Goal: Complete application form: Complete application form

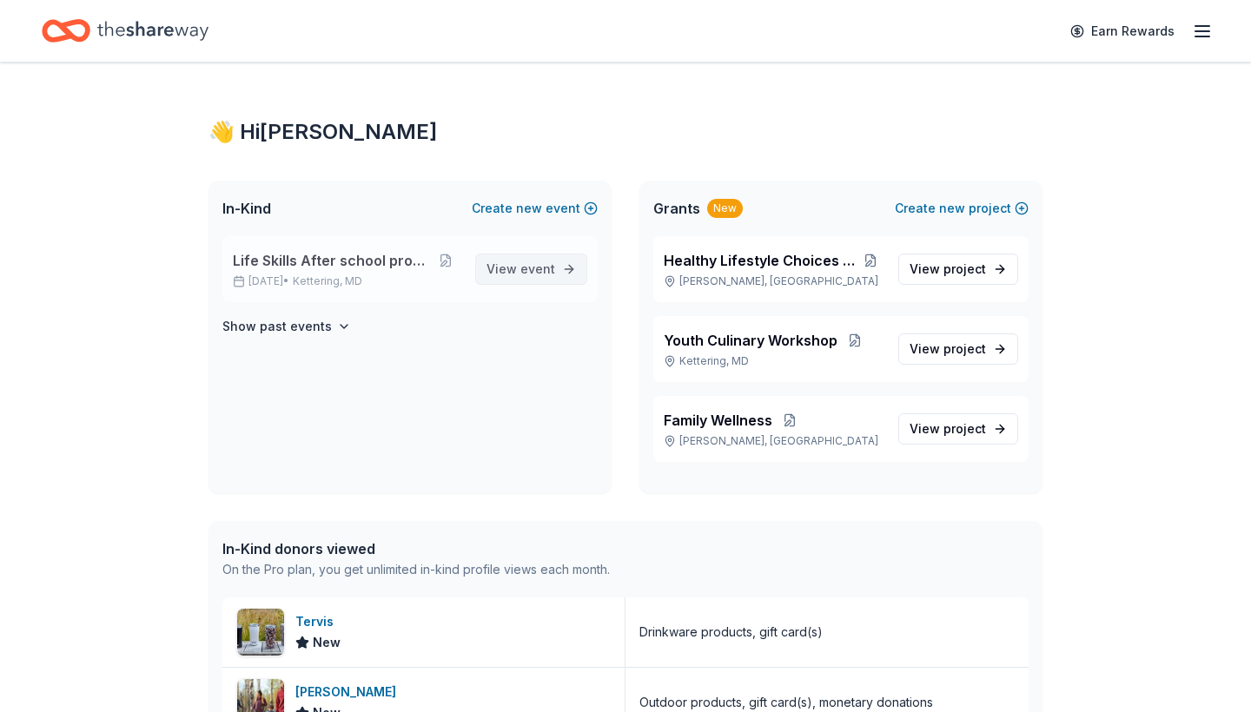
click at [542, 260] on span "View event" at bounding box center [521, 269] width 69 height 21
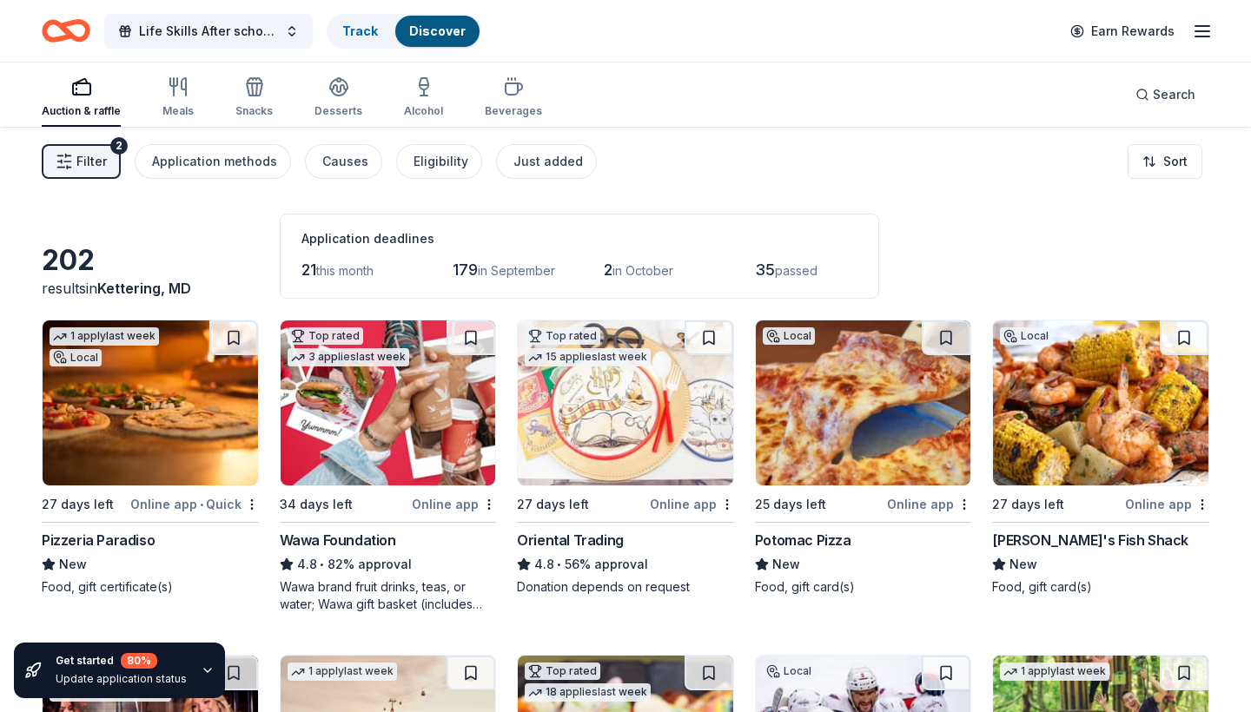
click at [193, 401] on img at bounding box center [150, 403] width 215 height 165
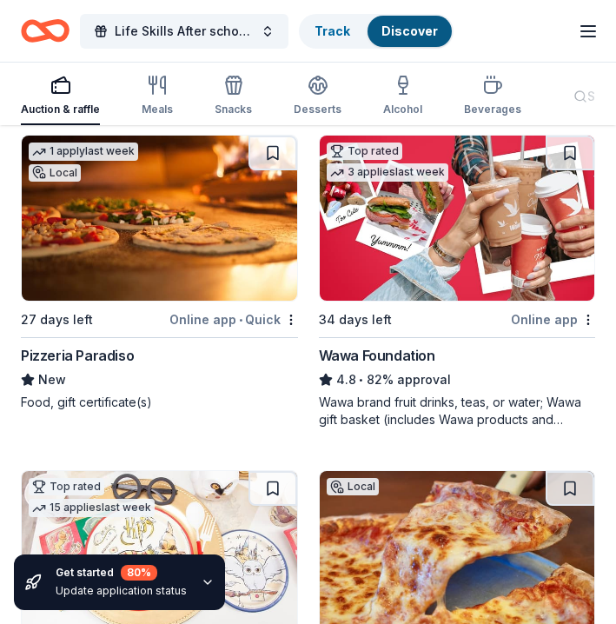
scroll to position [186, 0]
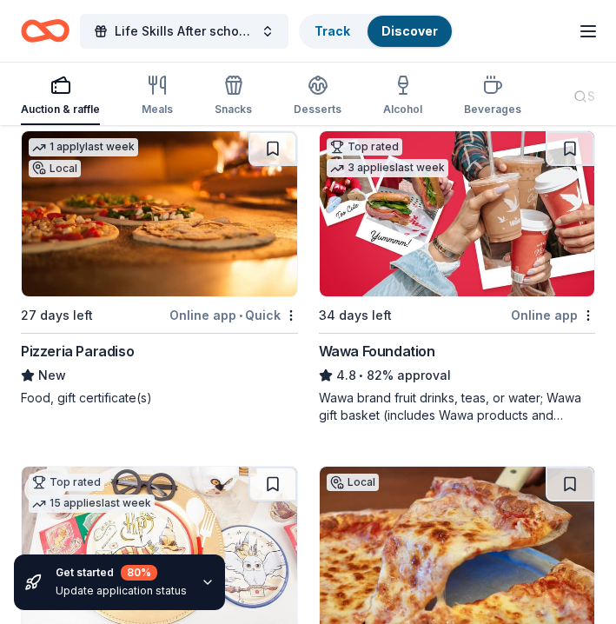
click at [163, 191] on img at bounding box center [159, 213] width 275 height 165
click at [378, 228] on img at bounding box center [457, 213] width 275 height 165
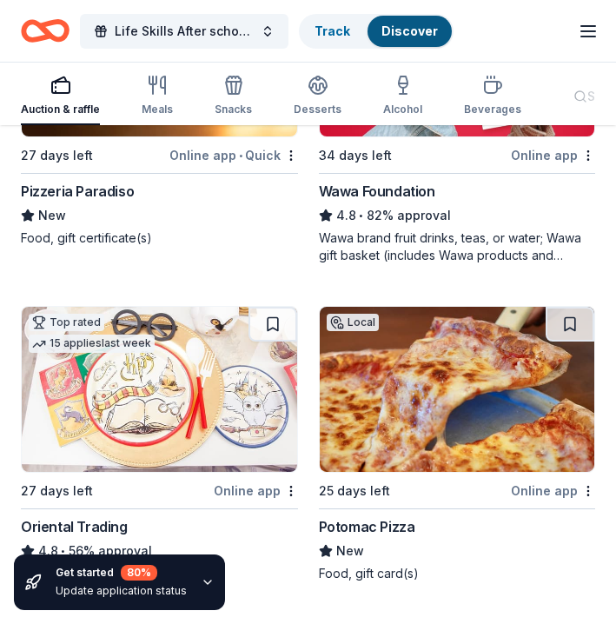
scroll to position [381, 0]
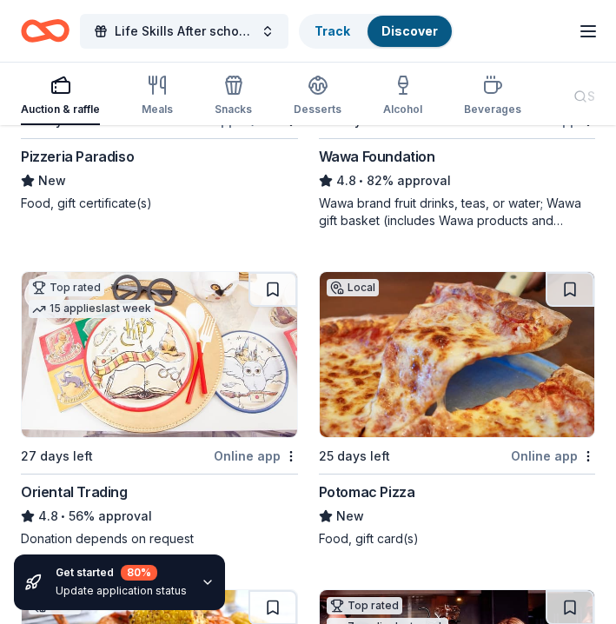
click at [167, 414] on img at bounding box center [159, 354] width 275 height 165
click at [206, 396] on img at bounding box center [159, 354] width 275 height 165
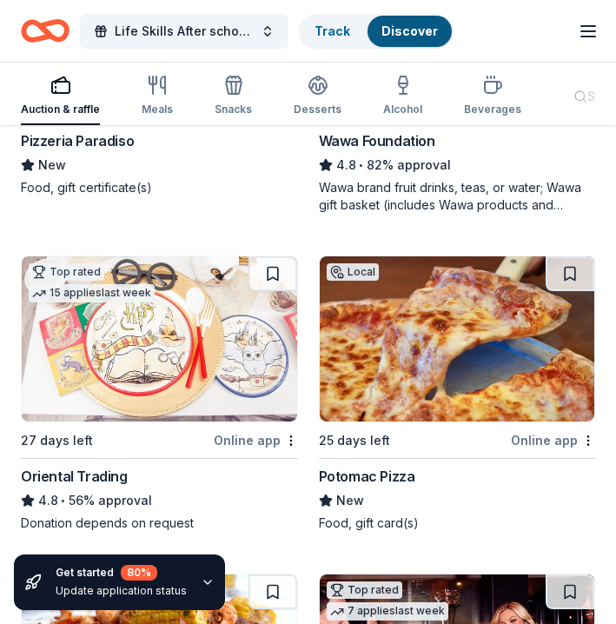
scroll to position [403, 0]
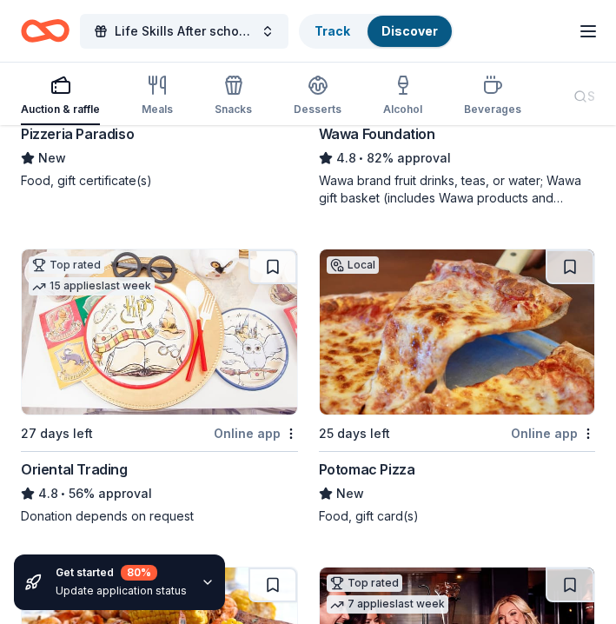
click at [392, 320] on img at bounding box center [457, 331] width 275 height 165
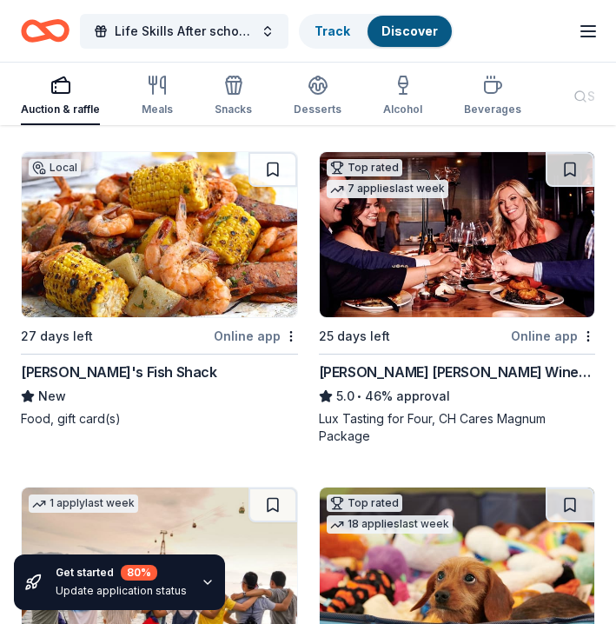
scroll to position [832, 0]
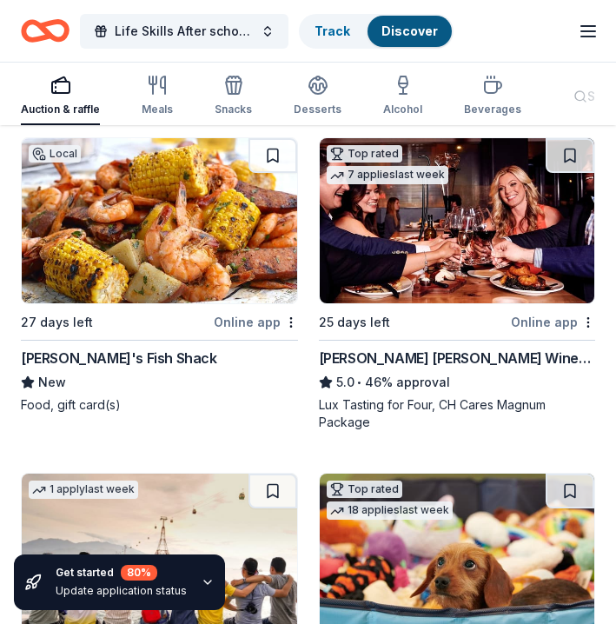
click at [220, 242] on img at bounding box center [159, 220] width 275 height 165
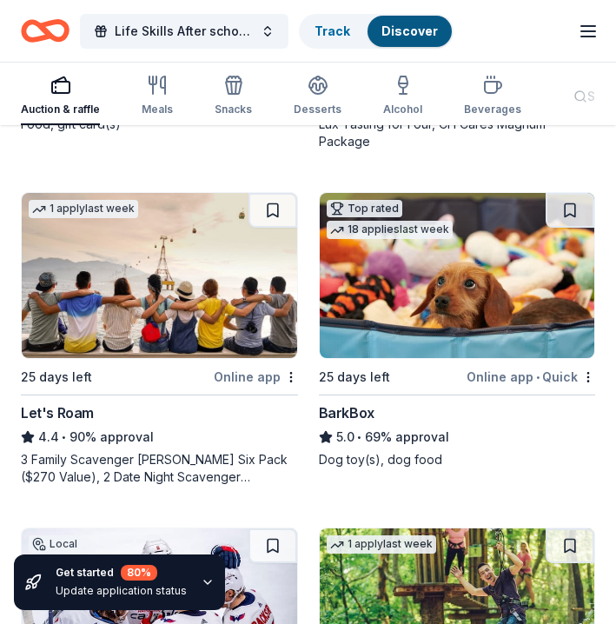
scroll to position [1135, 0]
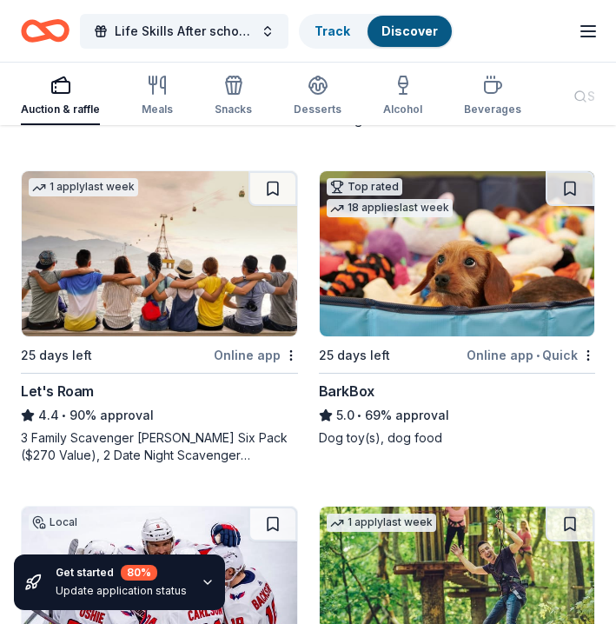
click at [205, 274] on img at bounding box center [159, 253] width 275 height 165
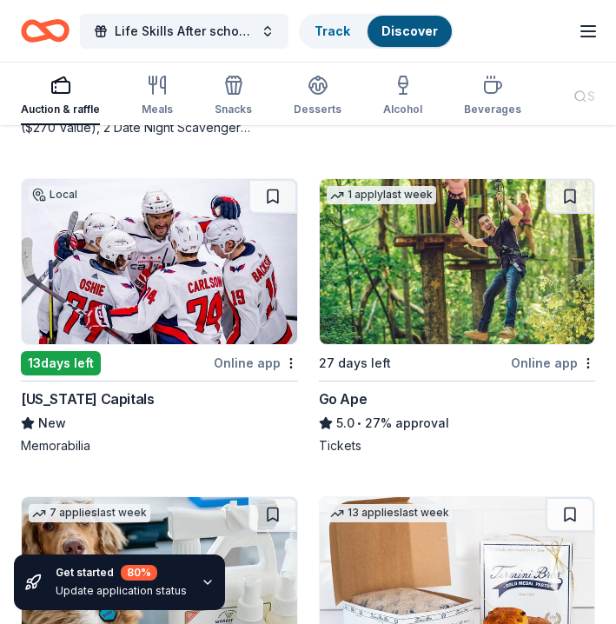
scroll to position [1495, 0]
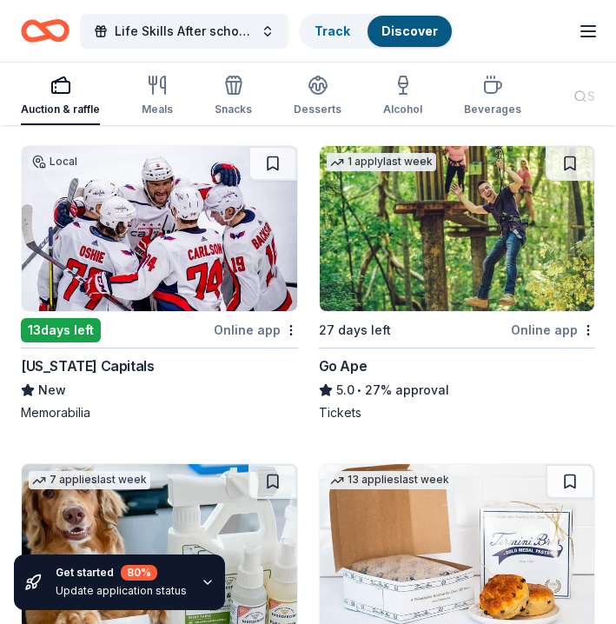
click at [222, 271] on img at bounding box center [159, 228] width 275 height 165
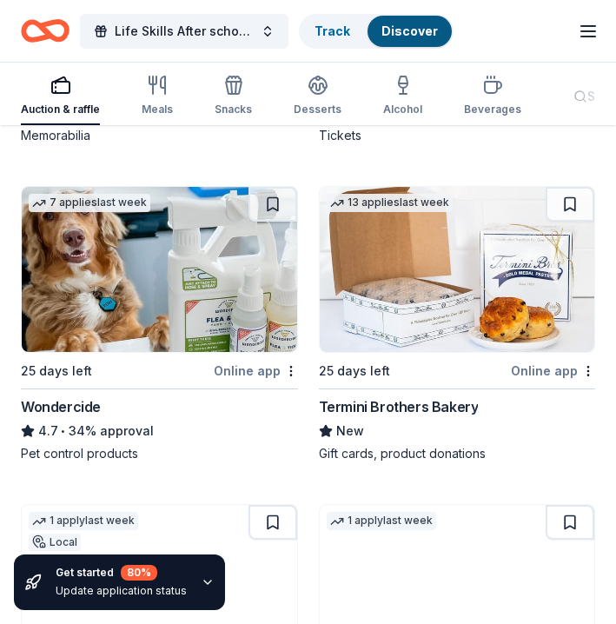
scroll to position [1787, 0]
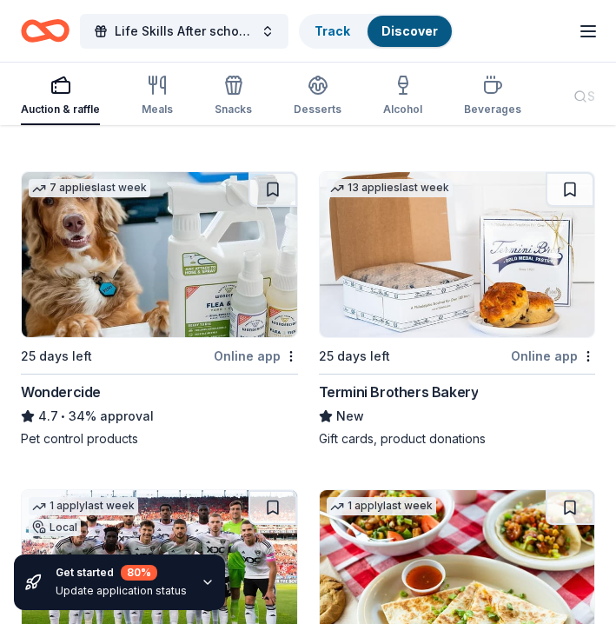
click at [375, 262] on img at bounding box center [457, 254] width 275 height 165
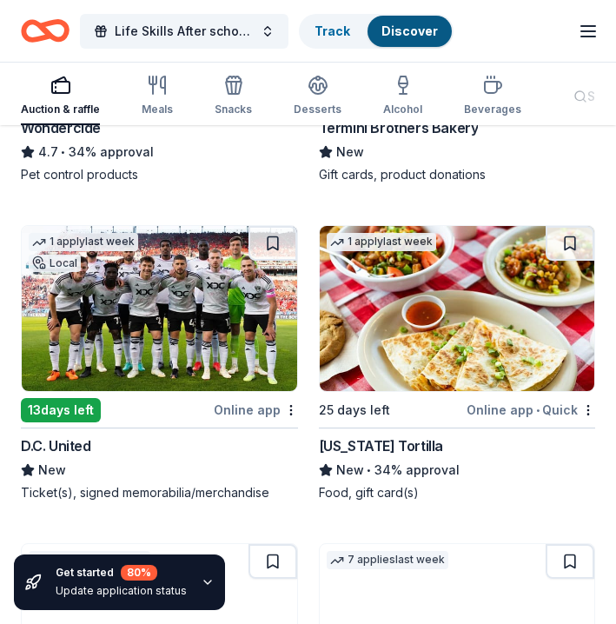
scroll to position [2069, 0]
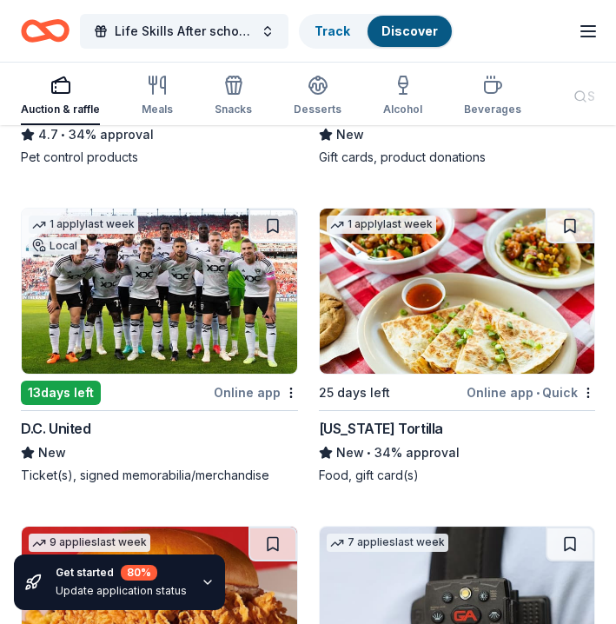
click at [202, 296] on img at bounding box center [159, 291] width 275 height 165
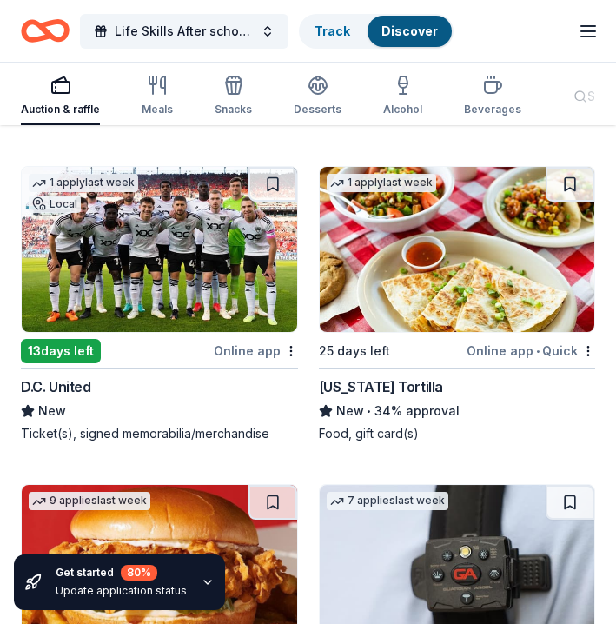
scroll to position [2113, 0]
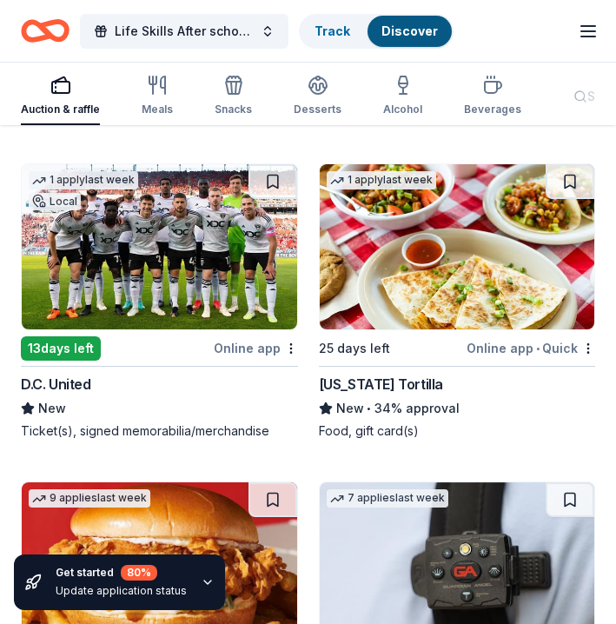
click at [408, 234] on img at bounding box center [457, 246] width 275 height 165
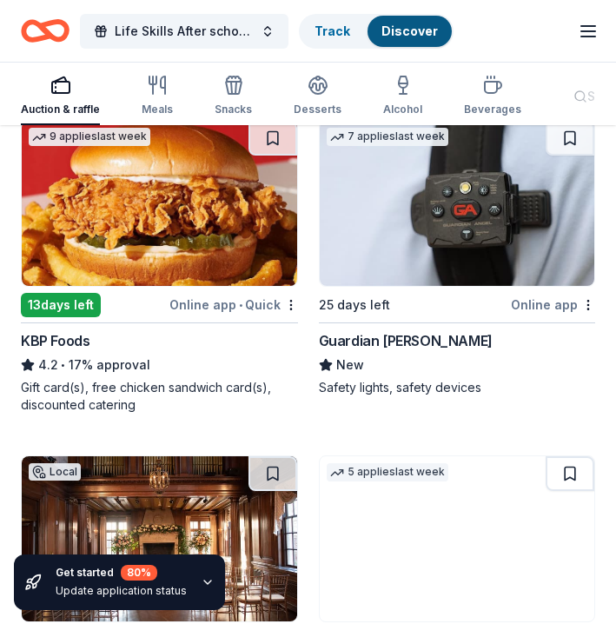
scroll to position [2476, 0]
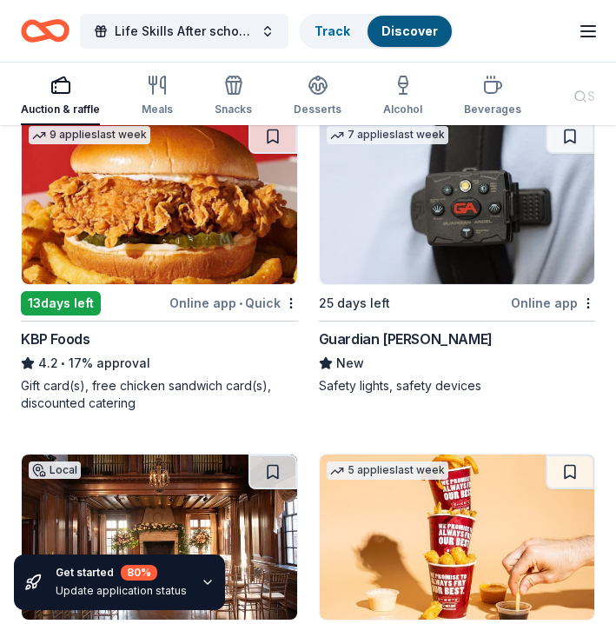
click at [242, 251] on img at bounding box center [159, 201] width 275 height 165
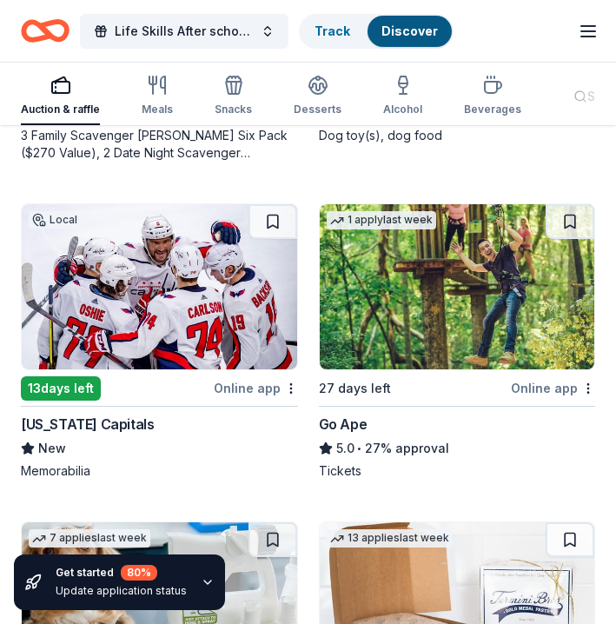
scroll to position [1427, 0]
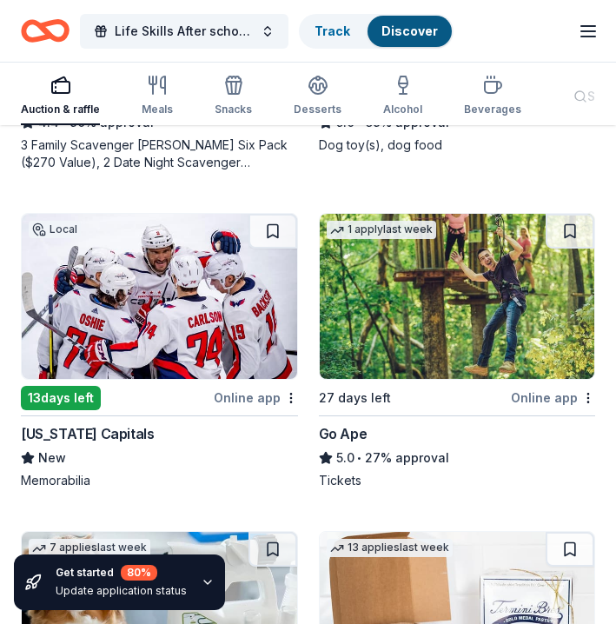
click at [139, 318] on img at bounding box center [159, 296] width 275 height 165
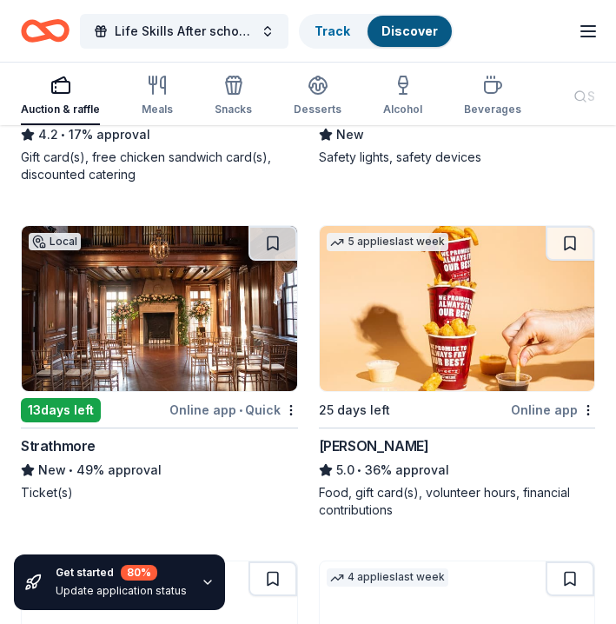
scroll to position [2707, 0]
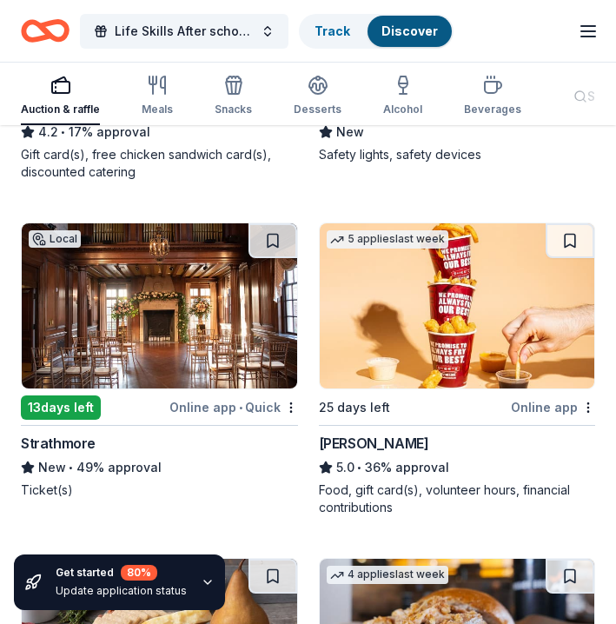
click at [125, 321] on img at bounding box center [159, 305] width 275 height 165
click at [151, 313] on img at bounding box center [159, 305] width 275 height 165
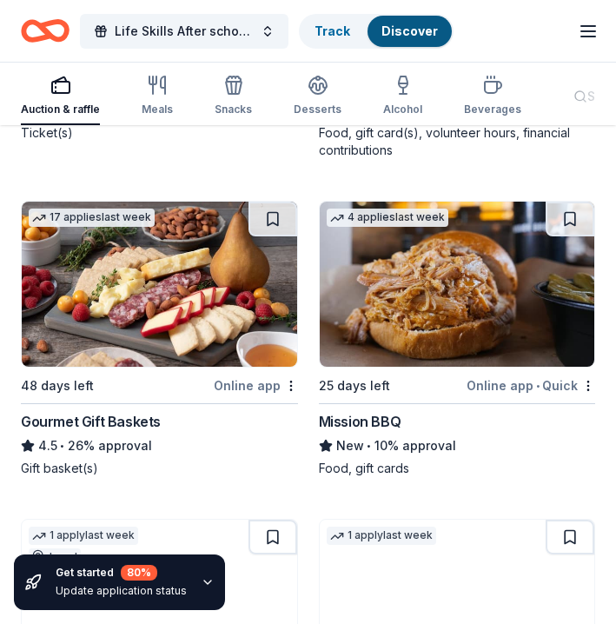
scroll to position [3068, 0]
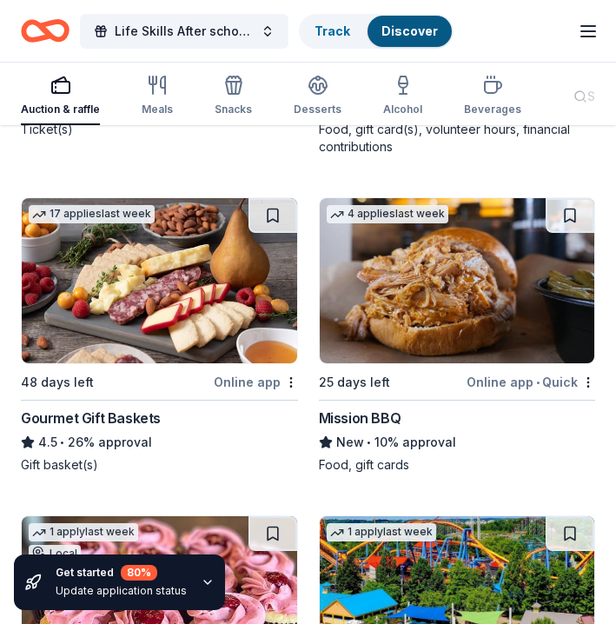
click at [254, 277] on img at bounding box center [159, 280] width 275 height 165
click at [190, 335] on img at bounding box center [159, 280] width 275 height 165
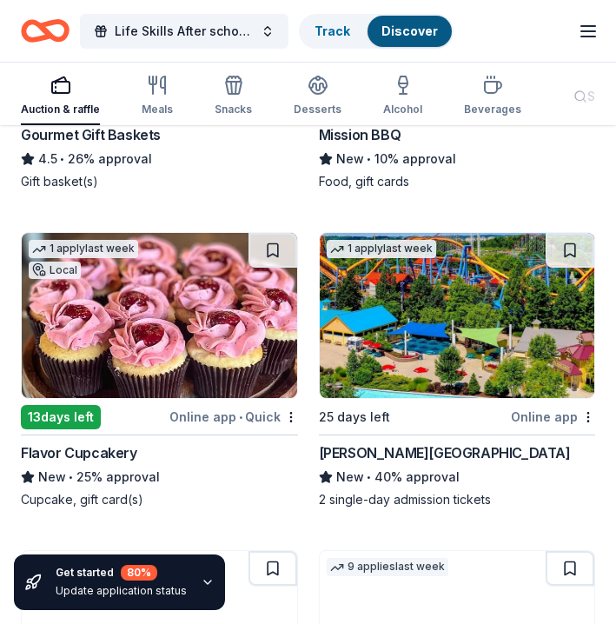
scroll to position [3360, 0]
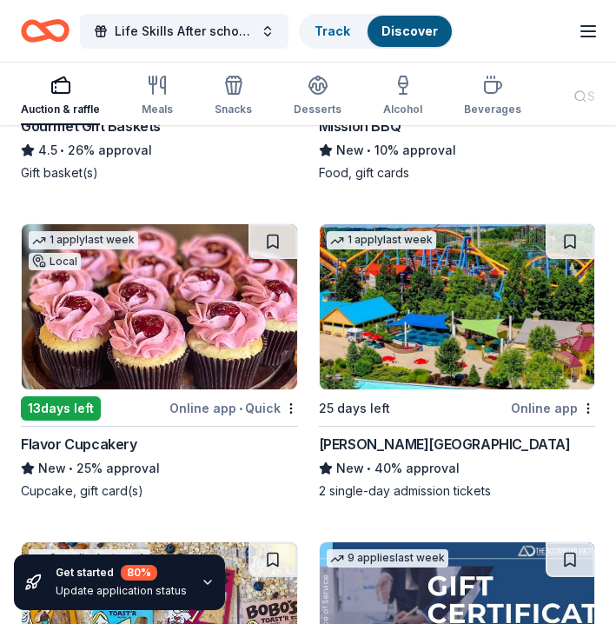
click at [208, 348] on img at bounding box center [159, 306] width 275 height 165
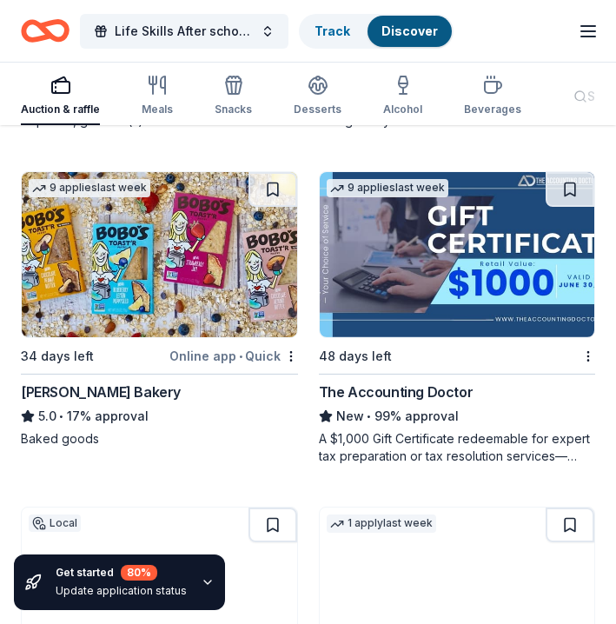
scroll to position [3735, 0]
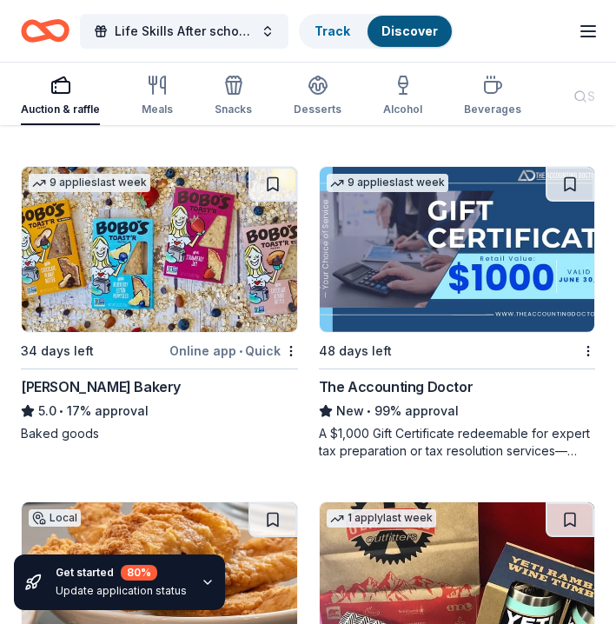
click at [373, 255] on img at bounding box center [457, 249] width 275 height 165
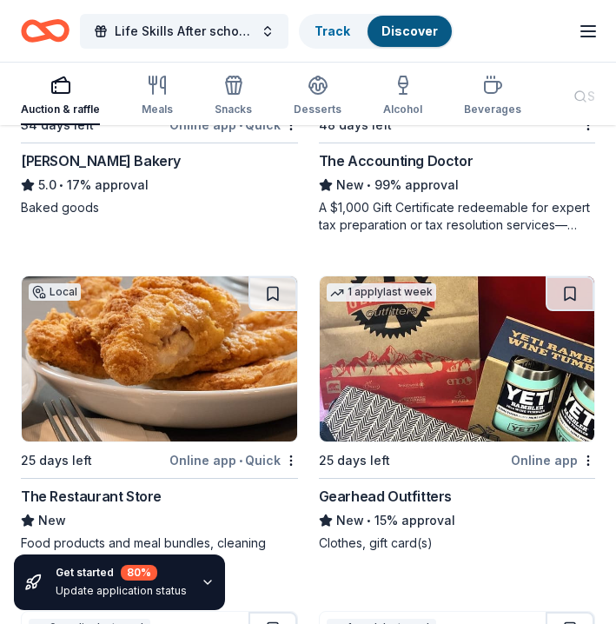
scroll to position [3964, 0]
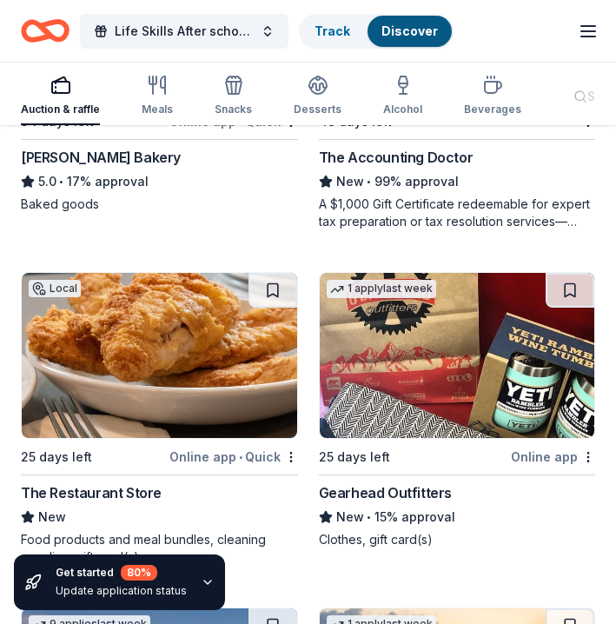
click at [229, 372] on img at bounding box center [159, 355] width 275 height 165
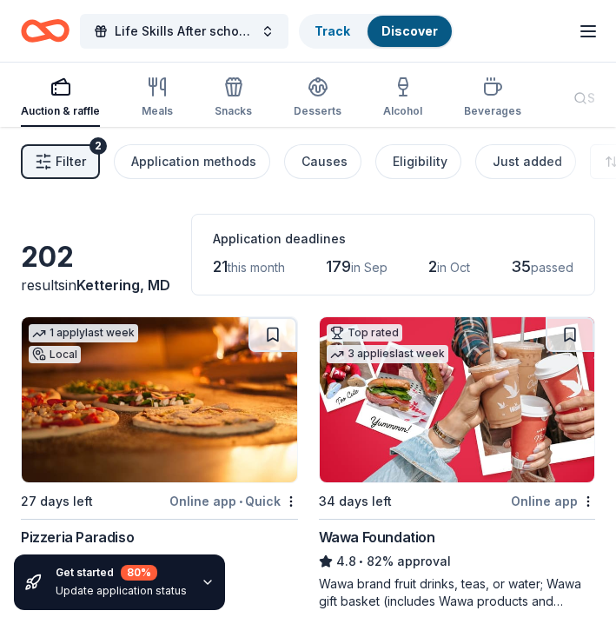
scroll to position [0, 0]
click at [154, 435] on img at bounding box center [159, 399] width 275 height 165
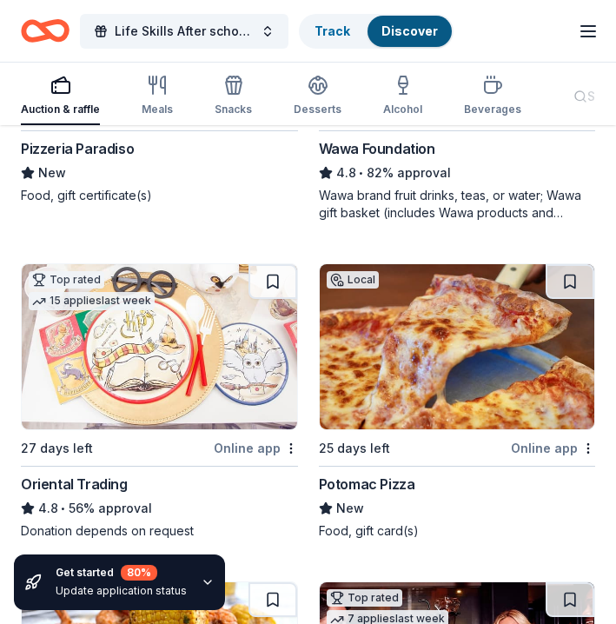
scroll to position [419, 0]
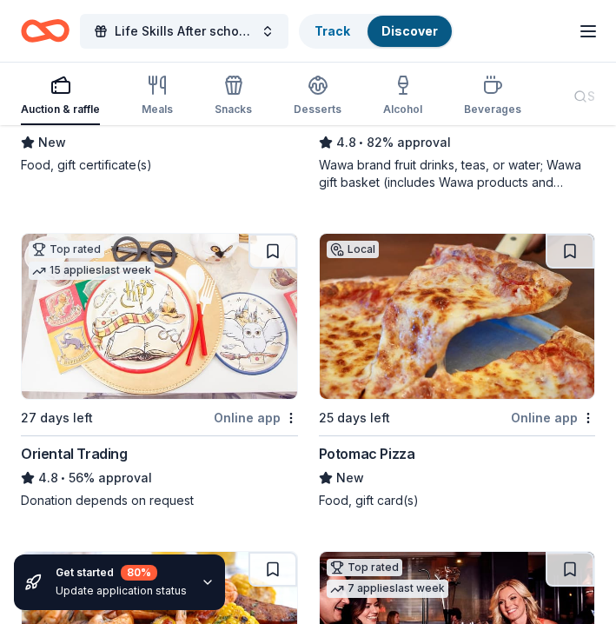
click at [181, 318] on img at bounding box center [159, 316] width 275 height 165
click at [374, 300] on img at bounding box center [457, 316] width 275 height 165
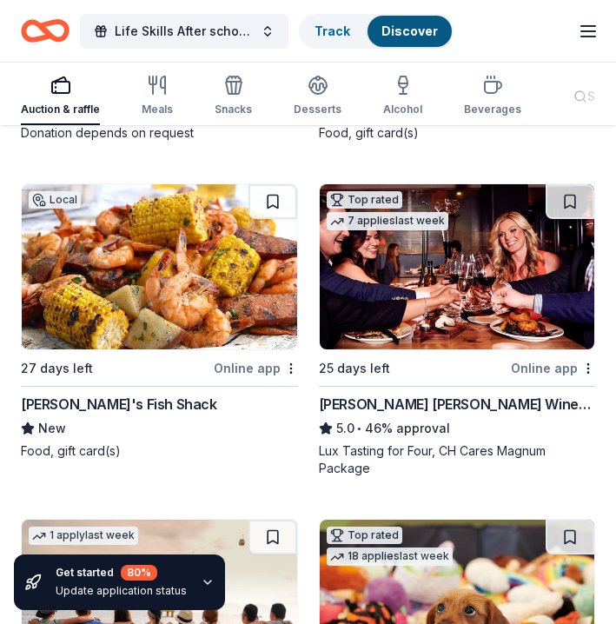
scroll to position [798, 0]
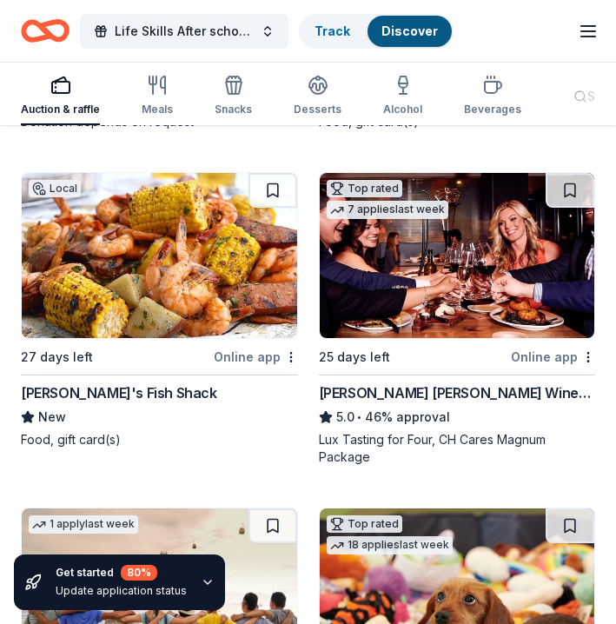
click at [238, 278] on img at bounding box center [159, 255] width 275 height 165
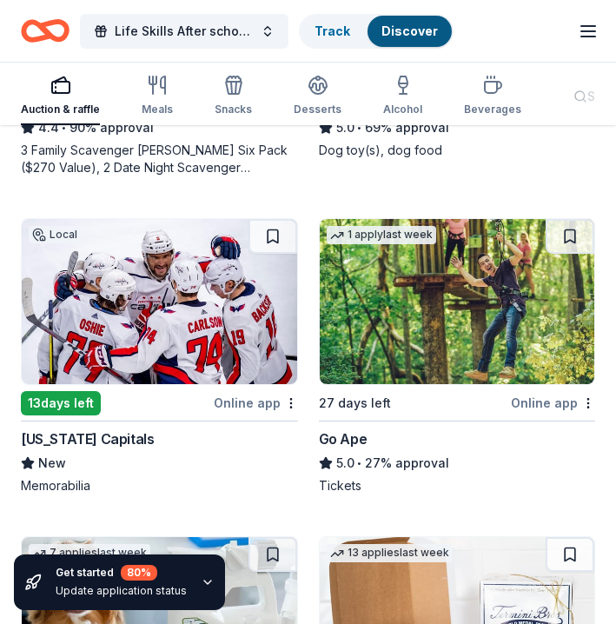
scroll to position [1425, 0]
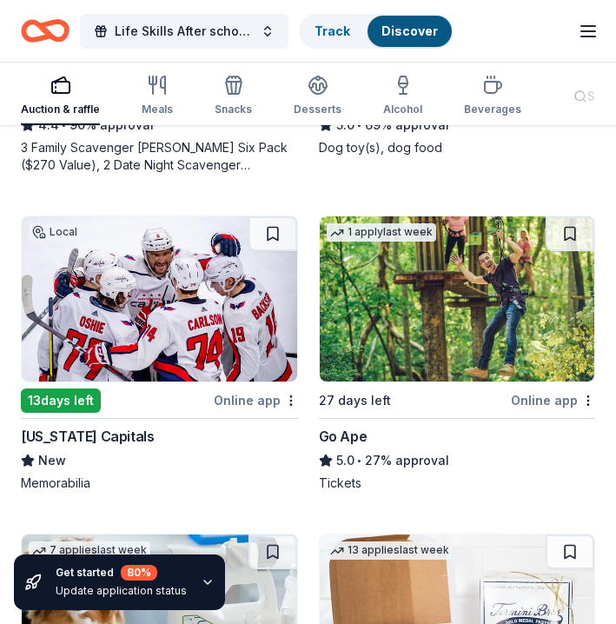
click at [209, 314] on img at bounding box center [159, 298] width 275 height 165
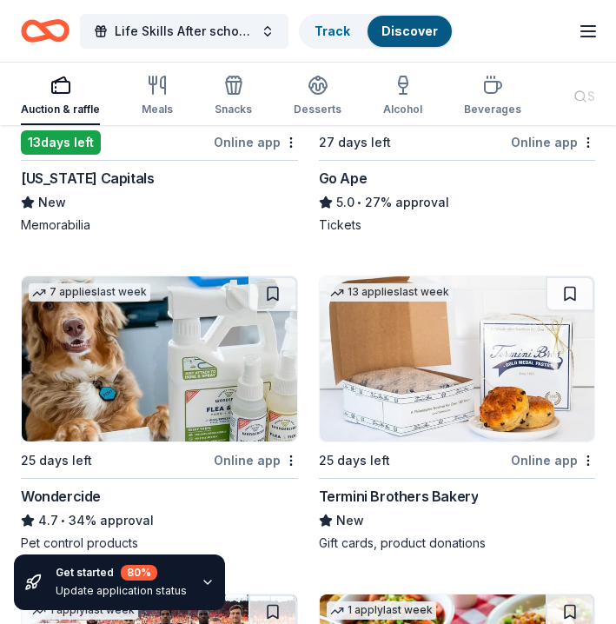
scroll to position [1705, 0]
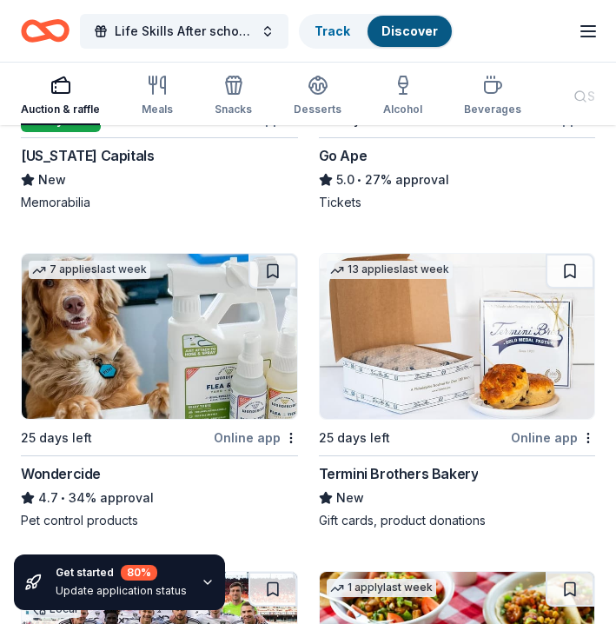
click at [387, 365] on img at bounding box center [457, 336] width 275 height 165
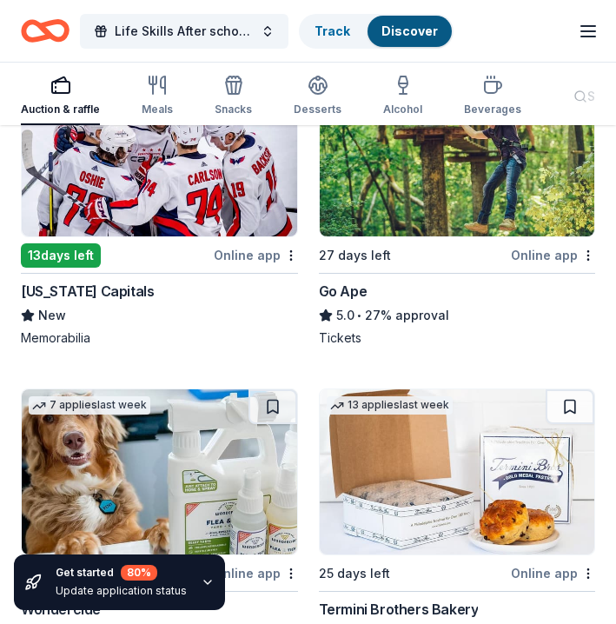
scroll to position [1548, 0]
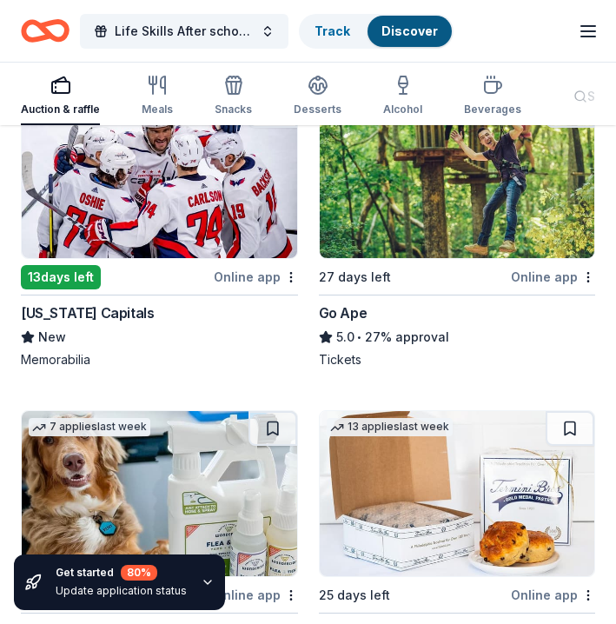
click at [462, 203] on img at bounding box center [457, 175] width 275 height 165
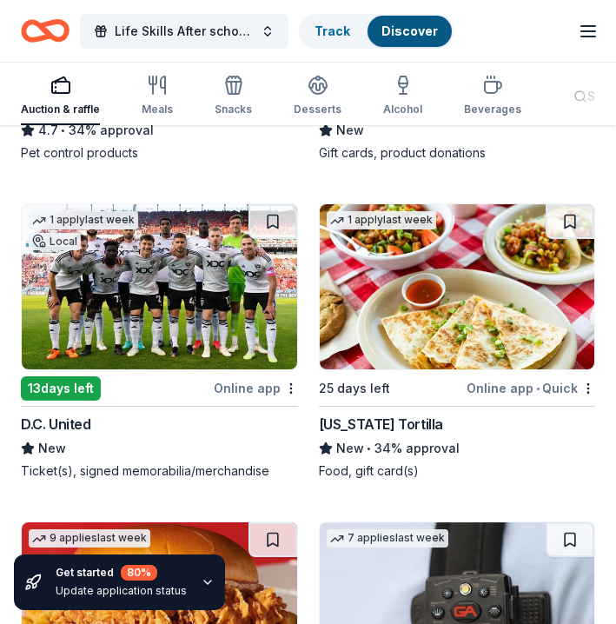
scroll to position [2074, 0]
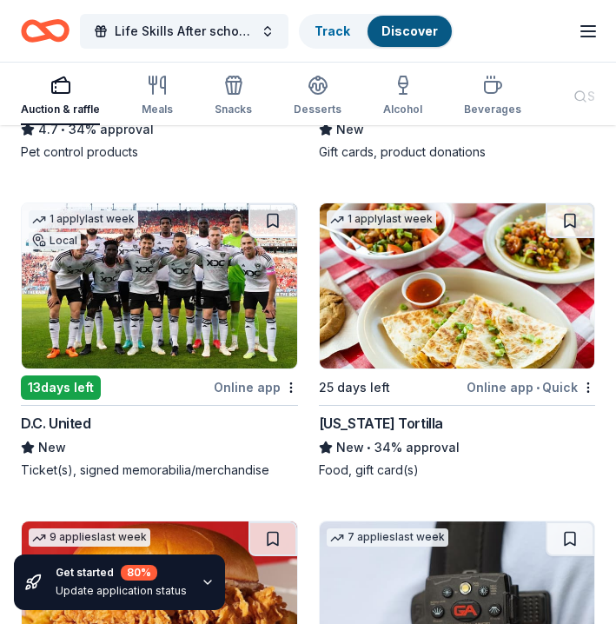
click at [423, 310] on img at bounding box center [457, 285] width 275 height 165
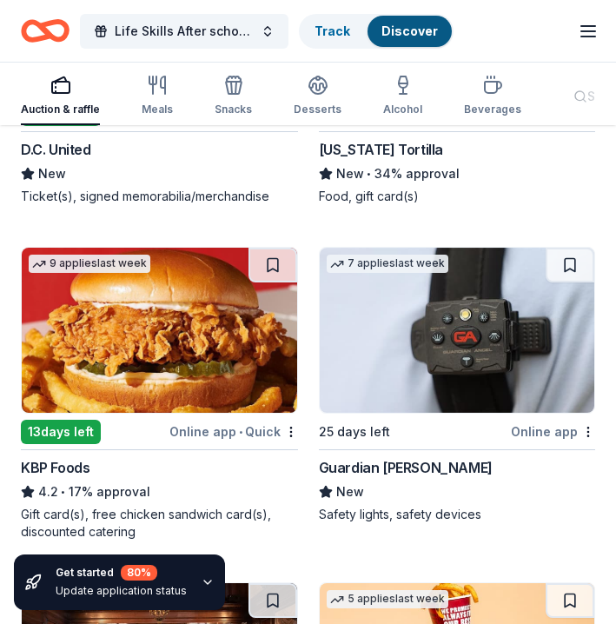
scroll to position [2364, 0]
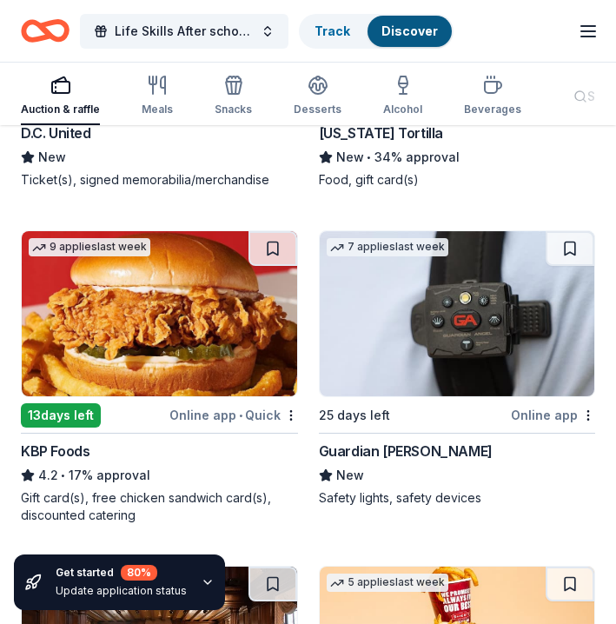
click at [197, 341] on img at bounding box center [159, 313] width 275 height 165
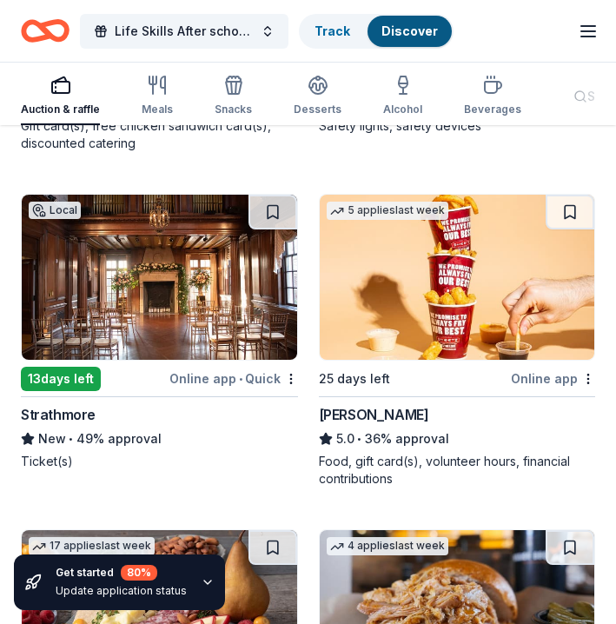
scroll to position [2764, 0]
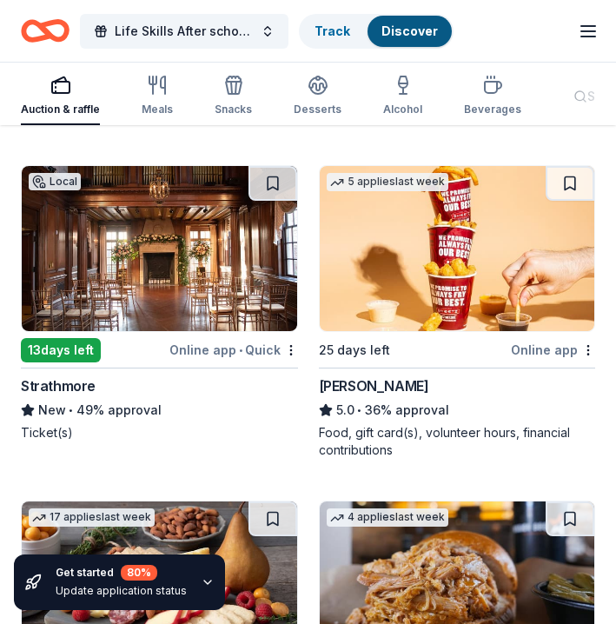
click at [175, 261] on img at bounding box center [159, 248] width 275 height 165
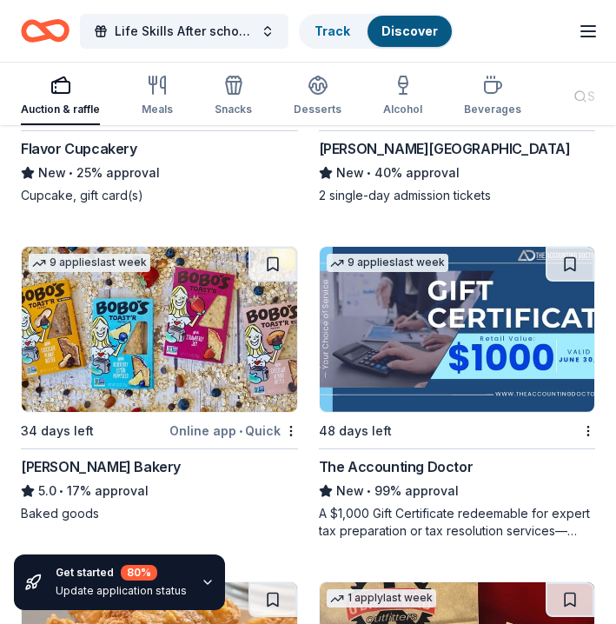
scroll to position [3658, 0]
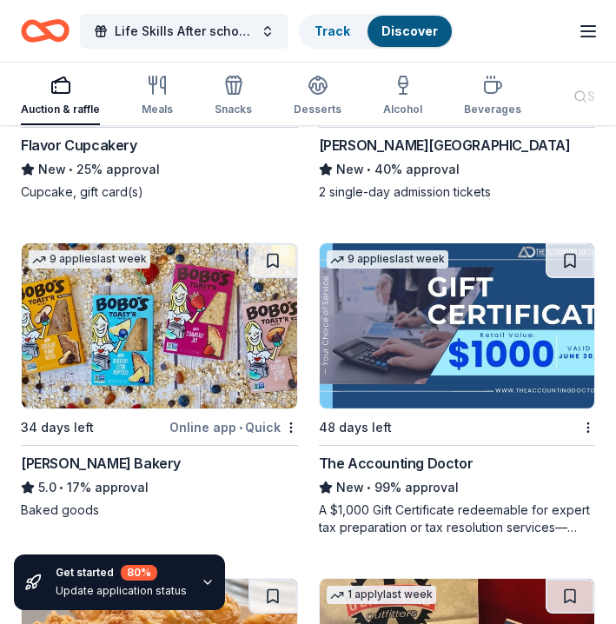
click at [436, 326] on img at bounding box center [457, 325] width 275 height 165
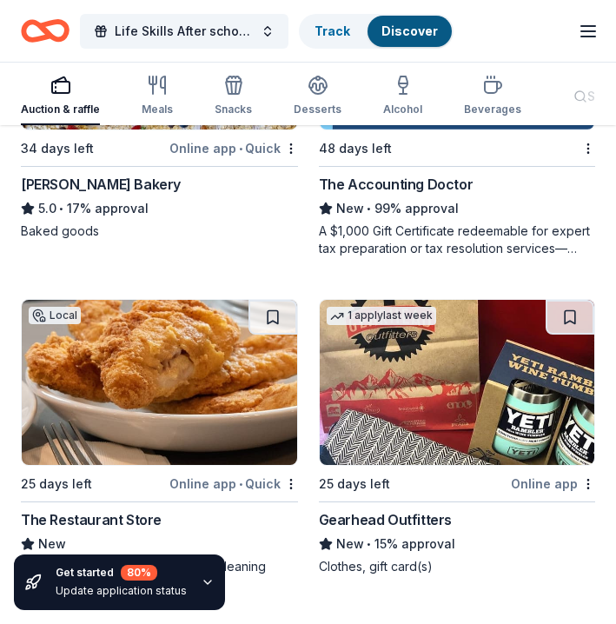
scroll to position [3942, 0]
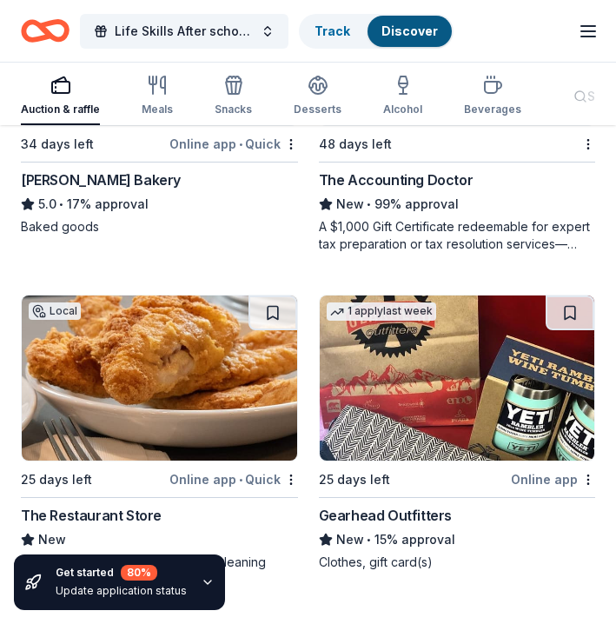
click at [186, 332] on img at bounding box center [159, 377] width 275 height 165
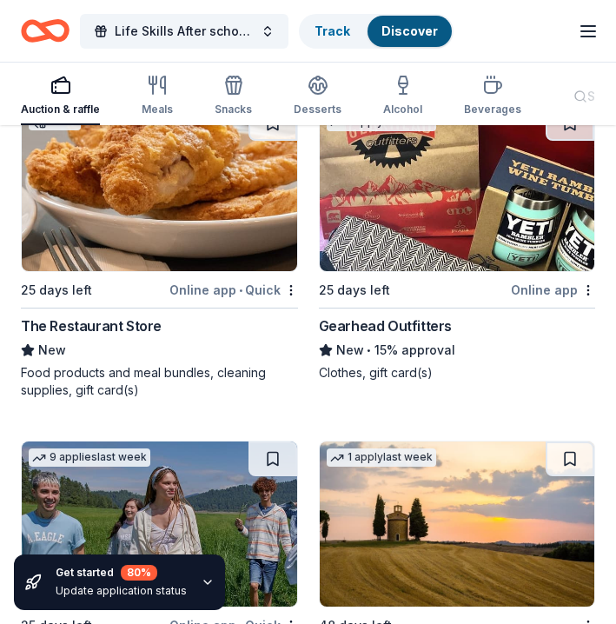
scroll to position [4138, 0]
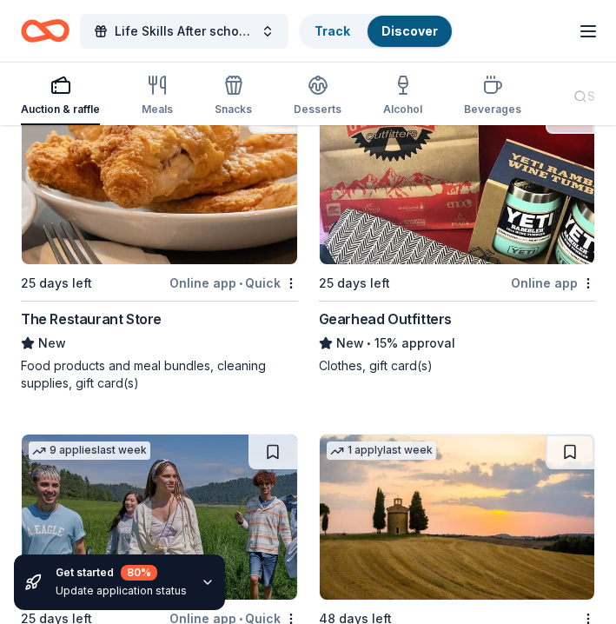
click at [420, 215] on img at bounding box center [457, 181] width 275 height 165
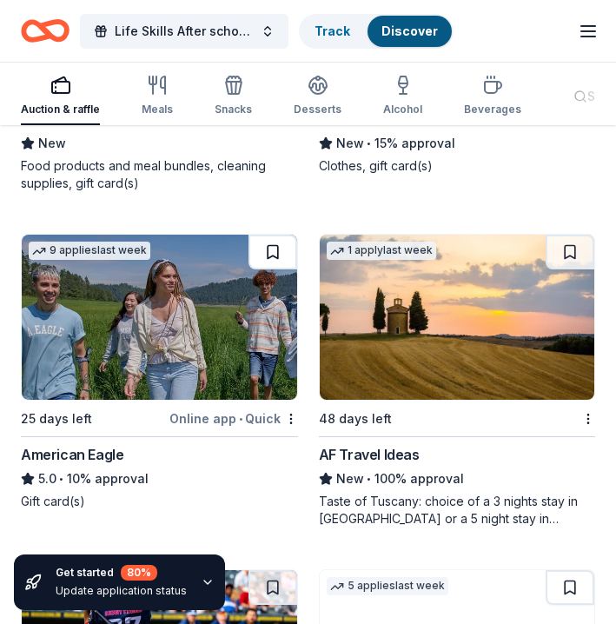
scroll to position [4339, 0]
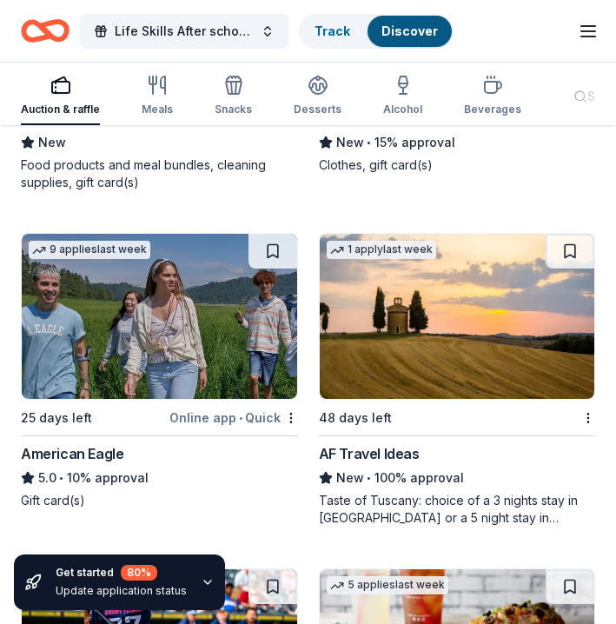
click at [215, 327] on img at bounding box center [159, 316] width 275 height 165
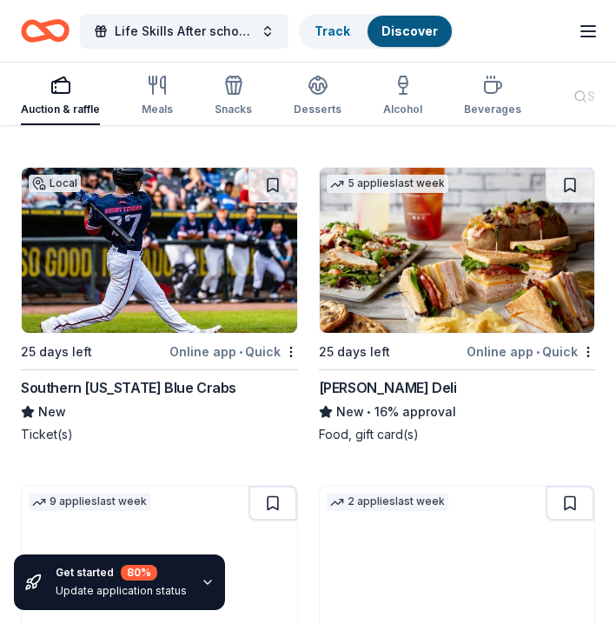
scroll to position [4776, 0]
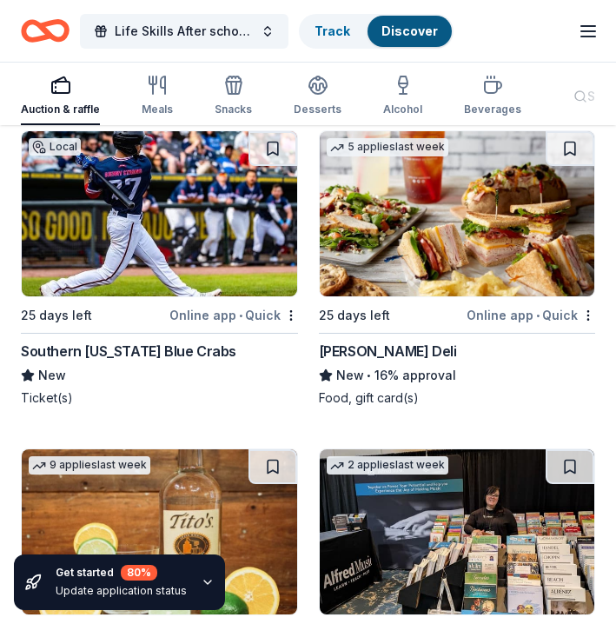
click at [394, 251] on img at bounding box center [457, 213] width 275 height 165
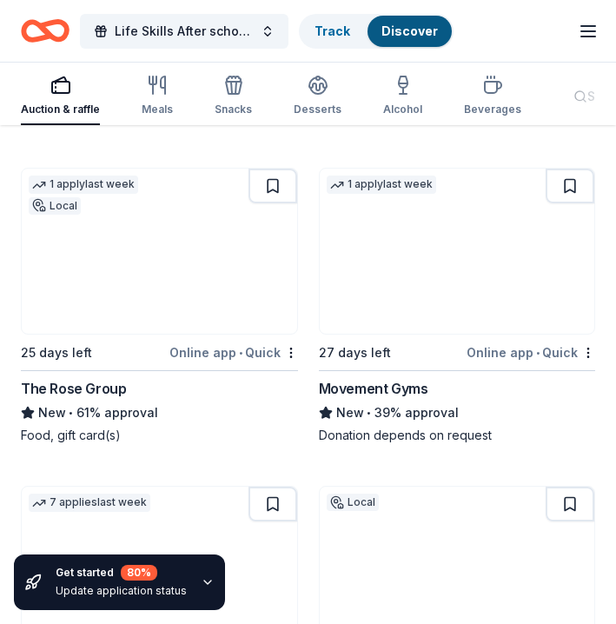
scroll to position [5377, 0]
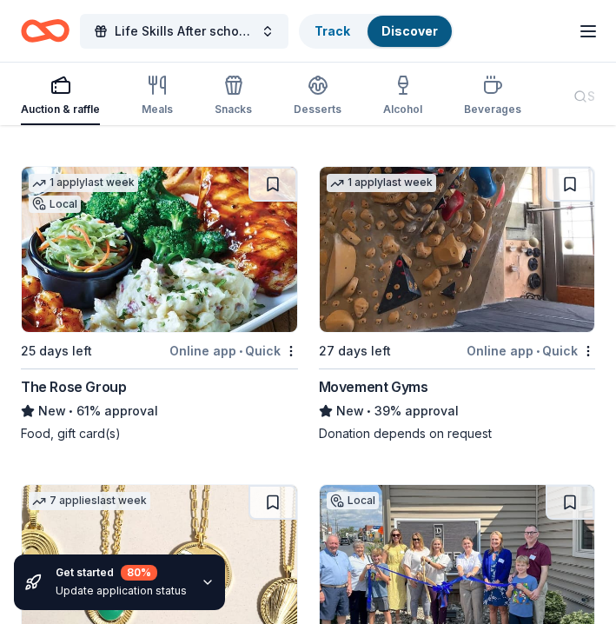
click at [452, 239] on img at bounding box center [457, 249] width 275 height 165
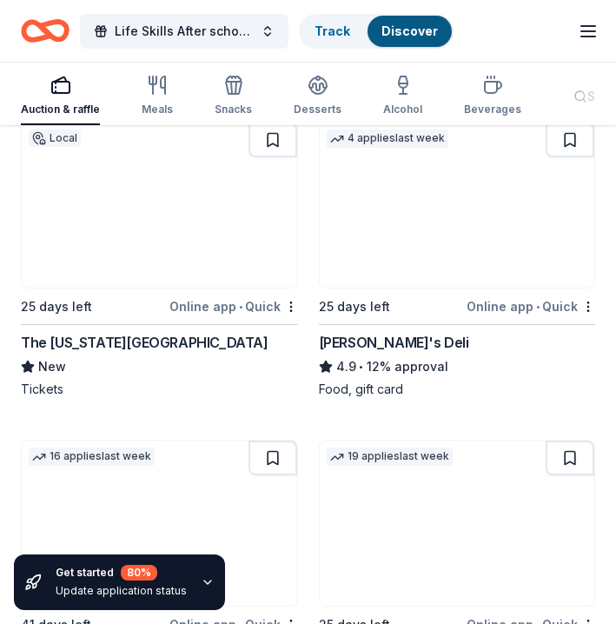
scroll to position [6058, 0]
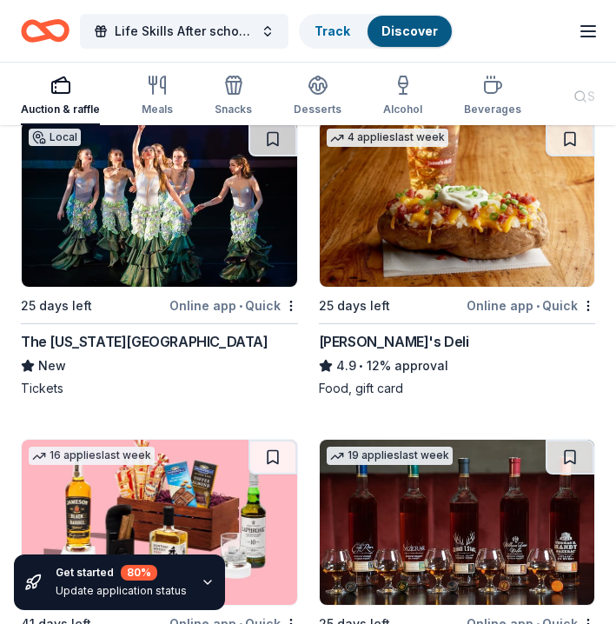
click at [214, 234] on img at bounding box center [159, 204] width 275 height 165
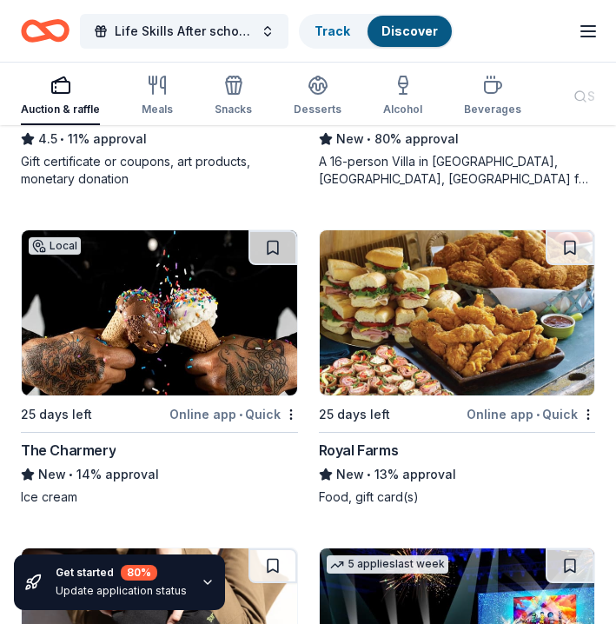
scroll to position [7259, 0]
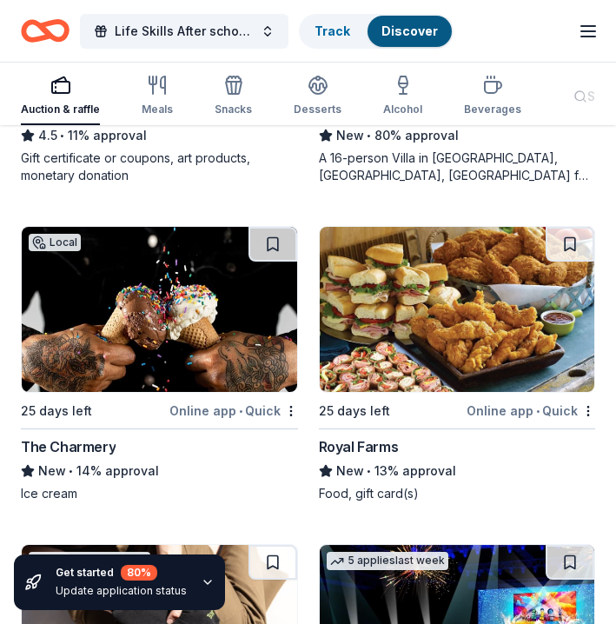
click at [436, 299] on img at bounding box center [457, 309] width 275 height 165
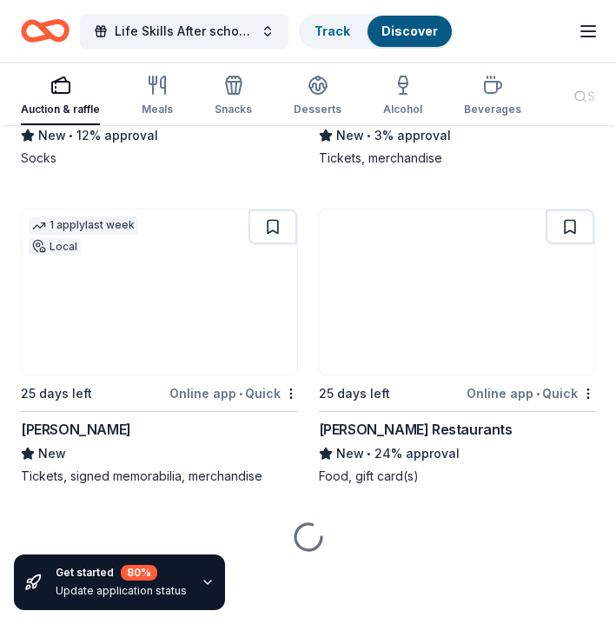
scroll to position [7913, 0]
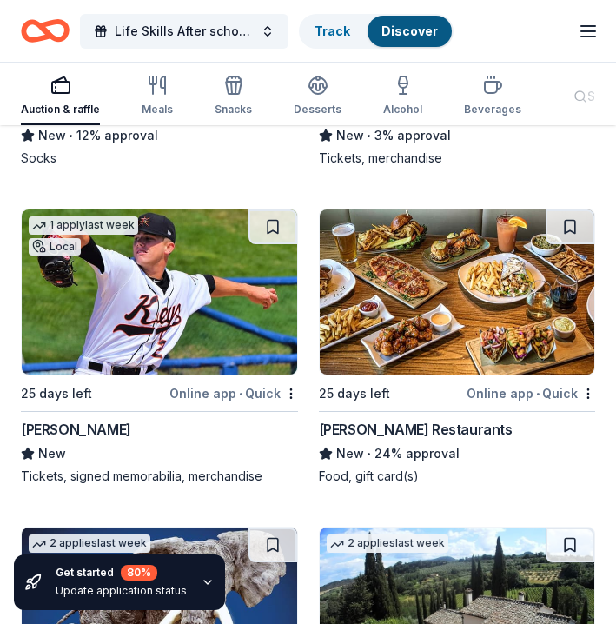
click at [448, 327] on img at bounding box center [457, 291] width 275 height 165
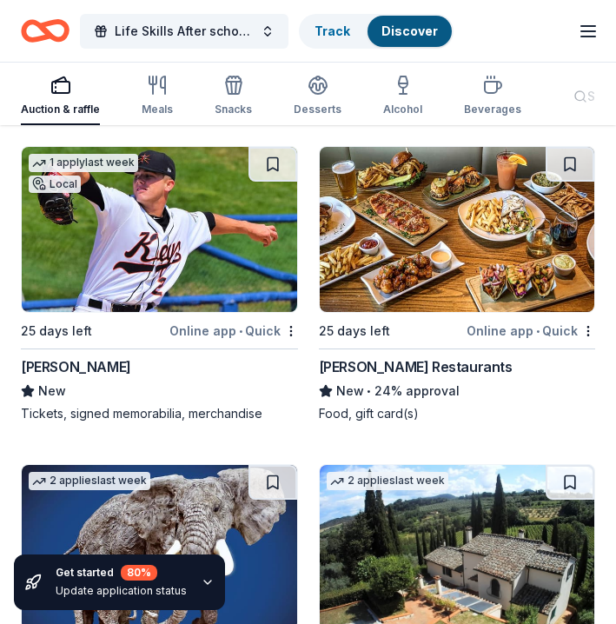
scroll to position [8001, 0]
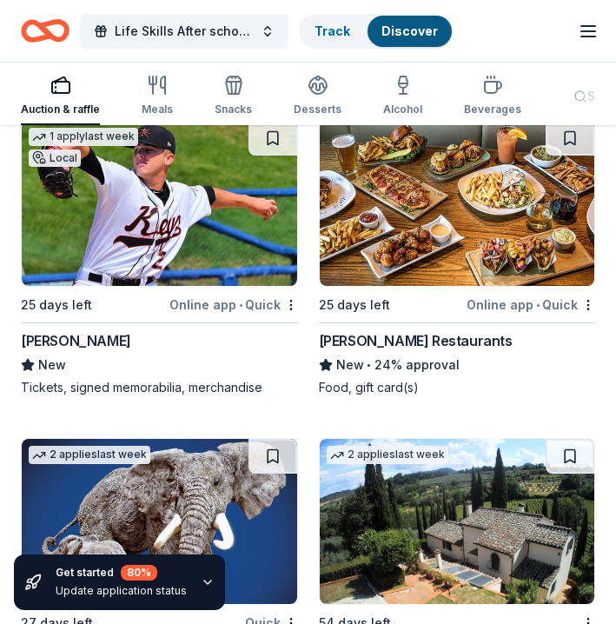
click at [366, 236] on img at bounding box center [457, 203] width 275 height 165
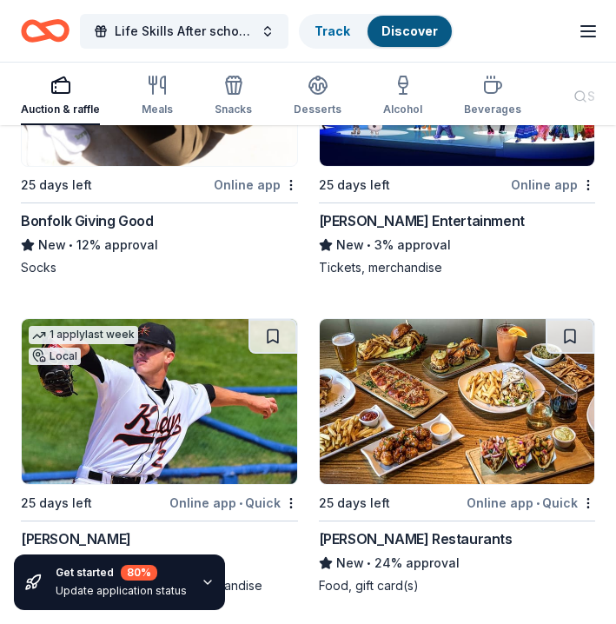
scroll to position [7808, 0]
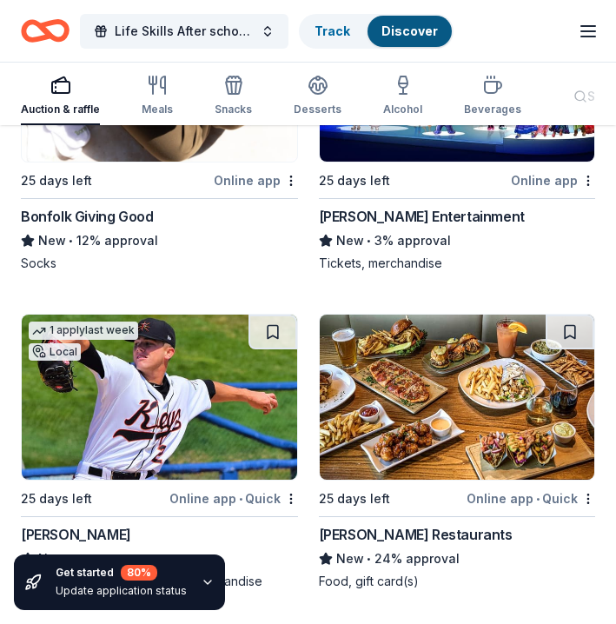
click at [468, 372] on img at bounding box center [457, 396] width 275 height 165
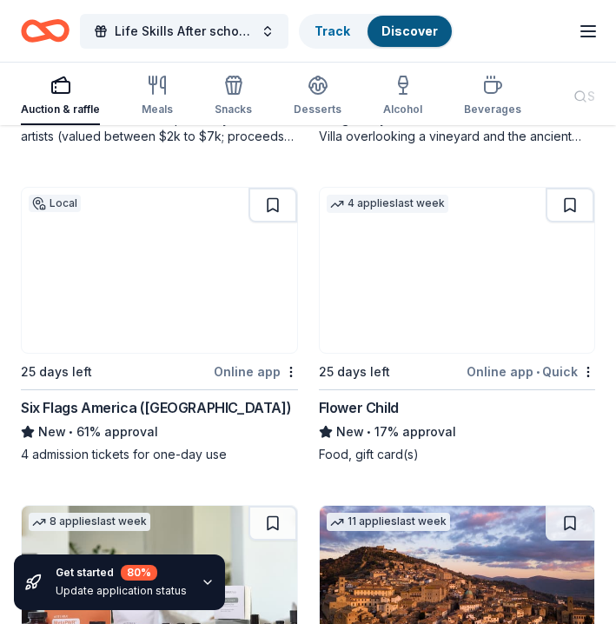
scroll to position [8608, 0]
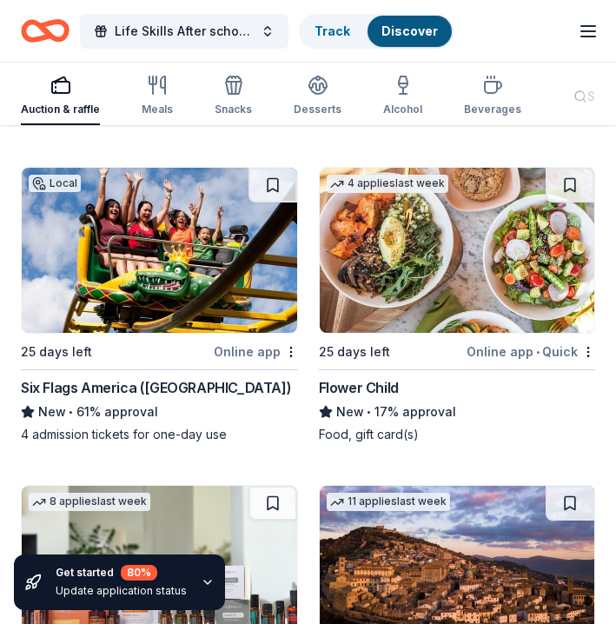
click at [431, 261] on img at bounding box center [457, 250] width 275 height 165
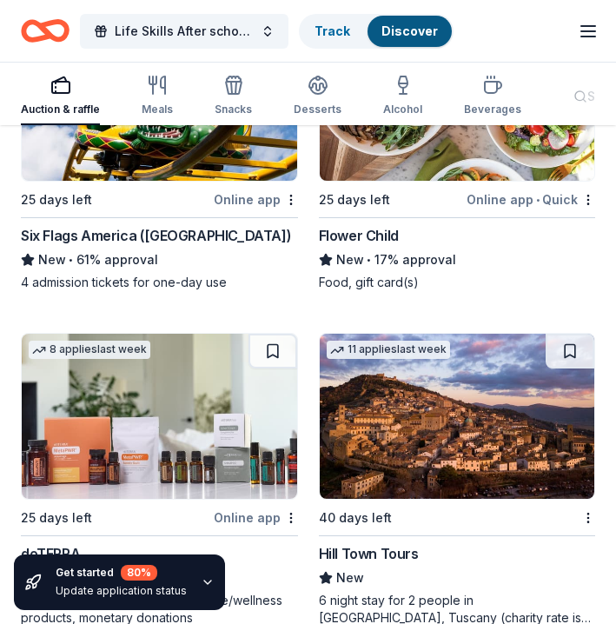
scroll to position [8696, 0]
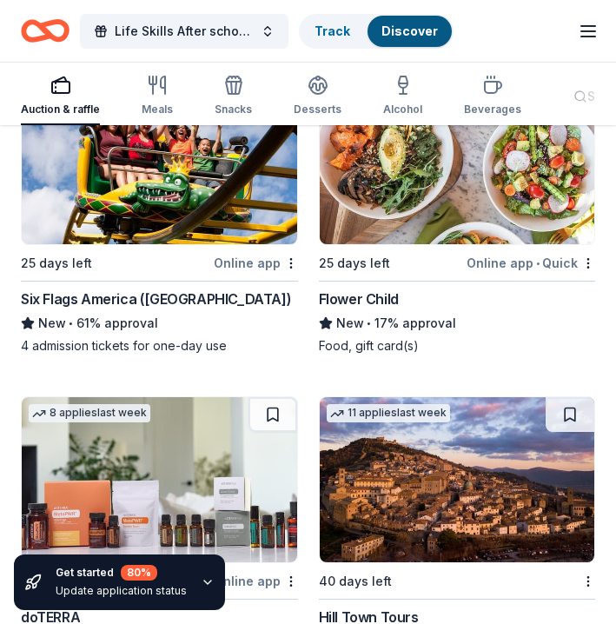
click at [456, 191] on img at bounding box center [457, 161] width 275 height 165
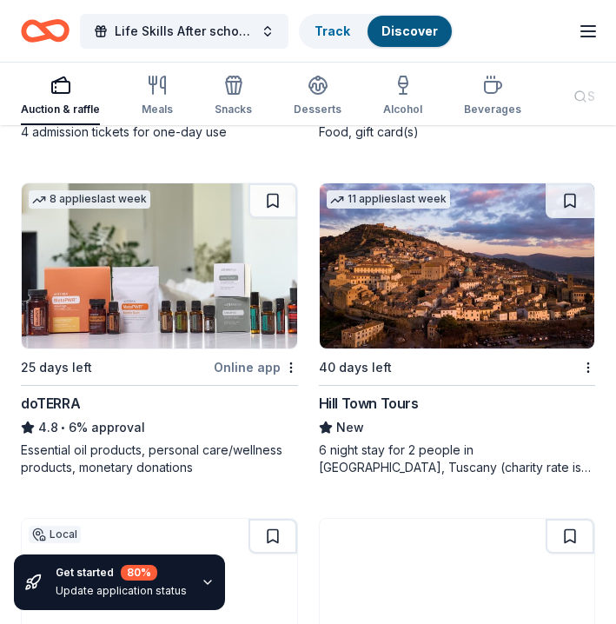
scroll to position [8912, 0]
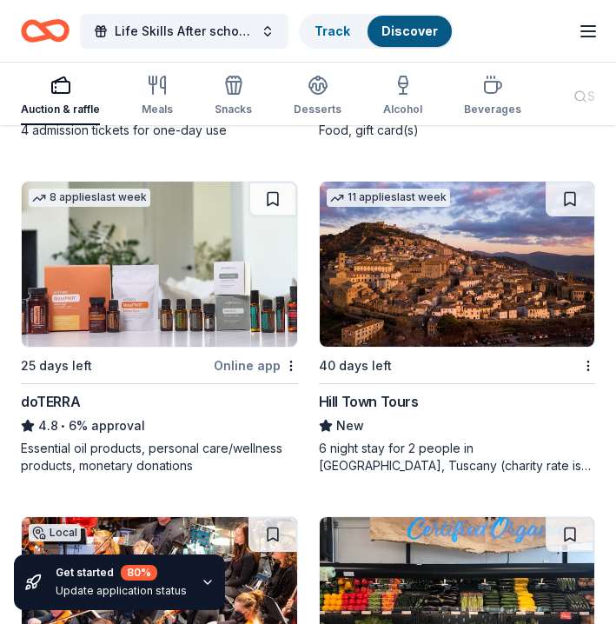
click at [189, 290] on img at bounding box center [159, 264] width 275 height 165
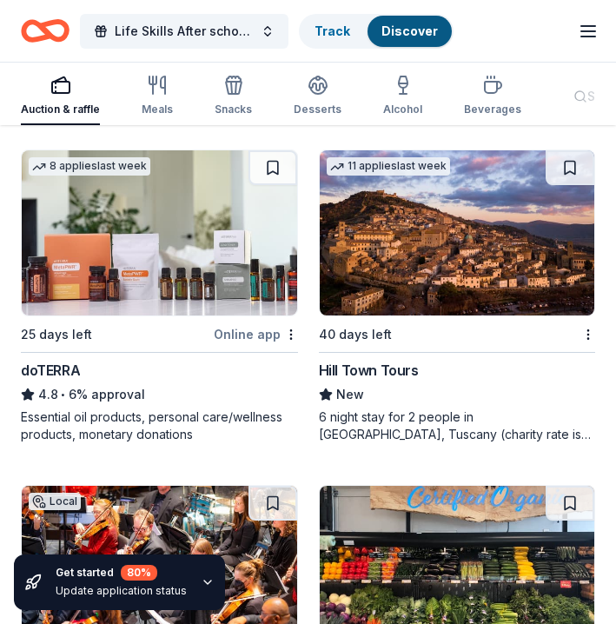
scroll to position [8961, 0]
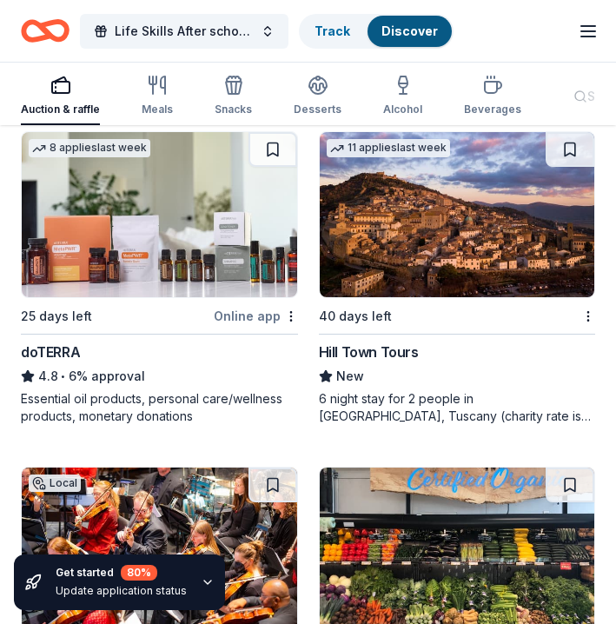
click at [450, 241] on img at bounding box center [457, 214] width 275 height 165
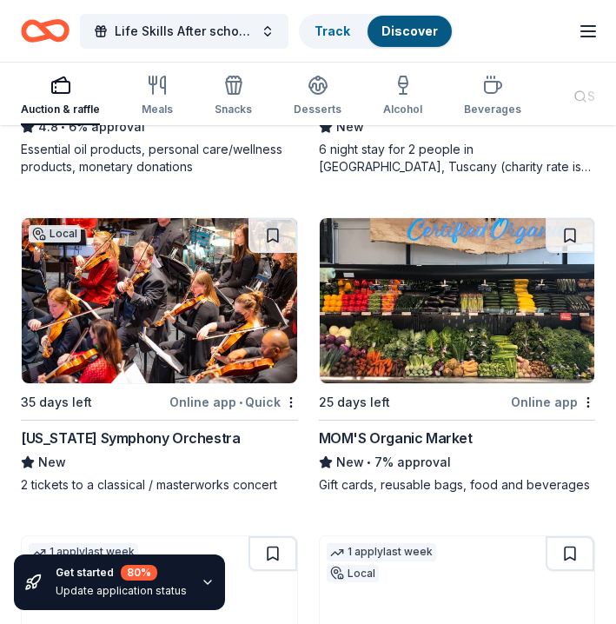
scroll to position [9221, 0]
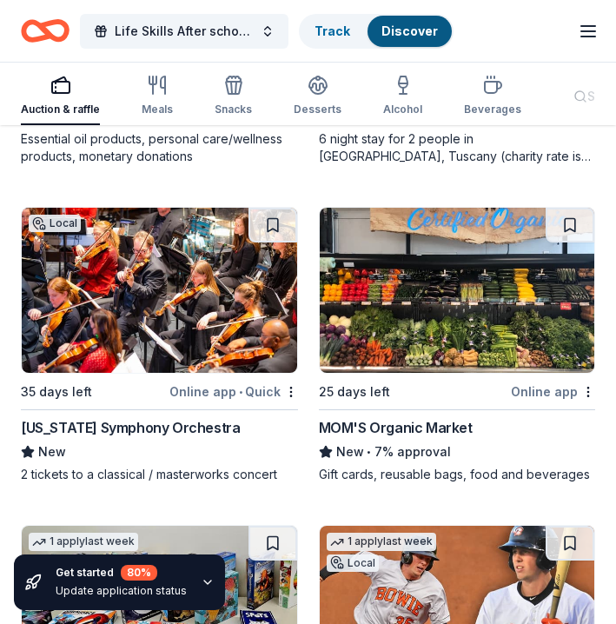
click at [216, 281] on img at bounding box center [159, 290] width 275 height 165
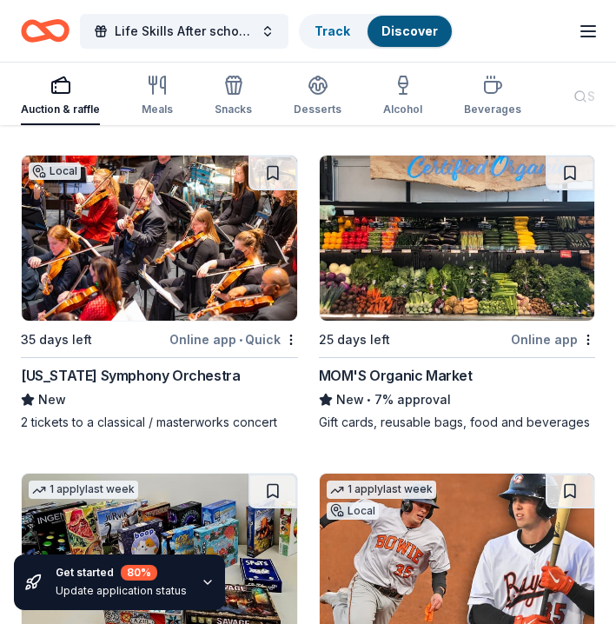
scroll to position [9280, 0]
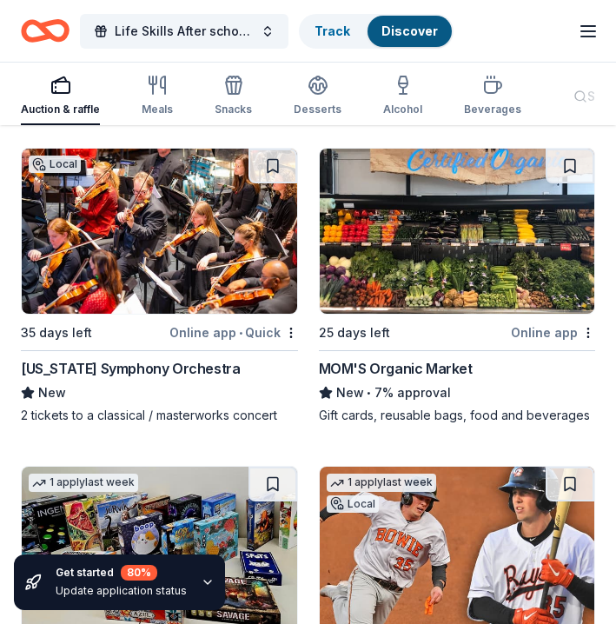
click at [455, 246] on img at bounding box center [457, 231] width 275 height 165
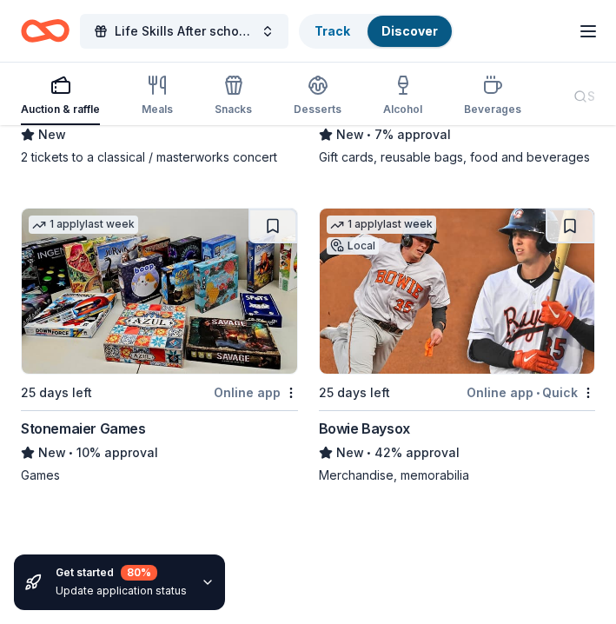
scroll to position [9537, 0]
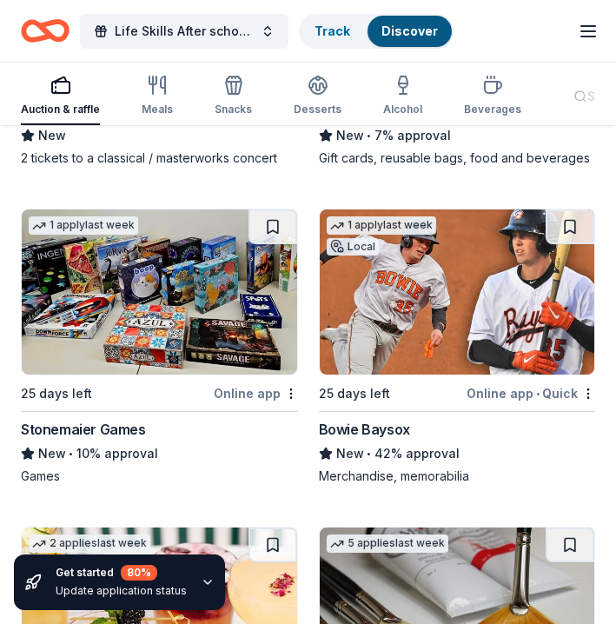
click at [400, 286] on img at bounding box center [457, 291] width 275 height 165
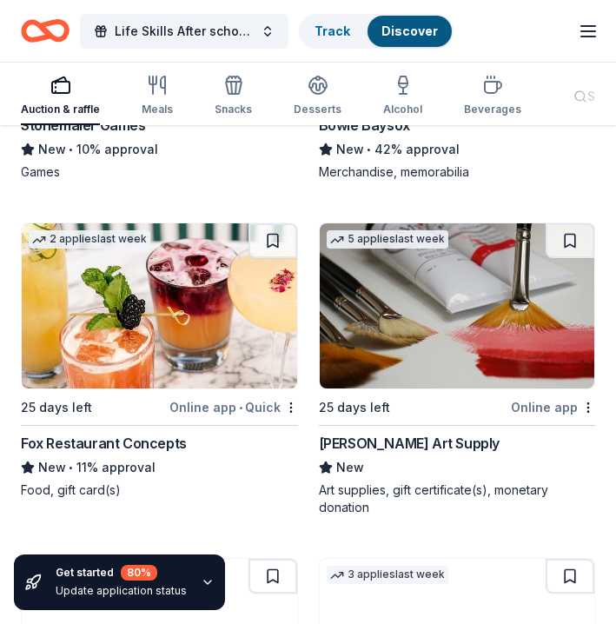
scroll to position [9844, 0]
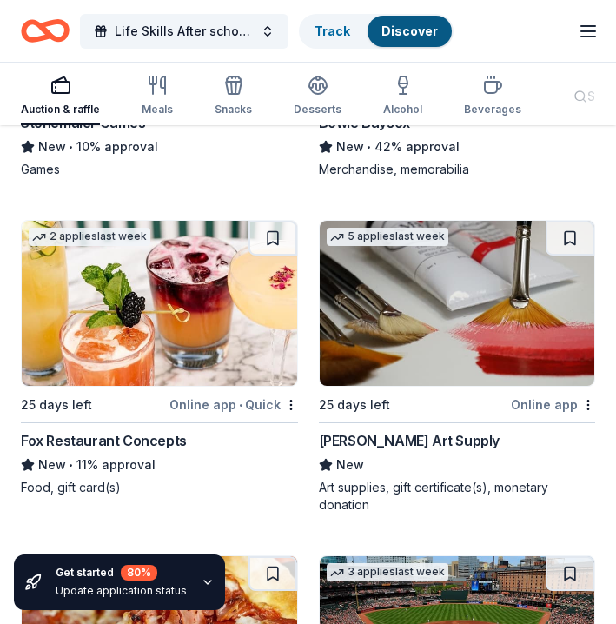
click at [427, 351] on img at bounding box center [457, 303] width 275 height 165
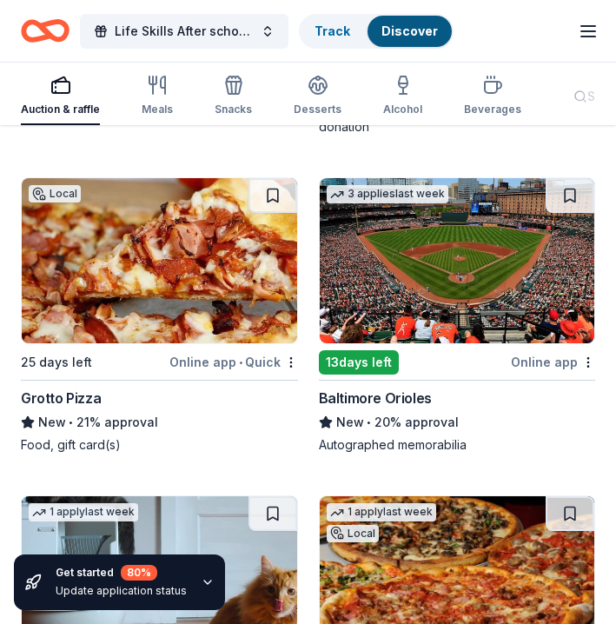
scroll to position [10224, 0]
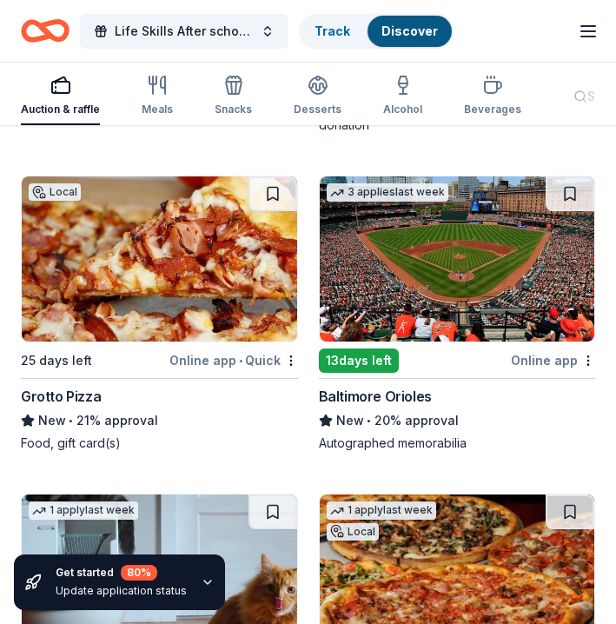
click at [166, 261] on img at bounding box center [159, 258] width 275 height 165
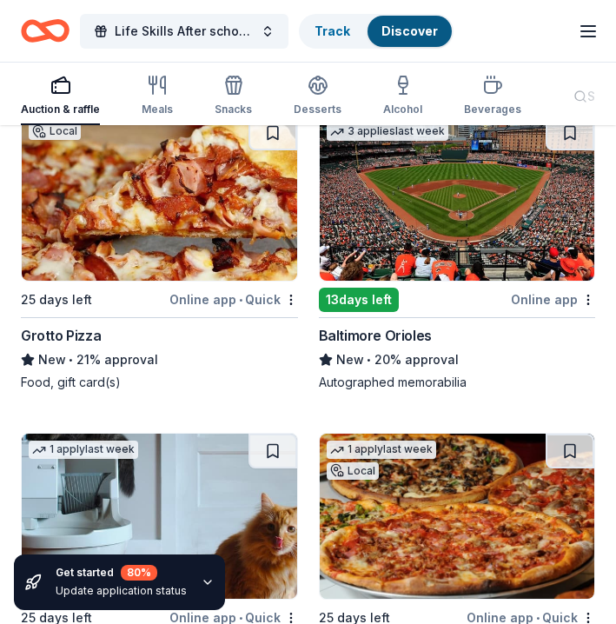
scroll to position [10290, 0]
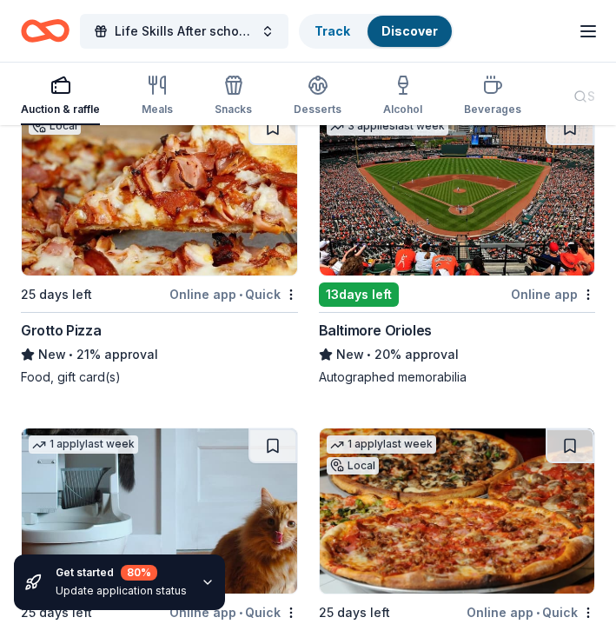
click at [390, 196] on img at bounding box center [457, 192] width 275 height 165
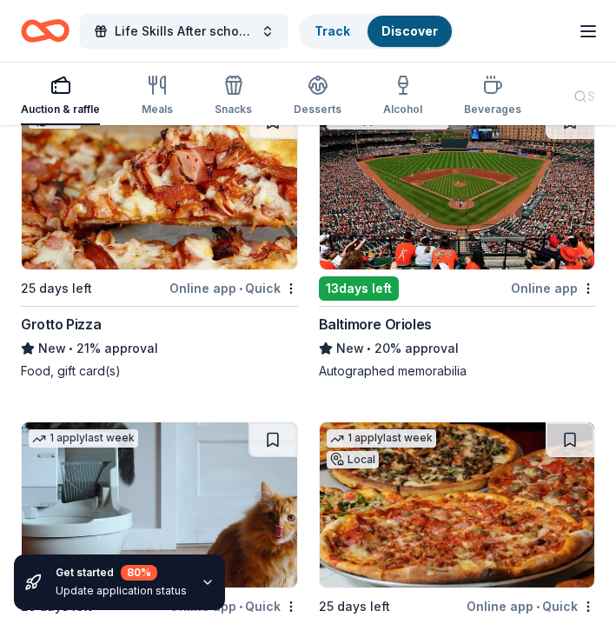
click at [465, 235] on img at bounding box center [457, 186] width 275 height 165
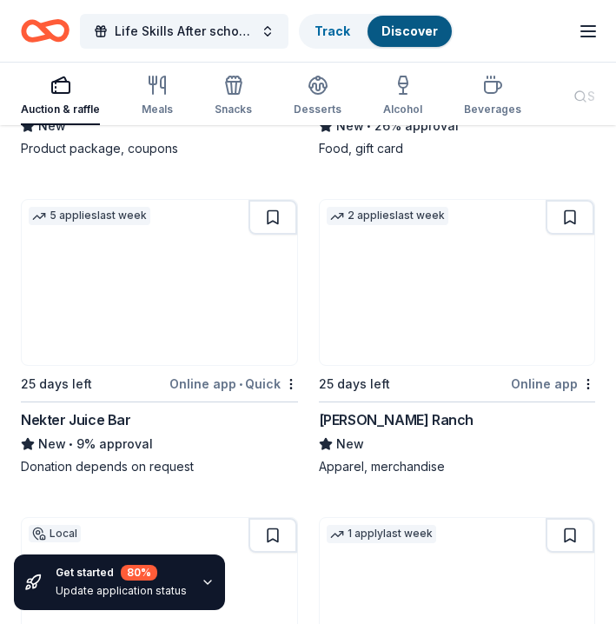
scroll to position [10840, 0]
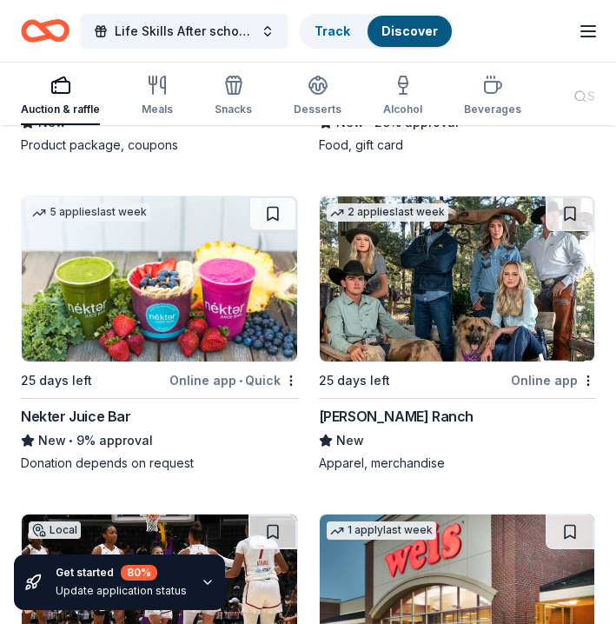
click at [223, 301] on img at bounding box center [159, 278] width 275 height 165
click at [177, 294] on img at bounding box center [159, 278] width 275 height 165
click at [116, 330] on img at bounding box center [159, 278] width 275 height 165
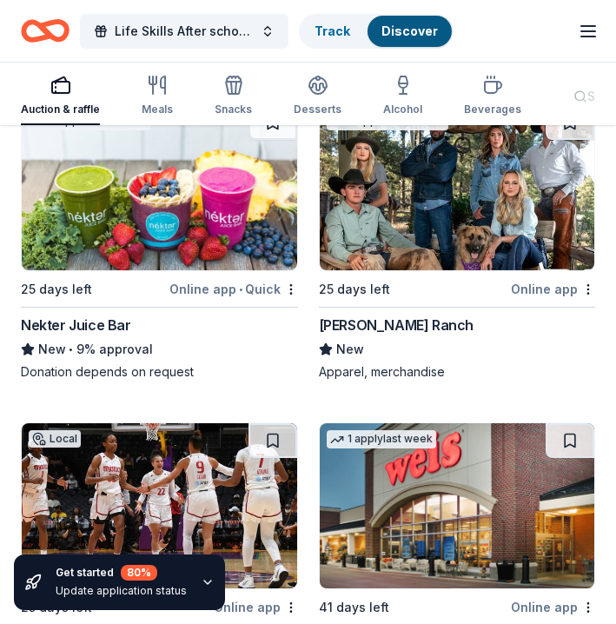
scroll to position [10933, 0]
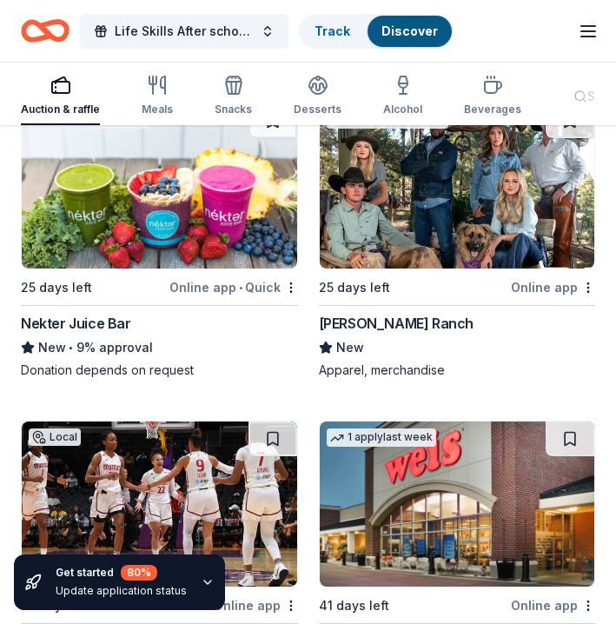
click at [394, 197] on img at bounding box center [457, 185] width 275 height 165
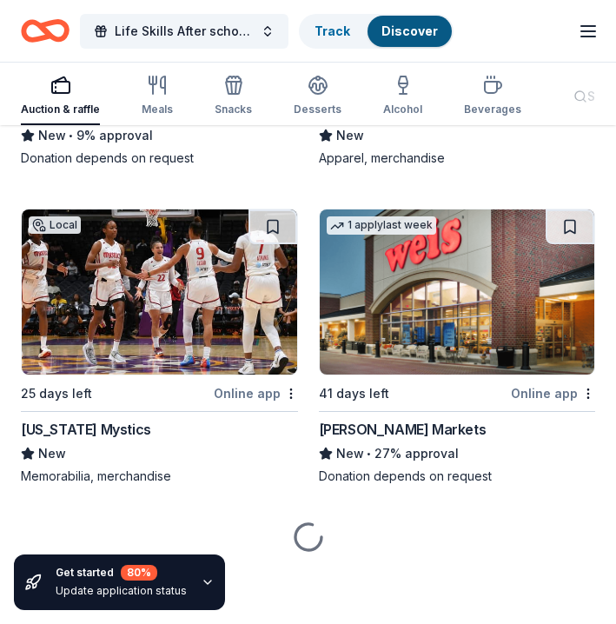
scroll to position [11145, 0]
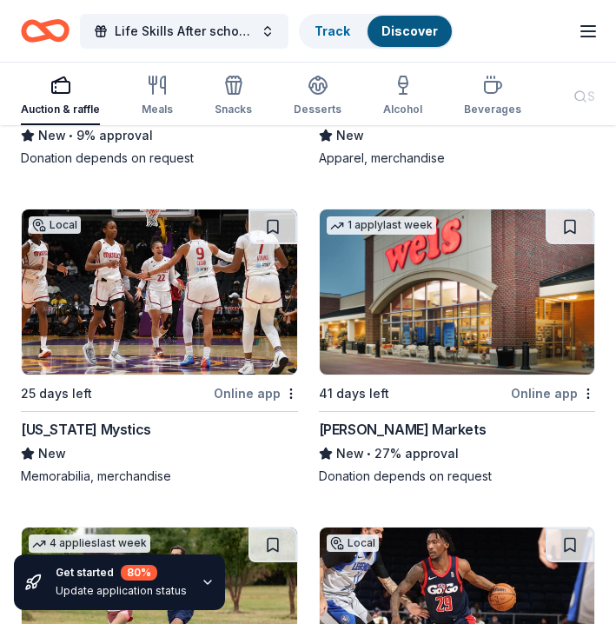
click at [440, 328] on img at bounding box center [457, 291] width 275 height 165
click at [445, 275] on img at bounding box center [457, 291] width 275 height 165
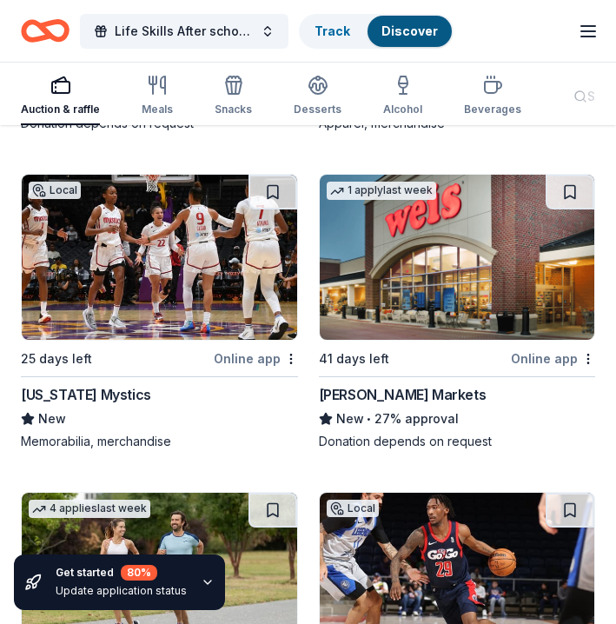
scroll to position [11199, 0]
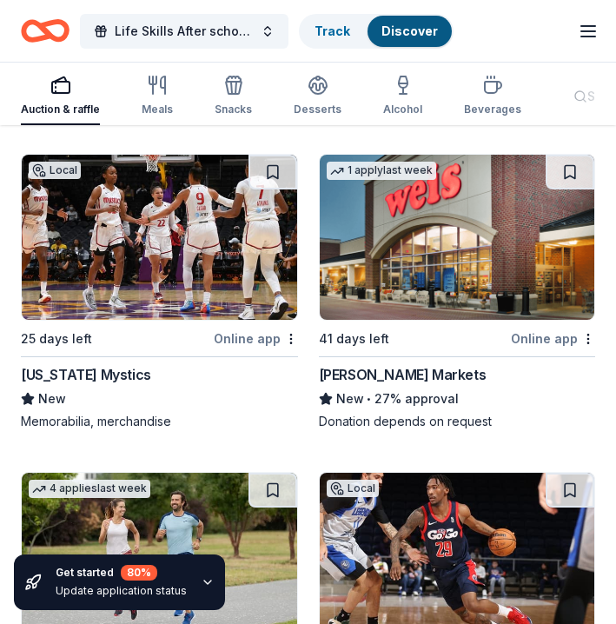
click at [218, 242] on img at bounding box center [159, 237] width 275 height 165
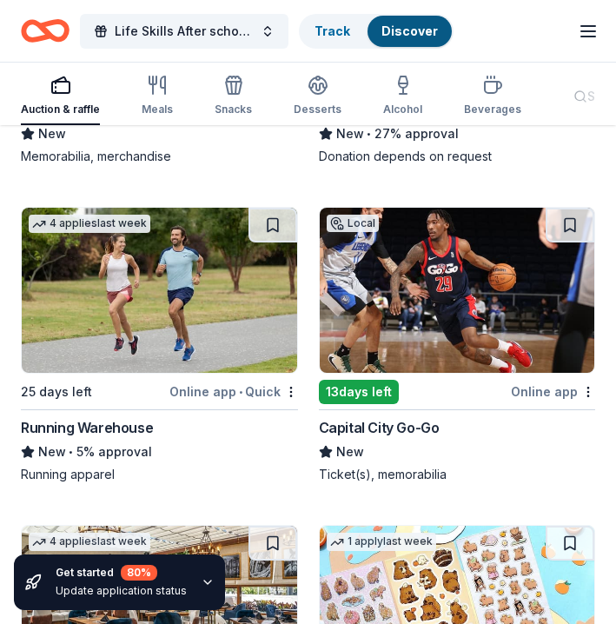
scroll to position [11468, 0]
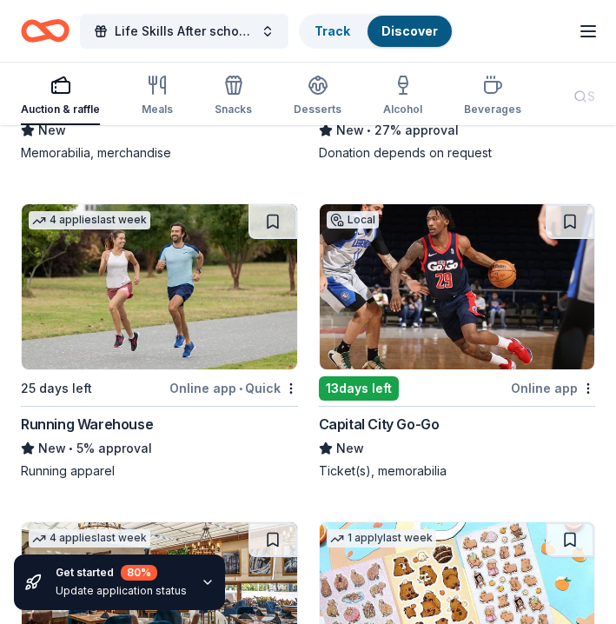
click at [414, 304] on img at bounding box center [457, 286] width 275 height 165
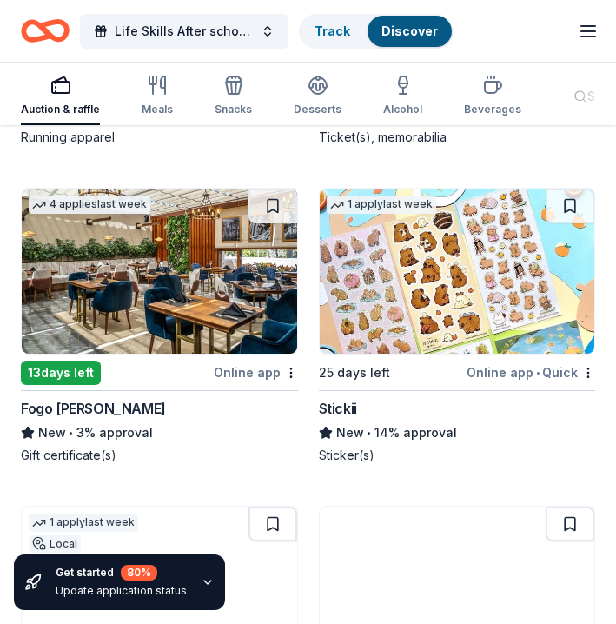
scroll to position [11815, 0]
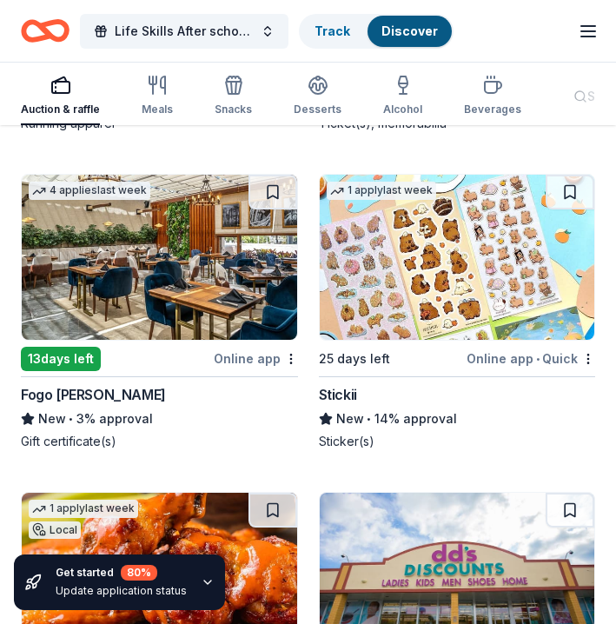
click at [142, 281] on img at bounding box center [159, 257] width 275 height 165
click at [405, 265] on img at bounding box center [457, 257] width 275 height 165
click at [465, 275] on img at bounding box center [457, 257] width 275 height 165
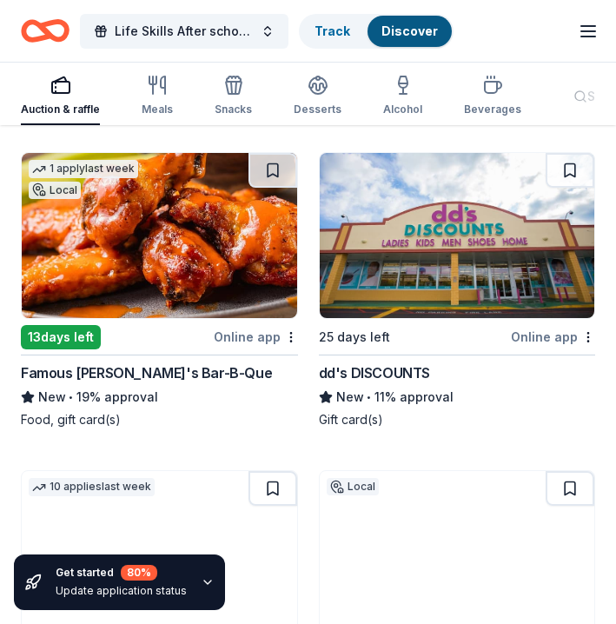
scroll to position [12158, 0]
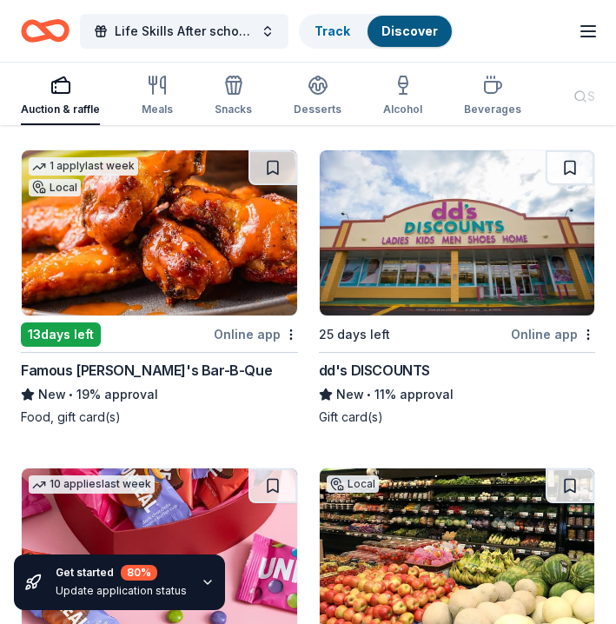
click at [191, 240] on img at bounding box center [159, 232] width 275 height 165
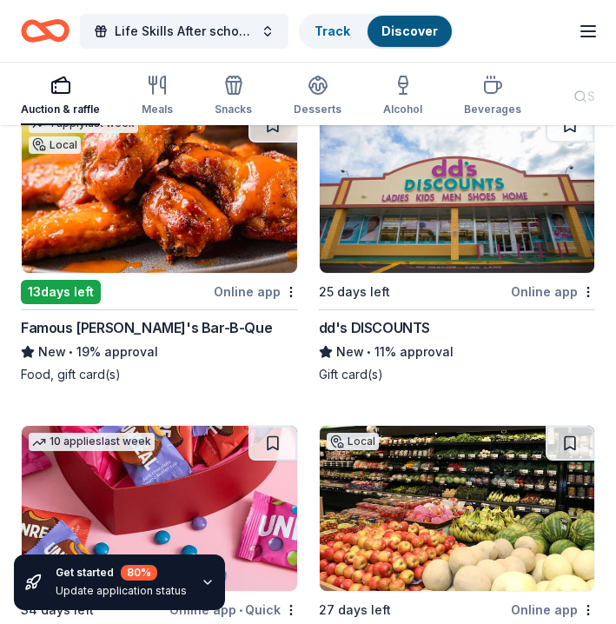
scroll to position [12203, 0]
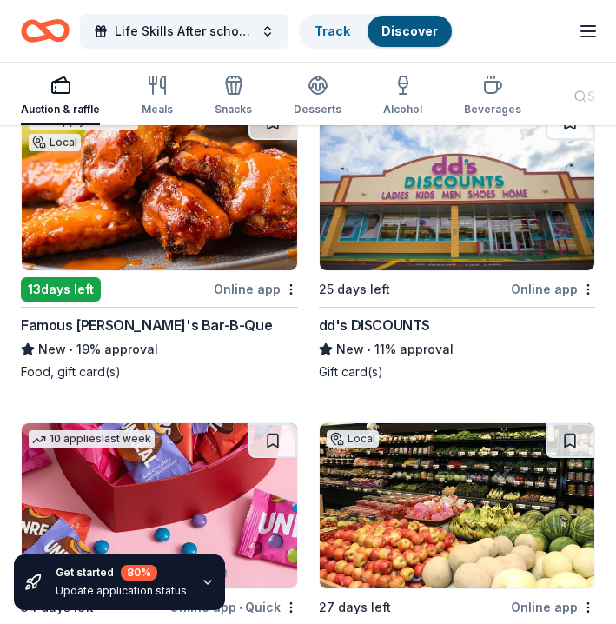
click at [415, 228] on img at bounding box center [457, 187] width 275 height 165
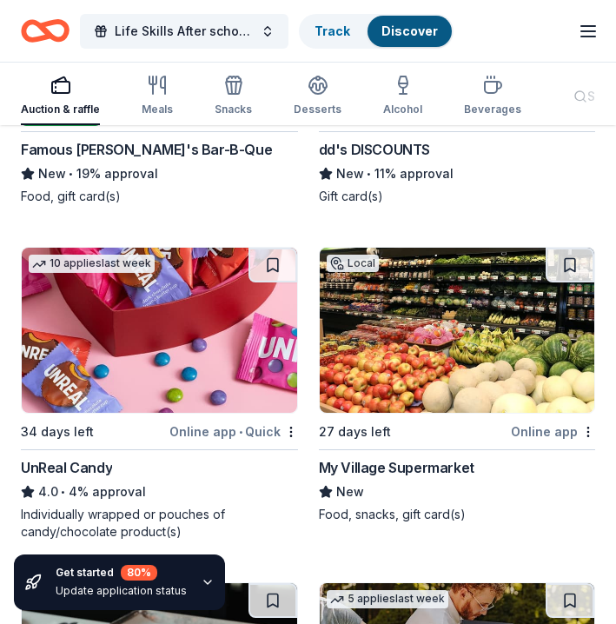
scroll to position [12380, 0]
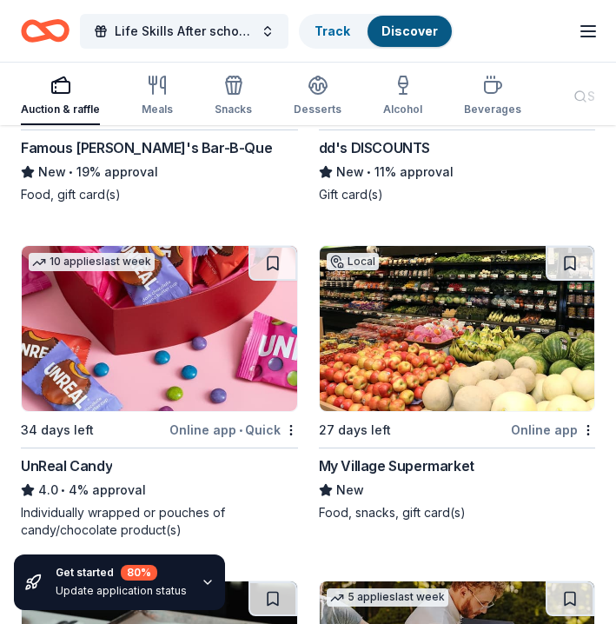
click at [177, 346] on img at bounding box center [159, 328] width 275 height 165
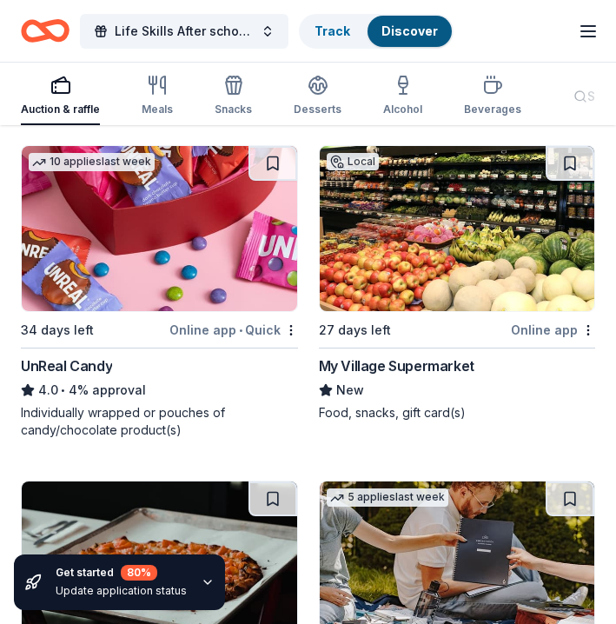
scroll to position [12490, 0]
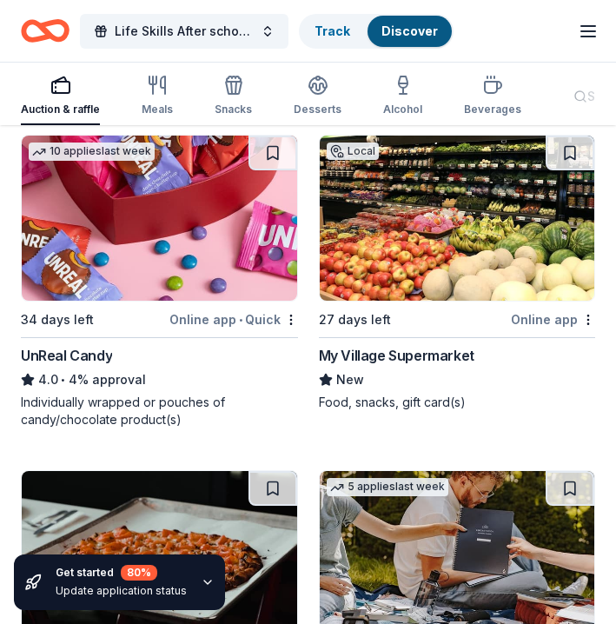
click at [485, 262] on img at bounding box center [457, 218] width 275 height 165
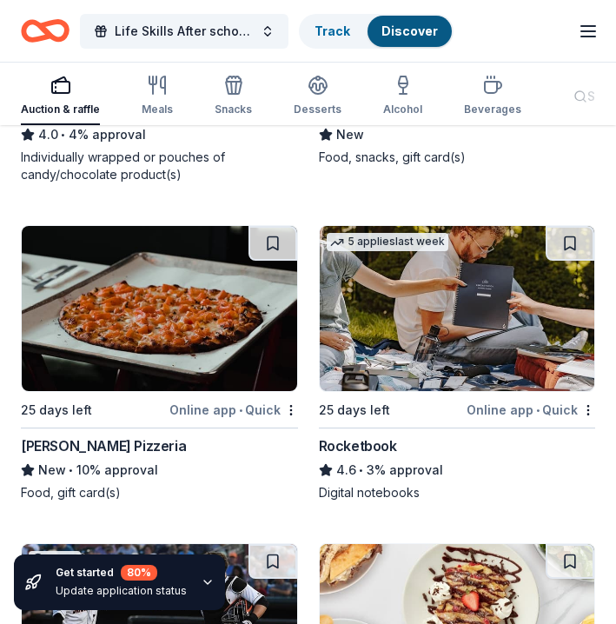
scroll to position [12768, 0]
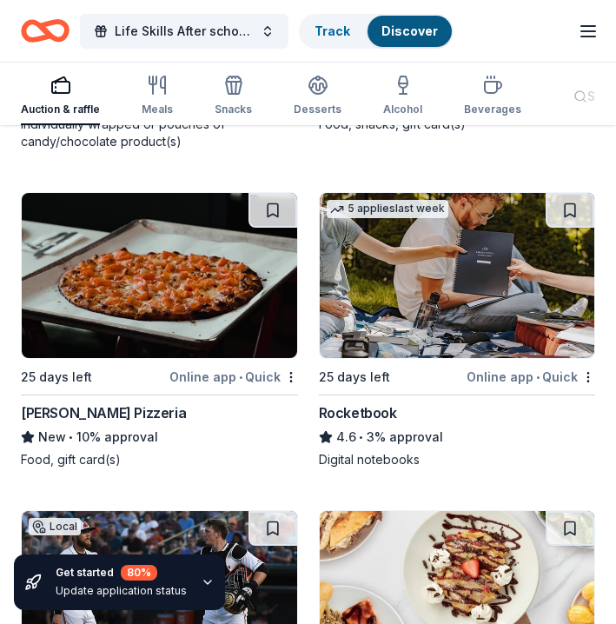
click at [219, 320] on img at bounding box center [159, 275] width 275 height 165
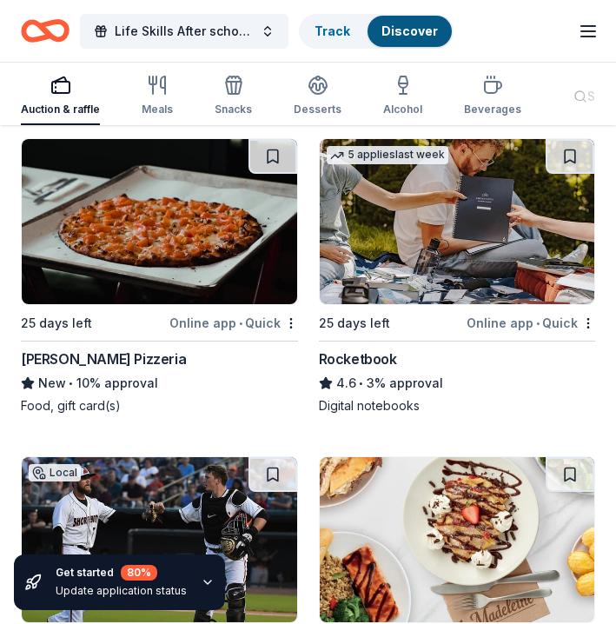
scroll to position [12825, 0]
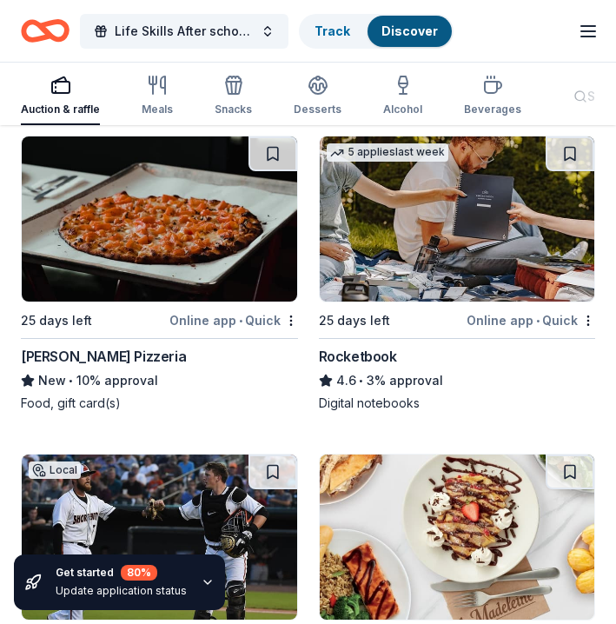
click at [443, 230] on img at bounding box center [457, 218] width 275 height 165
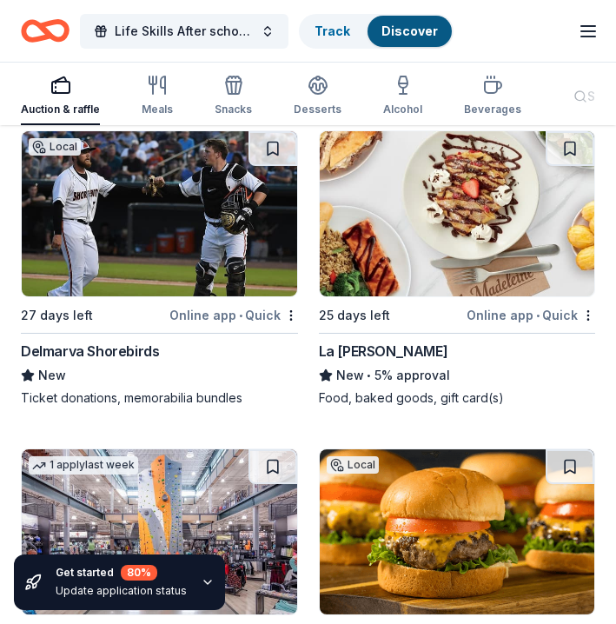
scroll to position [13151, 0]
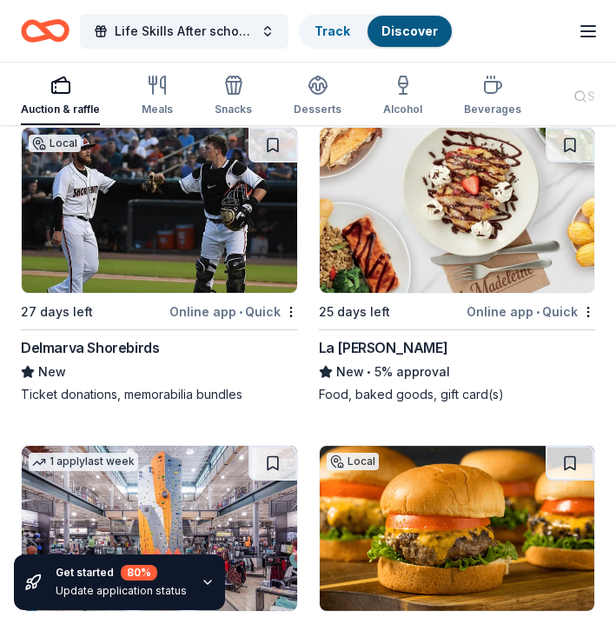
click at [410, 219] on img at bounding box center [457, 210] width 275 height 165
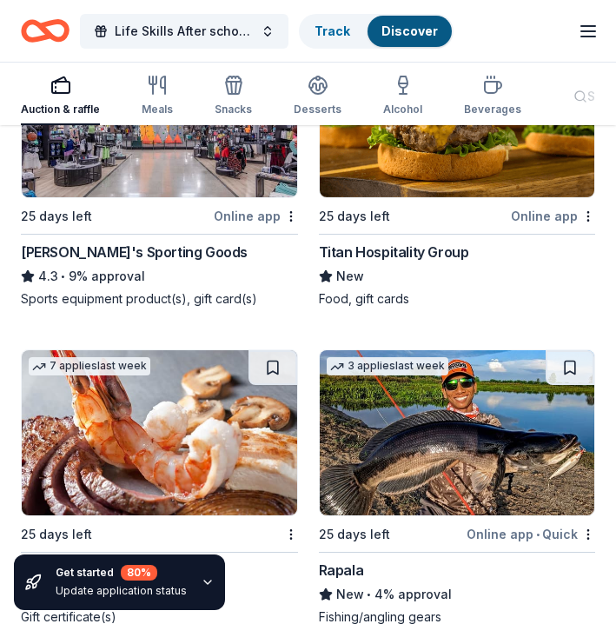
scroll to position [13568, 0]
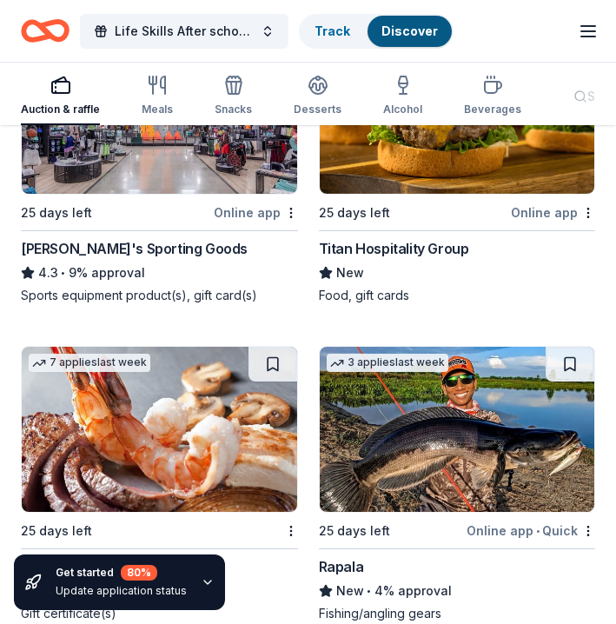
click at [150, 165] on img at bounding box center [159, 111] width 275 height 165
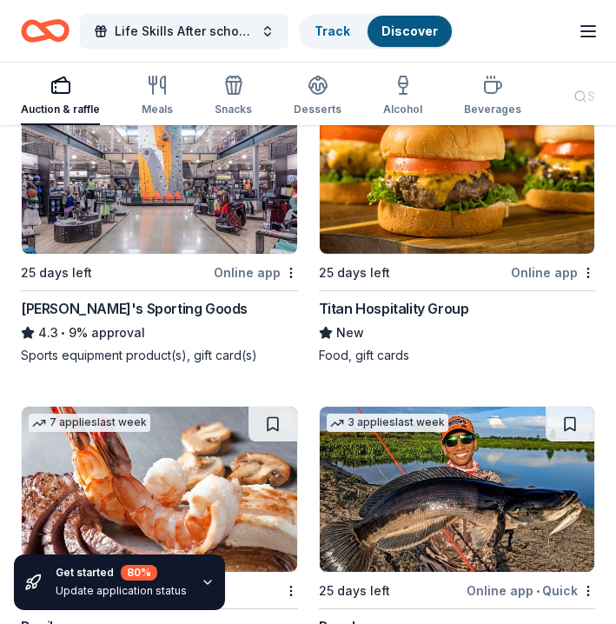
scroll to position [13449, 0]
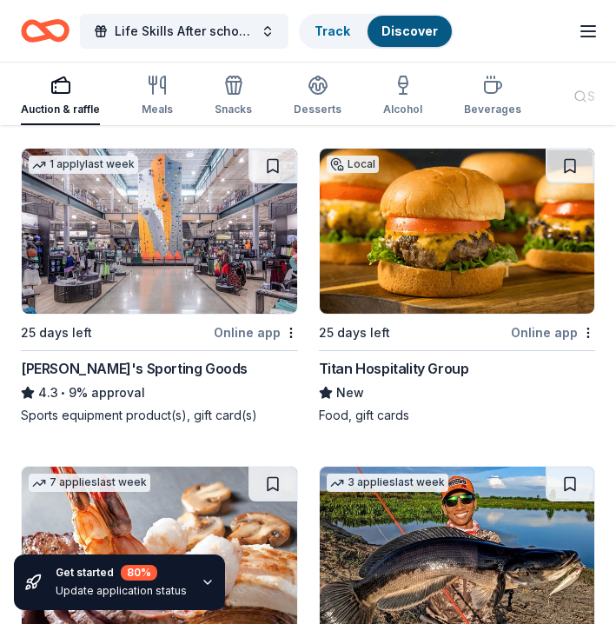
click at [403, 229] on img at bounding box center [457, 231] width 275 height 165
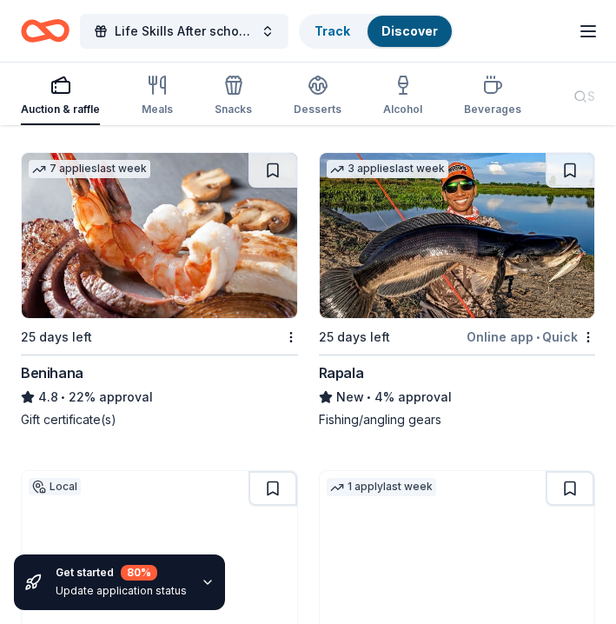
scroll to position [13774, 0]
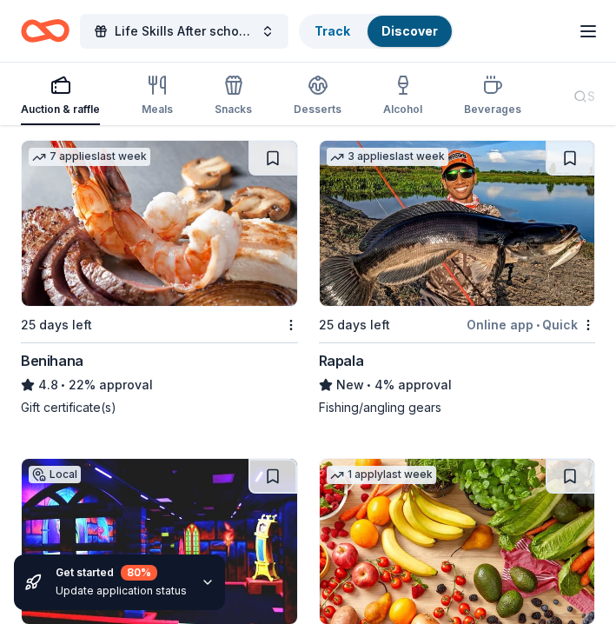
click at [221, 255] on img at bounding box center [159, 223] width 275 height 165
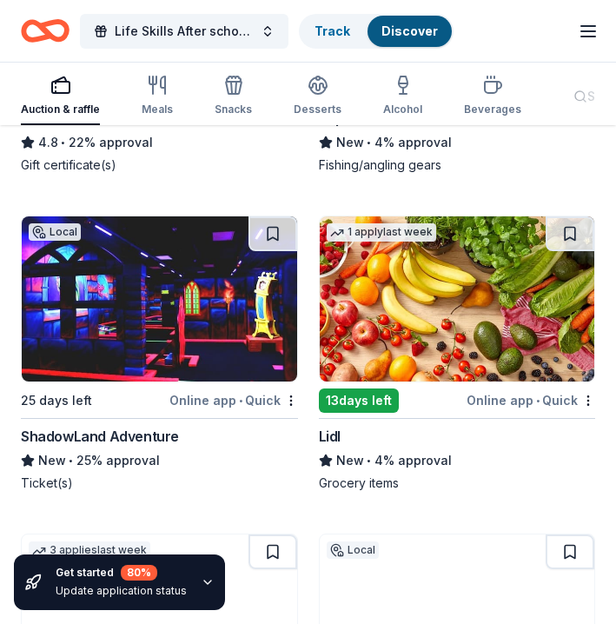
scroll to position [14035, 0]
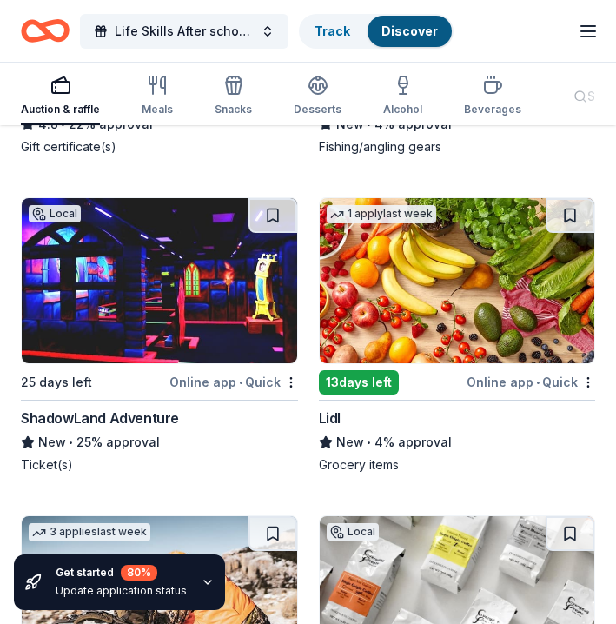
click at [151, 271] on img at bounding box center [159, 280] width 275 height 165
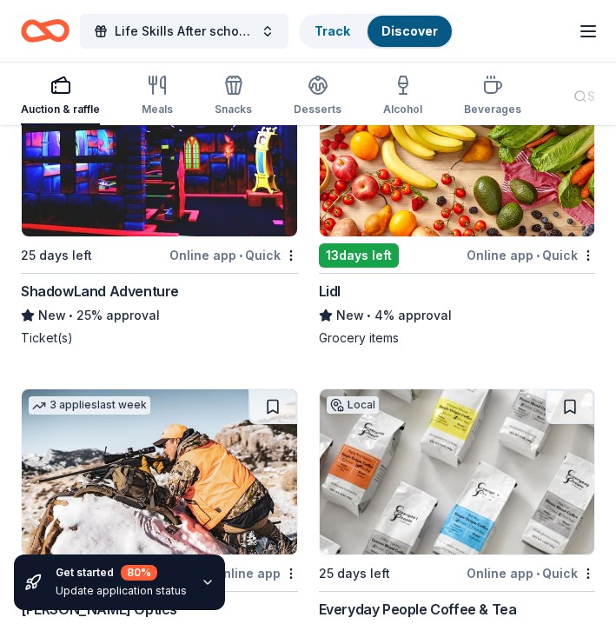
scroll to position [14158, 0]
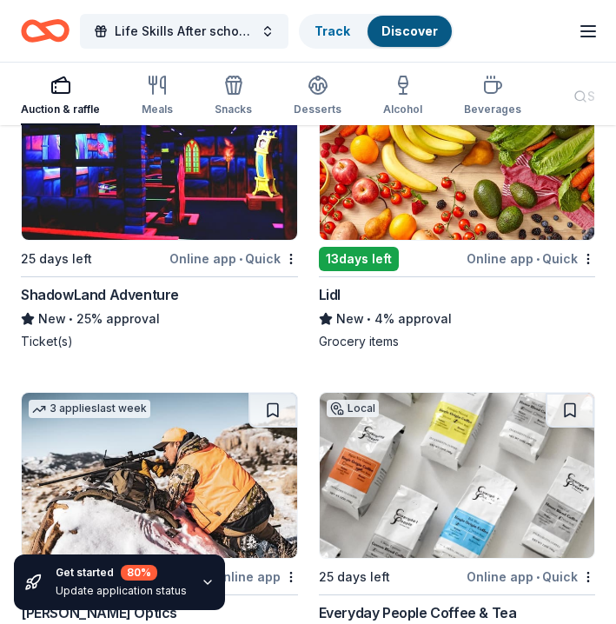
click at [443, 201] on img at bounding box center [457, 157] width 275 height 165
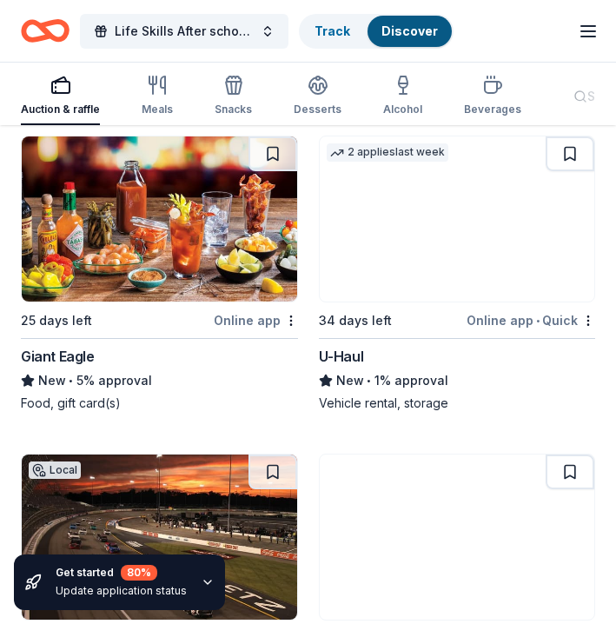
scroll to position [14746, 0]
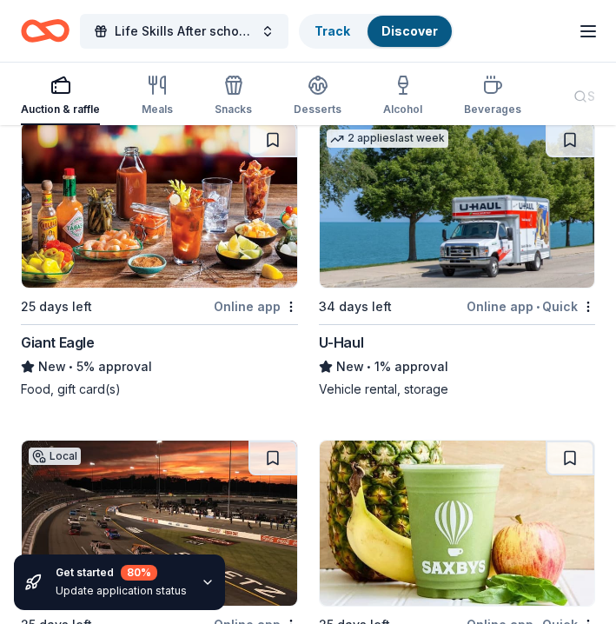
click at [154, 224] on img at bounding box center [159, 204] width 275 height 165
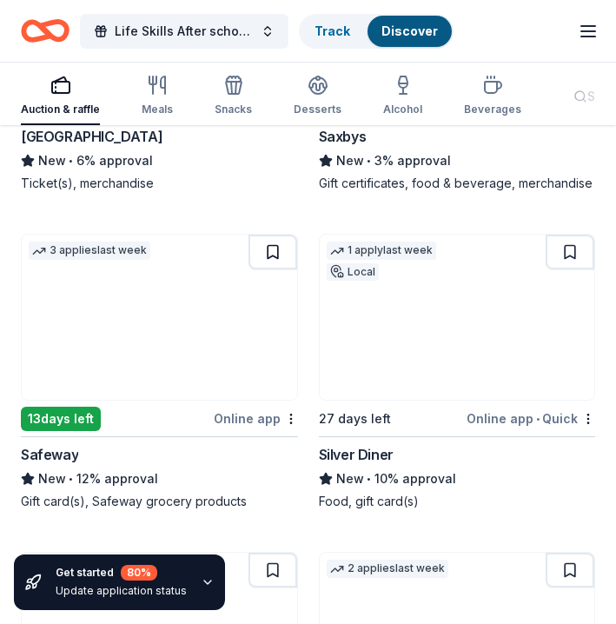
scroll to position [15274, 0]
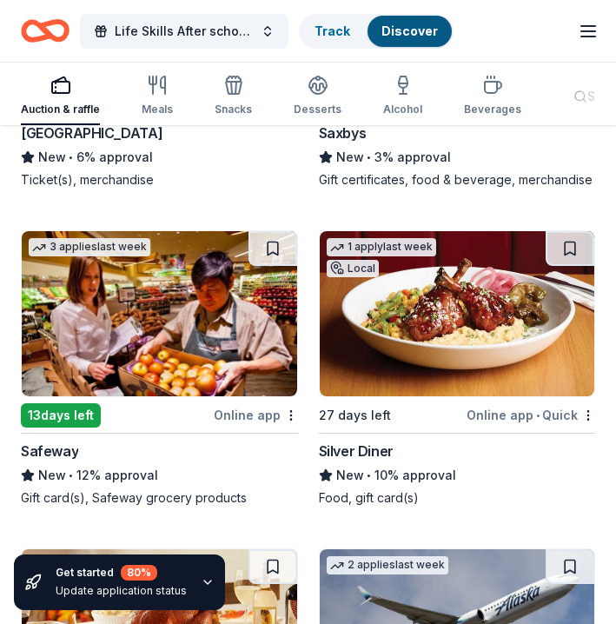
click at [209, 303] on img at bounding box center [159, 313] width 275 height 165
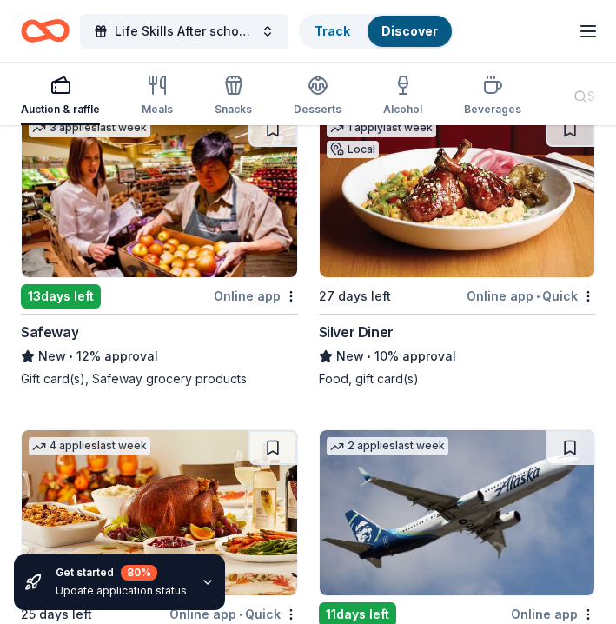
scroll to position [15397, 0]
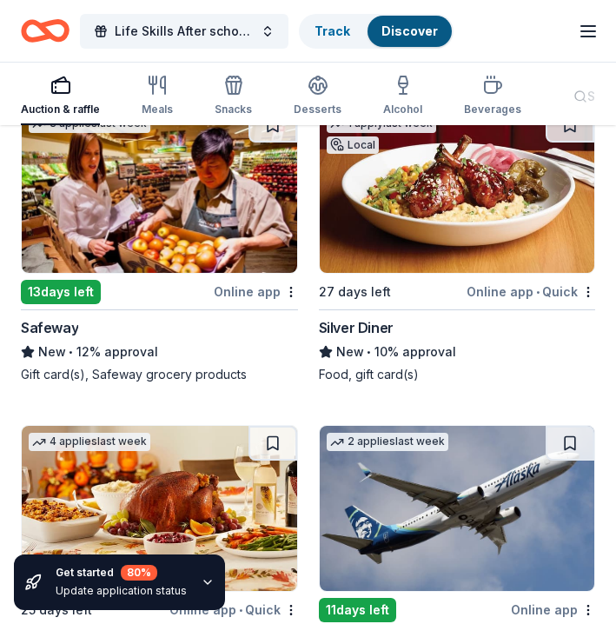
click at [432, 206] on img at bounding box center [457, 190] width 275 height 165
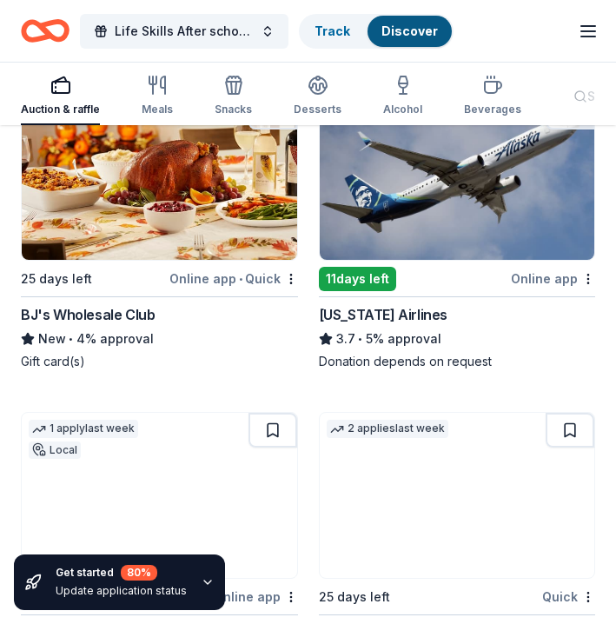
scroll to position [15724, 0]
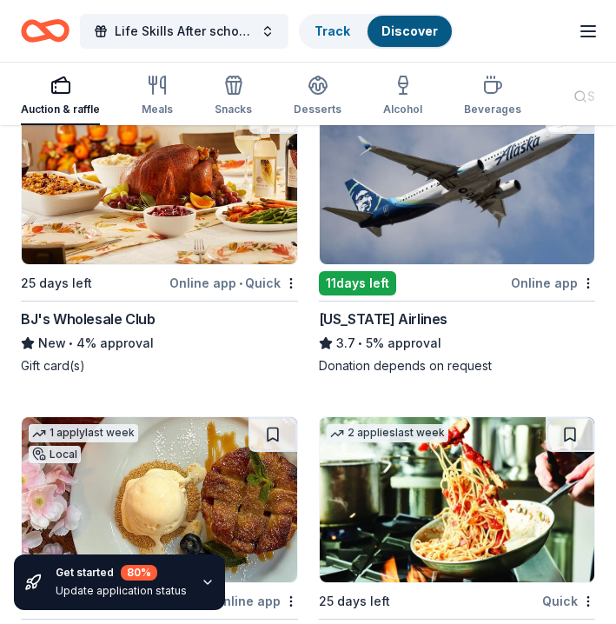
click at [185, 194] on img at bounding box center [159, 181] width 275 height 165
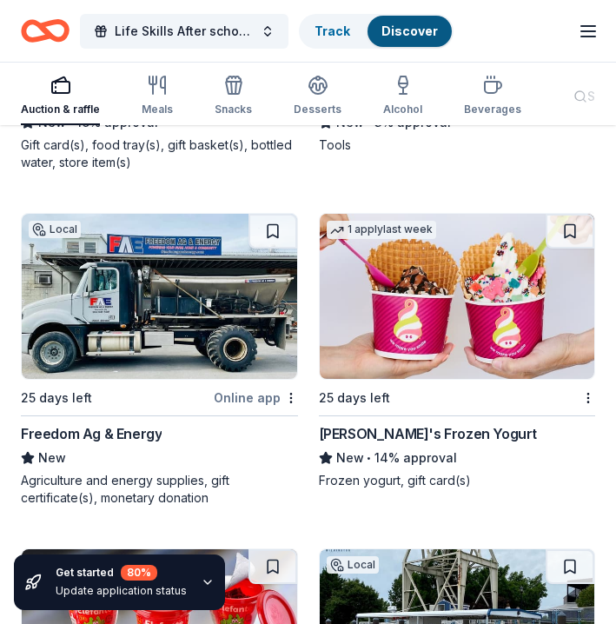
scroll to position [16918, 0]
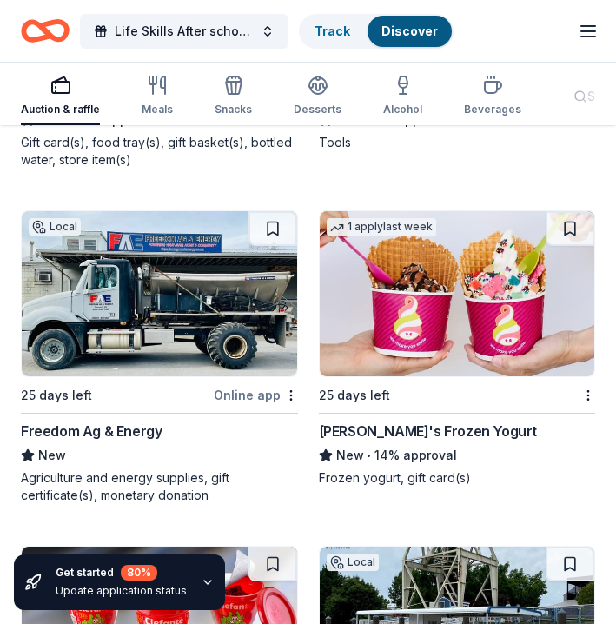
click at [456, 300] on img at bounding box center [457, 293] width 275 height 165
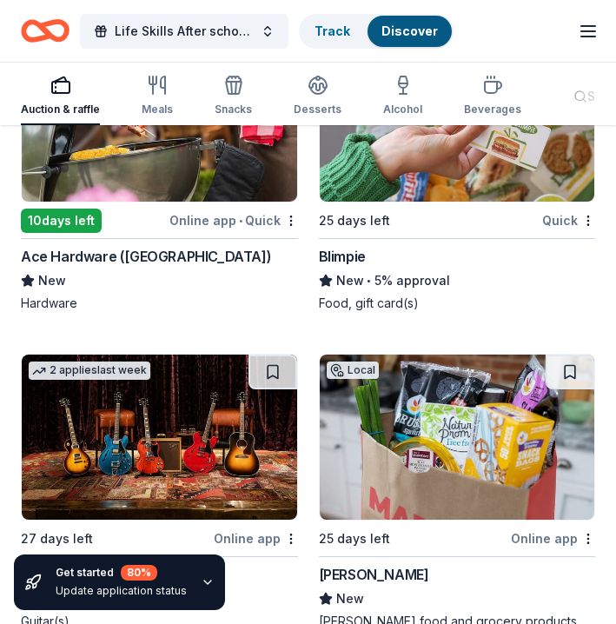
scroll to position [18056, 0]
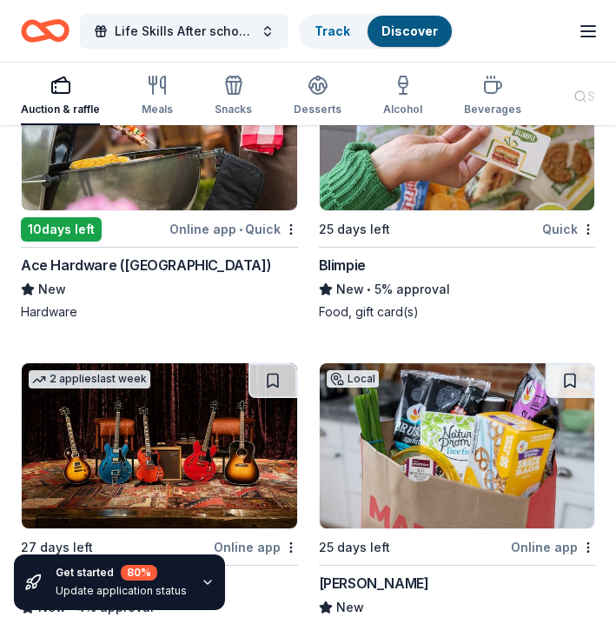
click at [414, 172] on img at bounding box center [457, 127] width 275 height 165
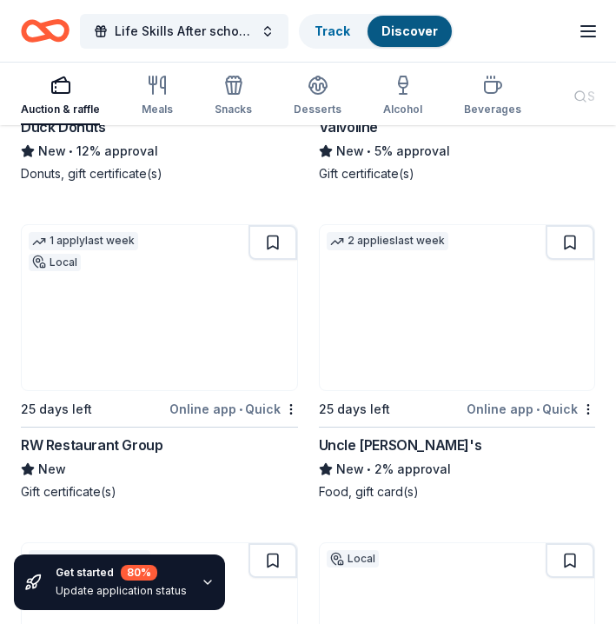
scroll to position [18861, 0]
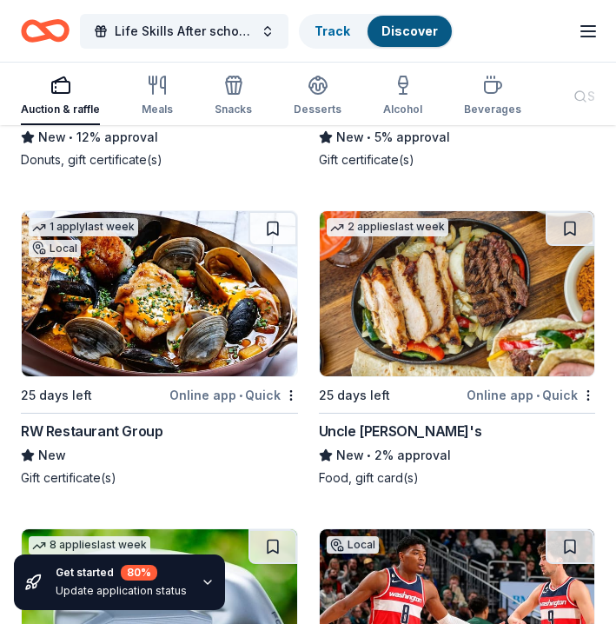
click at [408, 305] on img at bounding box center [457, 293] width 275 height 165
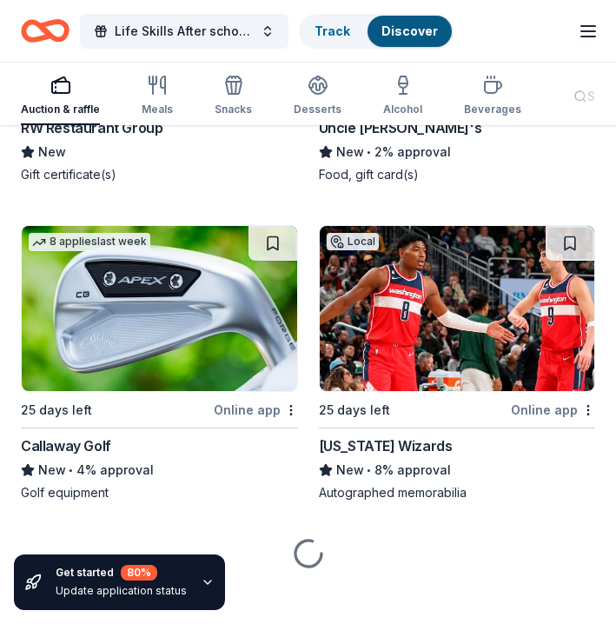
scroll to position [19163, 0]
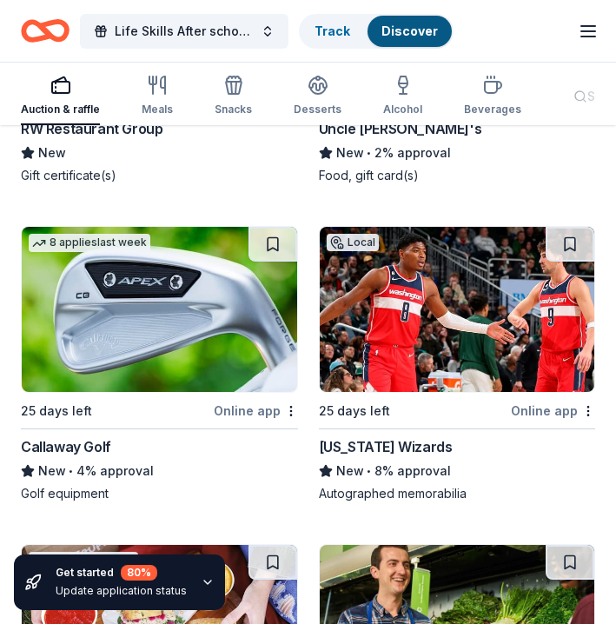
click at [406, 307] on img at bounding box center [457, 309] width 275 height 165
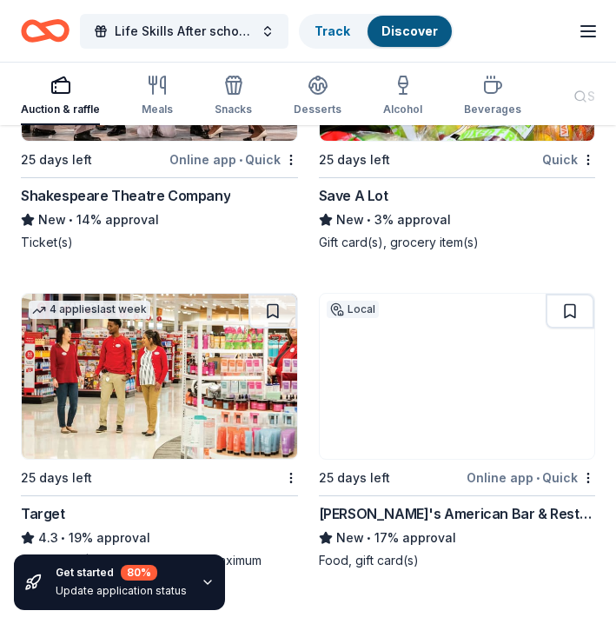
scroll to position [20070, 0]
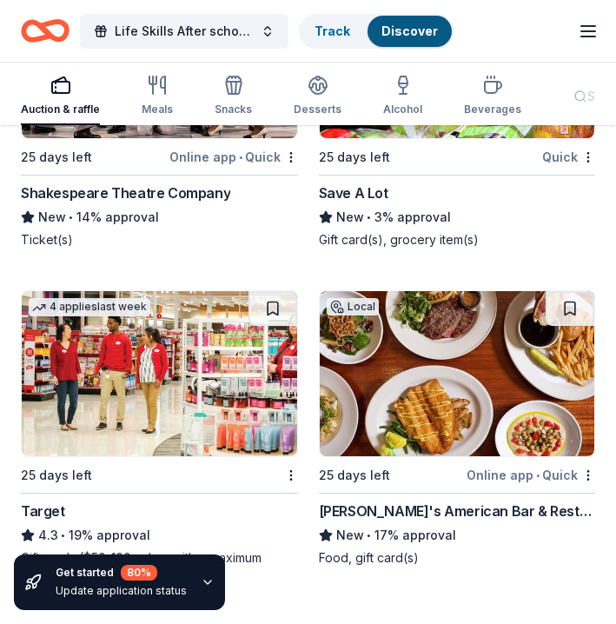
click at [149, 349] on img at bounding box center [159, 373] width 275 height 165
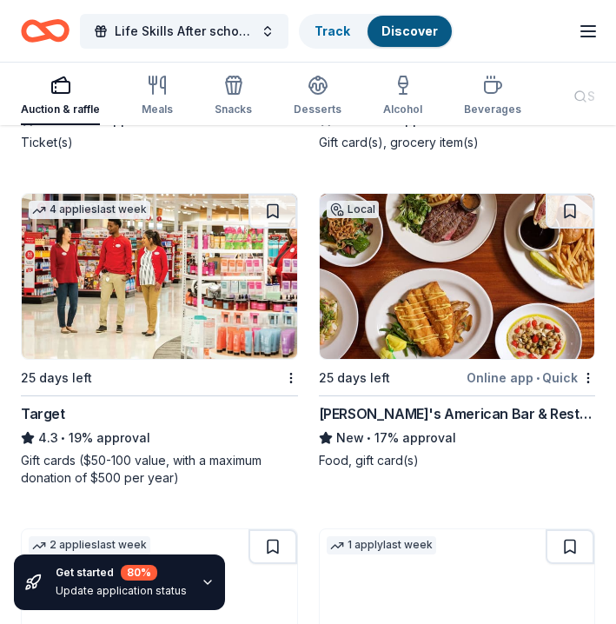
scroll to position [20171, 0]
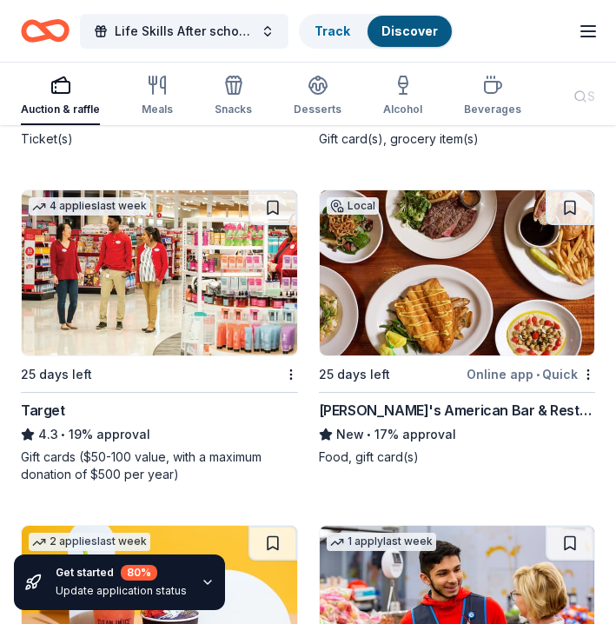
click at [384, 291] on img at bounding box center [457, 272] width 275 height 165
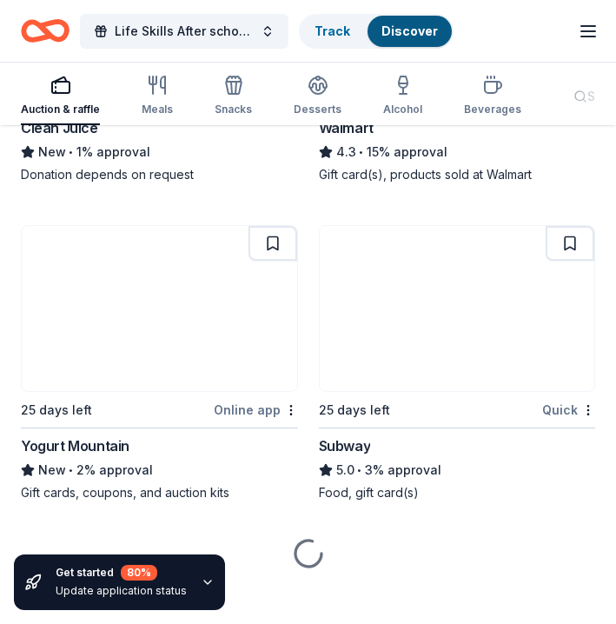
scroll to position [20788, 0]
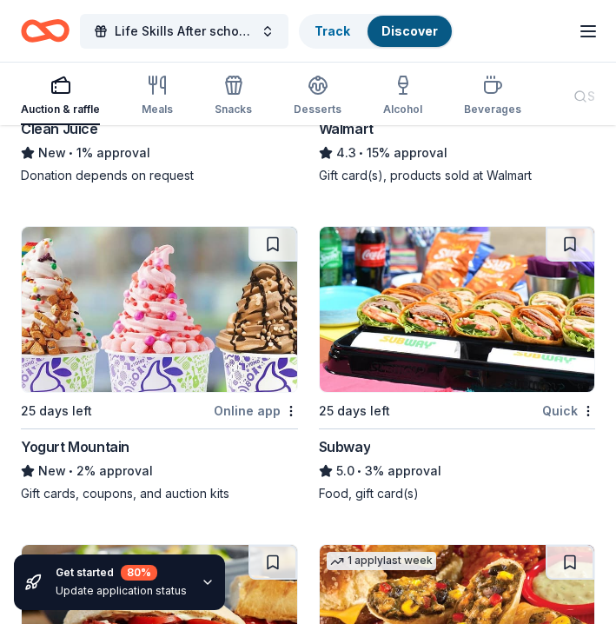
click at [410, 257] on img at bounding box center [457, 309] width 275 height 165
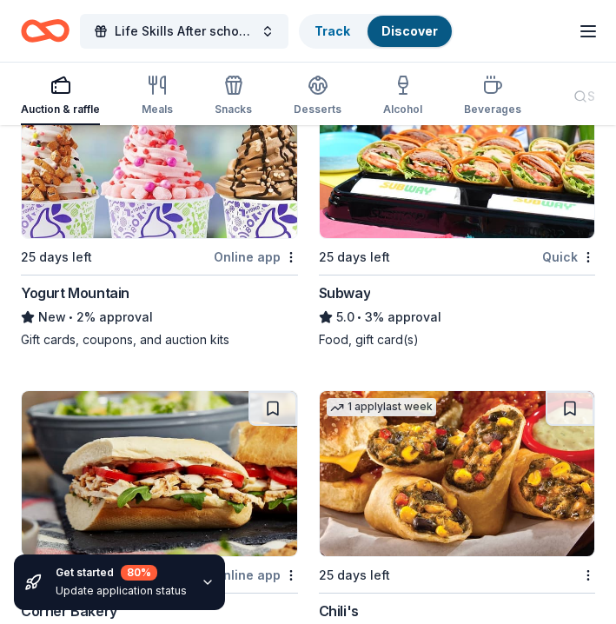
scroll to position [20940, 0]
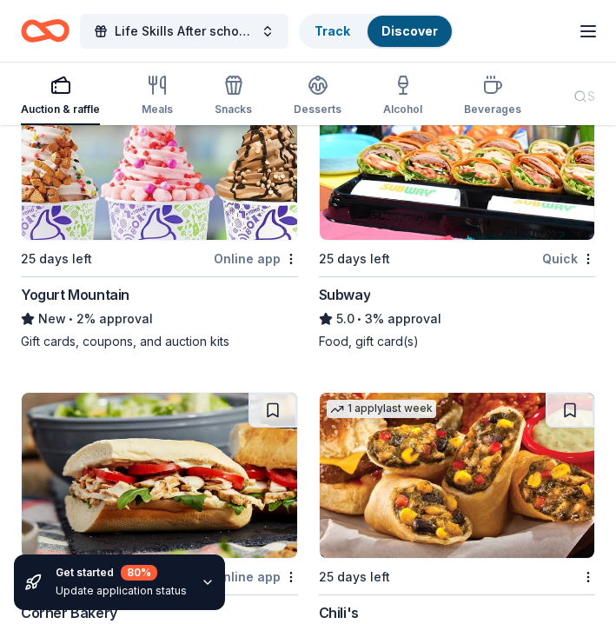
click at [200, 448] on img at bounding box center [159, 475] width 275 height 165
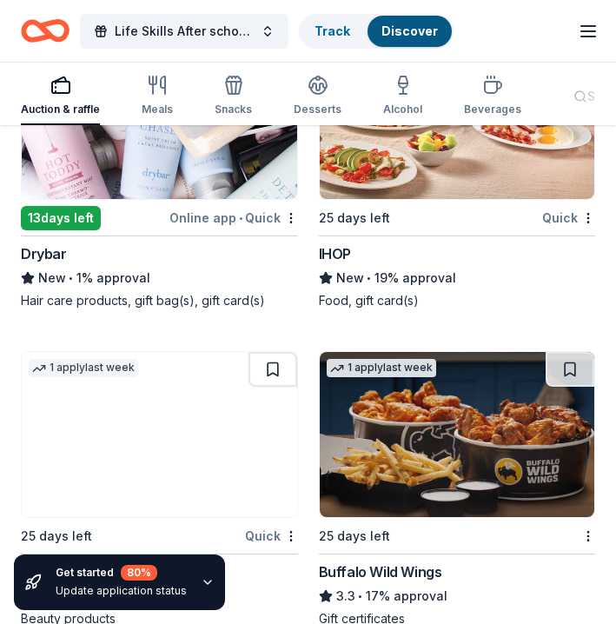
scroll to position [21579, 0]
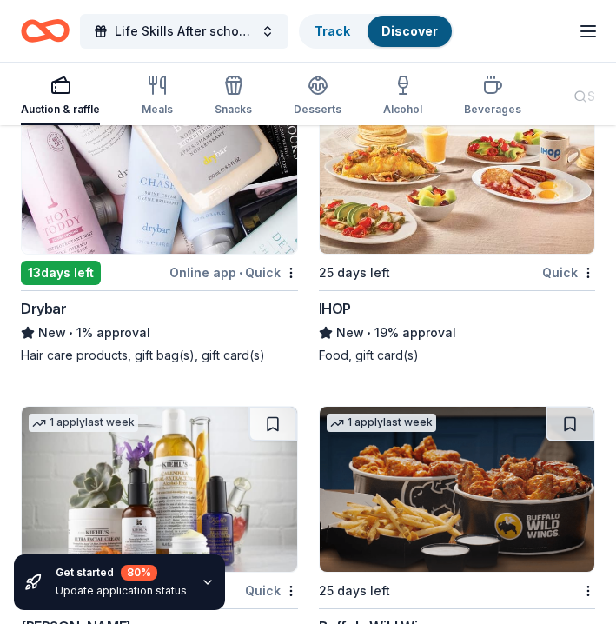
click at [493, 179] on img at bounding box center [457, 171] width 275 height 165
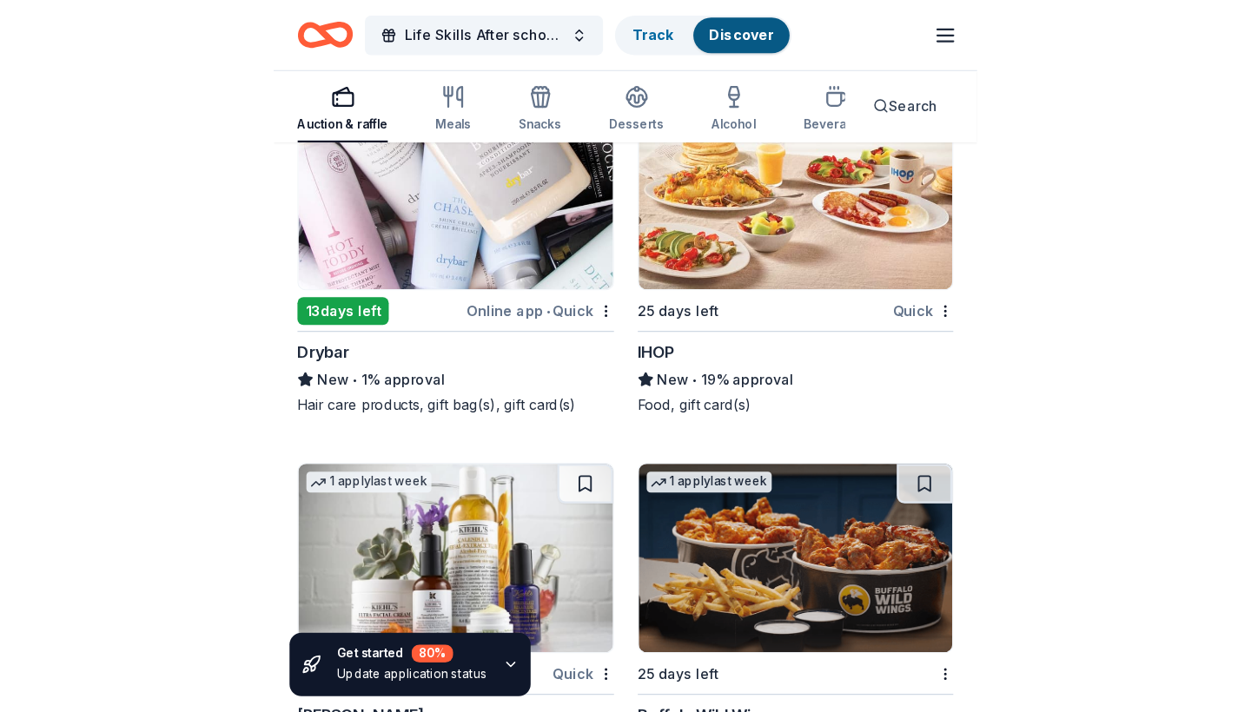
scroll to position [8955, 0]
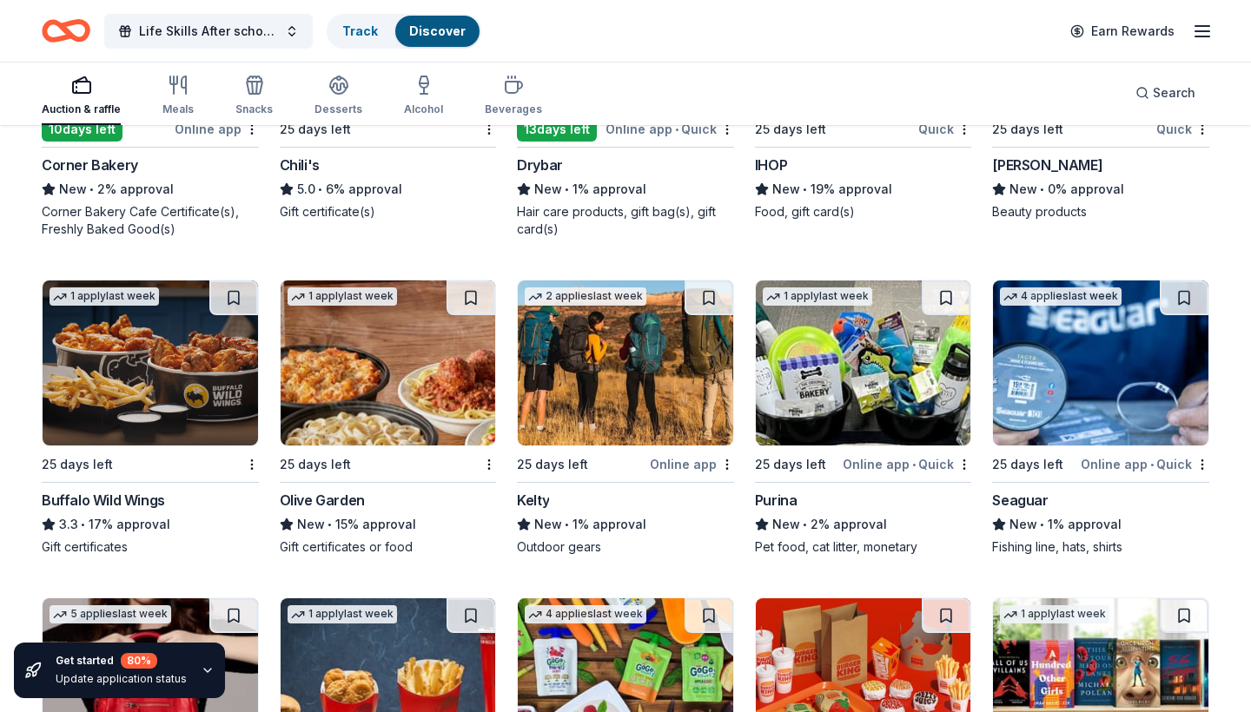
click at [147, 401] on img at bounding box center [150, 363] width 215 height 165
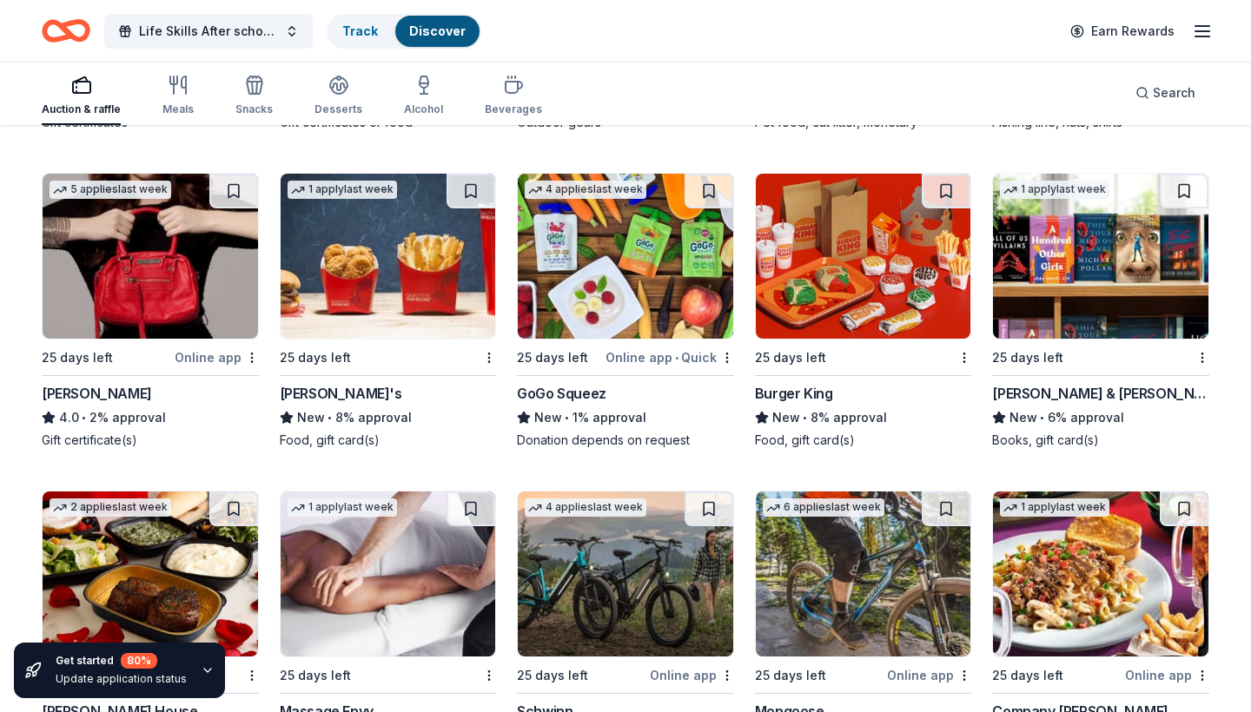
scroll to position [9364, 0]
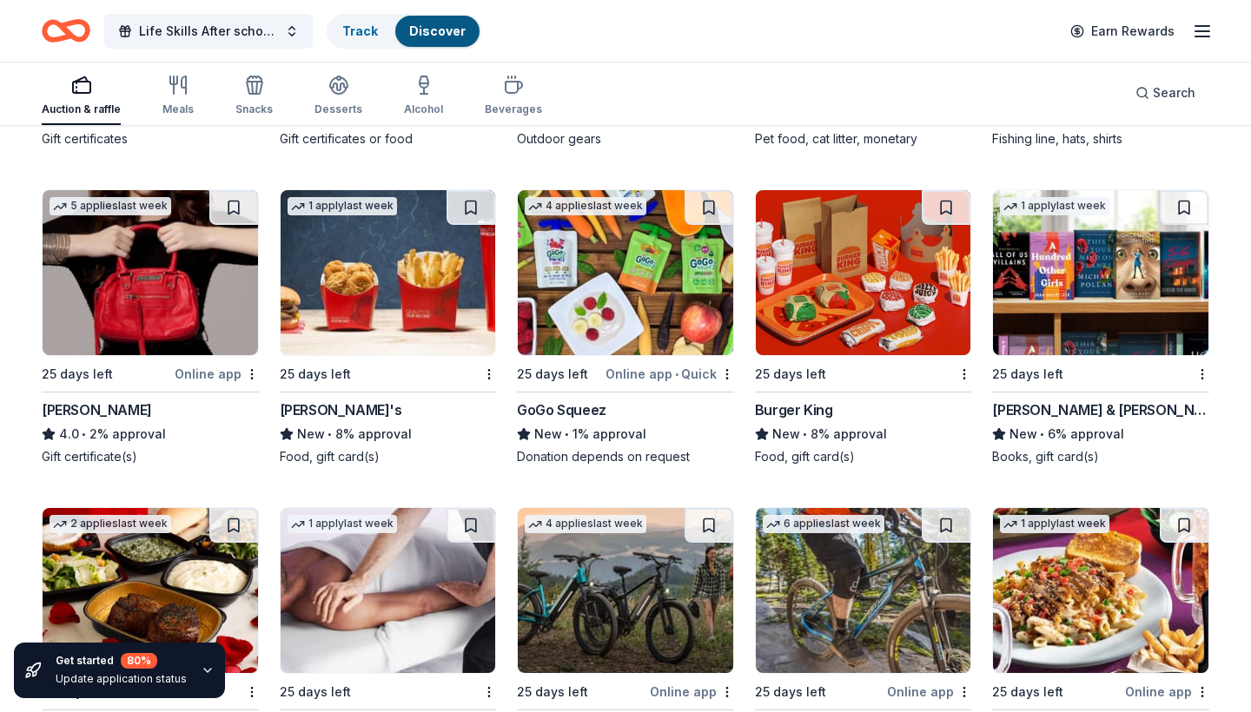
click at [1044, 316] on img at bounding box center [1100, 272] width 215 height 165
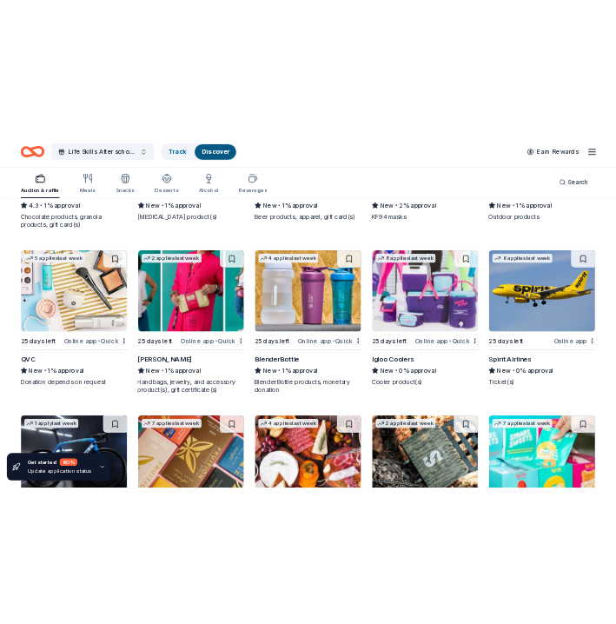
scroll to position [10679, 0]
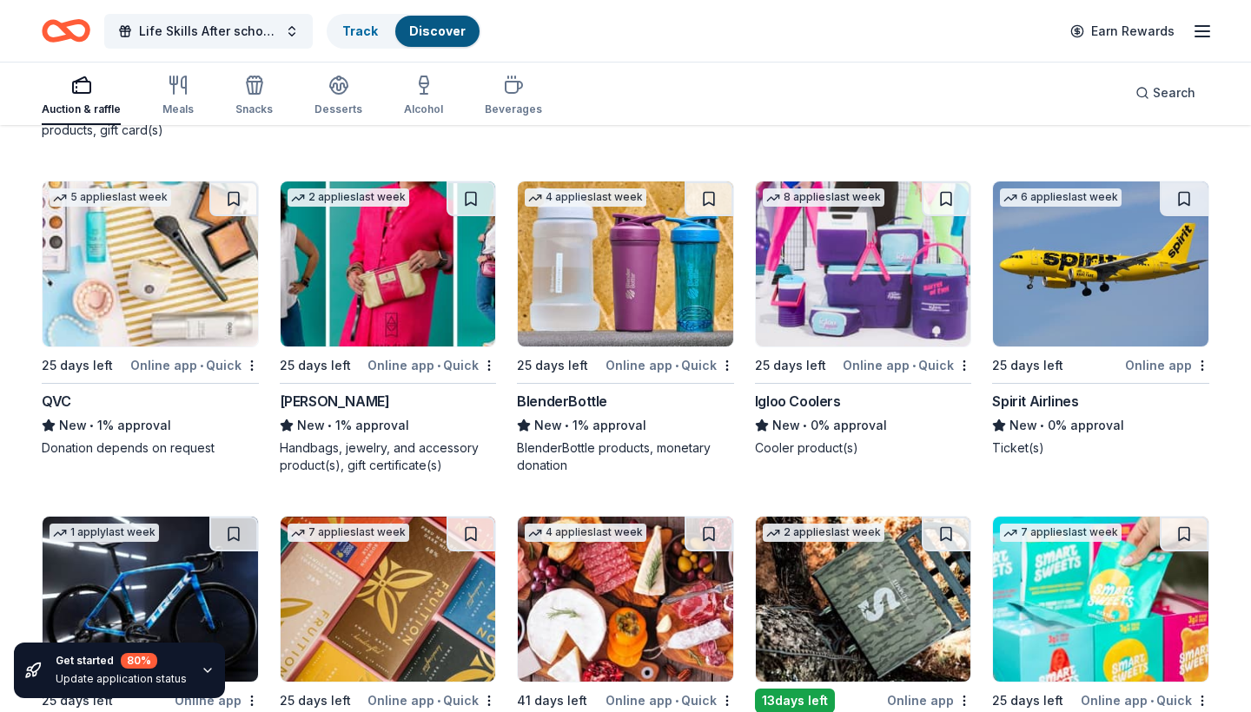
click at [100, 436] on div "New • 1% approval" at bounding box center [150, 425] width 217 height 21
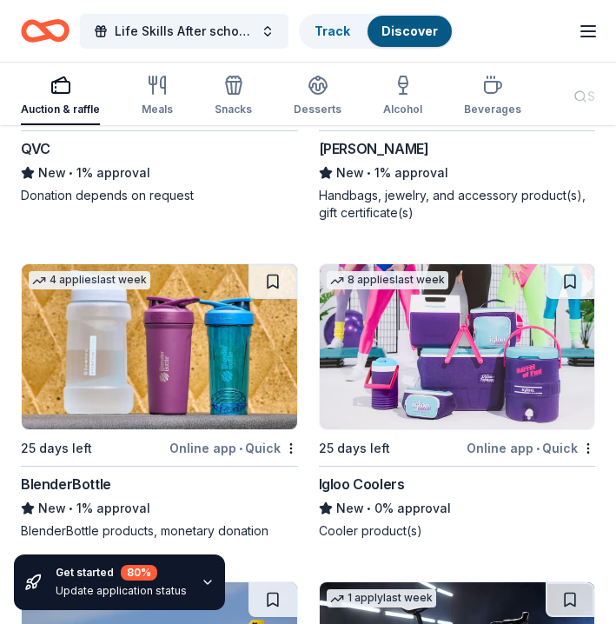
scroll to position [26247, 0]
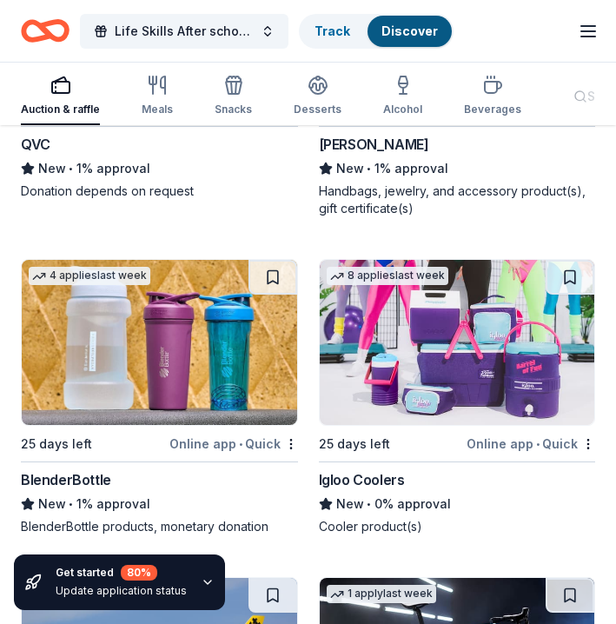
click at [141, 469] on div "BlenderBottle" at bounding box center [159, 479] width 277 height 21
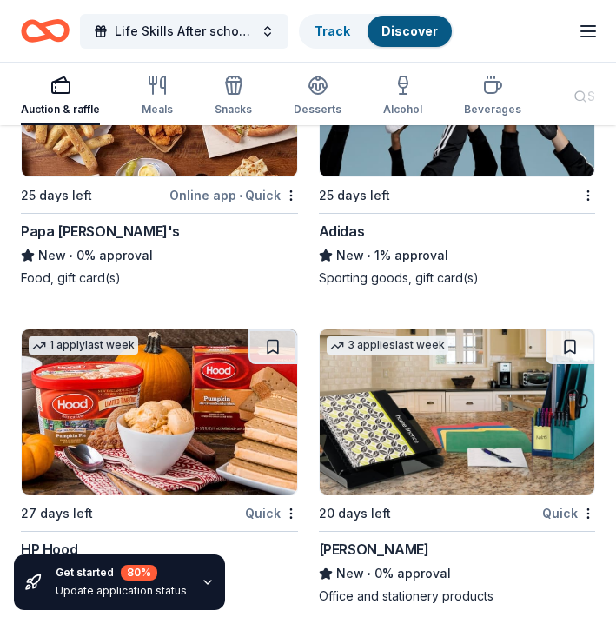
scroll to position [32269, 0]
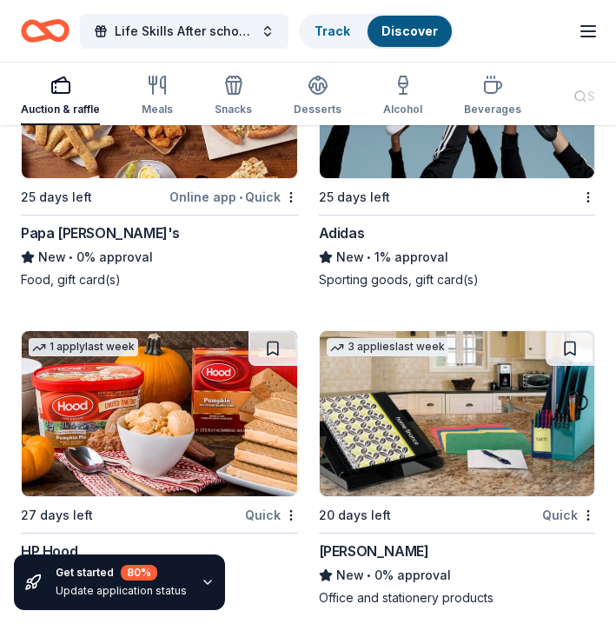
click at [409, 415] on img at bounding box center [457, 413] width 275 height 165
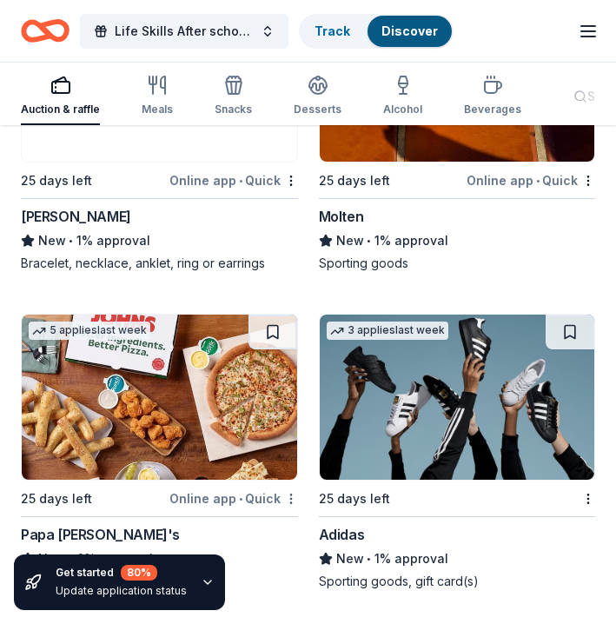
scroll to position [31962, 0]
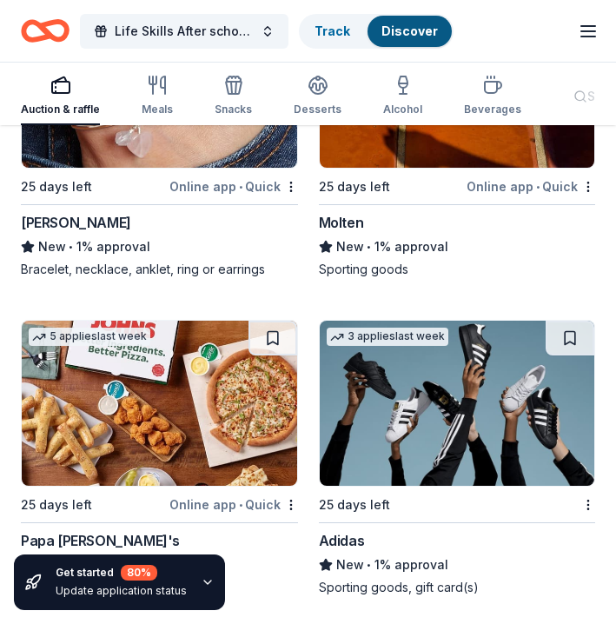
click at [407, 416] on img at bounding box center [457, 403] width 275 height 165
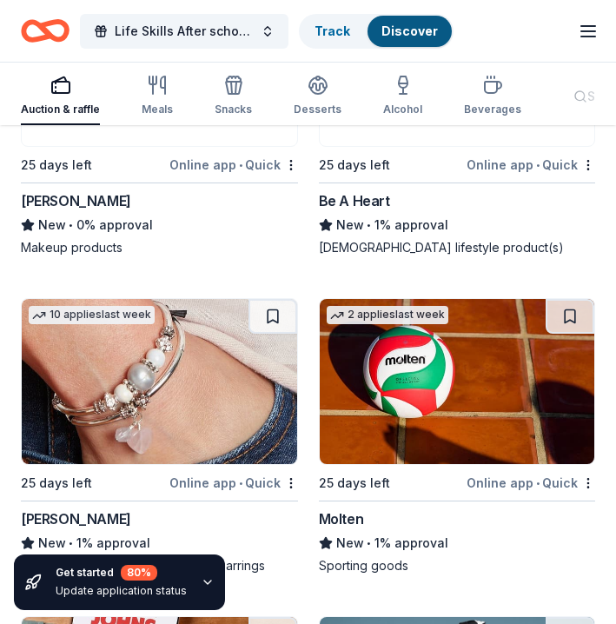
scroll to position [31663, 0]
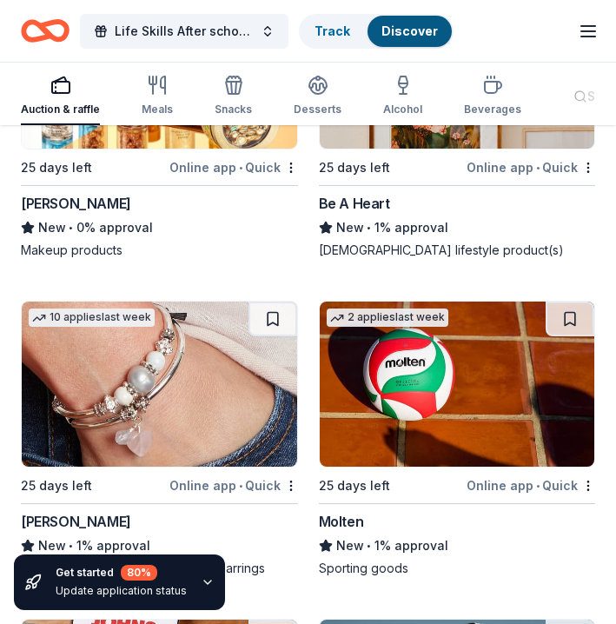
click at [400, 360] on img at bounding box center [457, 383] width 275 height 165
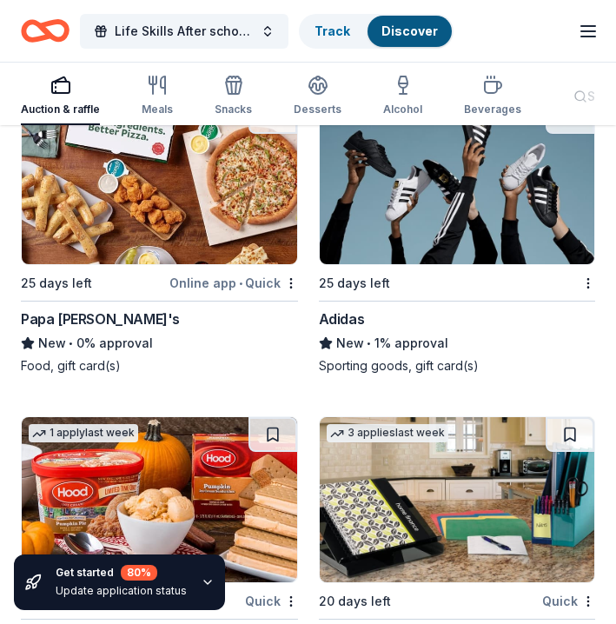
scroll to position [32193, 0]
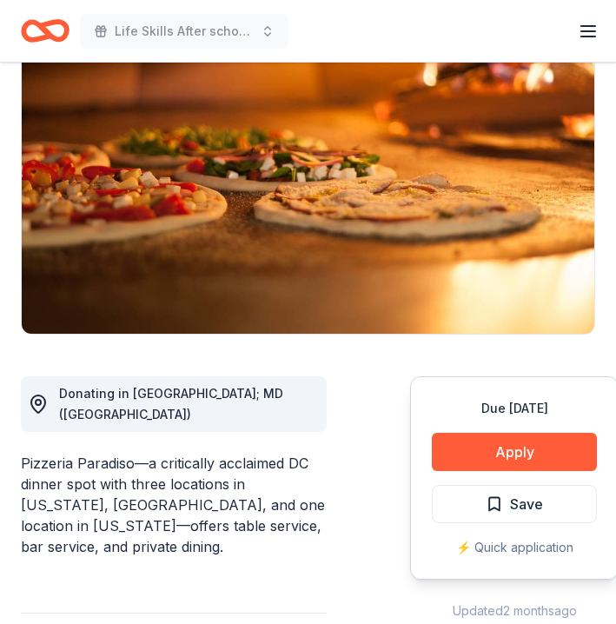
scroll to position [228, 0]
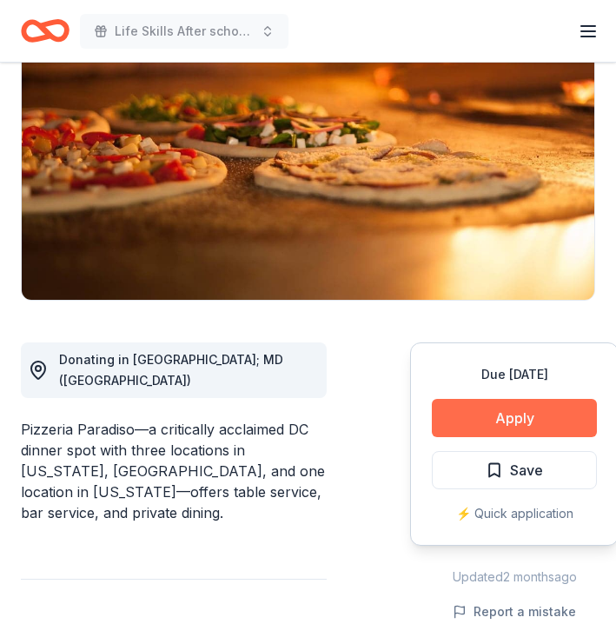
click at [490, 419] on button "Apply" at bounding box center [514, 418] width 165 height 38
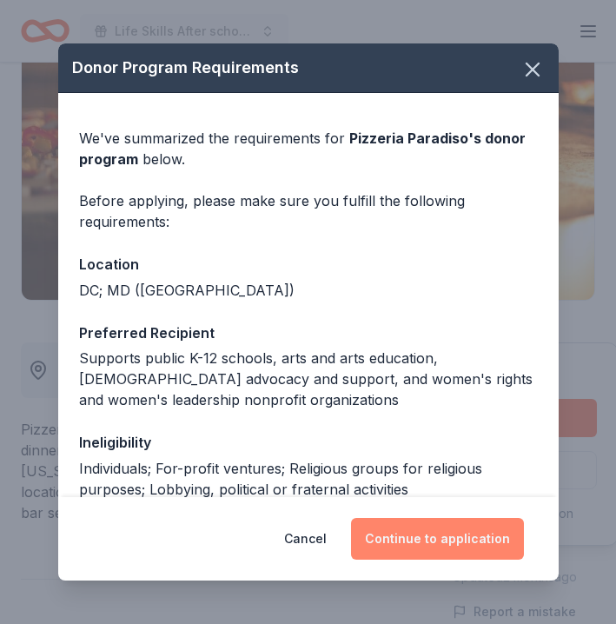
click at [430, 538] on button "Continue to application" at bounding box center [437, 539] width 173 height 42
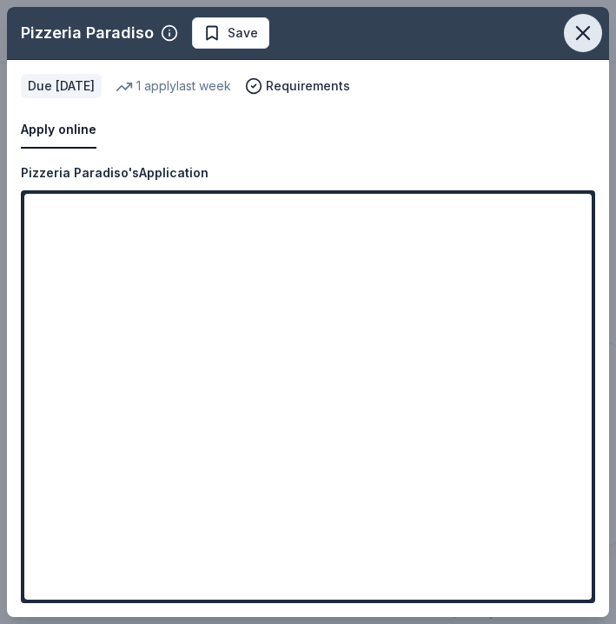
click at [591, 33] on icon "button" at bounding box center [583, 33] width 24 height 24
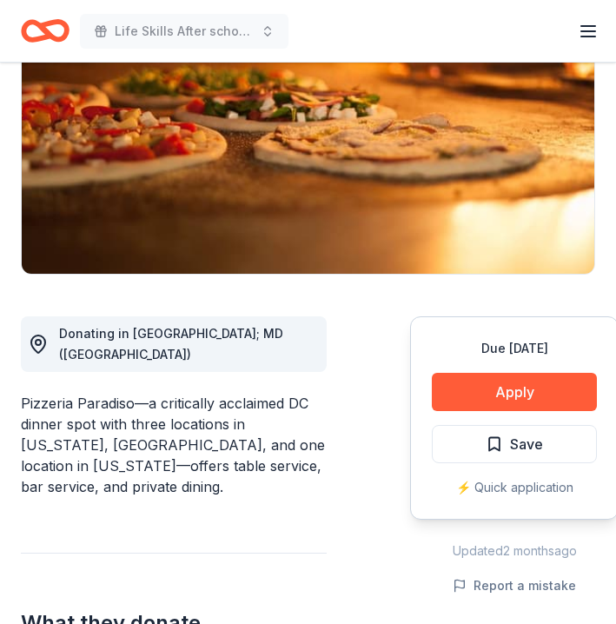
scroll to position [282, 0]
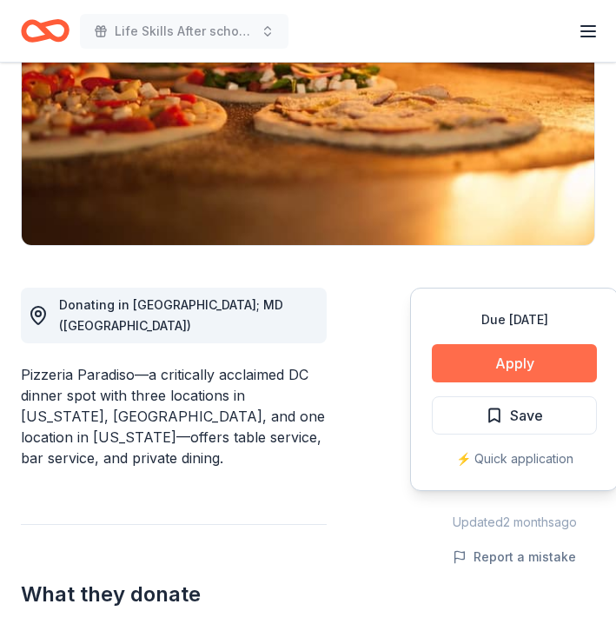
click at [490, 361] on button "Apply" at bounding box center [514, 363] width 165 height 38
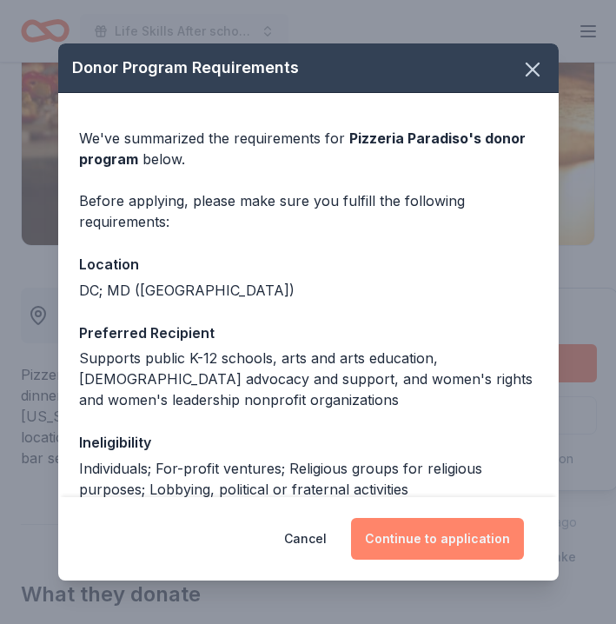
click at [427, 525] on button "Continue to application" at bounding box center [437, 539] width 173 height 42
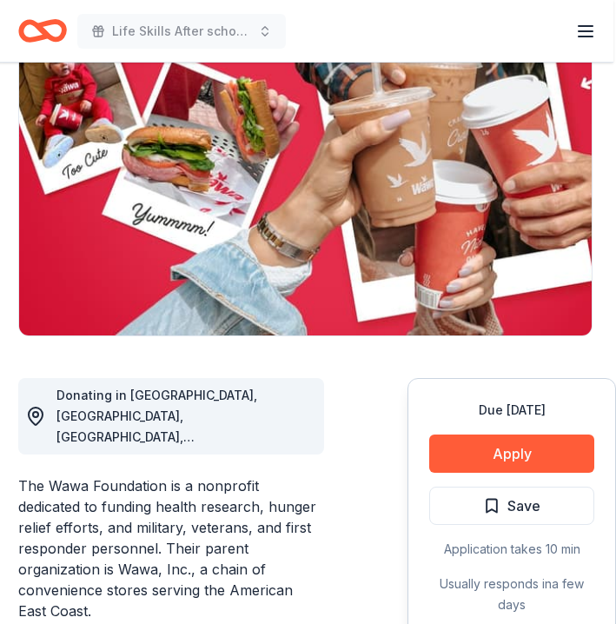
scroll to position [184, 3]
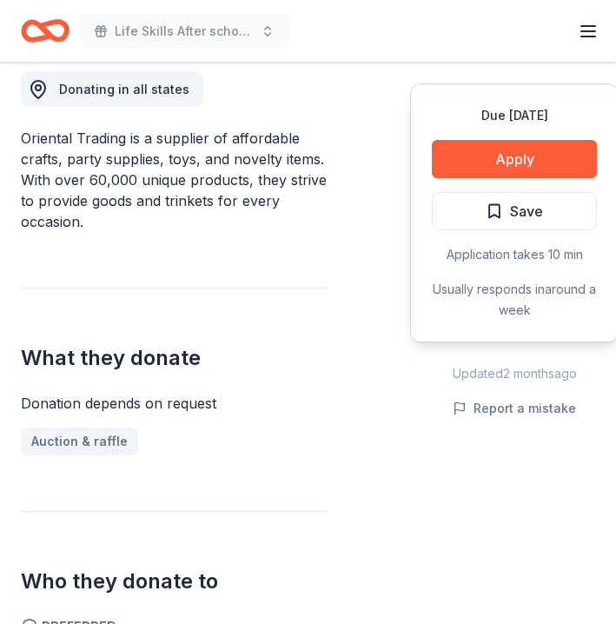
scroll to position [512, 0]
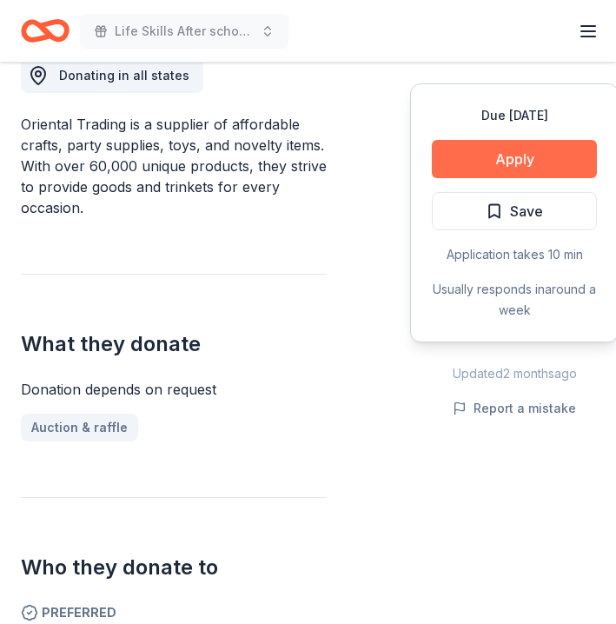
click at [544, 168] on button "Apply" at bounding box center [514, 159] width 165 height 38
click at [544, 168] on div "We've summarized the requirements for Oriental Trading 's donor program below. …" at bounding box center [307, 363] width 475 height 519
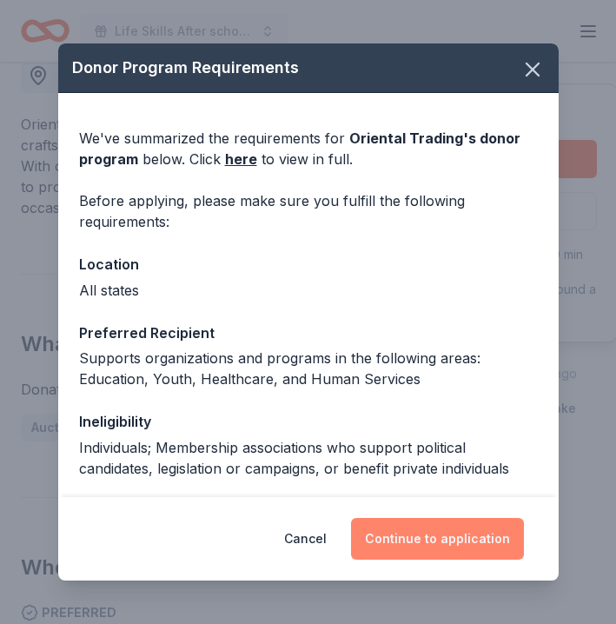
click at [492, 537] on button "Continue to application" at bounding box center [437, 539] width 173 height 42
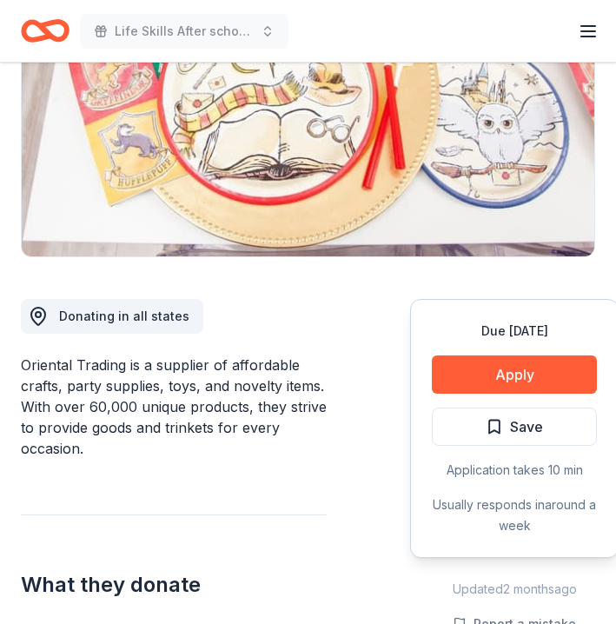
scroll to position [265, 0]
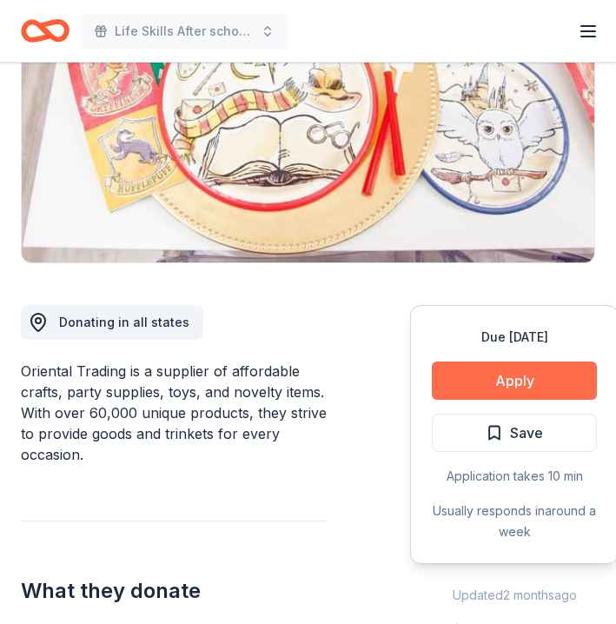
click at [501, 372] on button "Apply" at bounding box center [514, 380] width 165 height 38
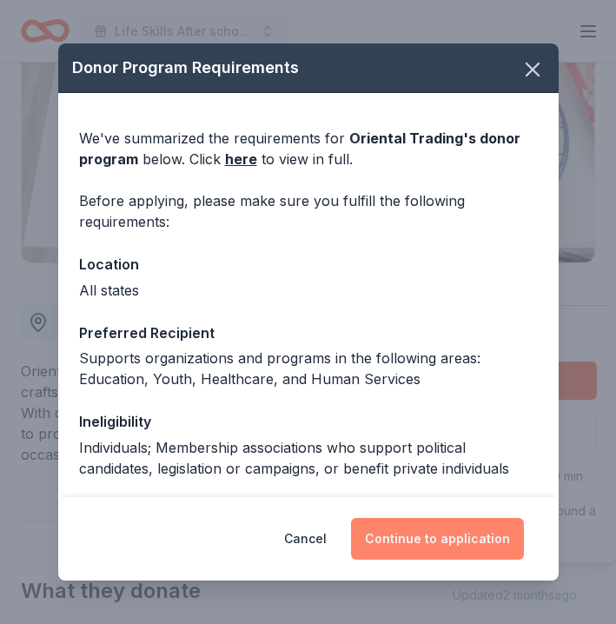
click at [466, 534] on button "Continue to application" at bounding box center [437, 539] width 173 height 42
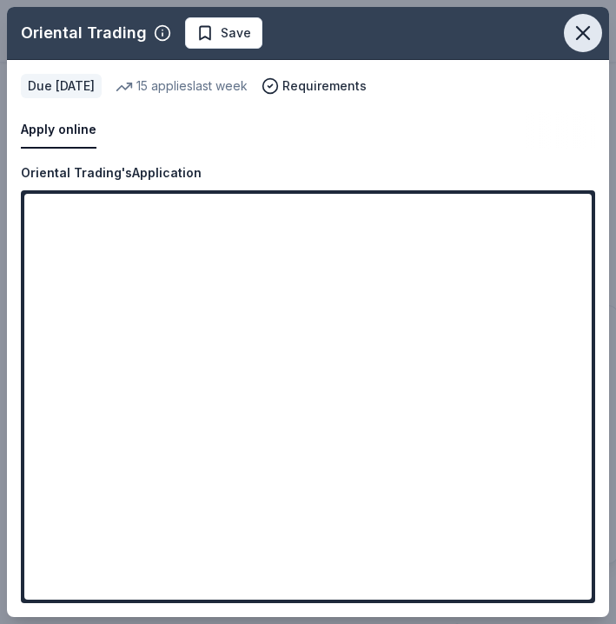
click at [584, 30] on icon "button" at bounding box center [583, 33] width 24 height 24
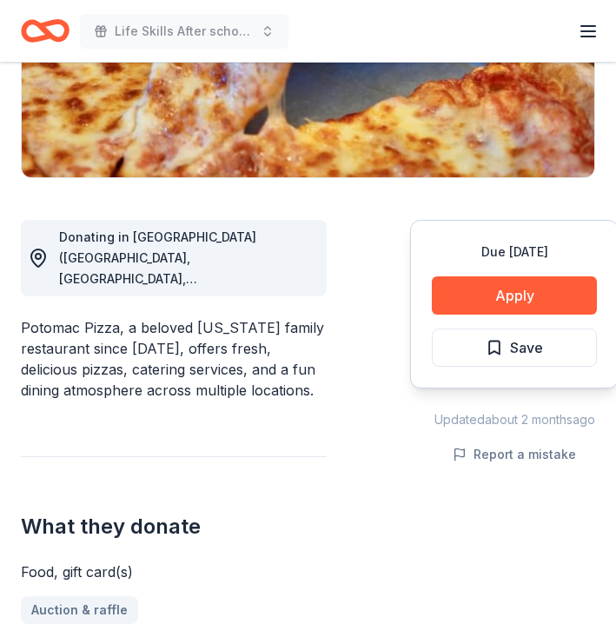
scroll to position [355, 0]
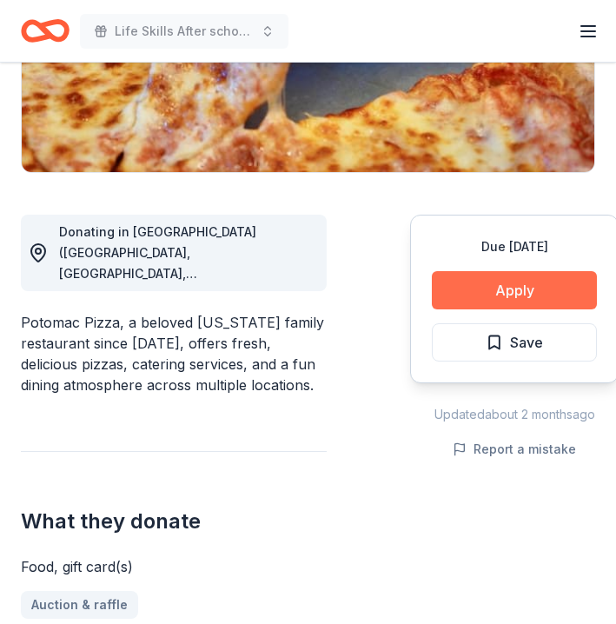
click at [528, 292] on button "Apply" at bounding box center [514, 290] width 165 height 38
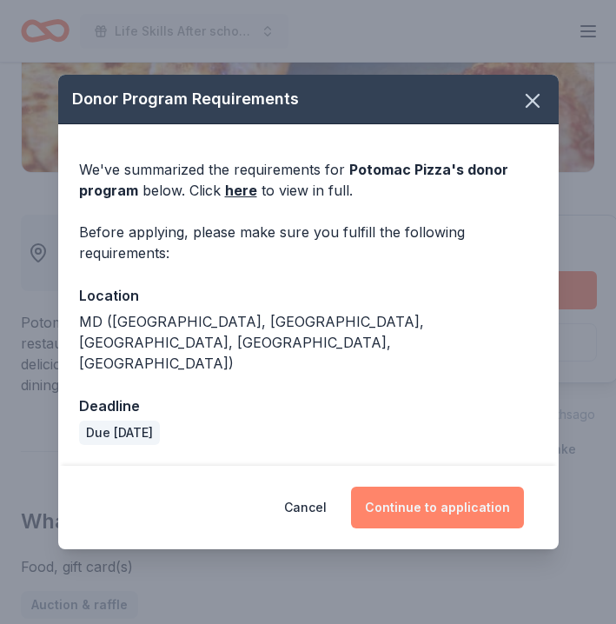
click at [450, 494] on button "Continue to application" at bounding box center [437, 508] width 173 height 42
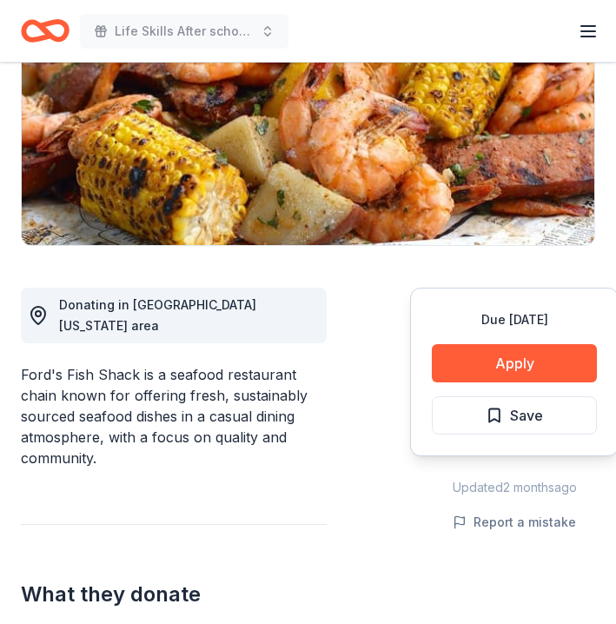
scroll to position [280, 0]
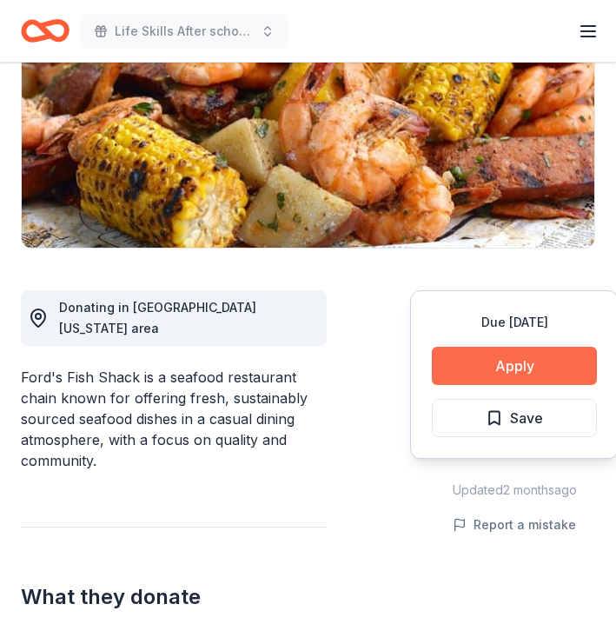
click at [514, 370] on button "Apply" at bounding box center [514, 366] width 165 height 38
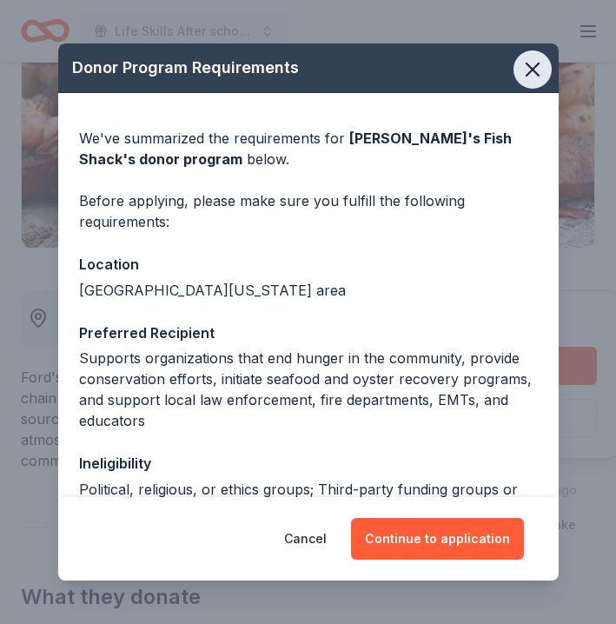
click at [534, 62] on icon "button" at bounding box center [532, 69] width 24 height 24
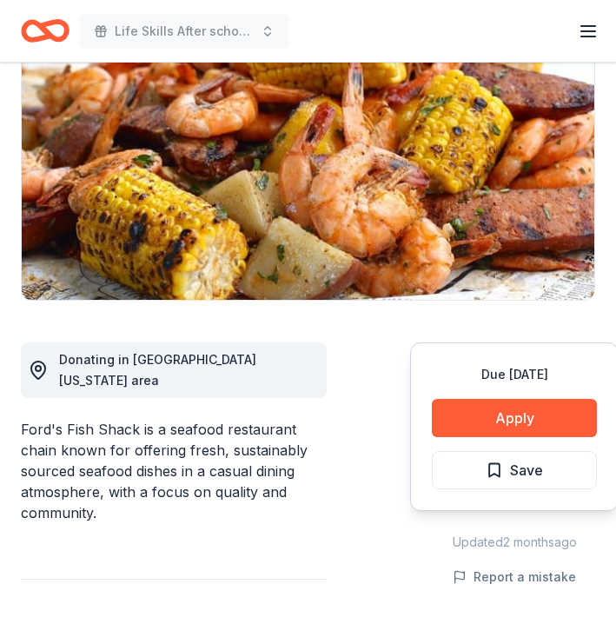
scroll to position [235, 0]
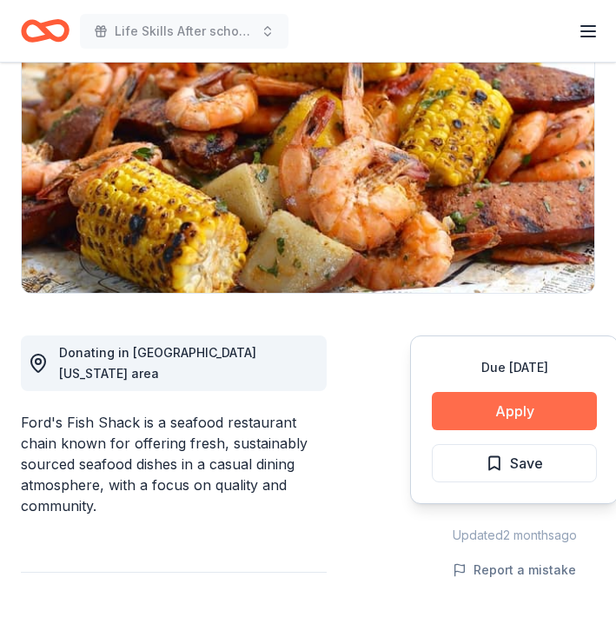
click at [513, 408] on button "Apply" at bounding box center [514, 411] width 165 height 38
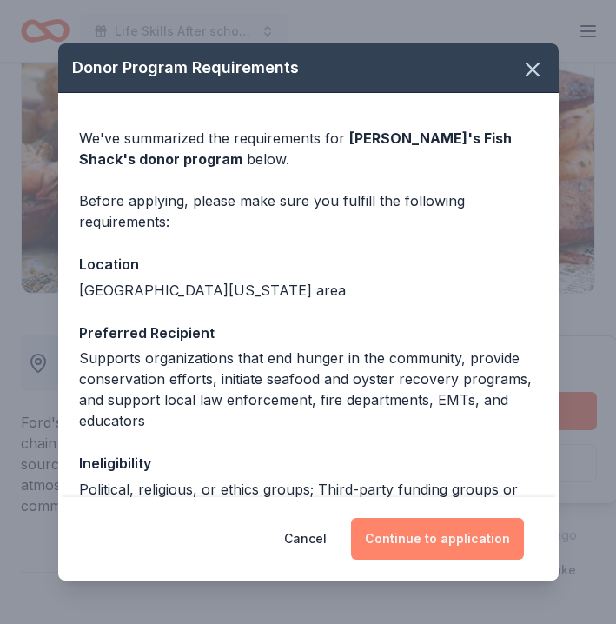
click at [450, 527] on button "Continue to application" at bounding box center [437, 539] width 173 height 42
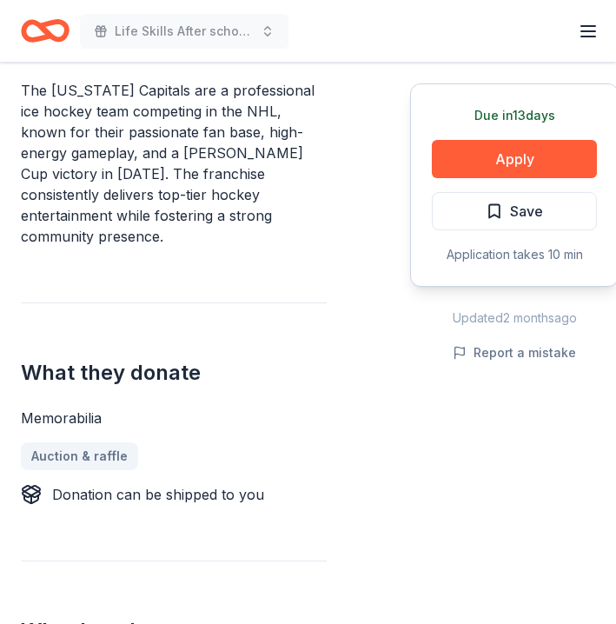
scroll to position [534, 0]
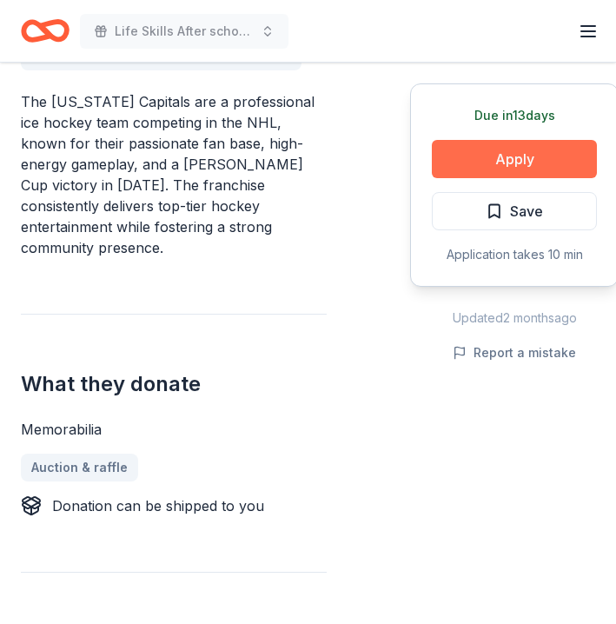
click at [527, 154] on button "Apply" at bounding box center [514, 159] width 165 height 38
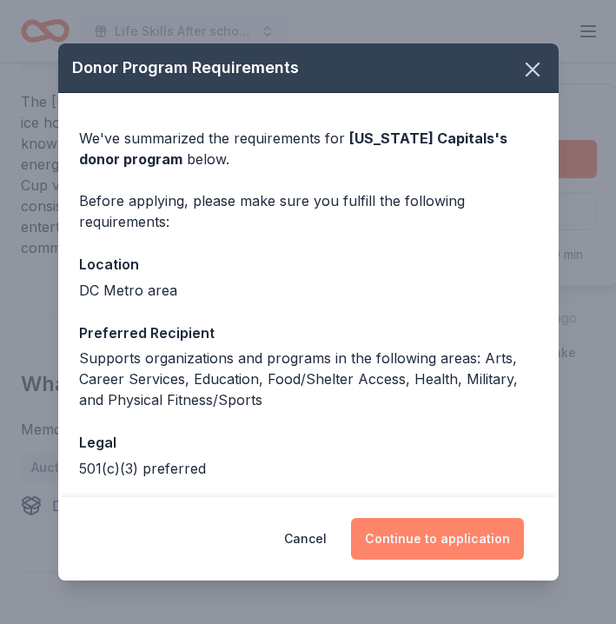
click at [440, 538] on button "Continue to application" at bounding box center [437, 539] width 173 height 42
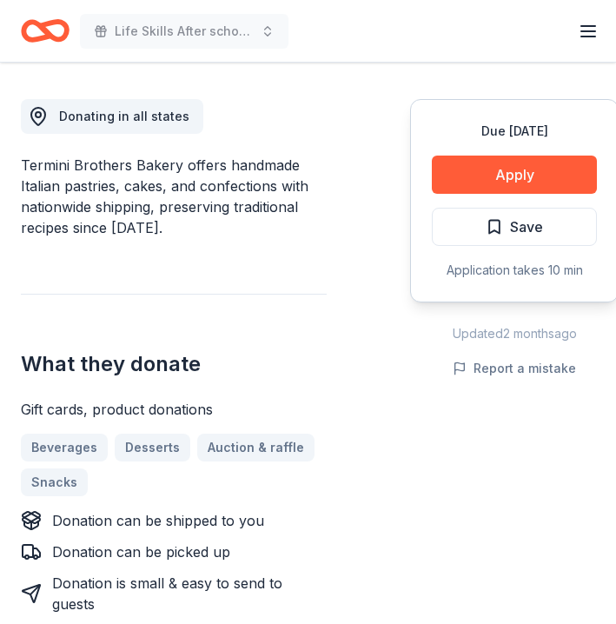
scroll to position [475, 0]
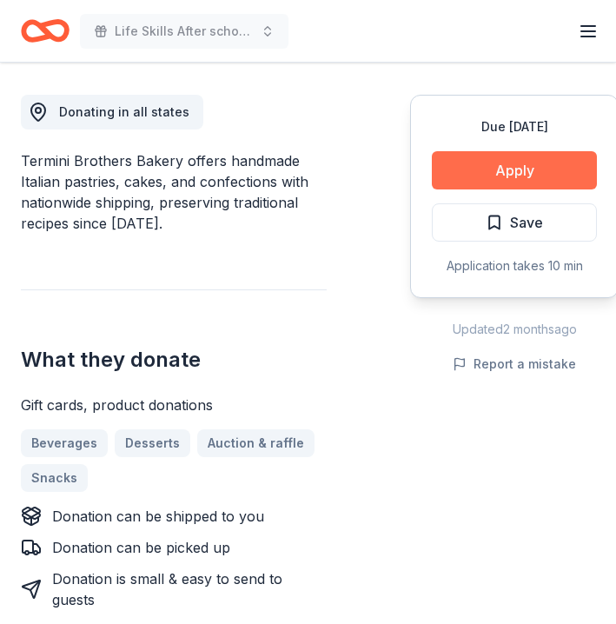
click at [507, 168] on button "Apply" at bounding box center [514, 170] width 165 height 38
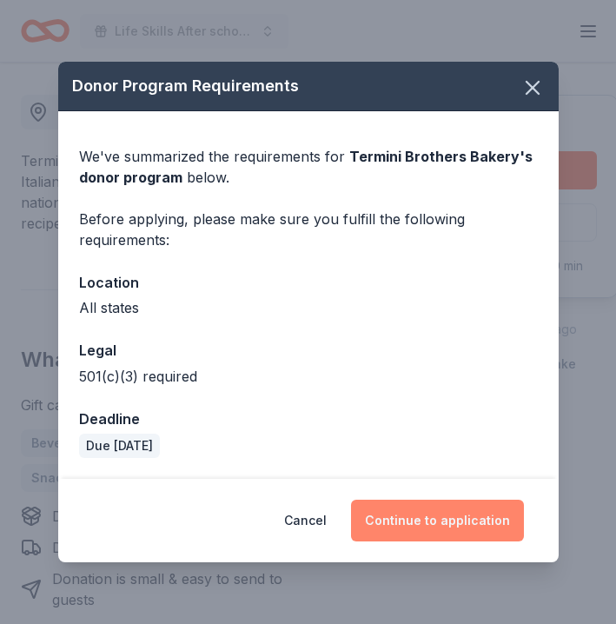
click at [438, 520] on button "Continue to application" at bounding box center [437, 521] width 173 height 42
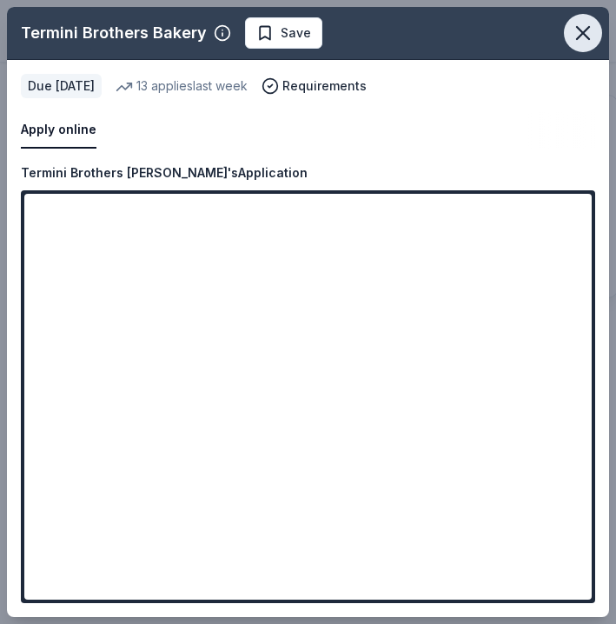
click at [581, 32] on icon "button" at bounding box center [583, 33] width 12 height 12
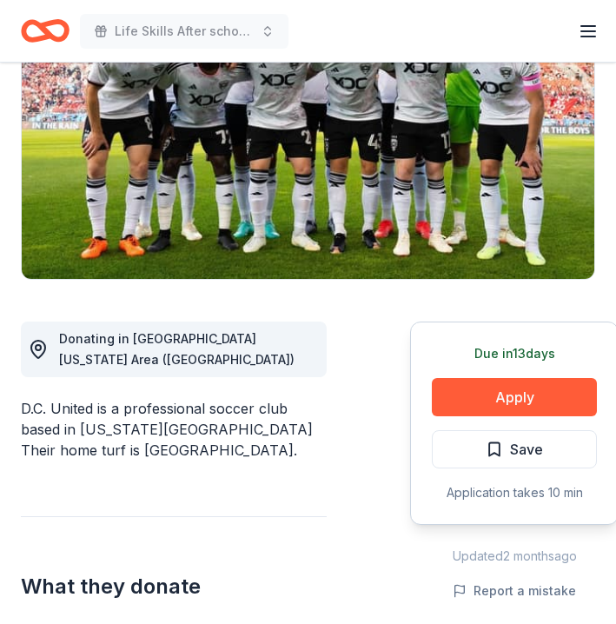
scroll to position [268, 0]
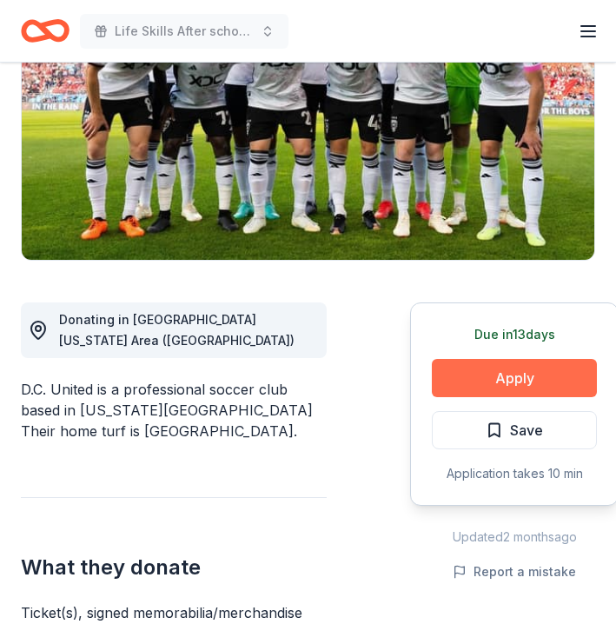
click at [502, 375] on button "Apply" at bounding box center [514, 378] width 165 height 38
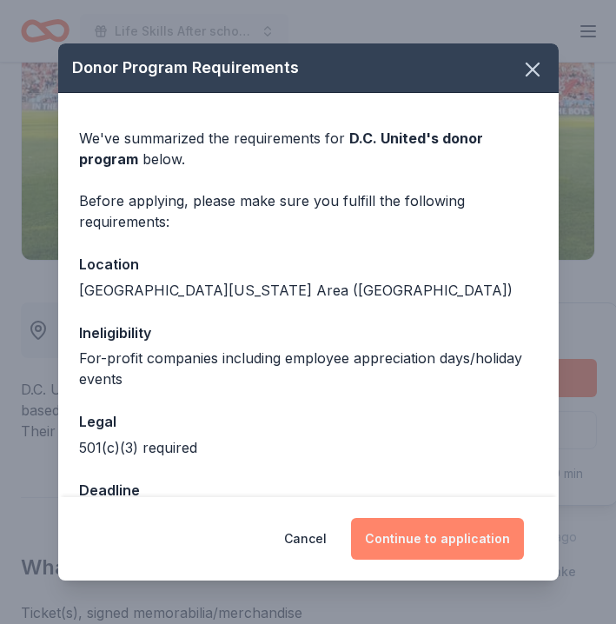
click at [435, 536] on button "Continue to application" at bounding box center [437, 539] width 173 height 42
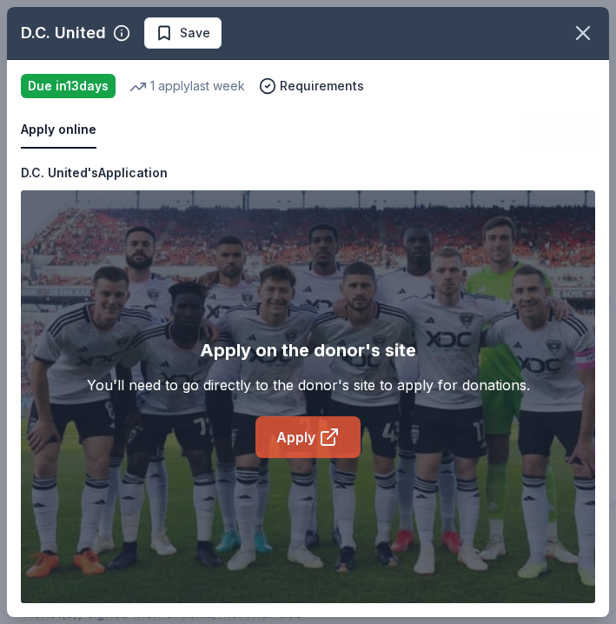
click at [308, 424] on link "Apply" at bounding box center [307, 437] width 105 height 42
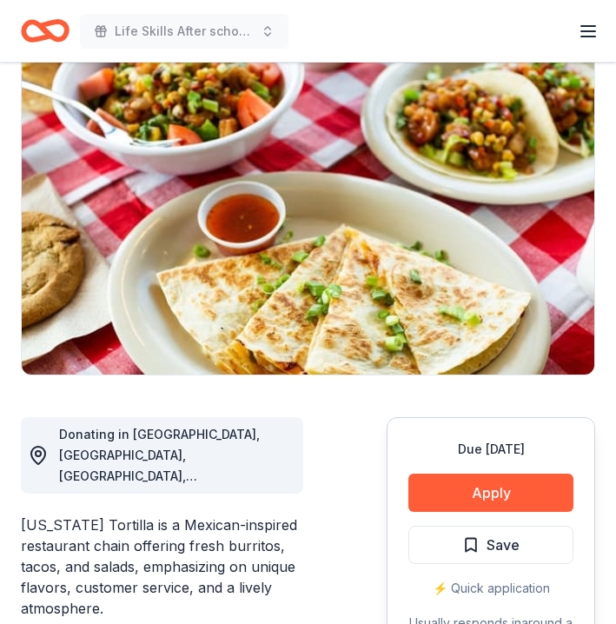
scroll to position [163, 0]
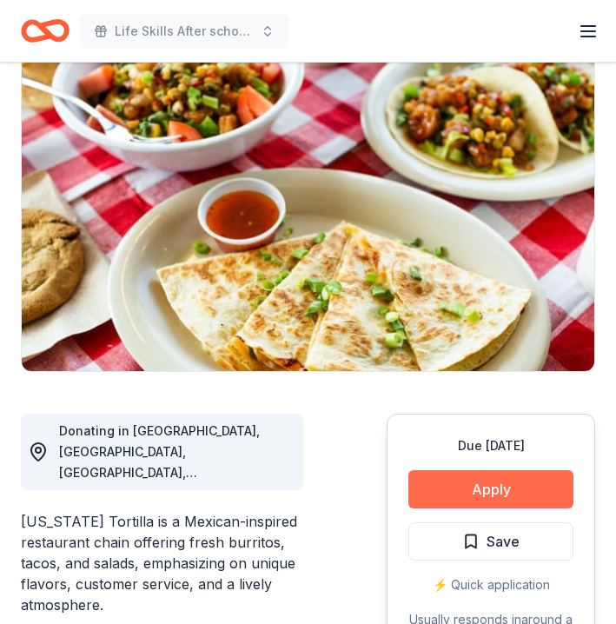
click at [479, 480] on button "Apply" at bounding box center [490, 489] width 165 height 38
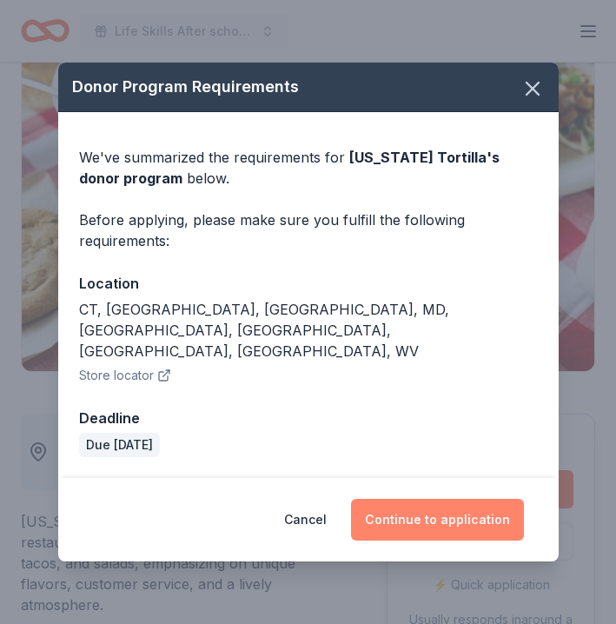
click at [428, 499] on button "Continue to application" at bounding box center [437, 520] width 173 height 42
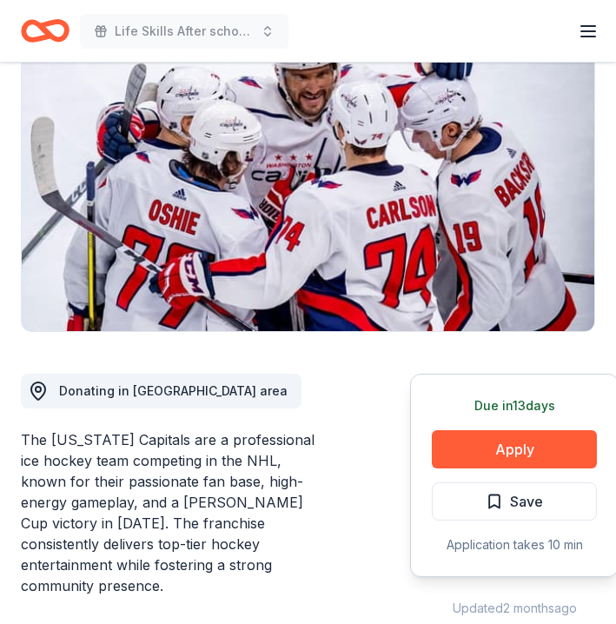
scroll to position [222, 0]
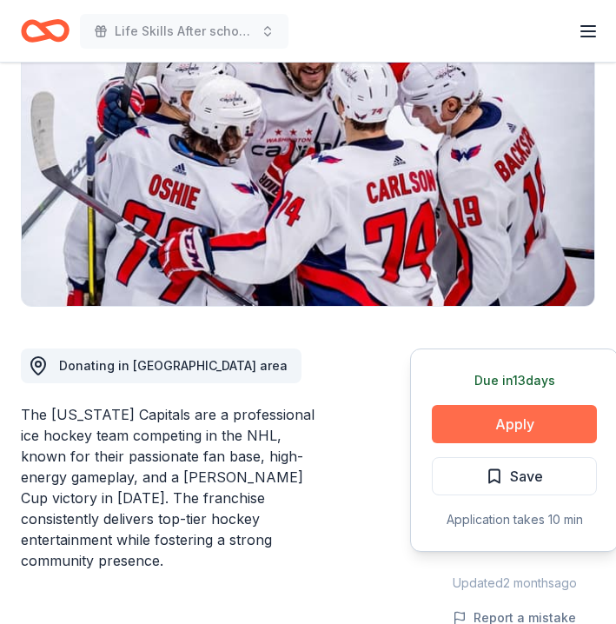
click at [481, 425] on button "Apply" at bounding box center [514, 424] width 165 height 38
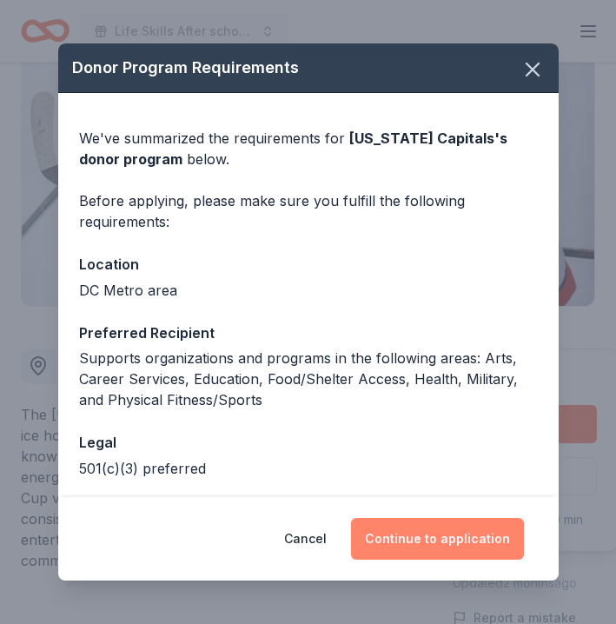
click at [438, 547] on button "Continue to application" at bounding box center [437, 539] width 173 height 42
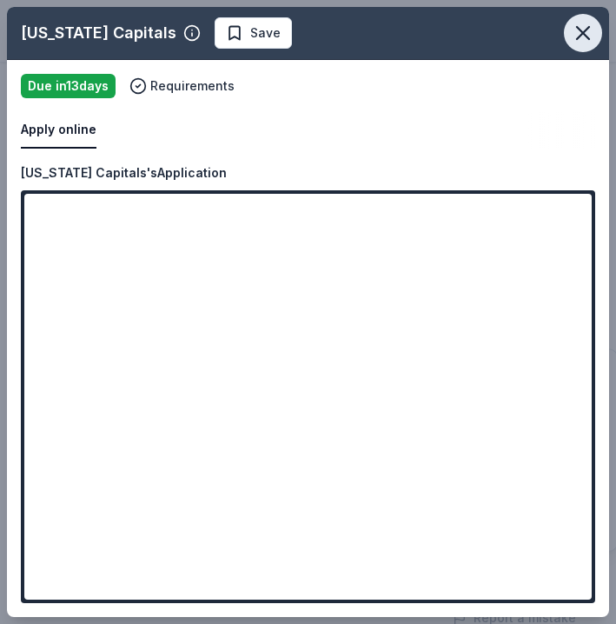
click at [585, 34] on icon "button" at bounding box center [583, 33] width 12 height 12
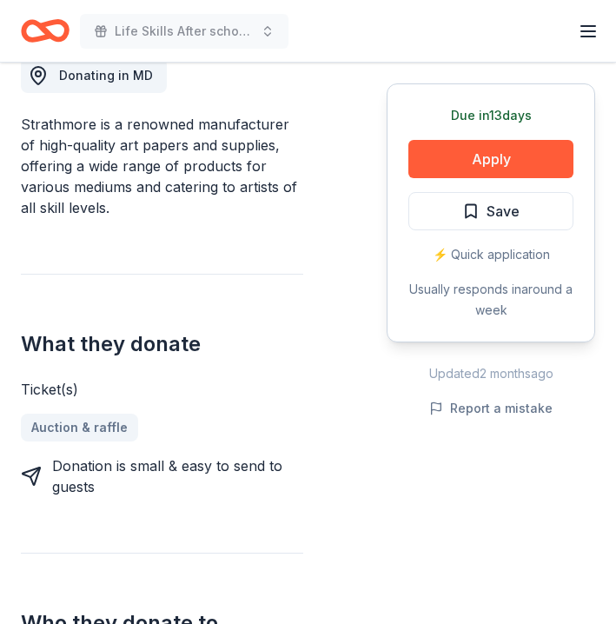
scroll to position [513, 0]
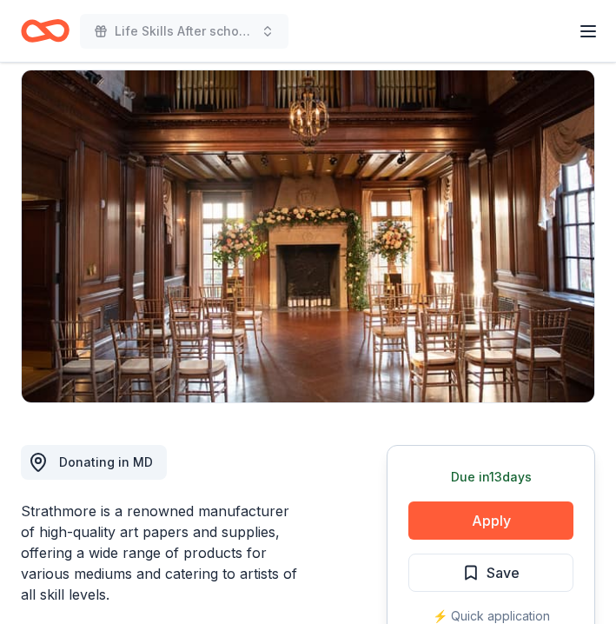
scroll to position [279, 0]
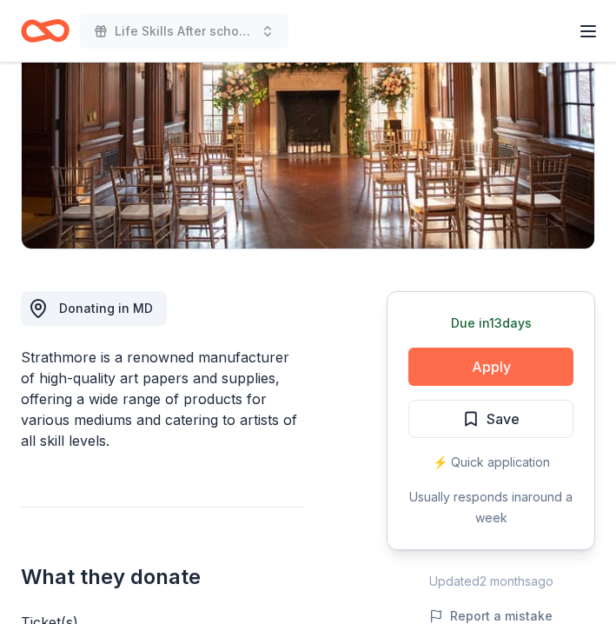
click at [476, 367] on button "Apply" at bounding box center [490, 367] width 165 height 38
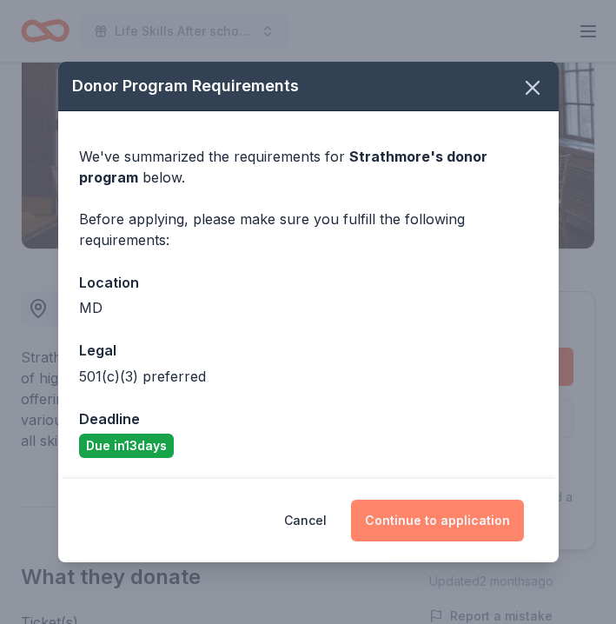
click at [454, 519] on button "Continue to application" at bounding box center [437, 521] width 173 height 42
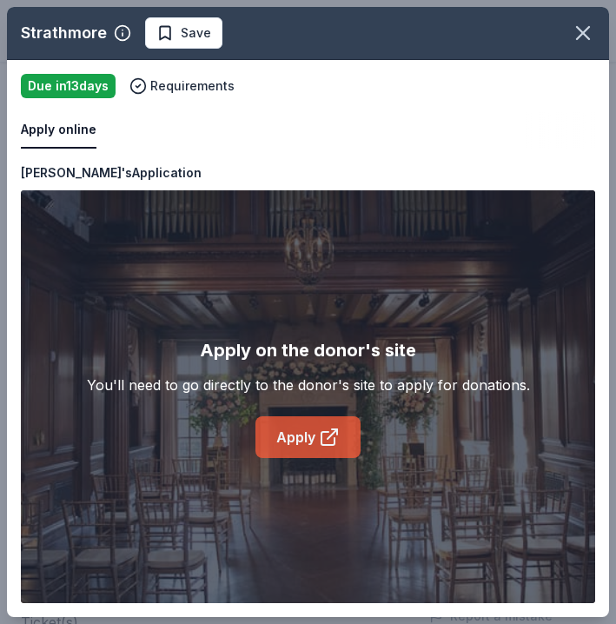
click at [301, 441] on link "Apply" at bounding box center [307, 437] width 105 height 42
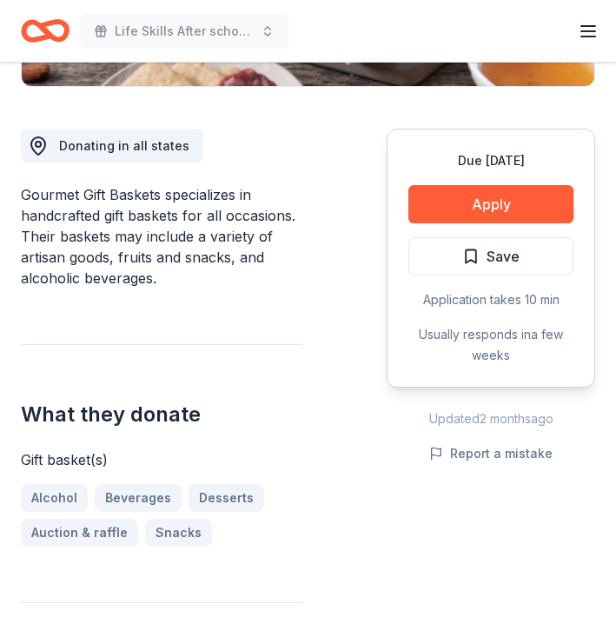
scroll to position [456, 0]
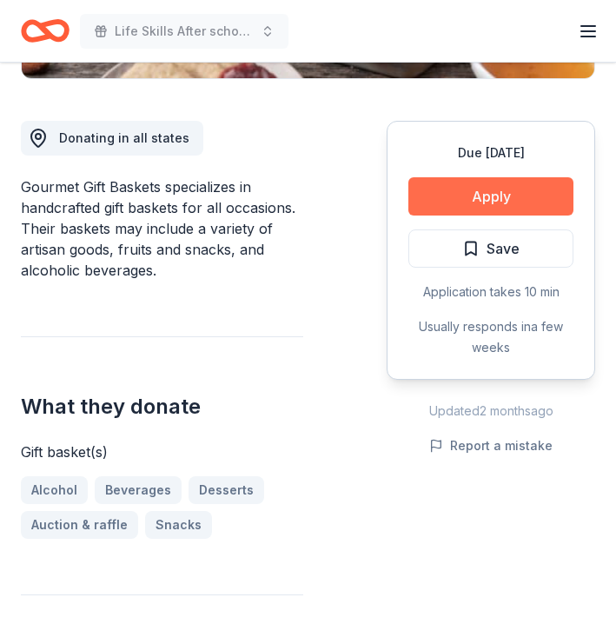
click at [502, 195] on button "Apply" at bounding box center [490, 196] width 165 height 38
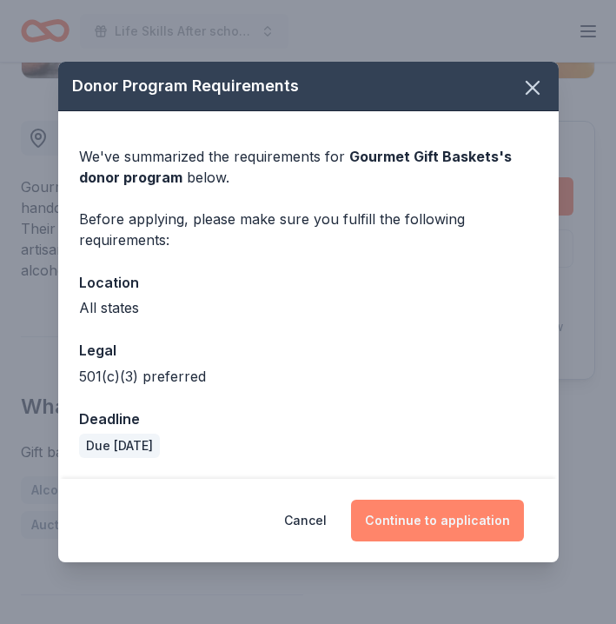
click at [416, 523] on button "Continue to application" at bounding box center [437, 521] width 173 height 42
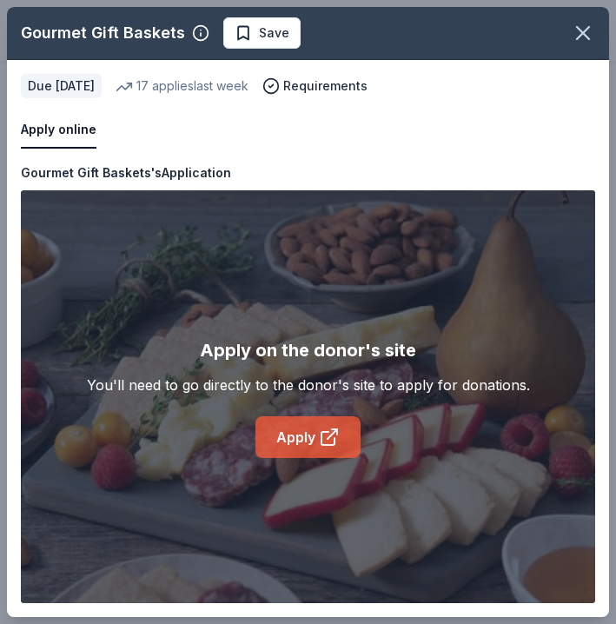
click at [288, 434] on link "Apply" at bounding box center [307, 437] width 105 height 42
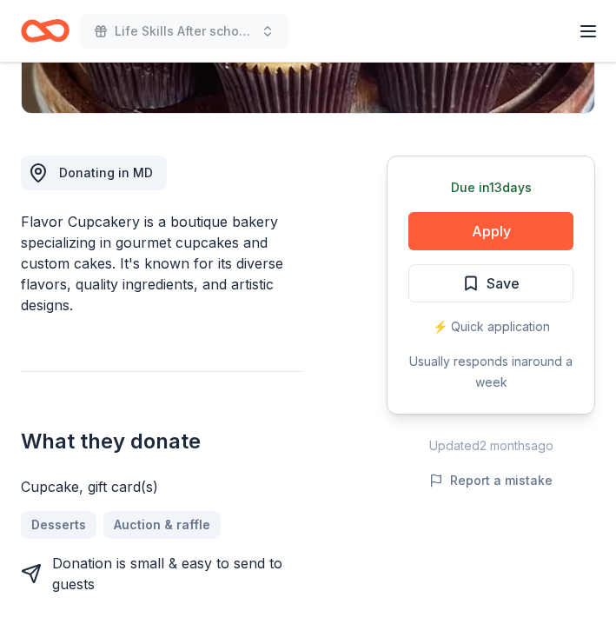
scroll to position [427, 0]
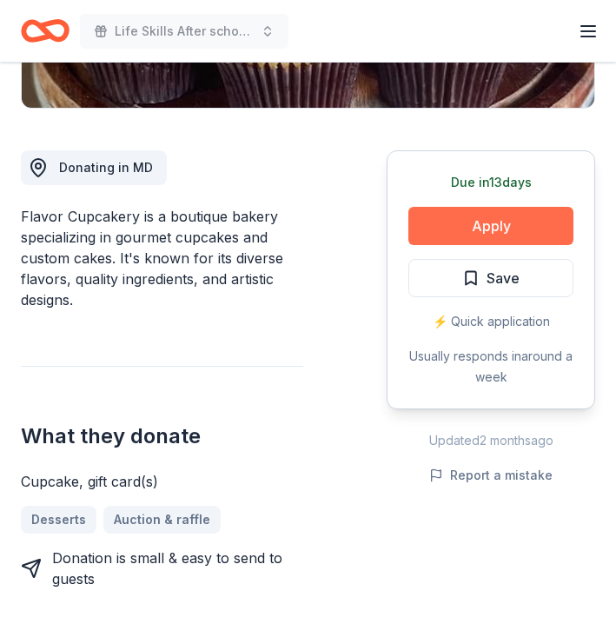
click at [482, 222] on button "Apply" at bounding box center [490, 226] width 165 height 38
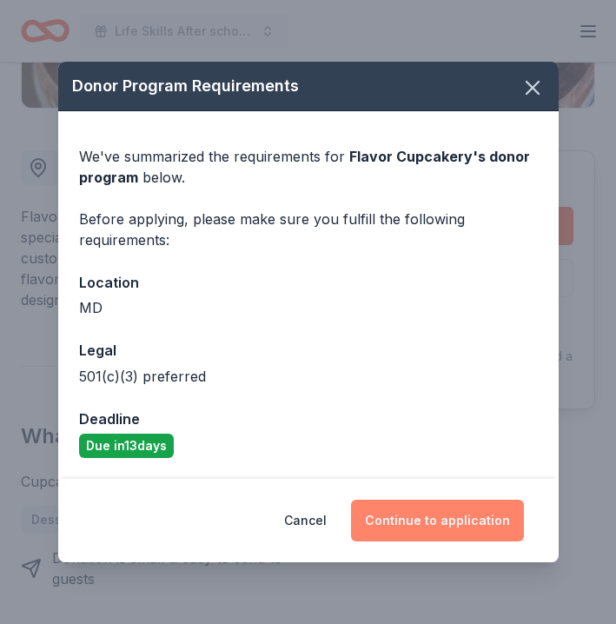
click at [417, 530] on button "Continue to application" at bounding box center [437, 521] width 173 height 42
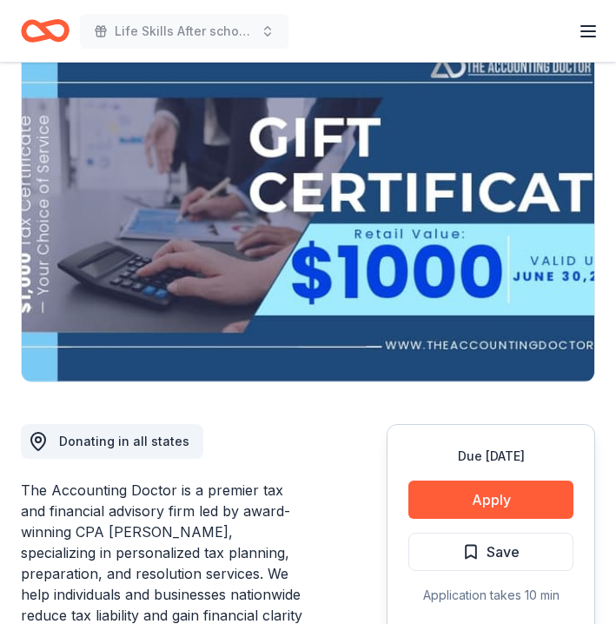
scroll to position [162, 0]
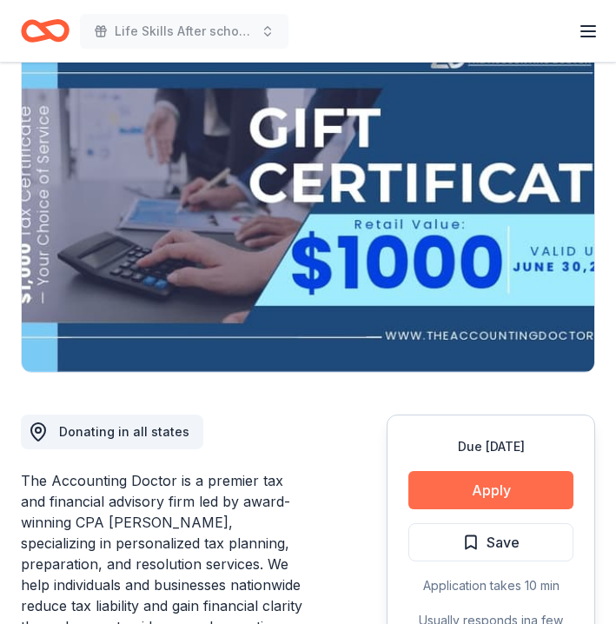
click at [506, 493] on button "Apply" at bounding box center [490, 490] width 165 height 38
click at [506, 493] on div "Cancel Continue to application" at bounding box center [307, 526] width 475 height 79
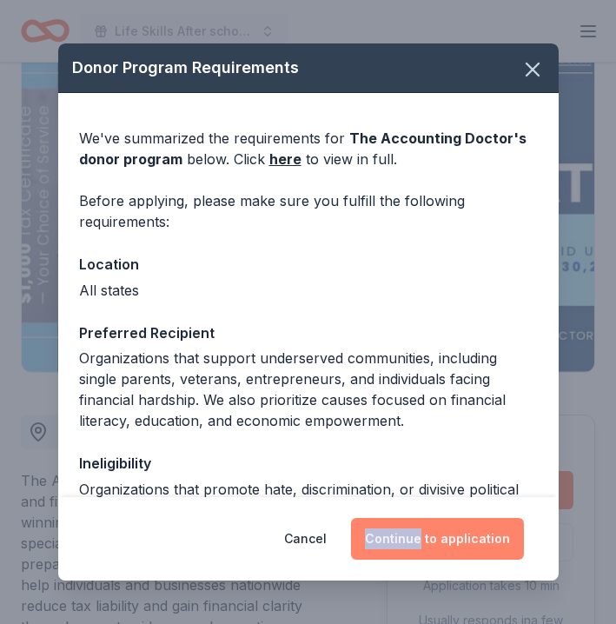
click at [444, 533] on button "Continue to application" at bounding box center [437, 539] width 173 height 42
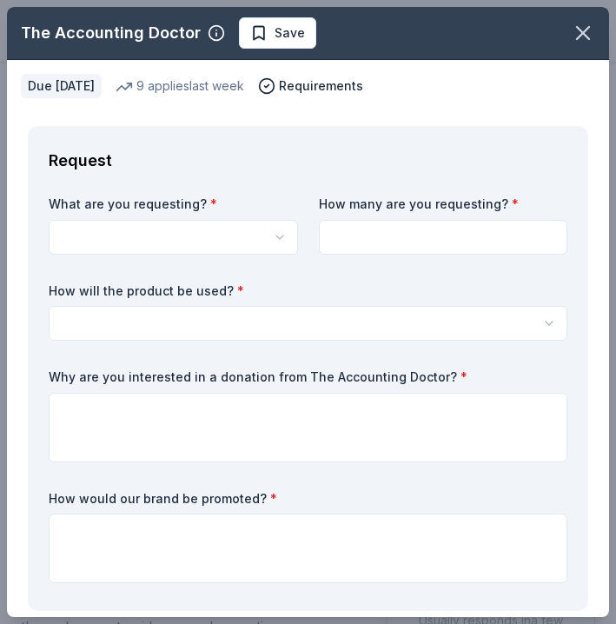
scroll to position [0, 0]
click at [582, 33] on icon "button" at bounding box center [583, 33] width 12 height 12
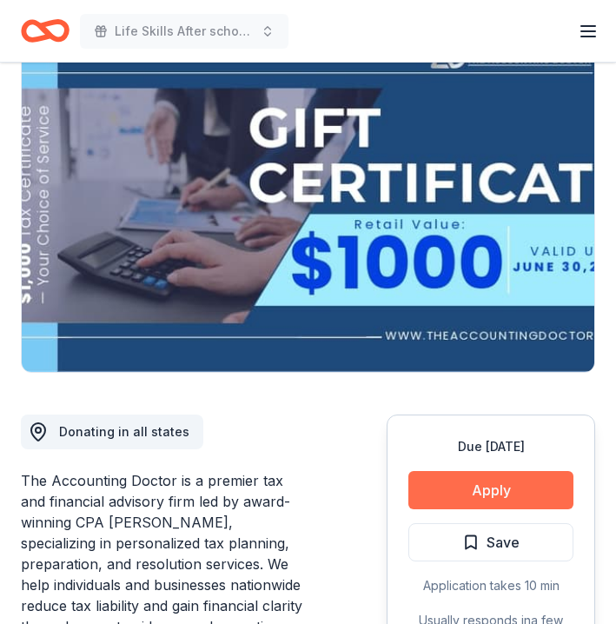
click at [493, 489] on button "Apply" at bounding box center [490, 490] width 165 height 38
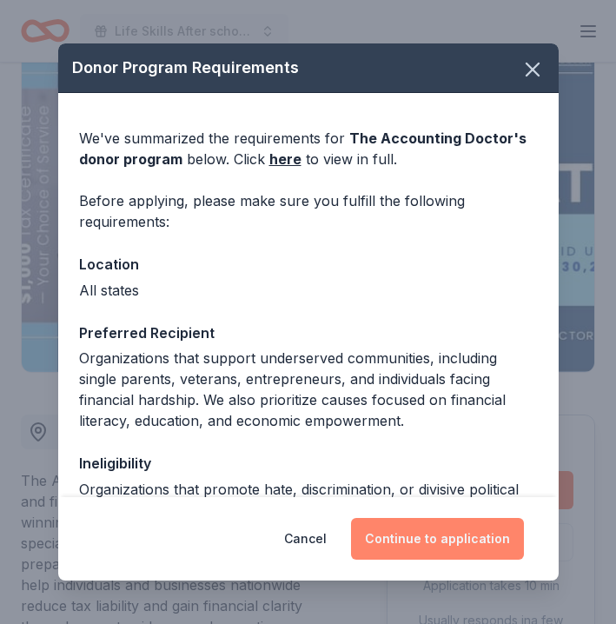
click at [458, 546] on button "Continue to application" at bounding box center [437, 539] width 173 height 42
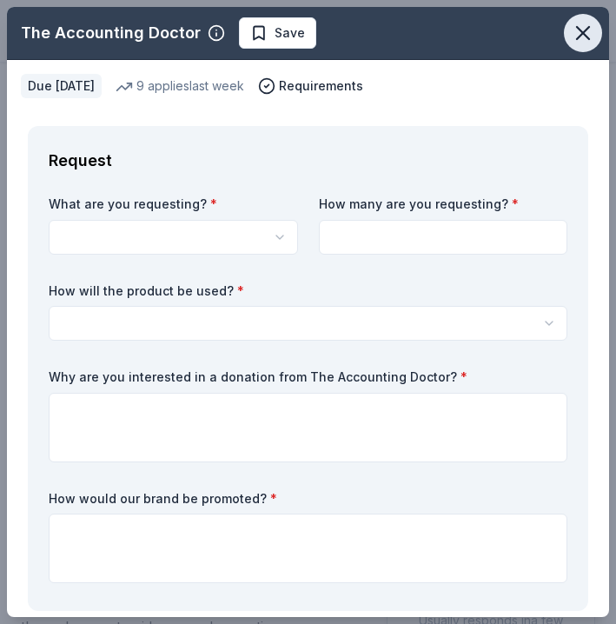
click at [587, 24] on icon "button" at bounding box center [583, 33] width 24 height 24
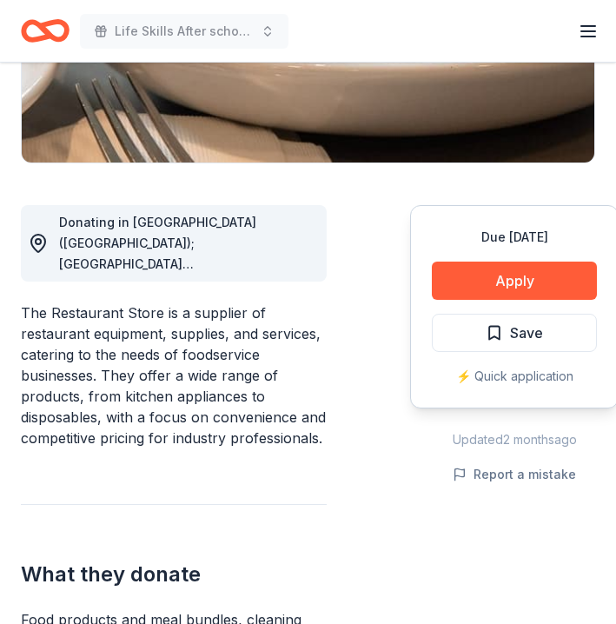
scroll to position [415, 0]
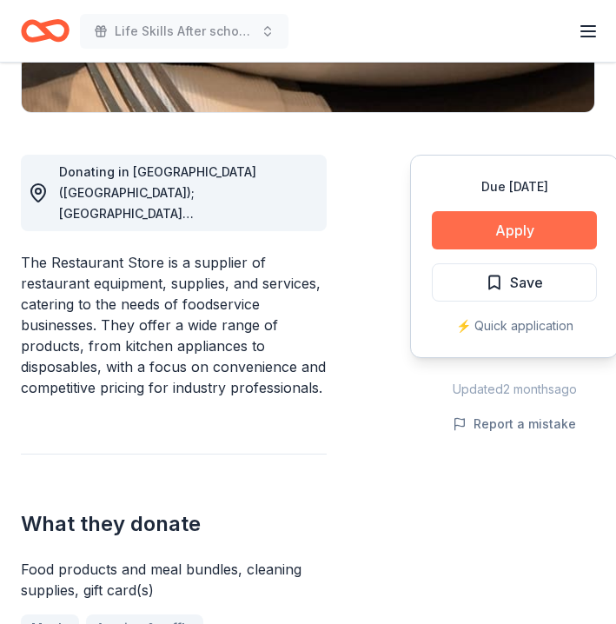
click at [497, 237] on button "Apply" at bounding box center [514, 230] width 165 height 38
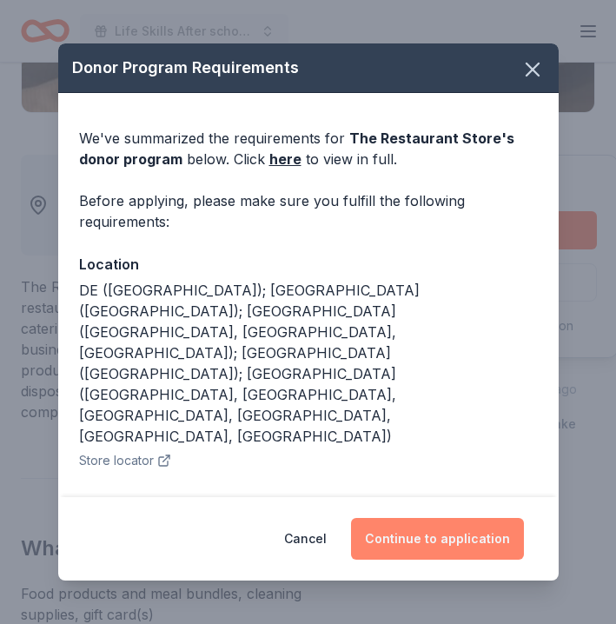
click at [436, 519] on button "Continue to application" at bounding box center [437, 539] width 173 height 42
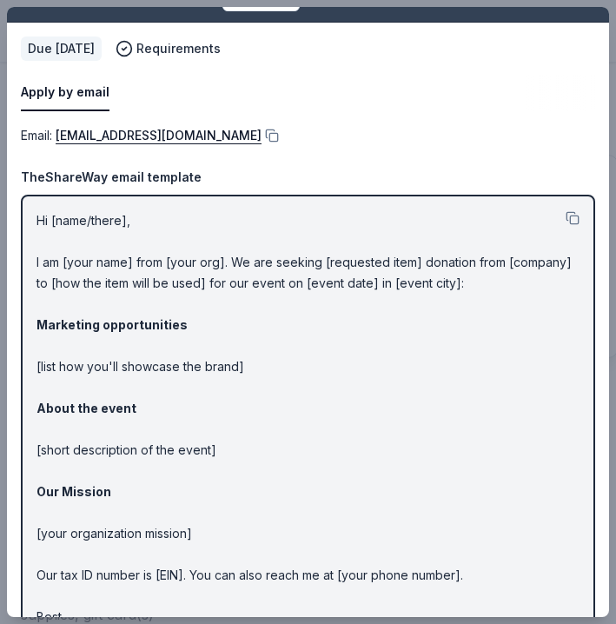
scroll to position [39, 0]
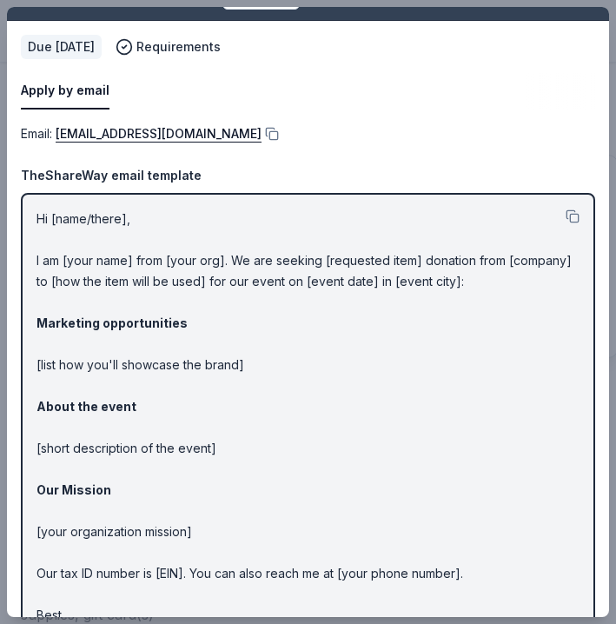
click at [502, 137] on div "Email : help@therestaurantstore.com" at bounding box center [308, 133] width 574 height 21
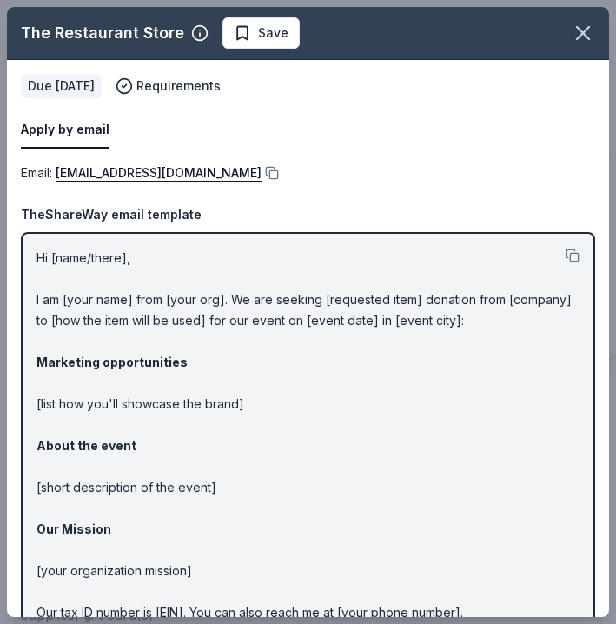
scroll to position [0, 0]
click at [581, 23] on icon "button" at bounding box center [583, 33] width 24 height 24
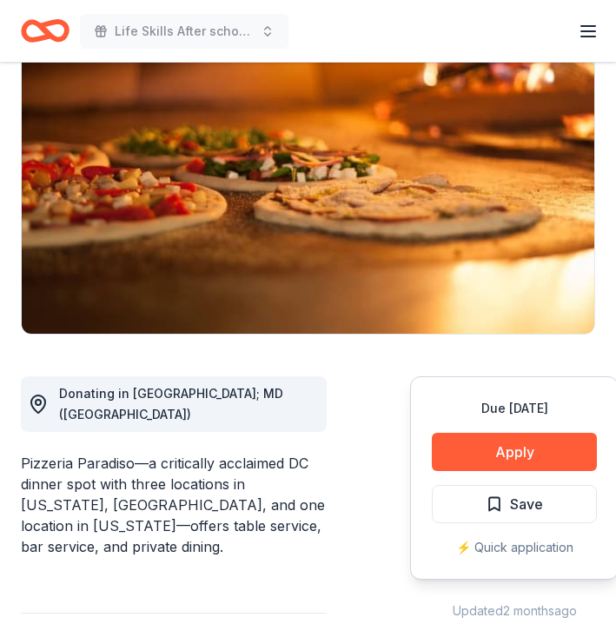
scroll to position [230, 0]
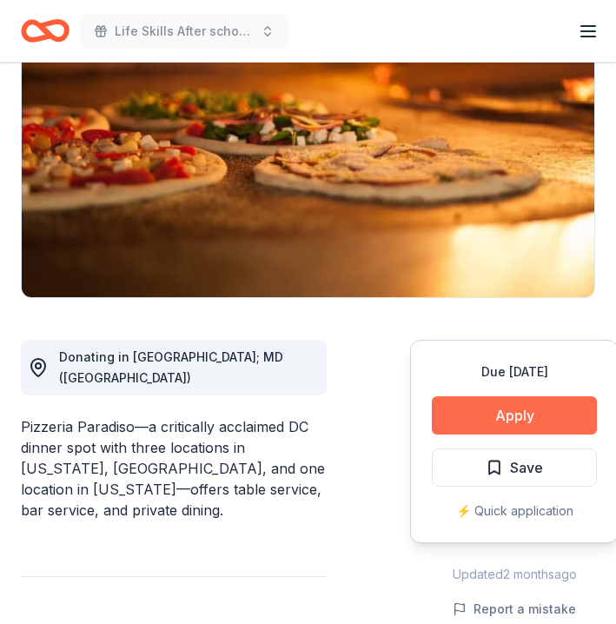
click at [465, 414] on button "Apply" at bounding box center [514, 415] width 165 height 38
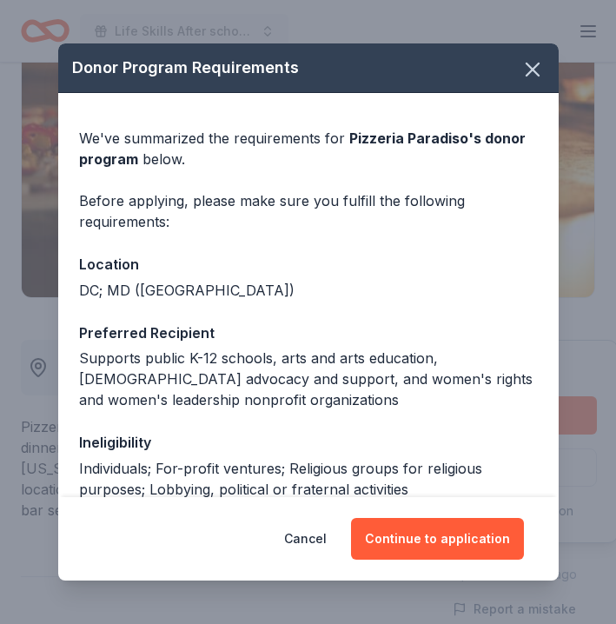
click at [465, 414] on div "We've summarized the requirements for Pizzeria Paradiso 's donor program below.…" at bounding box center [308, 376] width 500 height 566
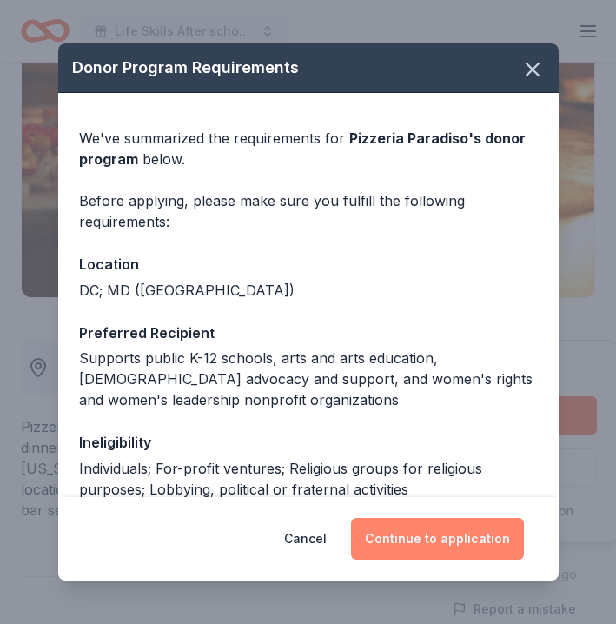
click at [439, 529] on button "Continue to application" at bounding box center [437, 539] width 173 height 42
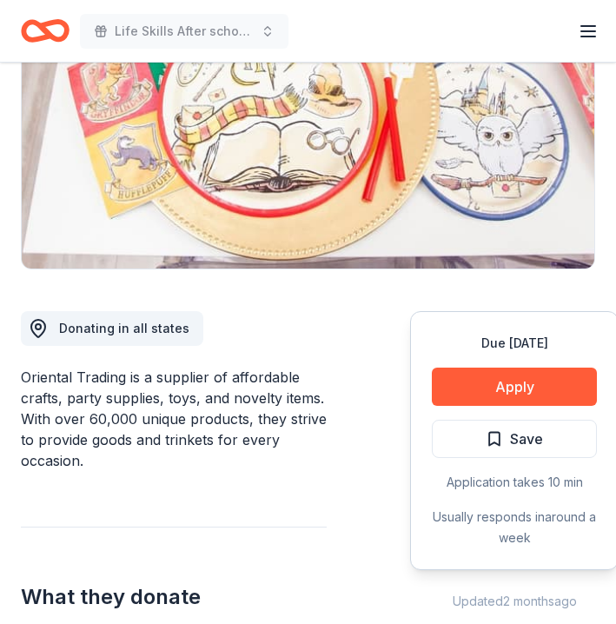
scroll to position [300, 0]
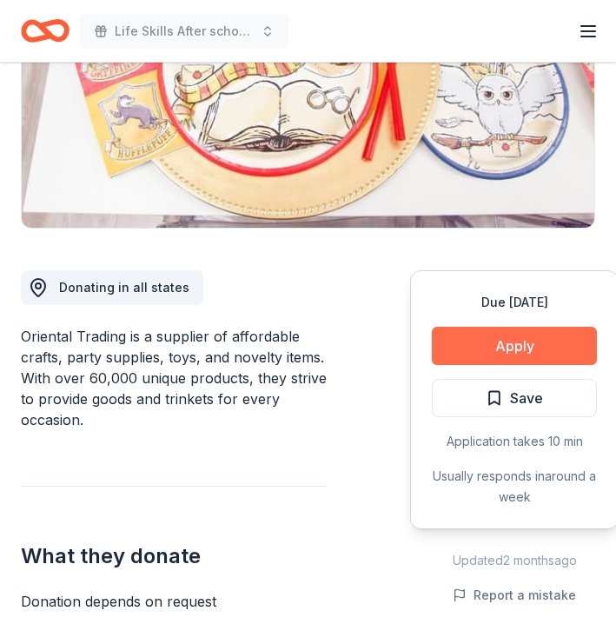
click at [479, 349] on button "Apply" at bounding box center [514, 346] width 165 height 38
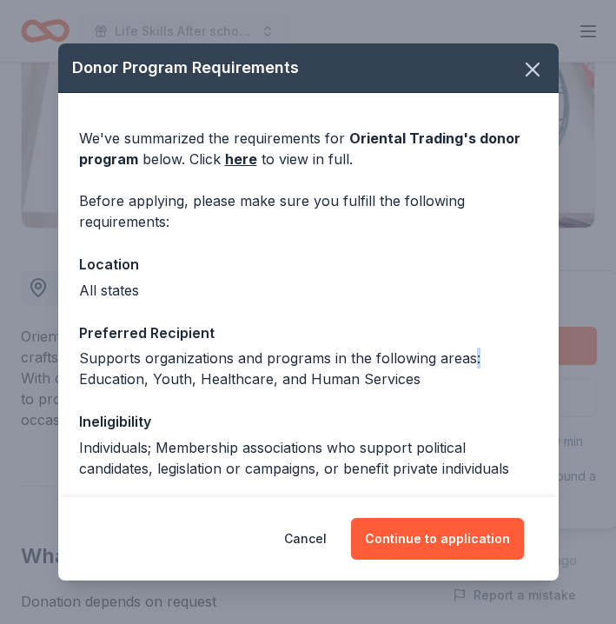
click at [479, 349] on div "Supports organizations and programs in the following areas: Education, Youth, H…" at bounding box center [308, 369] width 459 height 42
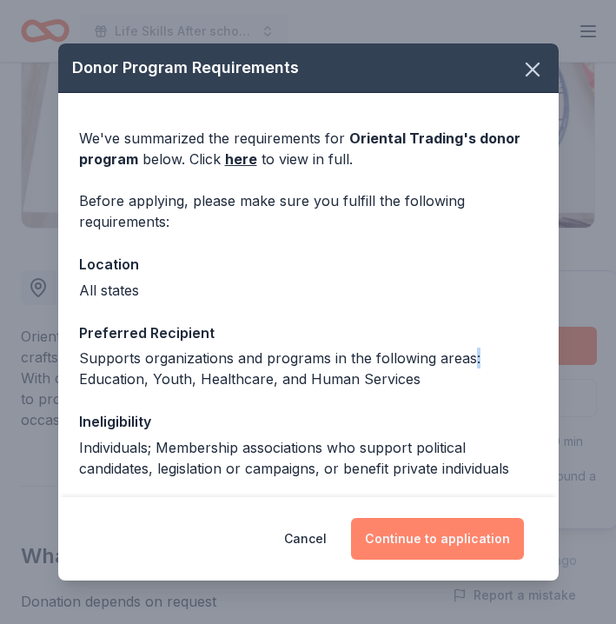
click at [438, 539] on button "Continue to application" at bounding box center [437, 539] width 173 height 42
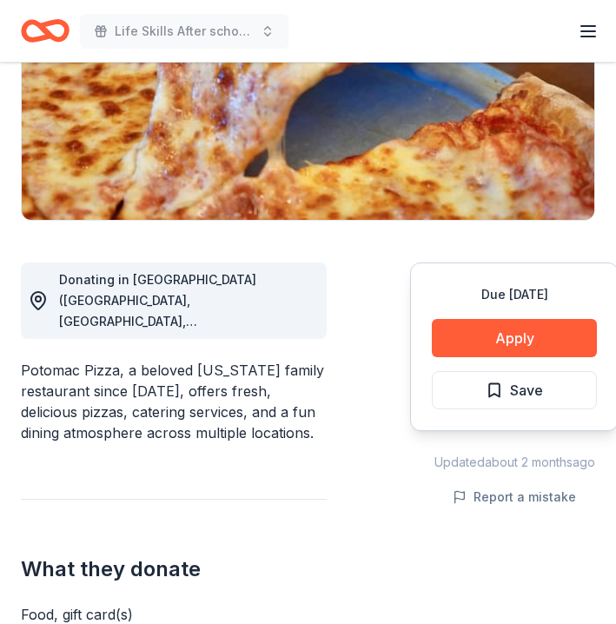
scroll to position [344, 0]
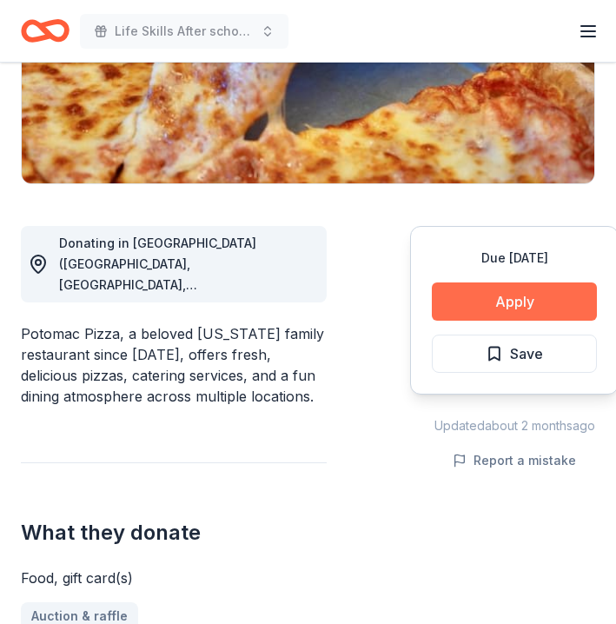
click at [498, 307] on button "Apply" at bounding box center [514, 301] width 165 height 38
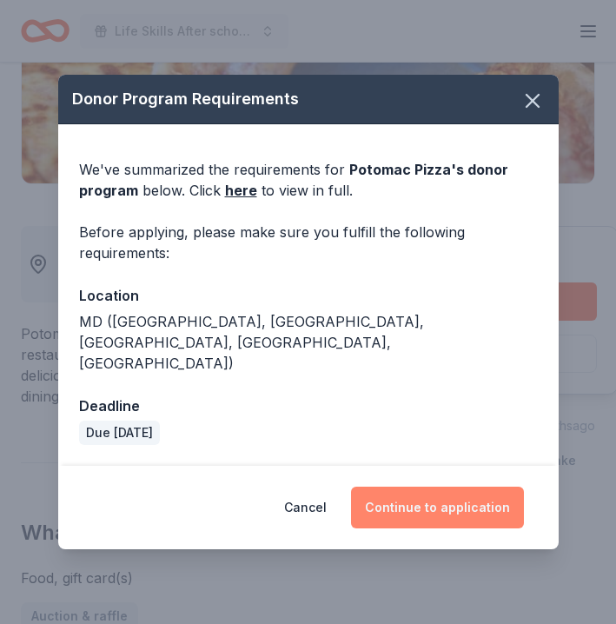
click at [440, 487] on button "Continue to application" at bounding box center [437, 508] width 173 height 42
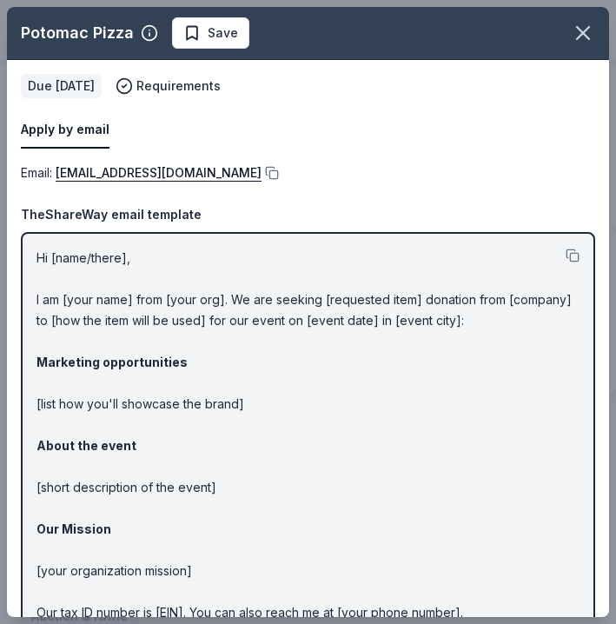
scroll to position [0, 0]
click at [586, 33] on icon "button" at bounding box center [583, 33] width 24 height 24
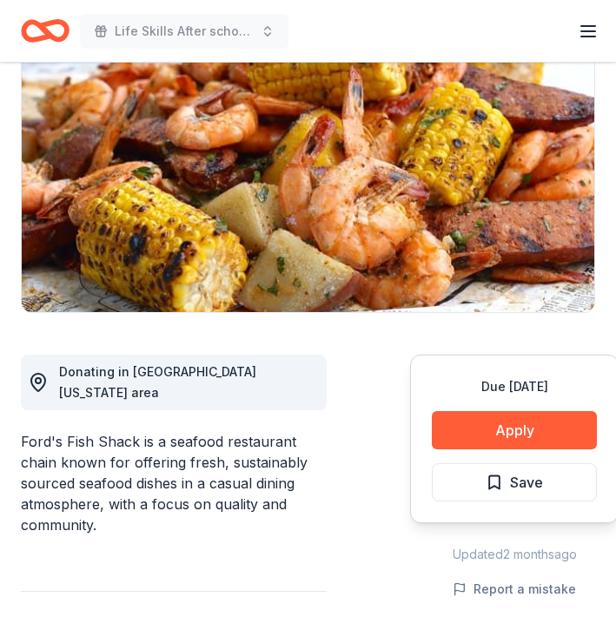
scroll to position [220, 0]
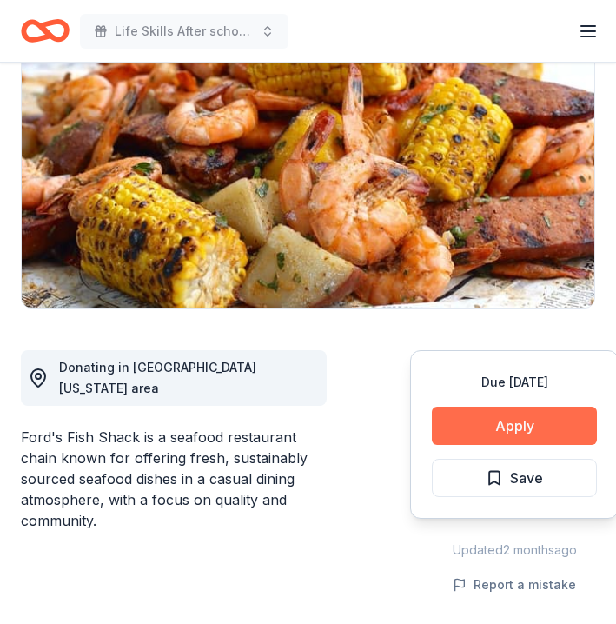
click at [484, 420] on button "Apply" at bounding box center [514, 426] width 165 height 38
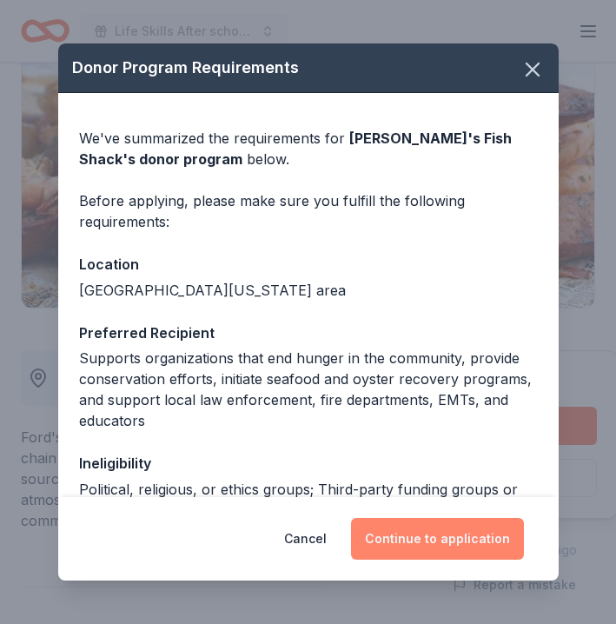
click at [432, 536] on button "Continue to application" at bounding box center [437, 539] width 173 height 42
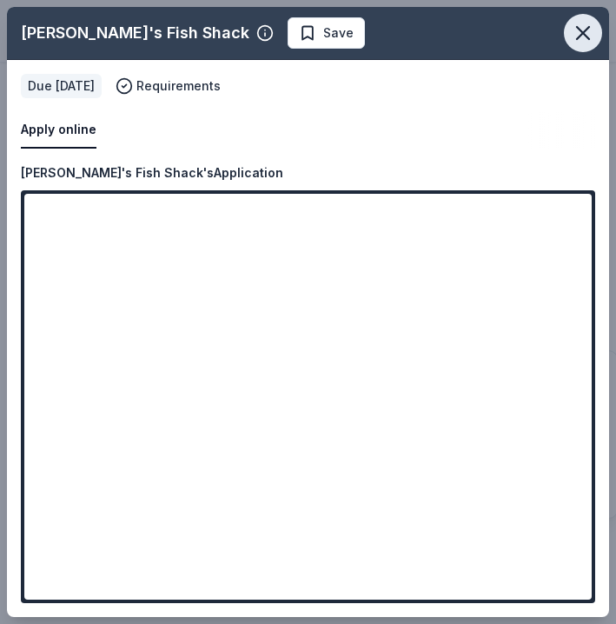
click at [584, 32] on icon "button" at bounding box center [583, 33] width 12 height 12
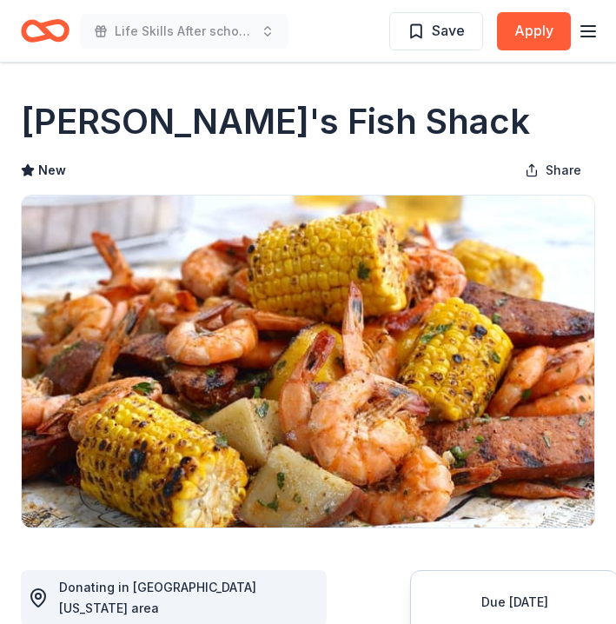
scroll to position [0, 0]
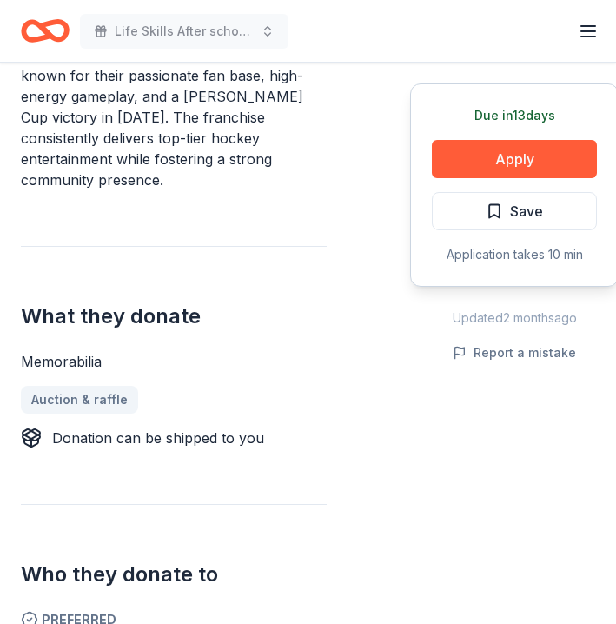
scroll to position [552, 0]
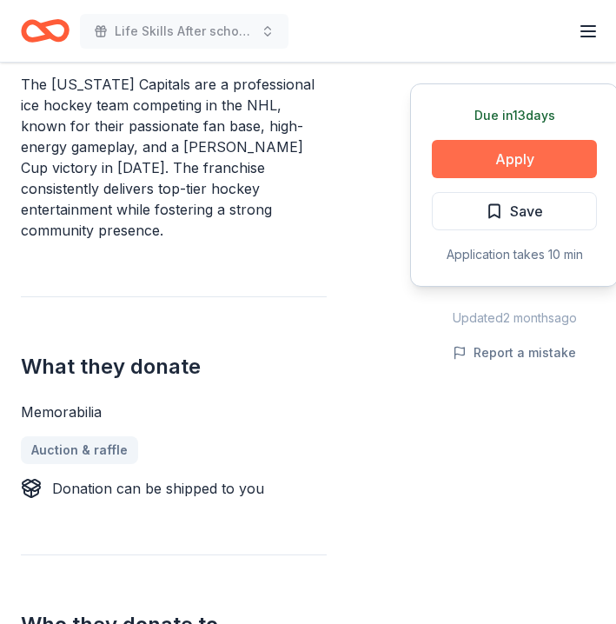
click at [541, 167] on button "Apply" at bounding box center [514, 159] width 165 height 38
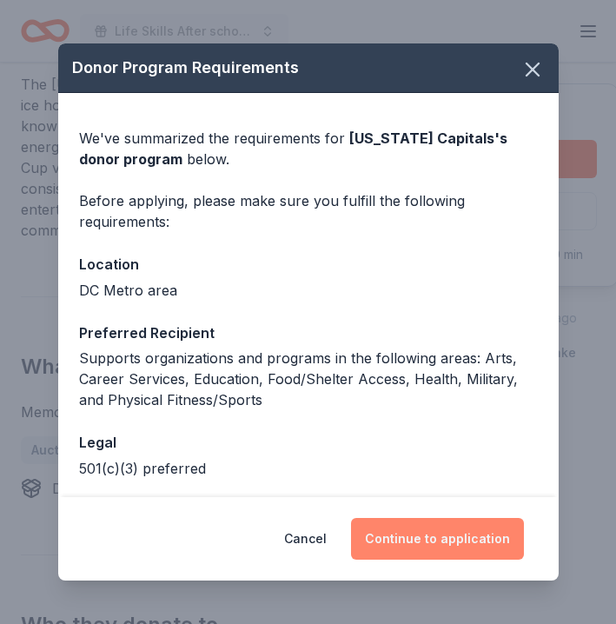
click at [469, 538] on button "Continue to application" at bounding box center [437, 539] width 173 height 42
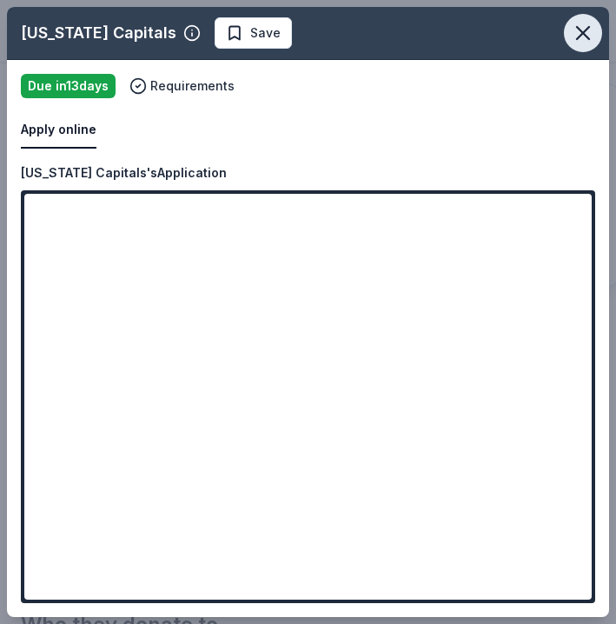
click at [579, 33] on icon "button" at bounding box center [583, 33] width 24 height 24
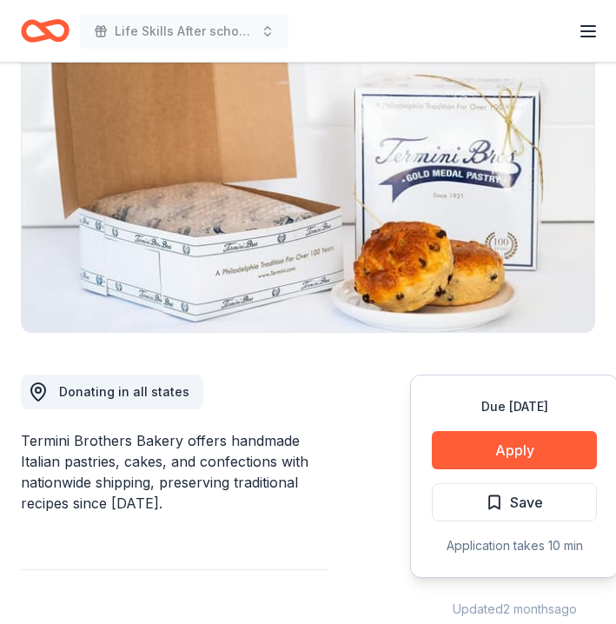
scroll to position [202, 0]
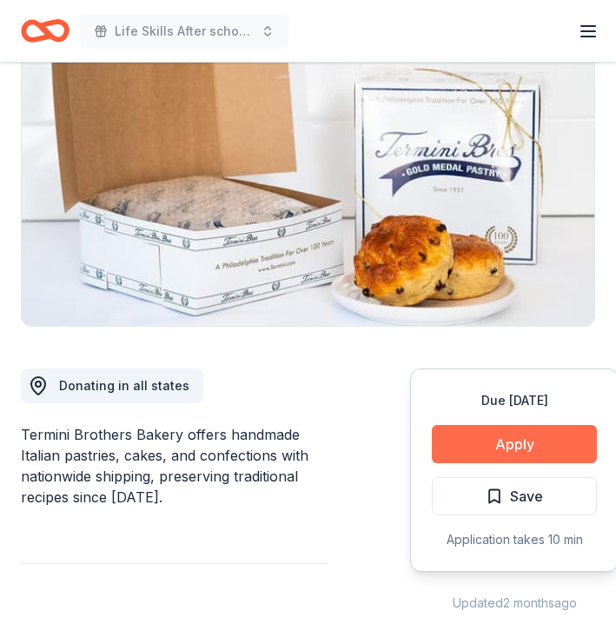
click at [512, 445] on button "Apply" at bounding box center [514, 444] width 165 height 38
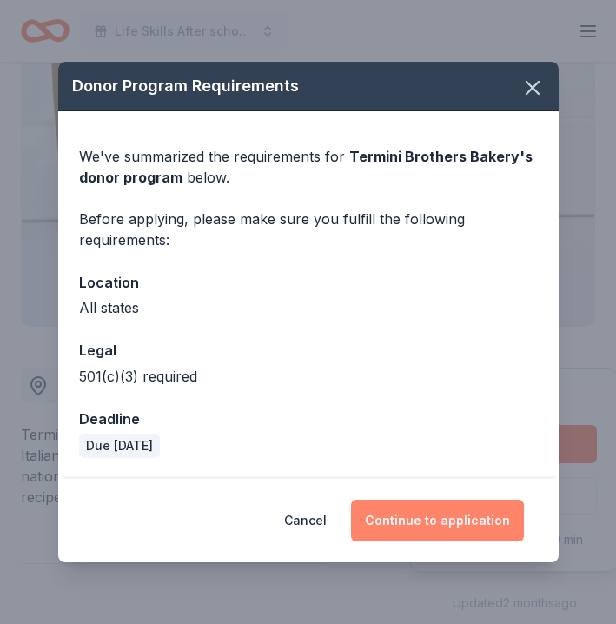
click at [432, 523] on button "Continue to application" at bounding box center [437, 521] width 173 height 42
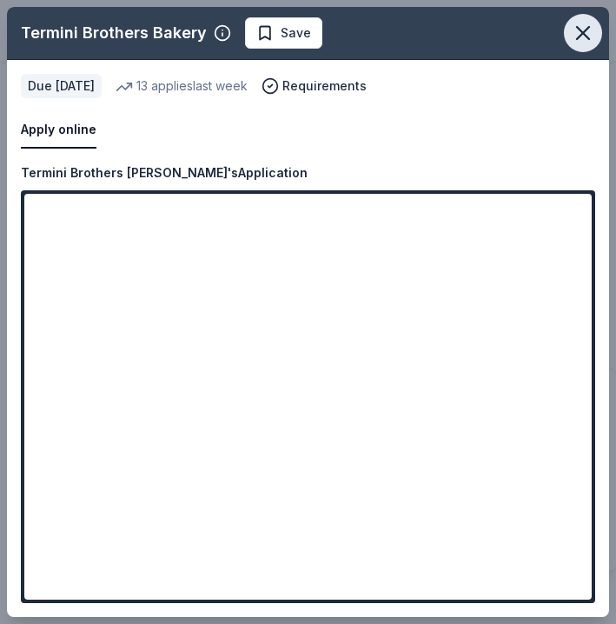
click at [578, 36] on icon "button" at bounding box center [583, 33] width 24 height 24
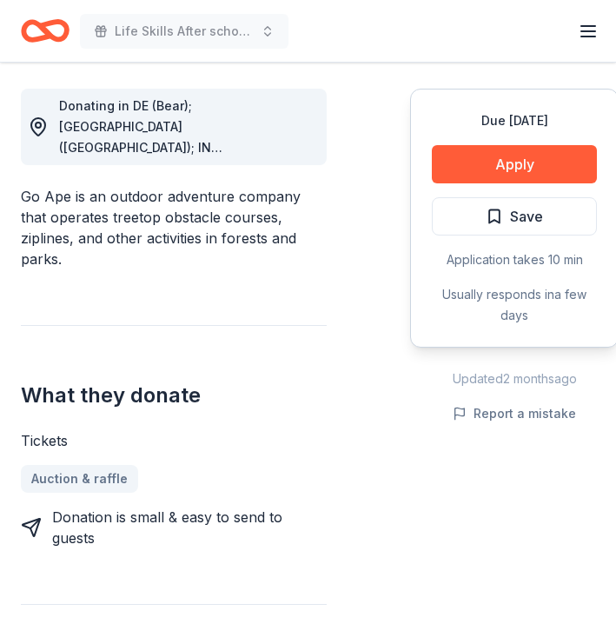
scroll to position [480, 0]
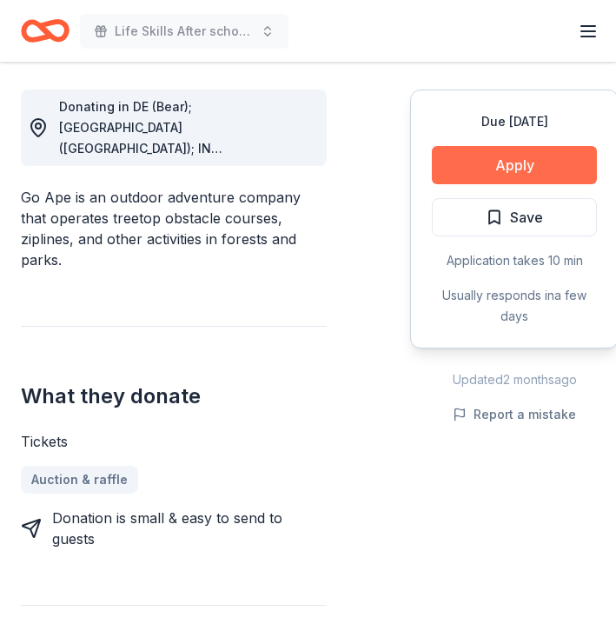
click at [501, 165] on button "Apply" at bounding box center [514, 165] width 165 height 38
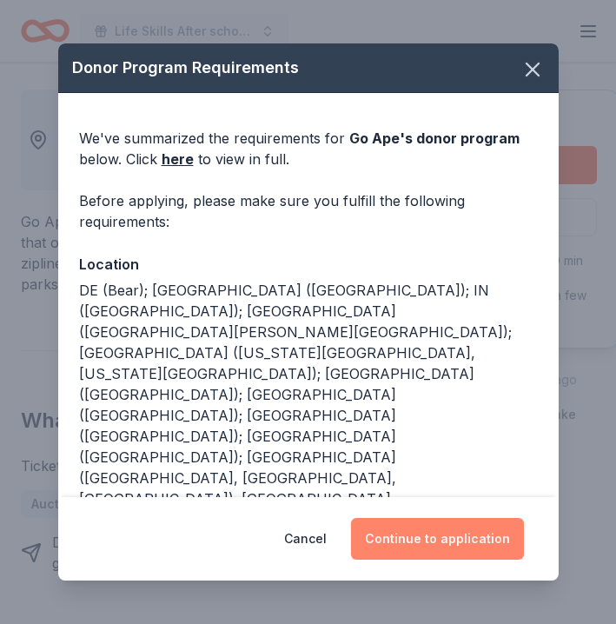
click at [408, 537] on button "Continue to application" at bounding box center [437, 539] width 173 height 42
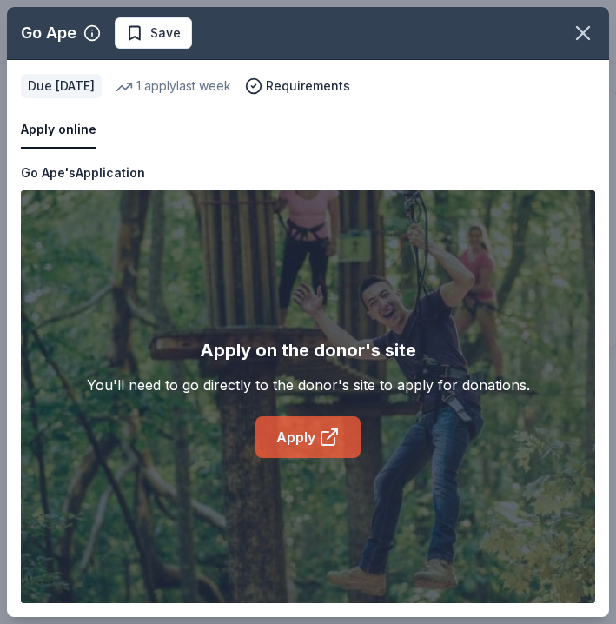
click at [297, 438] on link "Apply" at bounding box center [307, 437] width 105 height 42
click at [286, 436] on link "Apply" at bounding box center [307, 437] width 105 height 42
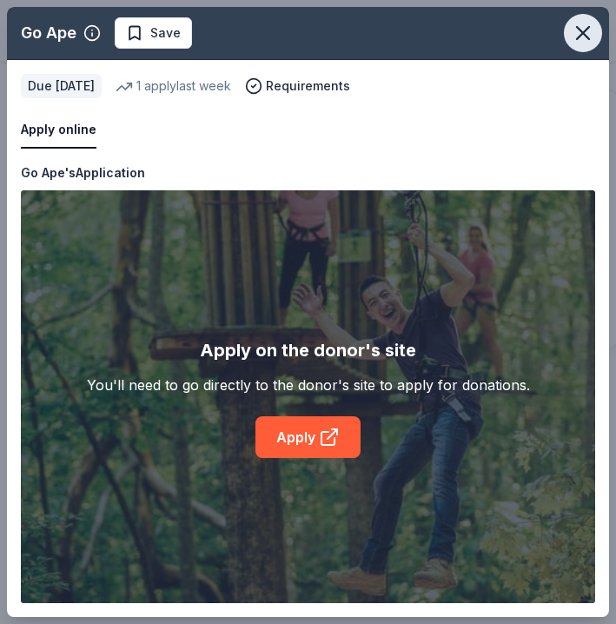
click at [586, 28] on icon "button" at bounding box center [583, 33] width 24 height 24
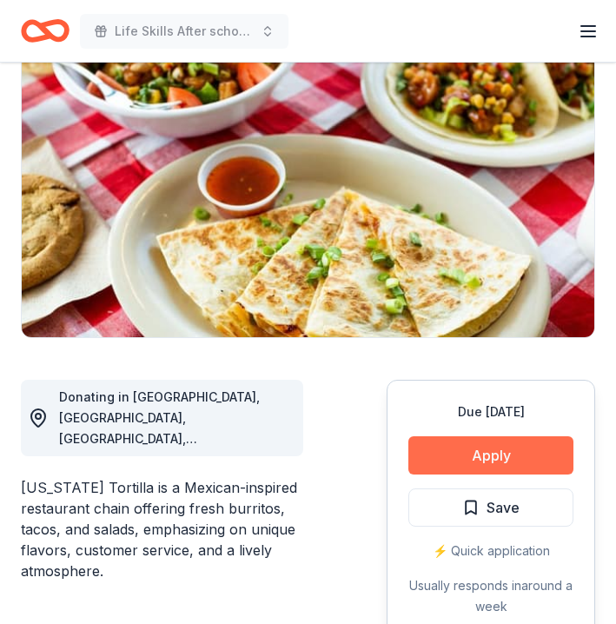
scroll to position [205, 0]
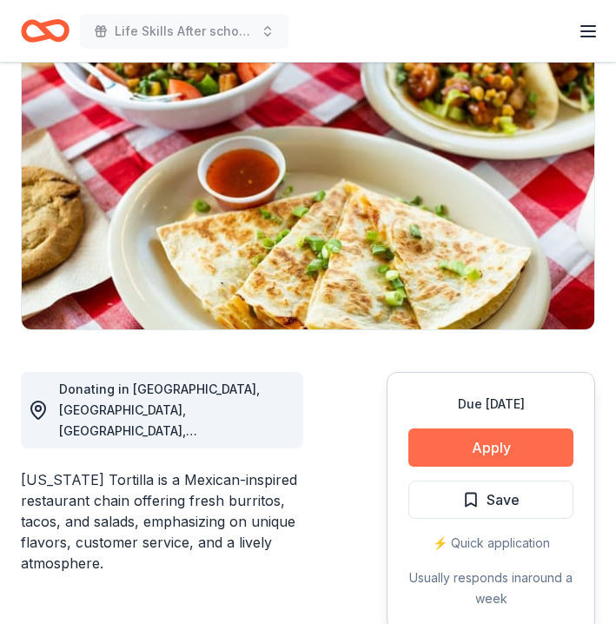
click at [475, 441] on button "Apply" at bounding box center [490, 447] width 165 height 38
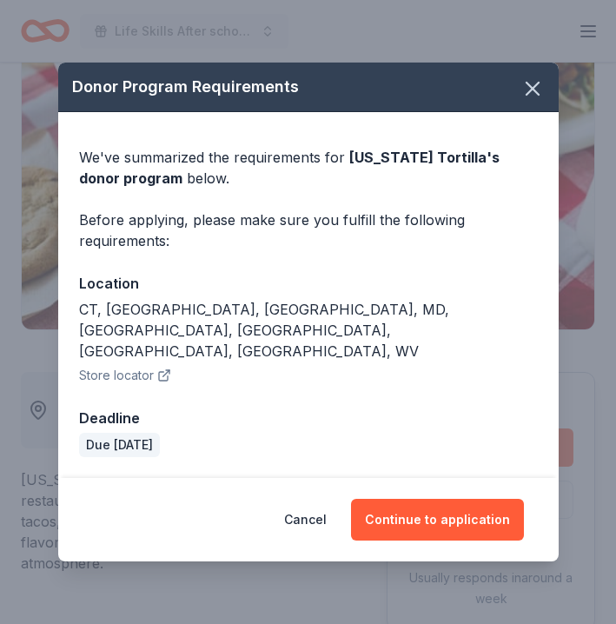
click at [475, 441] on div "We've summarized the requirements for [US_STATE] Tortilla 's donor program belo…" at bounding box center [308, 295] width 500 height 366
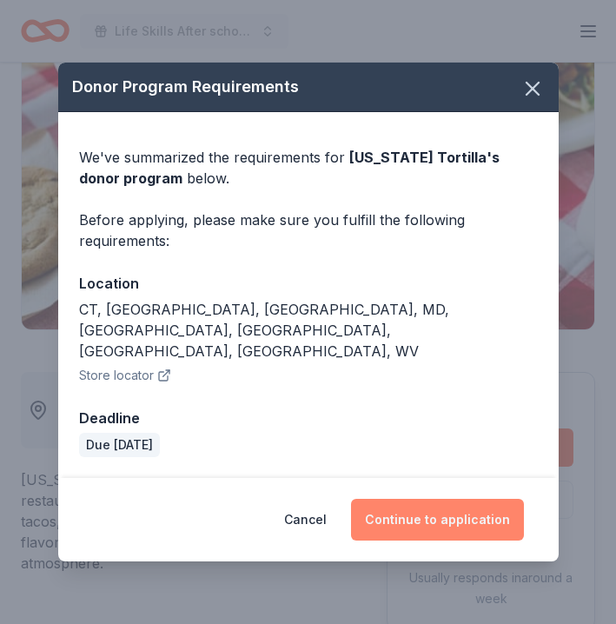
click at [443, 499] on button "Continue to application" at bounding box center [437, 520] width 173 height 42
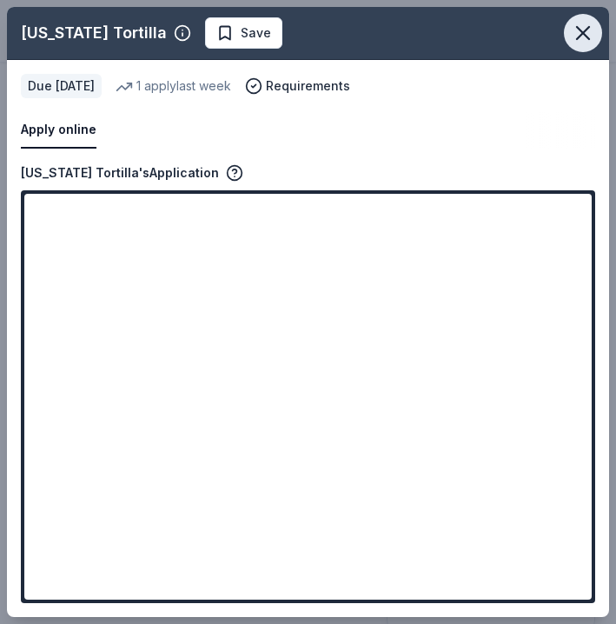
click at [581, 27] on icon "button" at bounding box center [583, 33] width 24 height 24
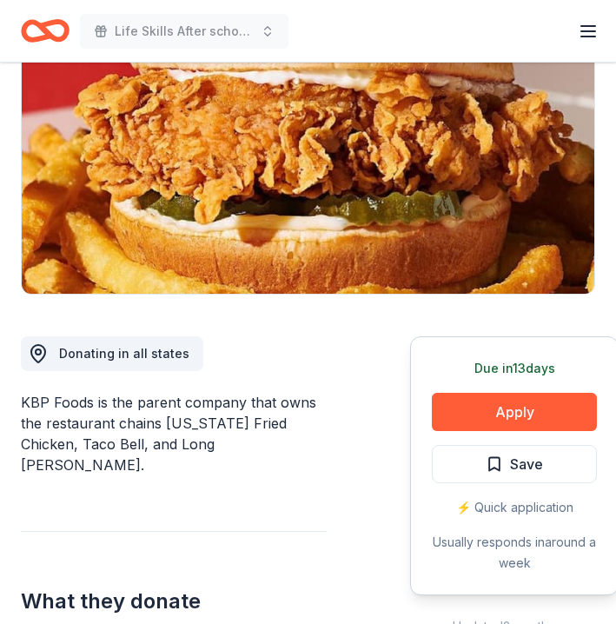
scroll to position [235, 0]
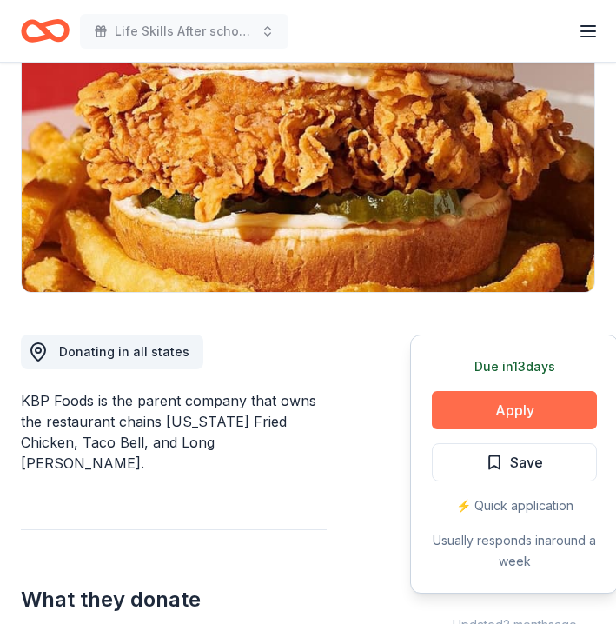
click at [508, 408] on button "Apply" at bounding box center [514, 410] width 165 height 38
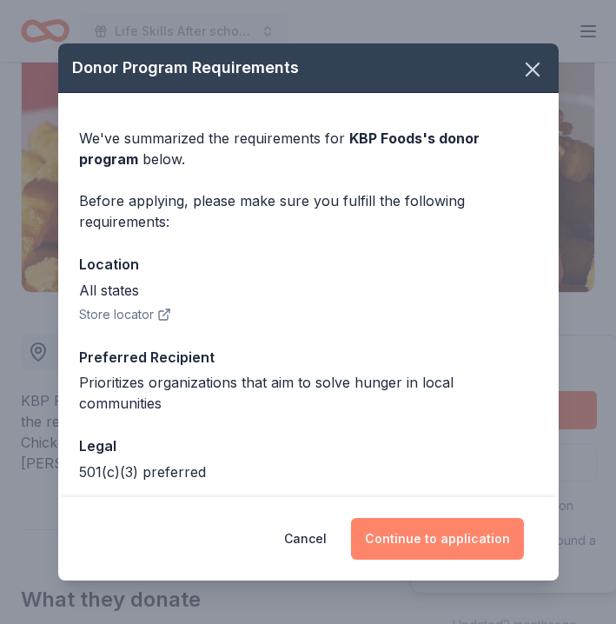
click at [432, 520] on button "Continue to application" at bounding box center [437, 539] width 173 height 42
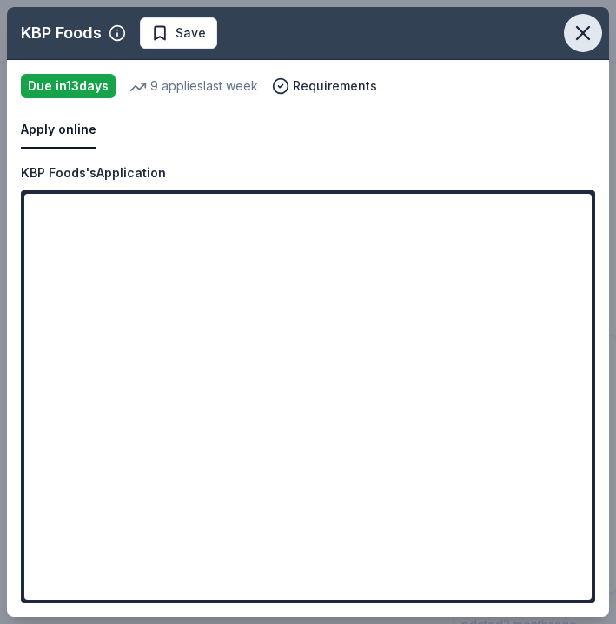
click at [585, 33] on icon "button" at bounding box center [583, 33] width 24 height 24
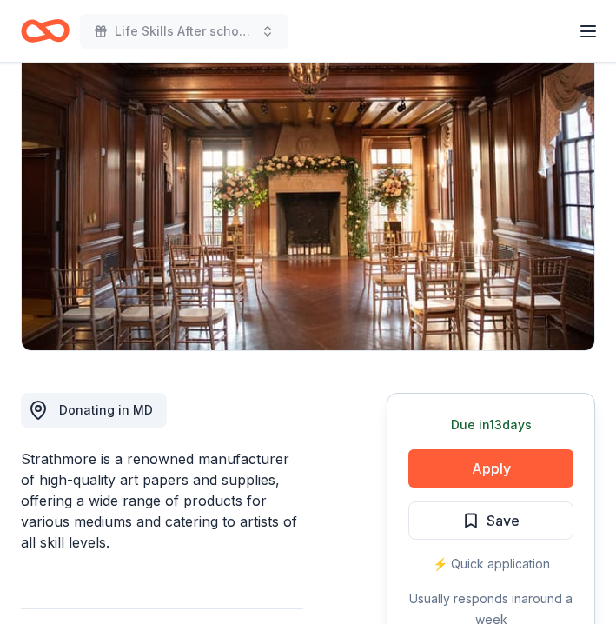
scroll to position [180, 0]
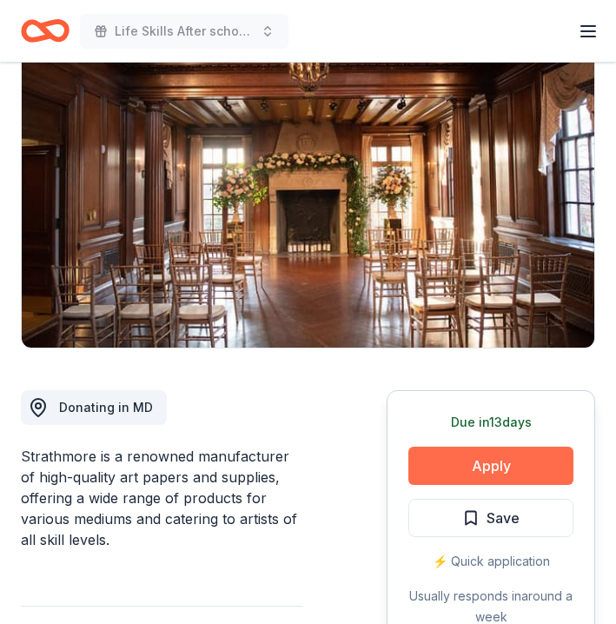
click at [500, 461] on button "Apply" at bounding box center [490, 466] width 165 height 38
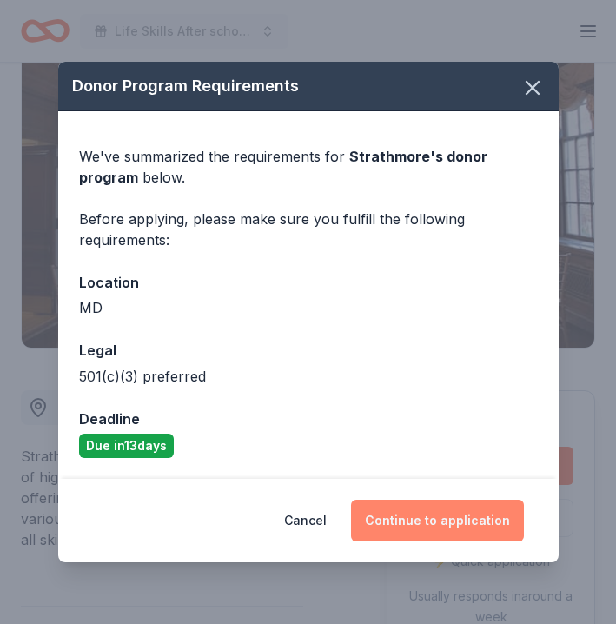
click at [452, 520] on button "Continue to application" at bounding box center [437, 521] width 173 height 42
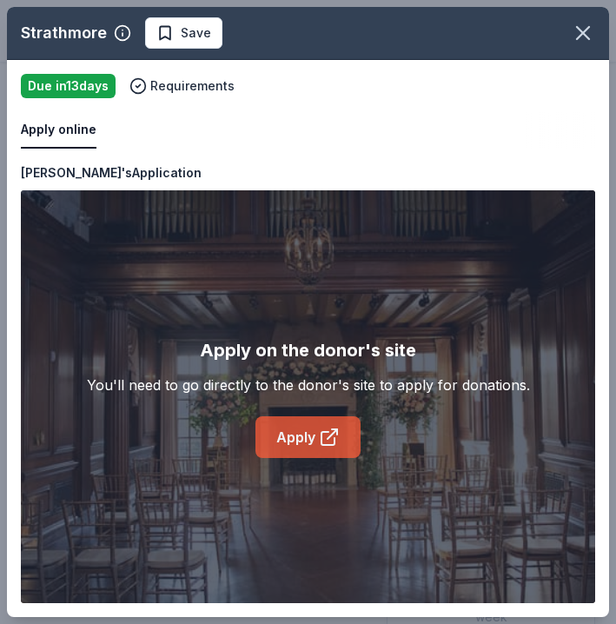
click at [300, 431] on link "Apply" at bounding box center [307, 437] width 105 height 42
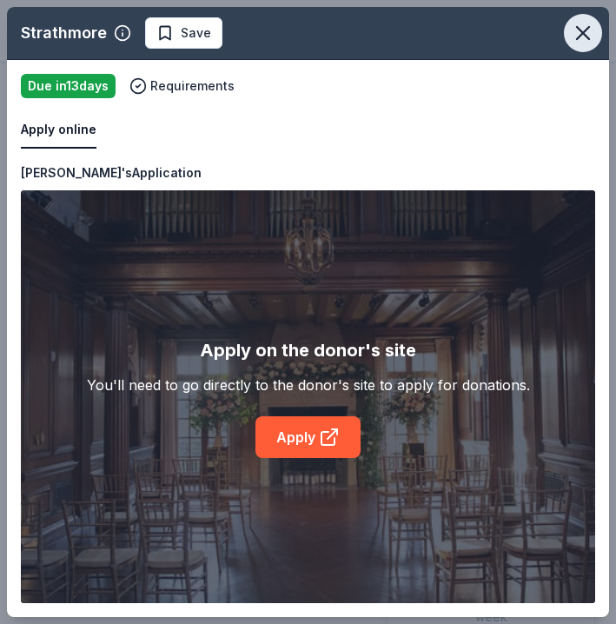
click at [585, 31] on icon "button" at bounding box center [583, 33] width 12 height 12
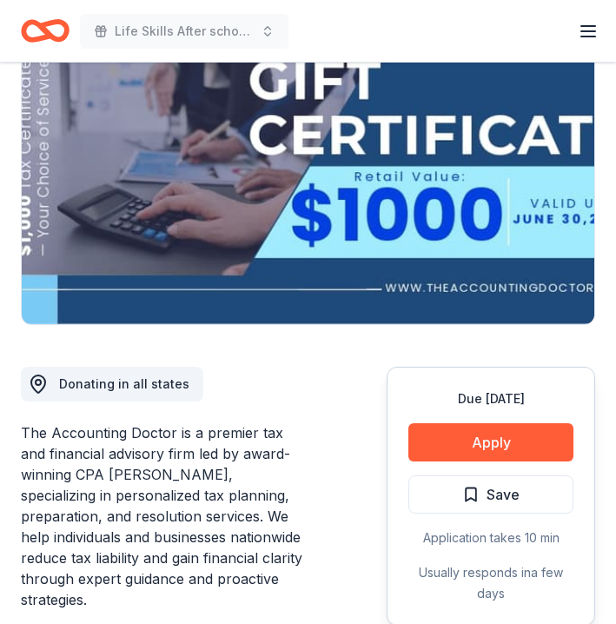
scroll to position [255, 0]
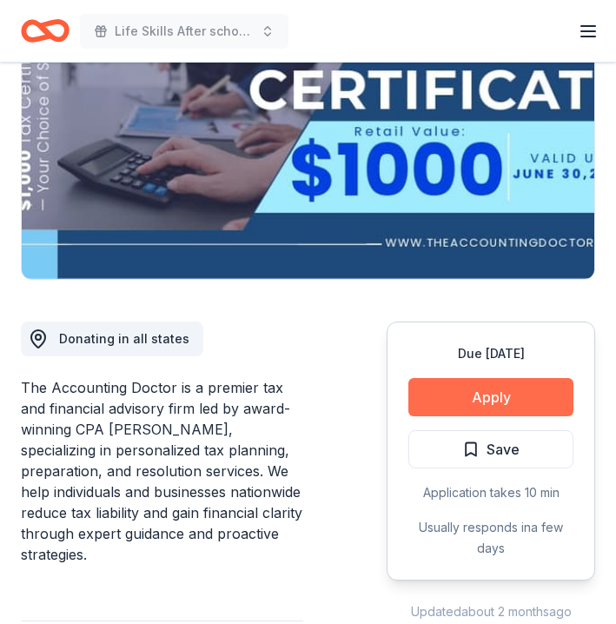
click at [462, 397] on button "Apply" at bounding box center [490, 397] width 165 height 38
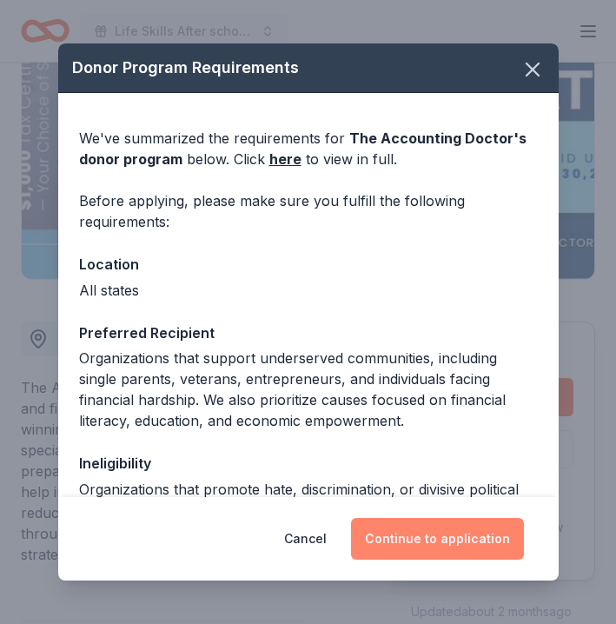
click at [427, 539] on button "Continue to application" at bounding box center [437, 539] width 173 height 42
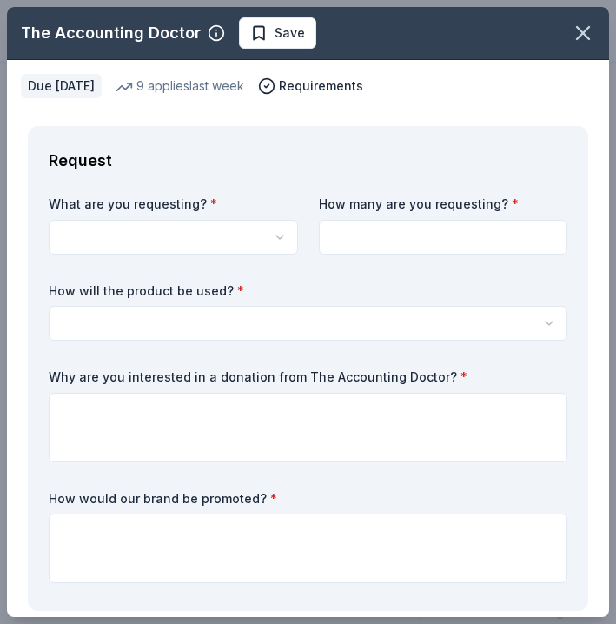
scroll to position [0, 0]
click at [579, 29] on icon "button" at bounding box center [583, 33] width 12 height 12
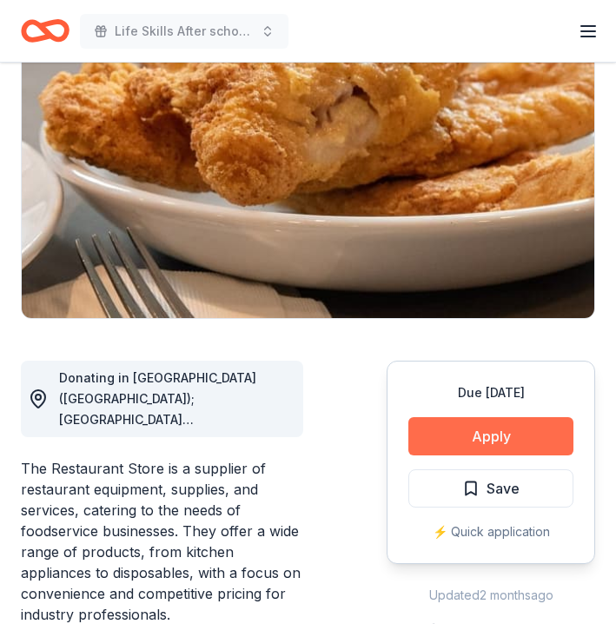
scroll to position [209, 0]
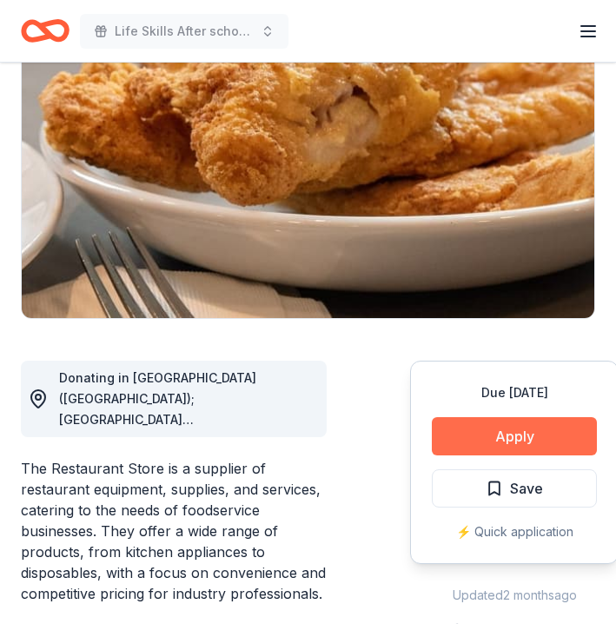
click at [473, 427] on button "Apply" at bounding box center [514, 436] width 165 height 38
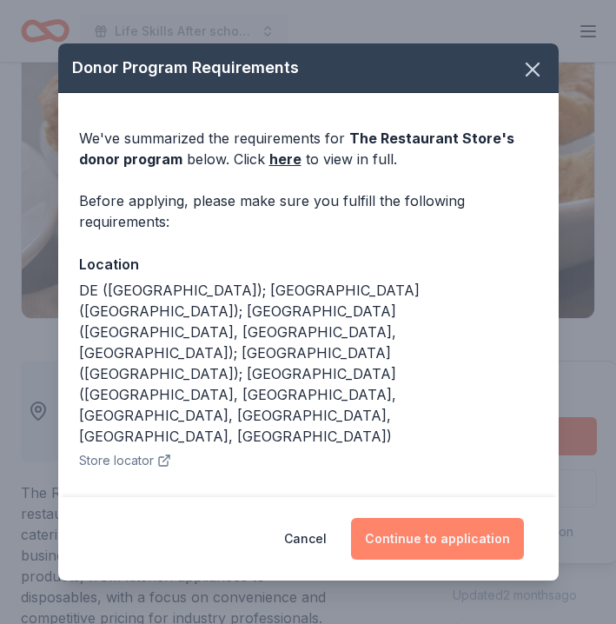
click at [425, 518] on button "Continue to application" at bounding box center [437, 539] width 173 height 42
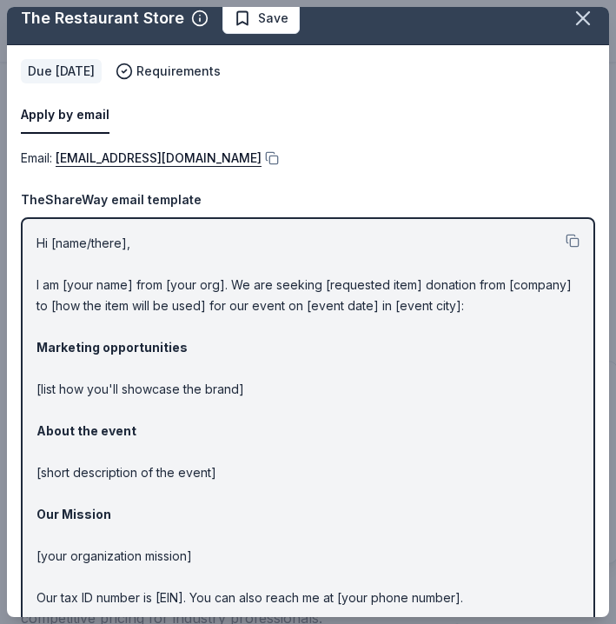
scroll to position [16, 0]
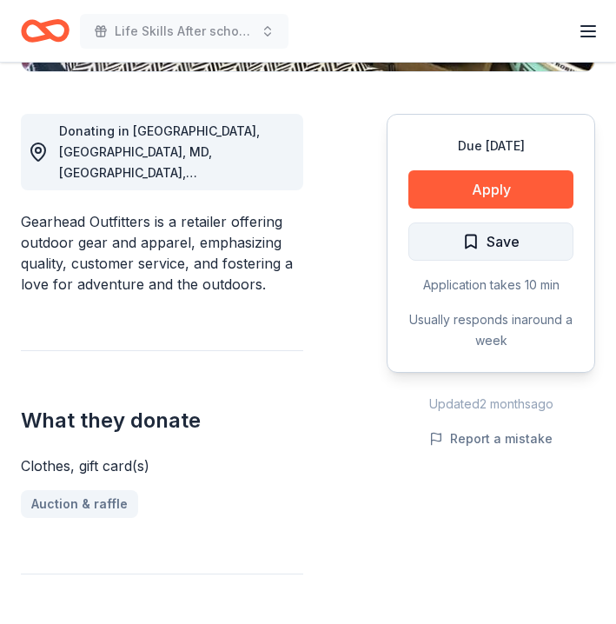
scroll to position [461, 0]
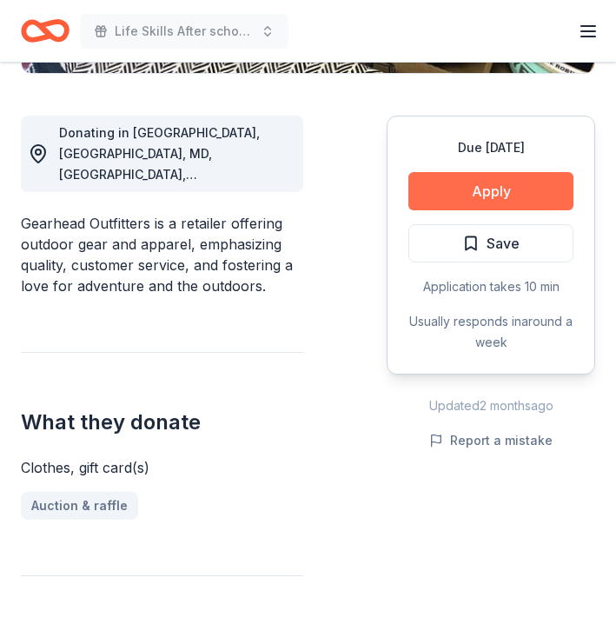
click at [499, 183] on button "Apply" at bounding box center [490, 191] width 165 height 38
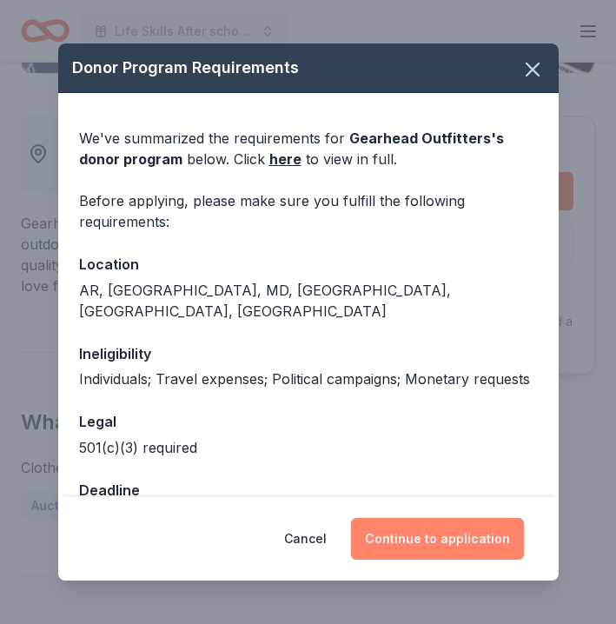
click at [419, 540] on button "Continue to application" at bounding box center [437, 539] width 173 height 42
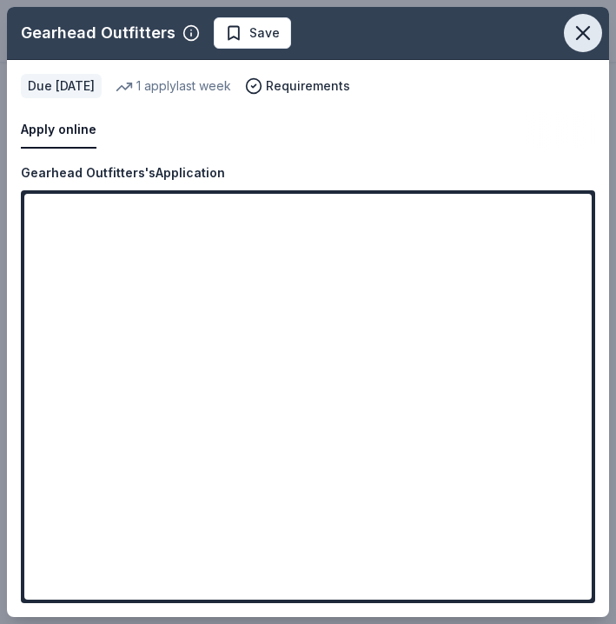
click at [591, 34] on icon "button" at bounding box center [583, 33] width 24 height 24
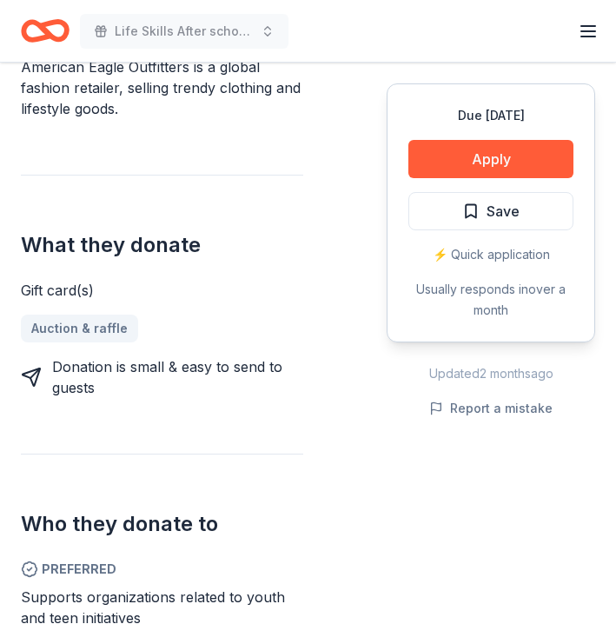
scroll to position [553, 0]
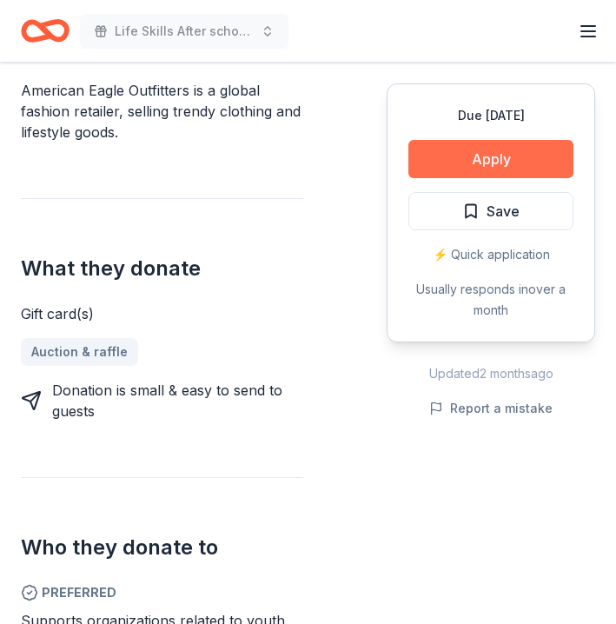
click at [509, 160] on button "Apply" at bounding box center [490, 159] width 165 height 38
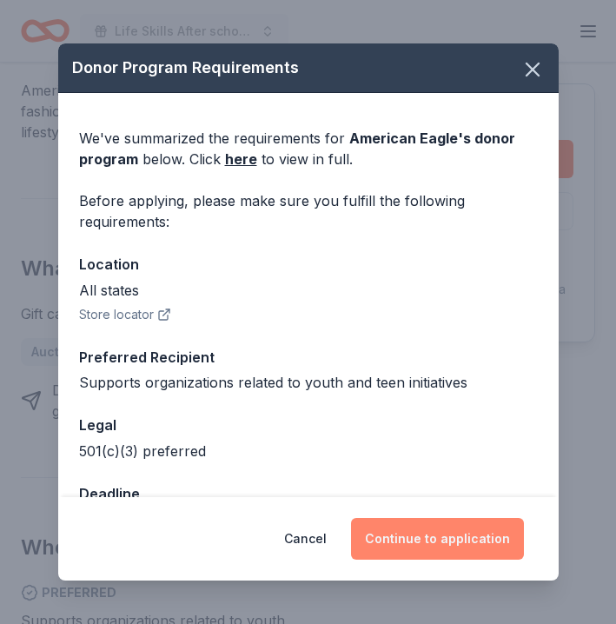
click at [417, 530] on button "Continue to application" at bounding box center [437, 539] width 173 height 42
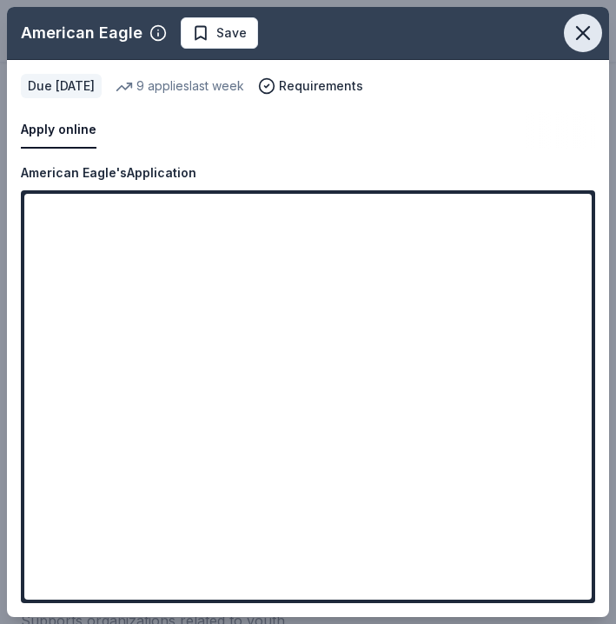
click at [579, 31] on icon "button" at bounding box center [583, 33] width 24 height 24
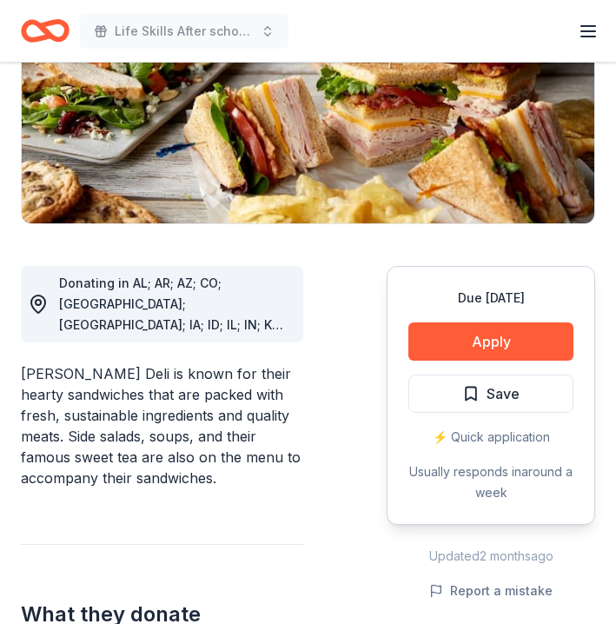
scroll to position [333, 0]
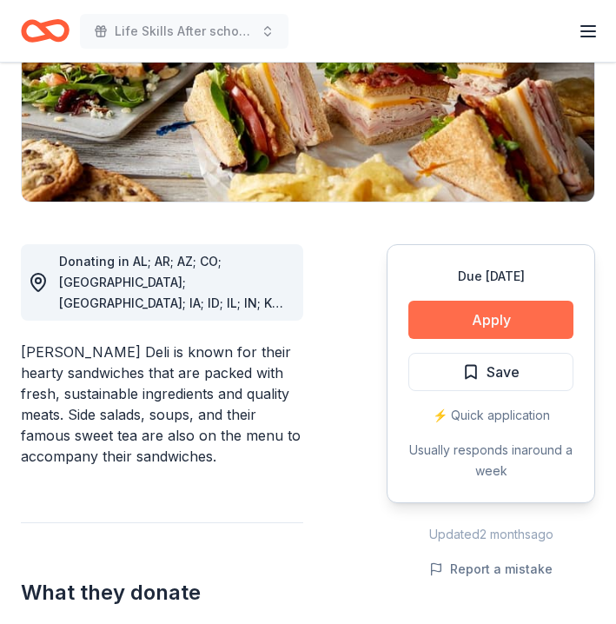
click at [509, 307] on button "Apply" at bounding box center [490, 320] width 165 height 38
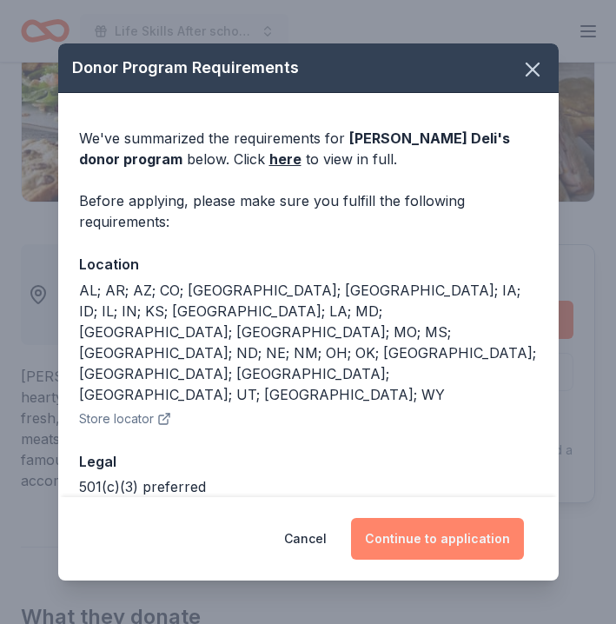
click at [447, 540] on button "Continue to application" at bounding box center [437, 539] width 173 height 42
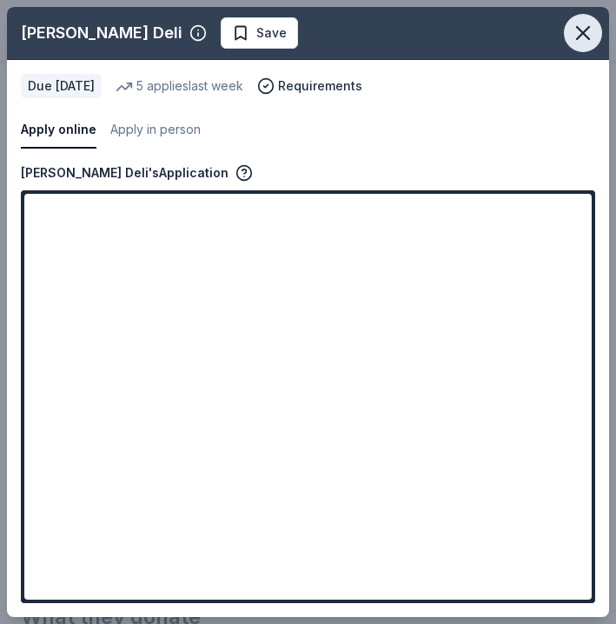
click at [585, 29] on icon "button" at bounding box center [583, 33] width 24 height 24
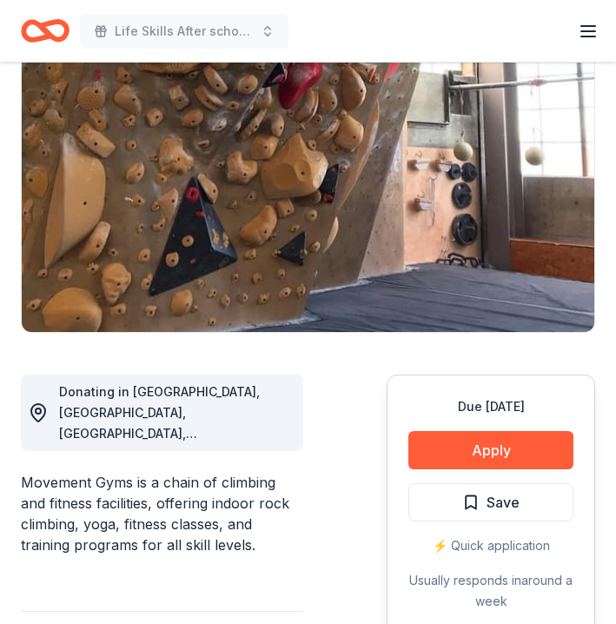
scroll to position [204, 0]
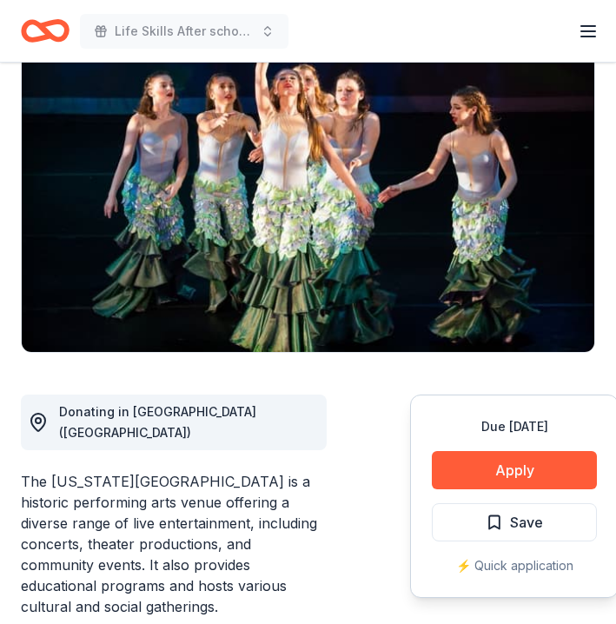
scroll to position [232, 0]
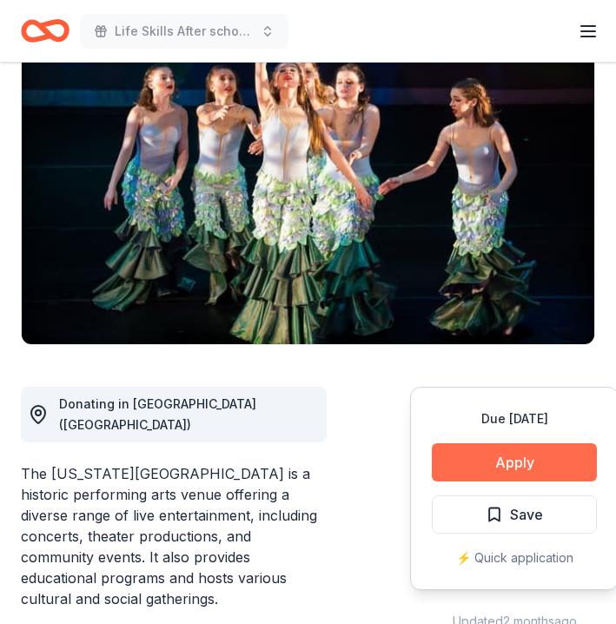
click at [533, 443] on button "Apply" at bounding box center [514, 462] width 165 height 38
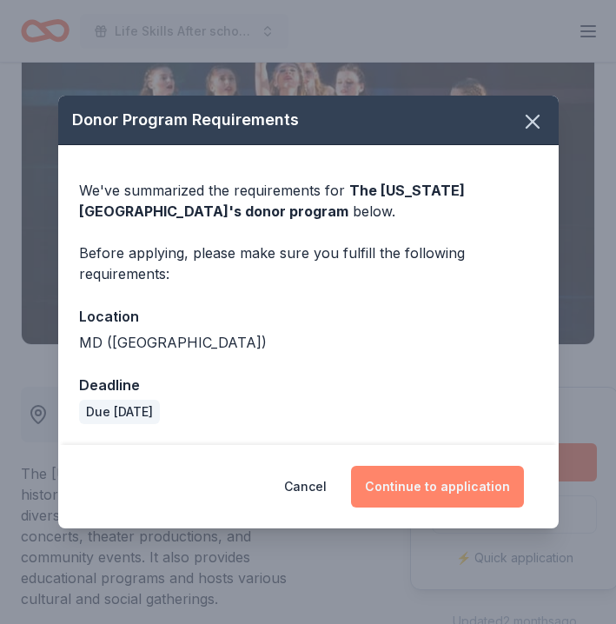
click at [430, 478] on button "Continue to application" at bounding box center [437, 487] width 173 height 42
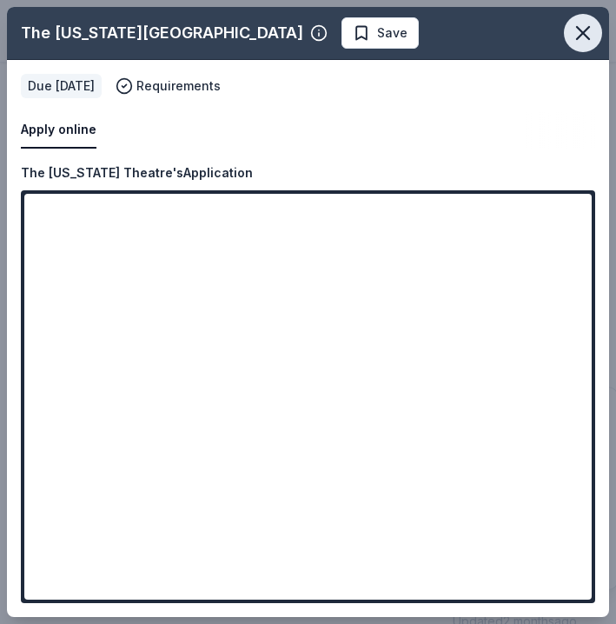
click at [585, 34] on icon "button" at bounding box center [583, 33] width 12 height 12
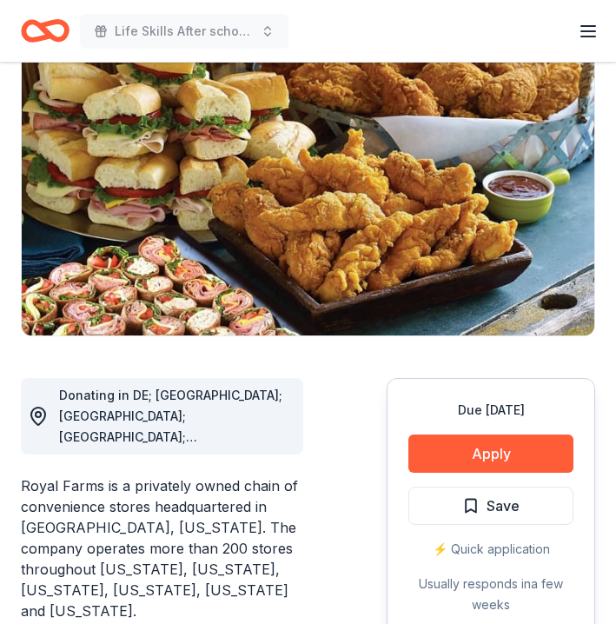
scroll to position [202, 0]
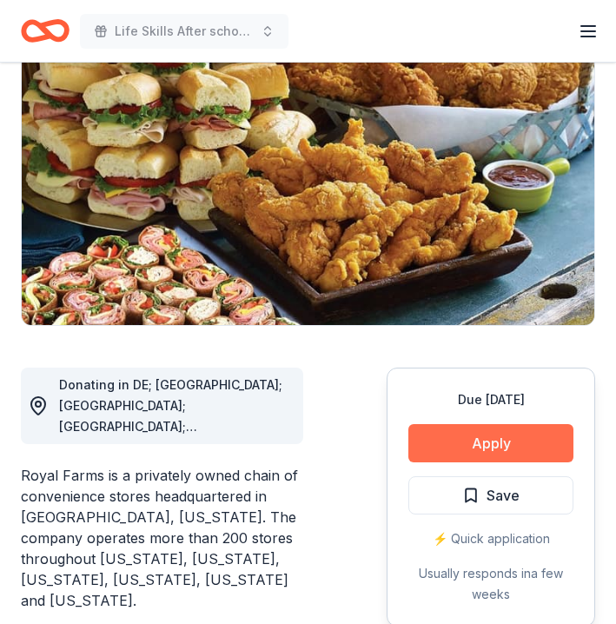
click at [480, 432] on button "Apply" at bounding box center [490, 443] width 165 height 38
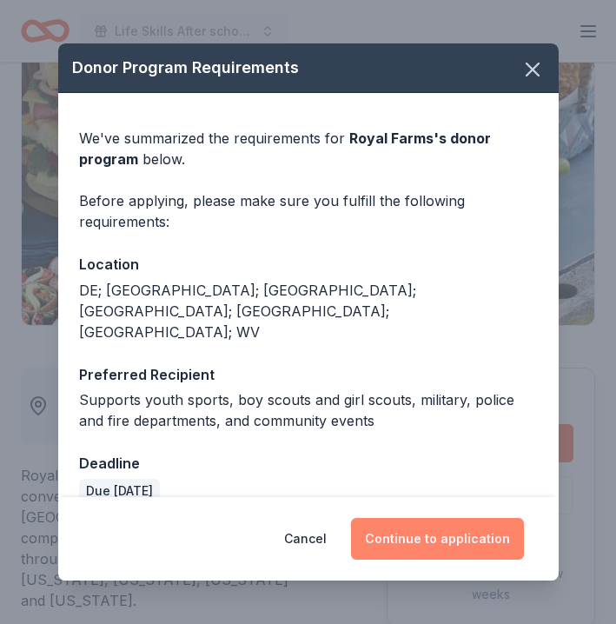
click at [465, 535] on button "Continue to application" at bounding box center [437, 539] width 173 height 42
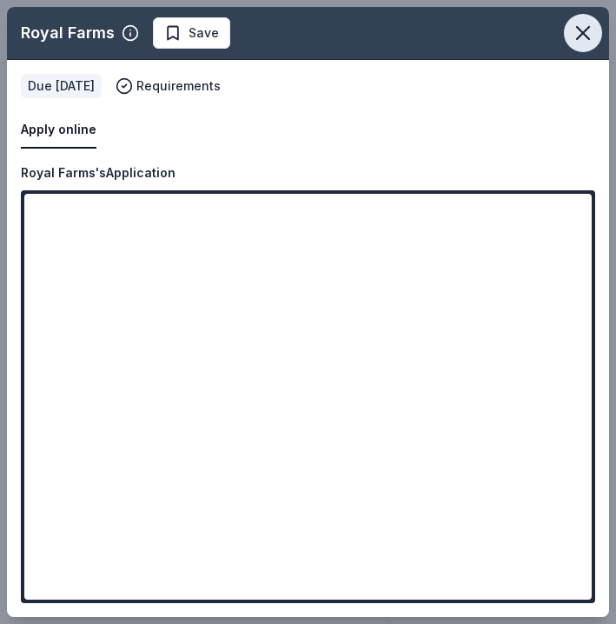
click at [583, 35] on icon "button" at bounding box center [583, 33] width 24 height 24
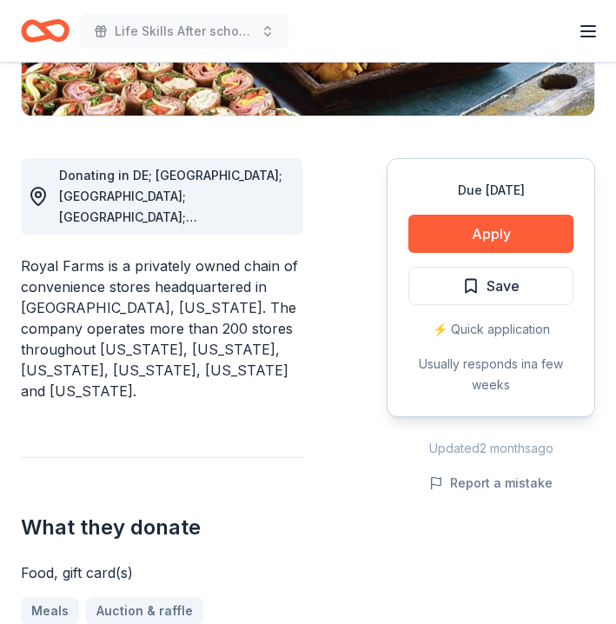
scroll to position [434, 0]
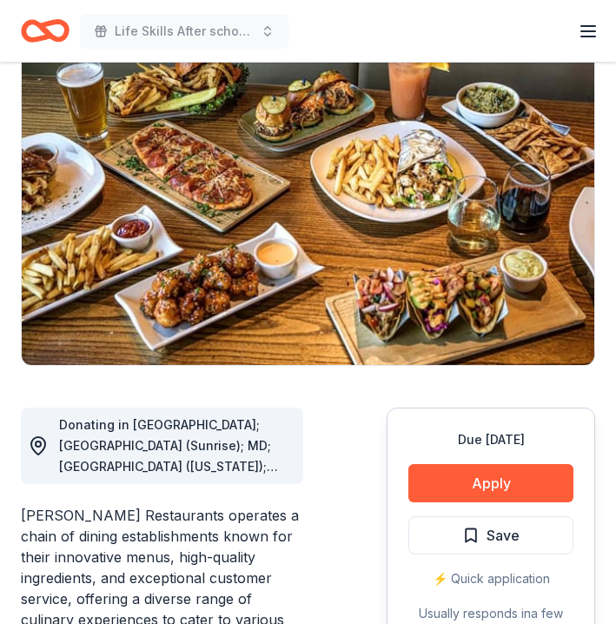
scroll to position [208, 0]
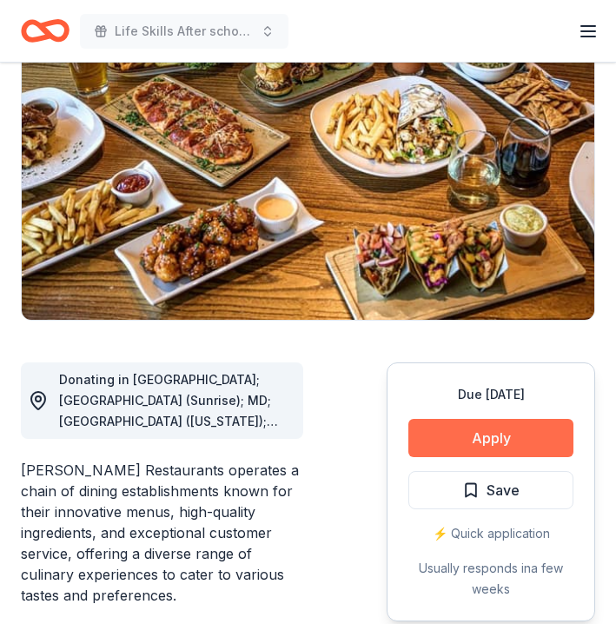
click at [511, 429] on button "Apply" at bounding box center [490, 438] width 165 height 38
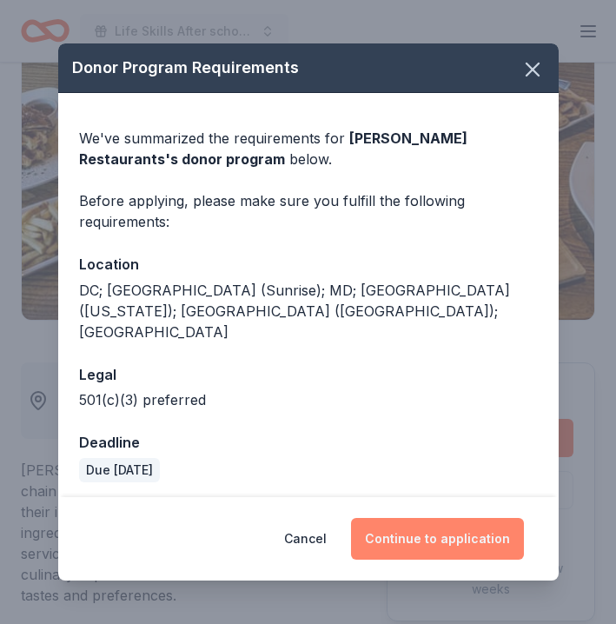
click at [446, 518] on button "Continue to application" at bounding box center [437, 539] width 173 height 42
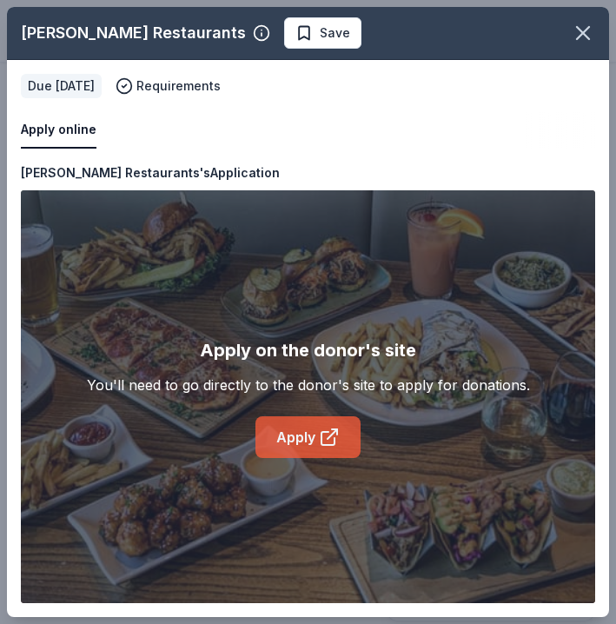
click at [295, 427] on link "Apply" at bounding box center [307, 437] width 105 height 42
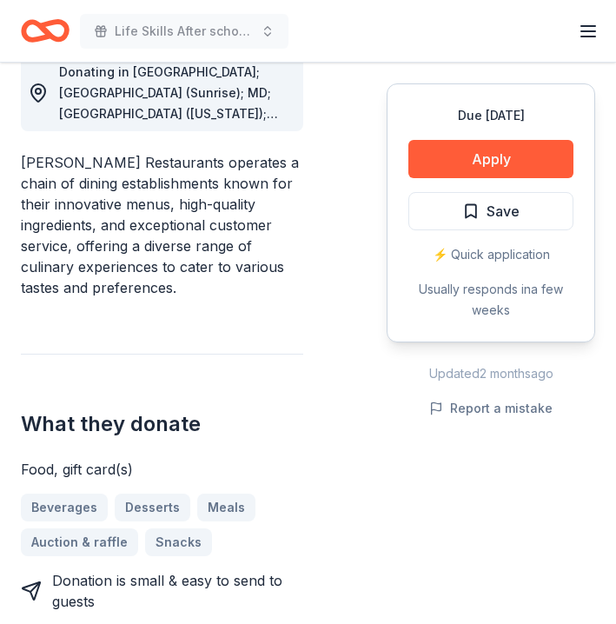
scroll to position [524, 0]
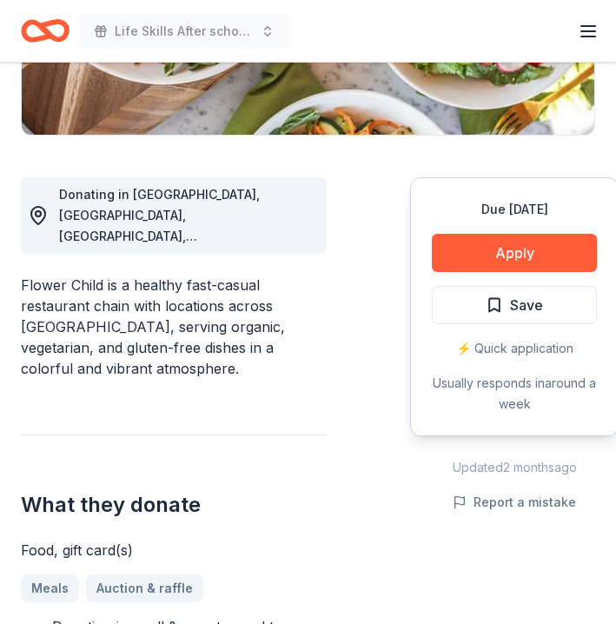
scroll to position [397, 0]
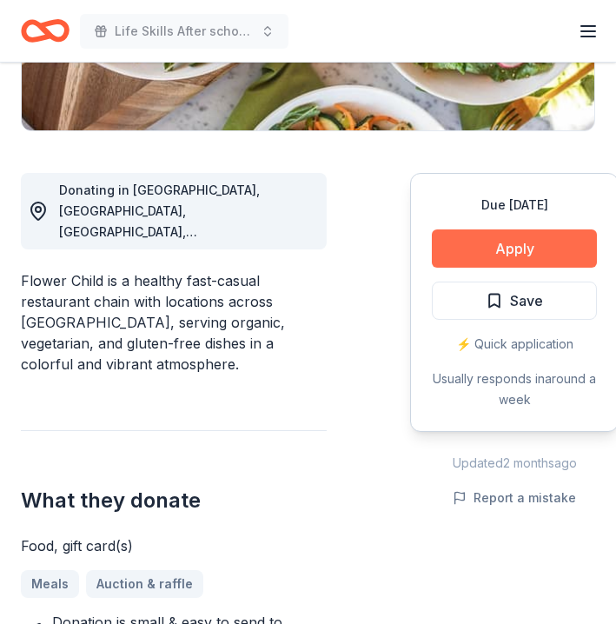
click at [490, 244] on button "Apply" at bounding box center [514, 248] width 165 height 38
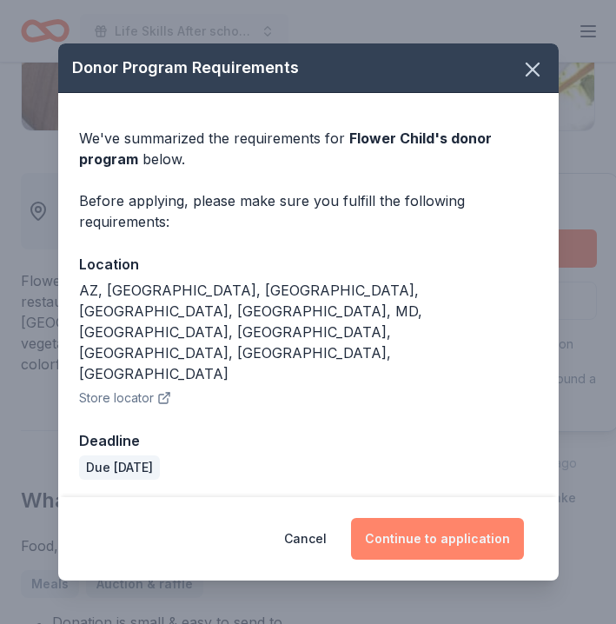
click at [448, 518] on button "Continue to application" at bounding box center [437, 539] width 173 height 42
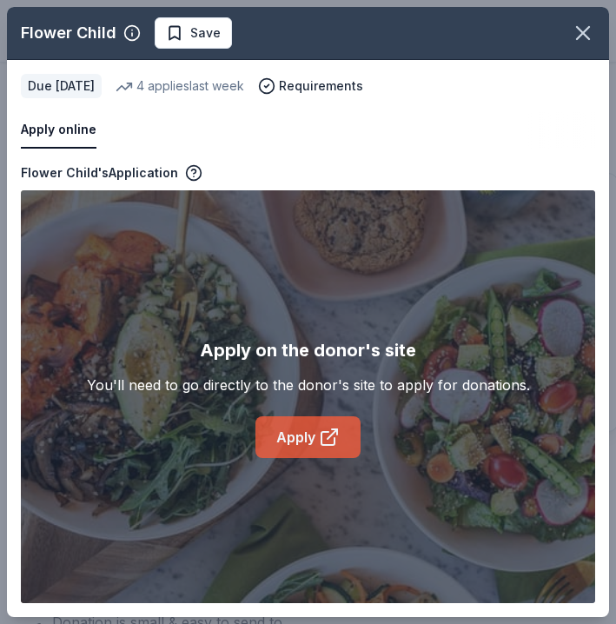
click at [287, 434] on link "Apply" at bounding box center [307, 437] width 105 height 42
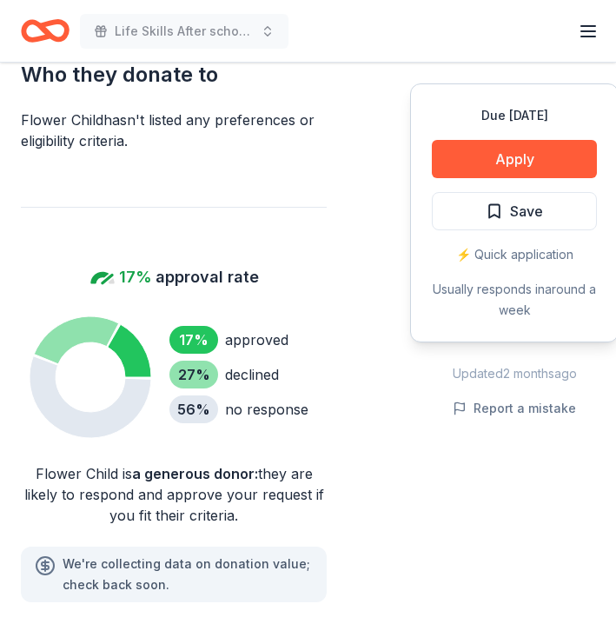
scroll to position [1207, 0]
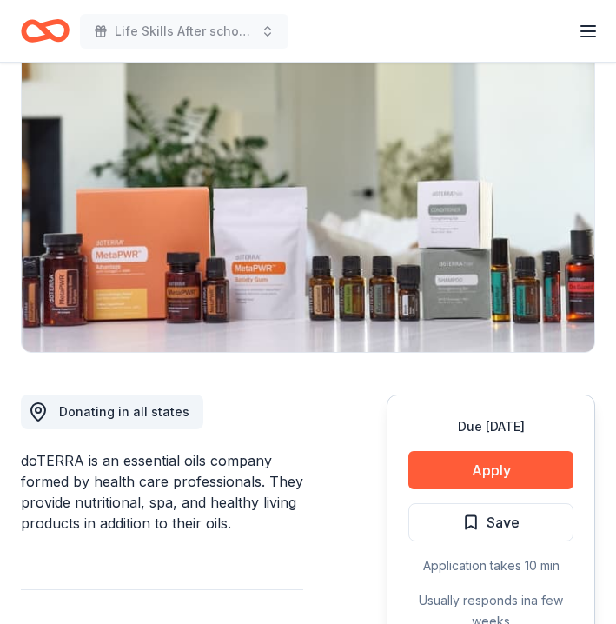
scroll to position [200, 0]
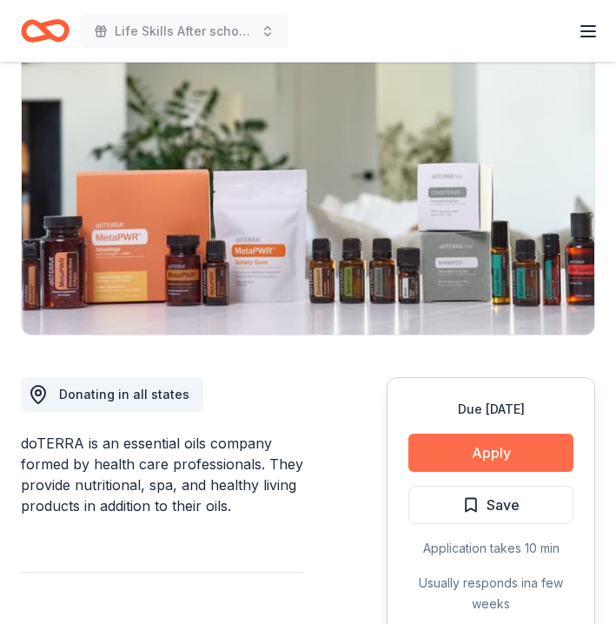
click at [491, 448] on button "Apply" at bounding box center [490, 453] width 165 height 38
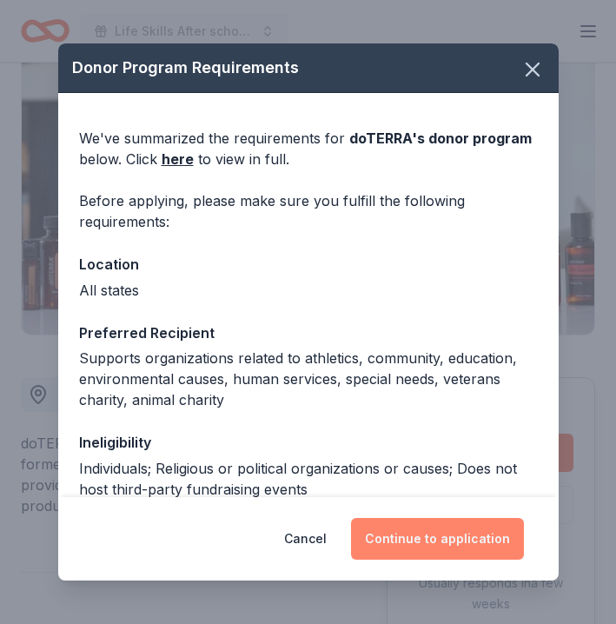
click at [446, 554] on button "Continue to application" at bounding box center [437, 539] width 173 height 42
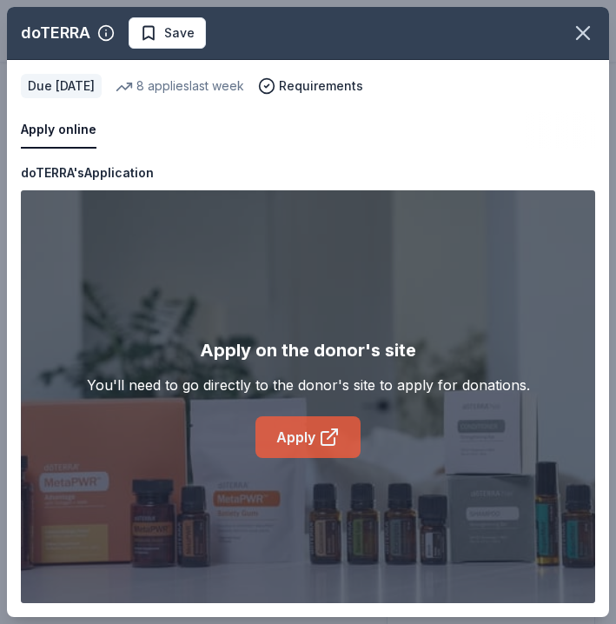
click at [294, 431] on link "Apply" at bounding box center [307, 437] width 105 height 42
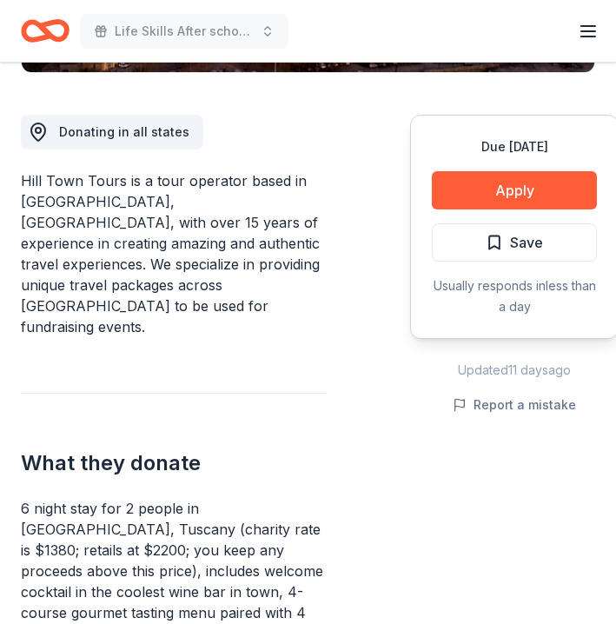
scroll to position [461, 0]
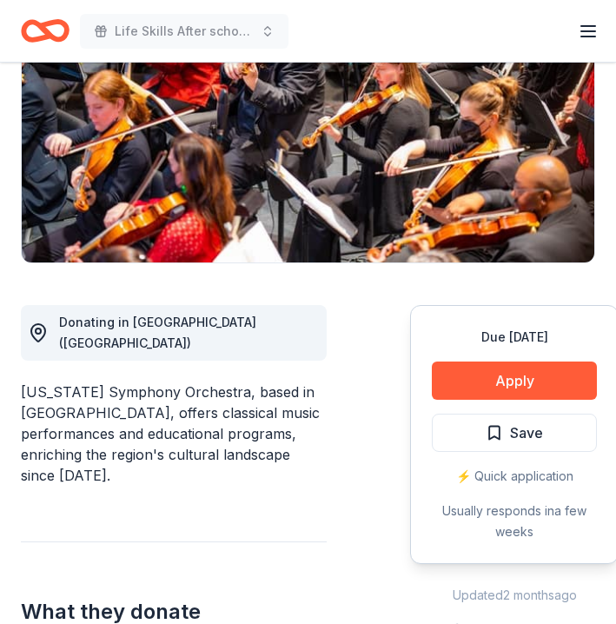
scroll to position [281, 0]
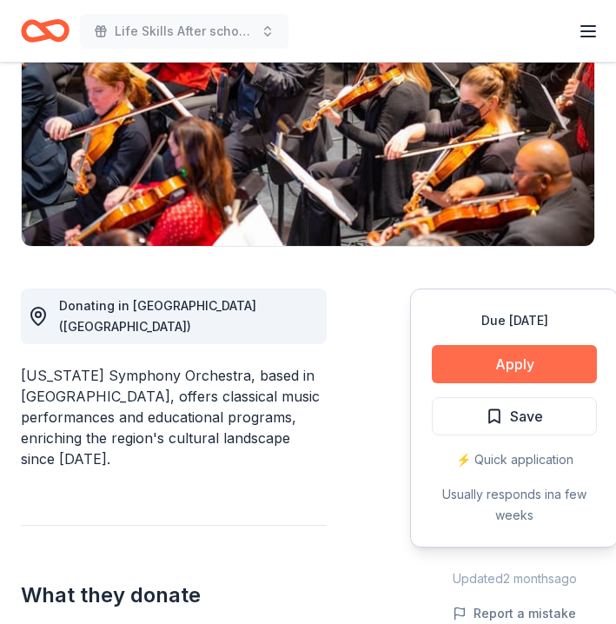
click at [497, 365] on button "Apply" at bounding box center [514, 364] width 165 height 38
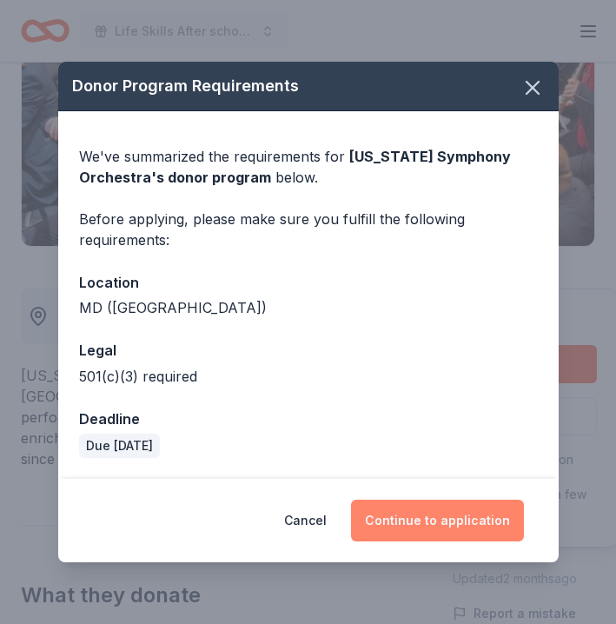
click at [458, 520] on button "Continue to application" at bounding box center [437, 521] width 173 height 42
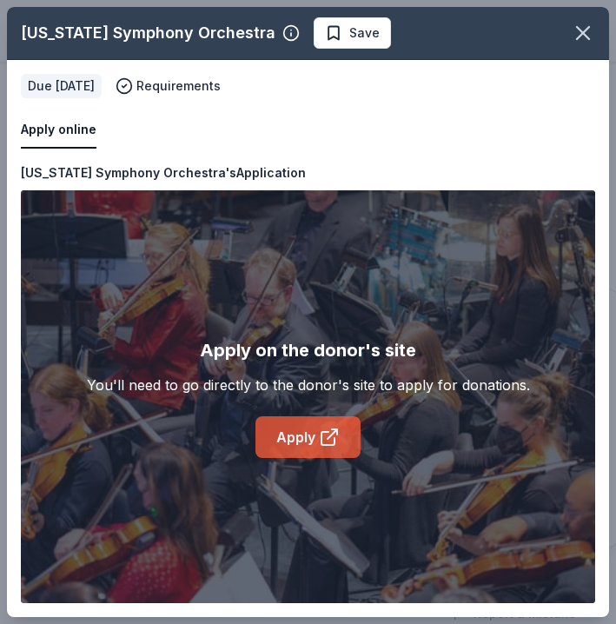
click at [293, 443] on link "Apply" at bounding box center [307, 437] width 105 height 42
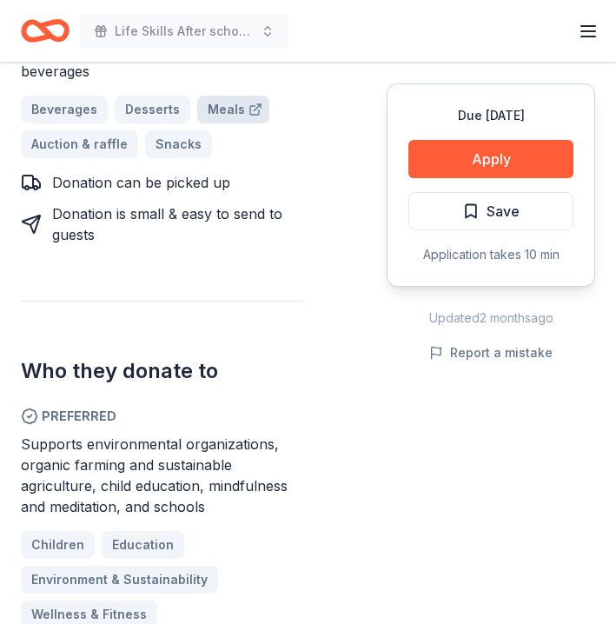
scroll to position [916, 0]
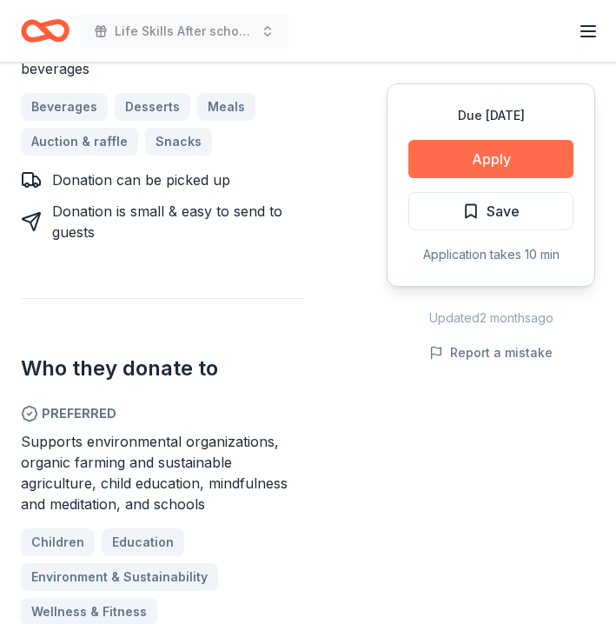
click at [475, 158] on button "Apply" at bounding box center [490, 159] width 165 height 38
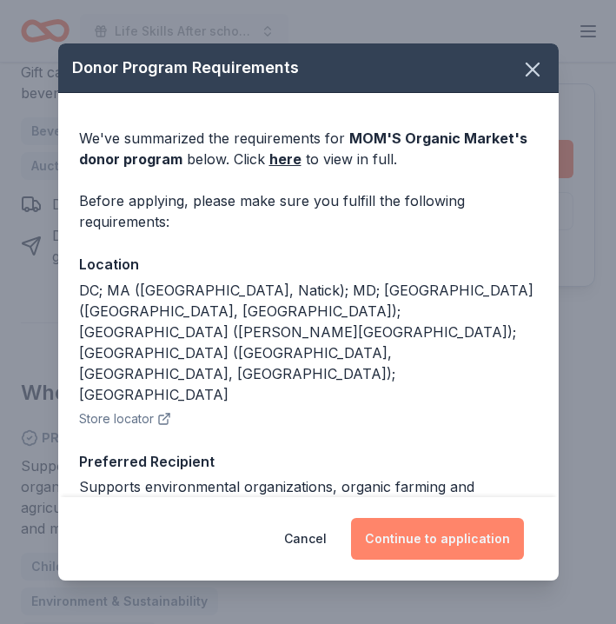
click at [411, 541] on button "Continue to application" at bounding box center [437, 539] width 173 height 42
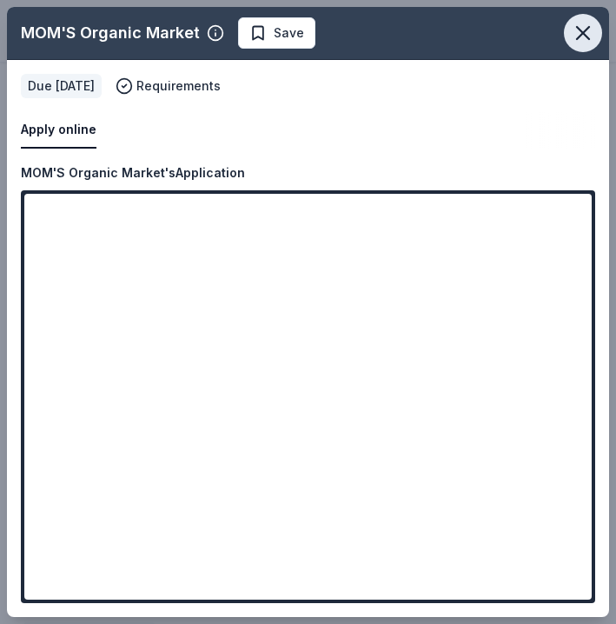
click at [591, 21] on icon "button" at bounding box center [583, 33] width 24 height 24
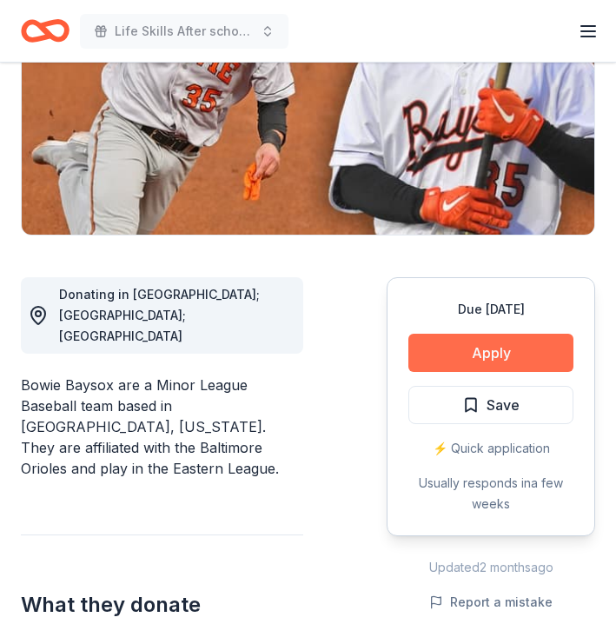
scroll to position [307, 0]
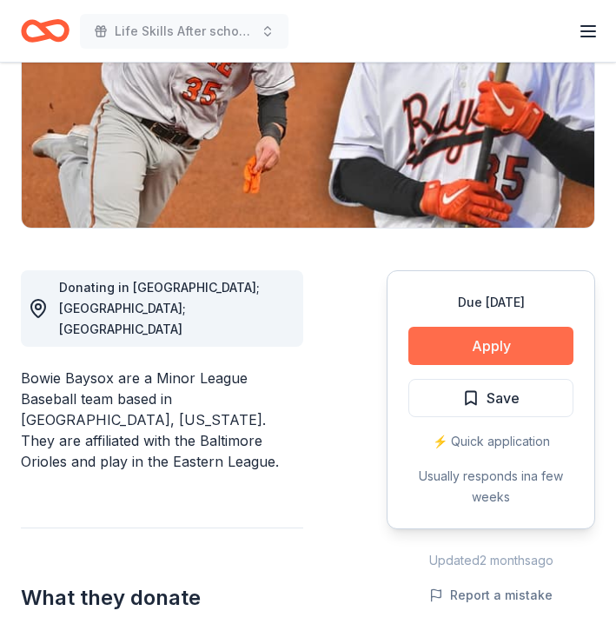
click at [488, 345] on button "Apply" at bounding box center [490, 346] width 165 height 38
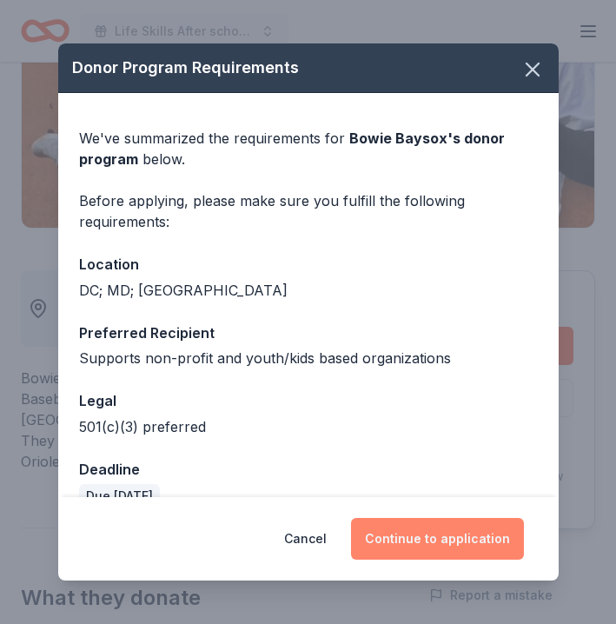
click at [421, 526] on button "Continue to application" at bounding box center [437, 539] width 173 height 42
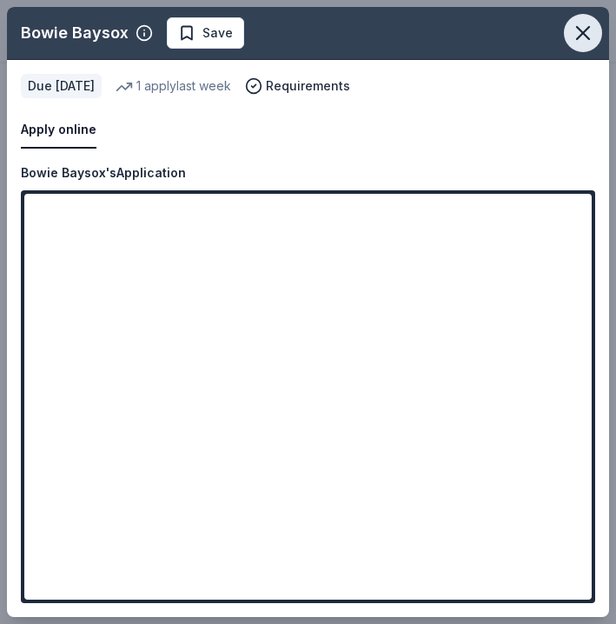
click at [579, 27] on icon "button" at bounding box center [583, 33] width 24 height 24
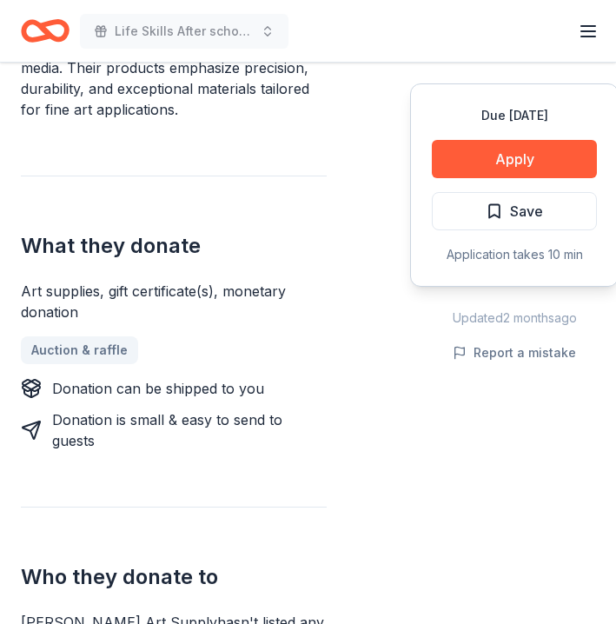
scroll to position [622, 0]
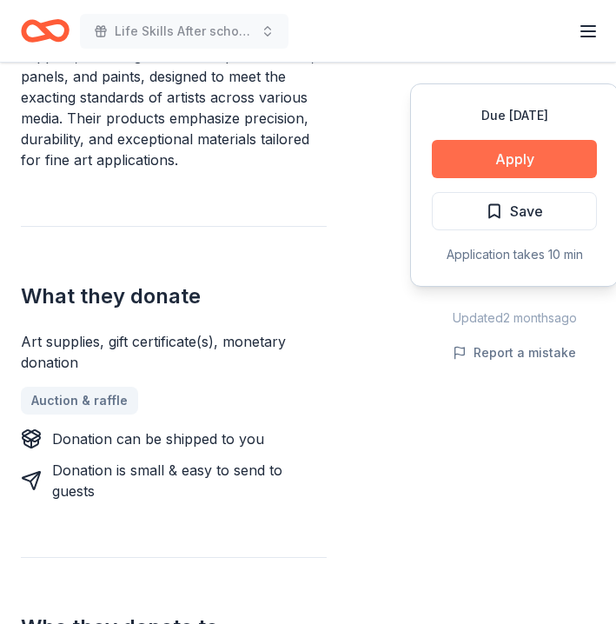
click at [497, 162] on button "Apply" at bounding box center [514, 159] width 165 height 38
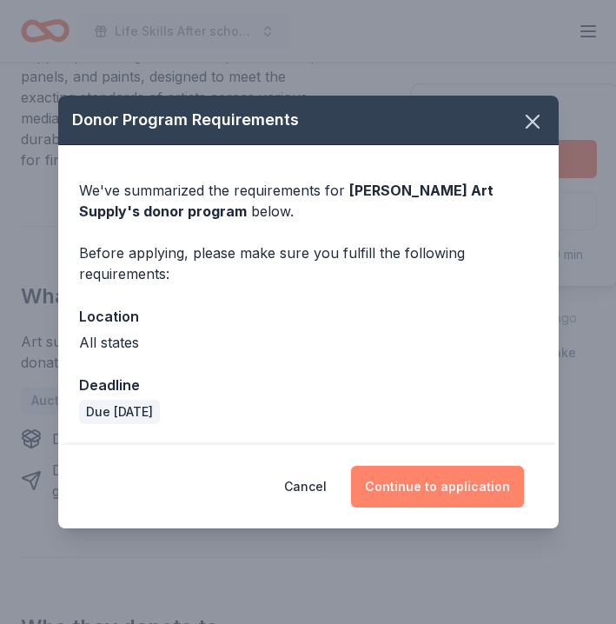
click at [441, 479] on button "Continue to application" at bounding box center [437, 487] width 173 height 42
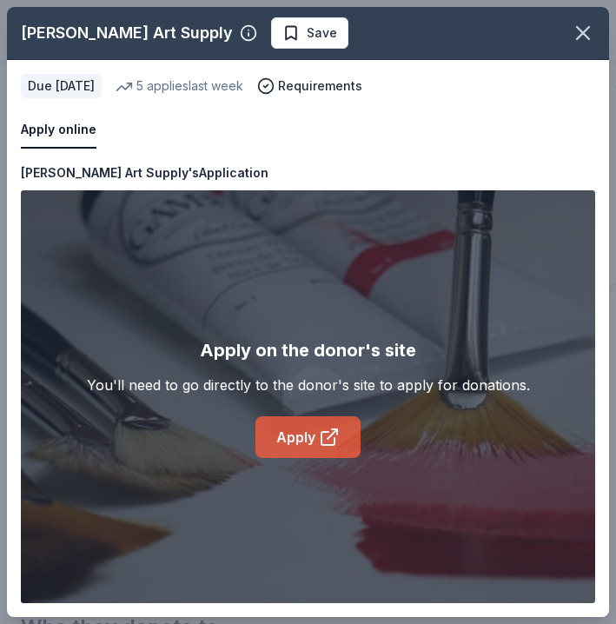
click at [293, 435] on link "Apply" at bounding box center [307, 437] width 105 height 42
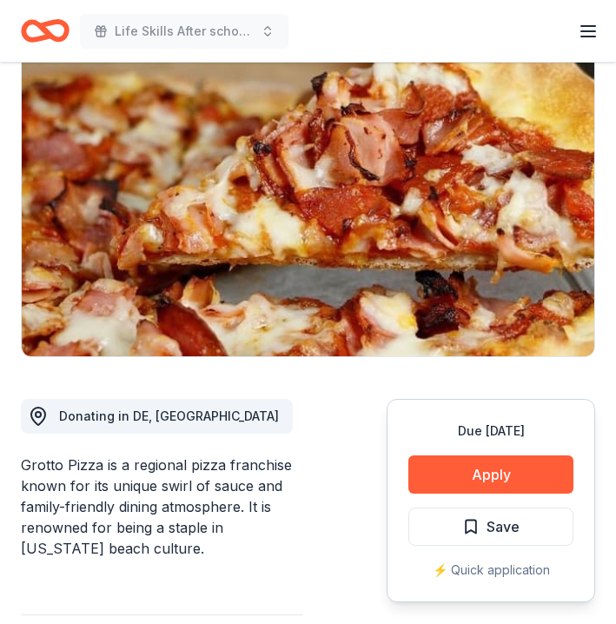
scroll to position [215, 0]
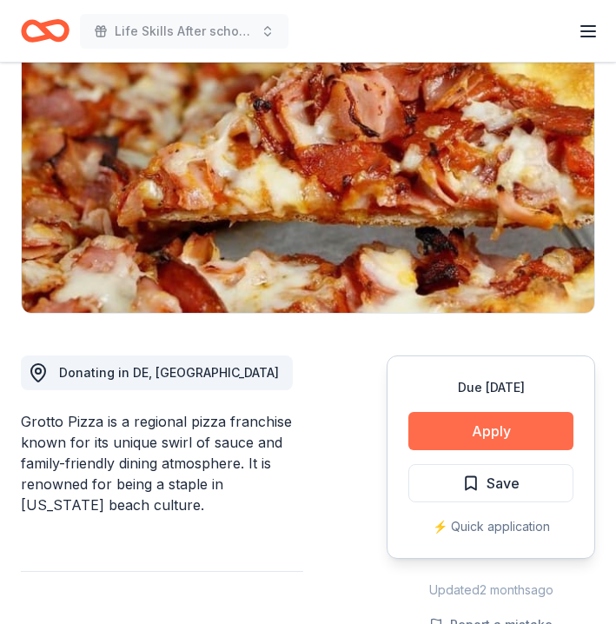
click at [468, 433] on button "Apply" at bounding box center [490, 431] width 165 height 38
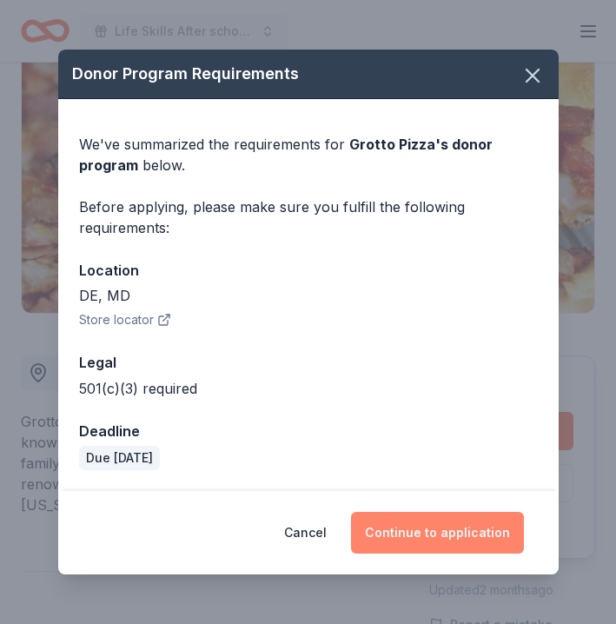
click at [452, 533] on button "Continue to application" at bounding box center [437, 533] width 173 height 42
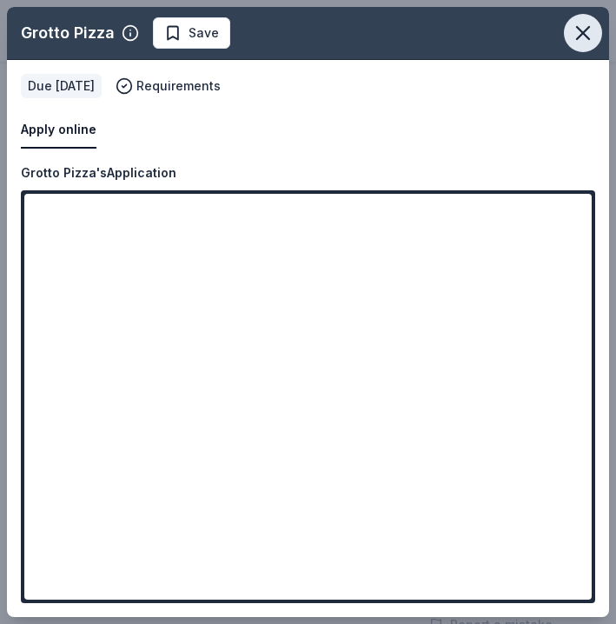
click at [582, 31] on icon "button" at bounding box center [583, 33] width 12 height 12
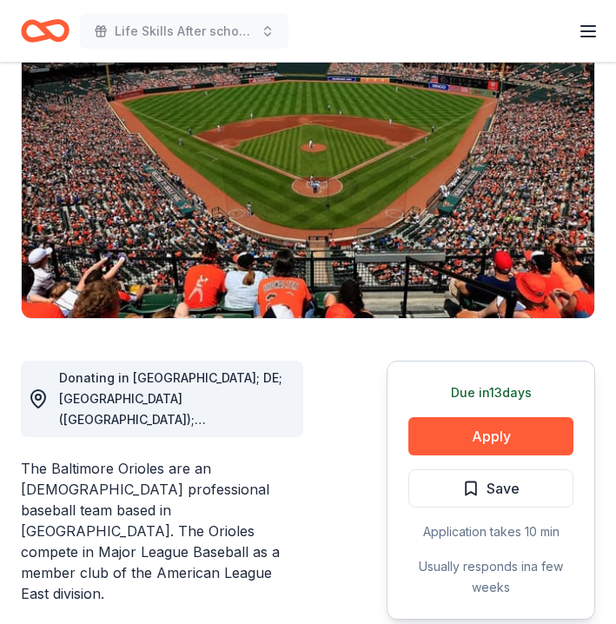
scroll to position [228, 0]
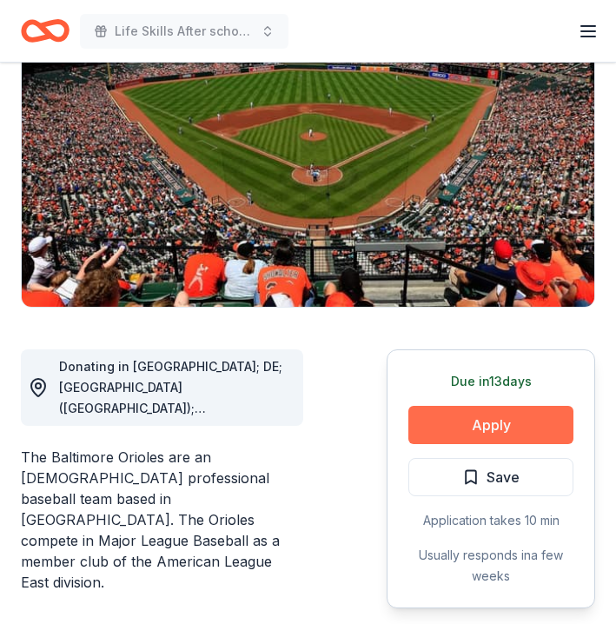
click at [482, 430] on button "Apply" at bounding box center [490, 425] width 165 height 38
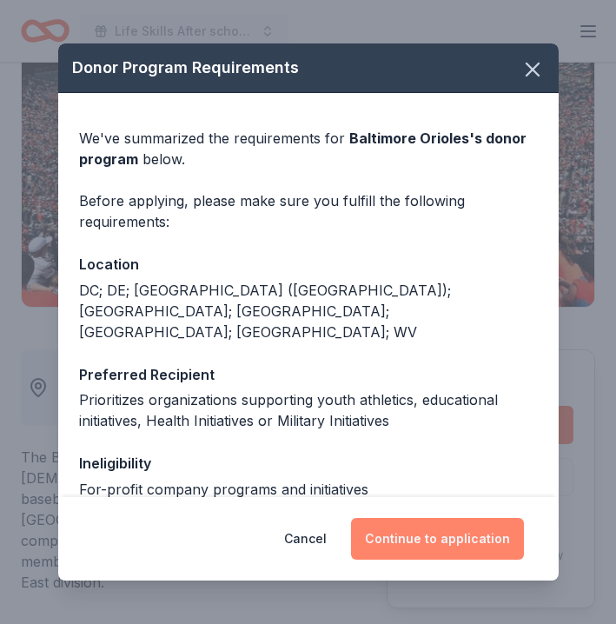
click at [447, 541] on button "Continue to application" at bounding box center [437, 539] width 173 height 42
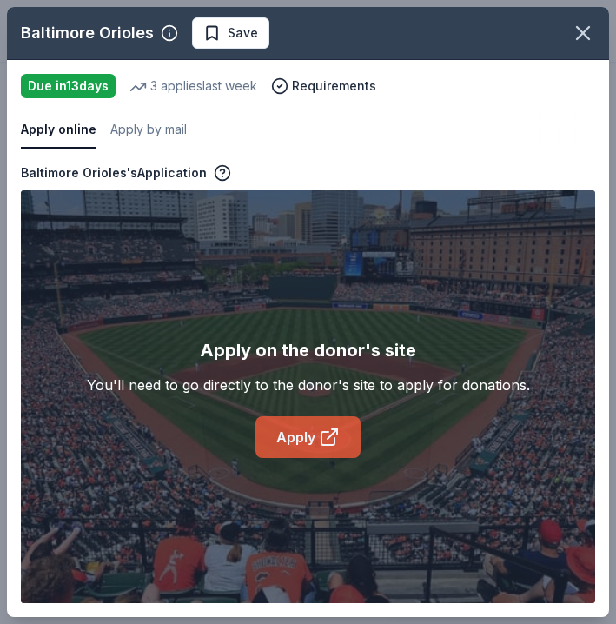
click at [300, 434] on link "Apply" at bounding box center [307, 437] width 105 height 42
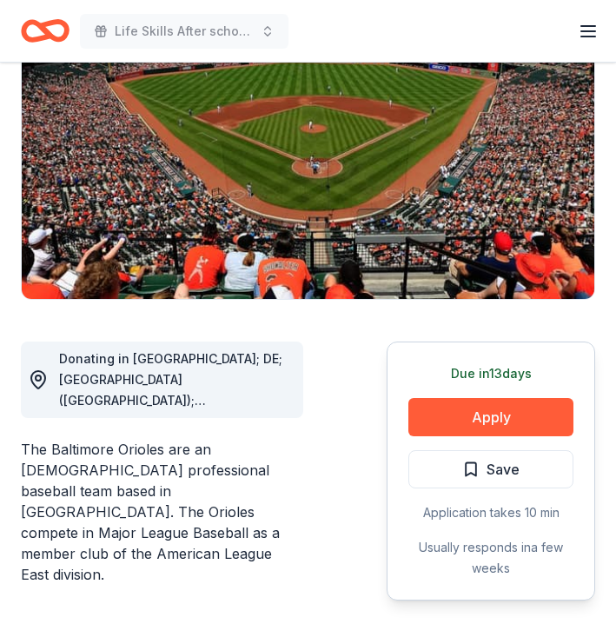
scroll to position [162, 0]
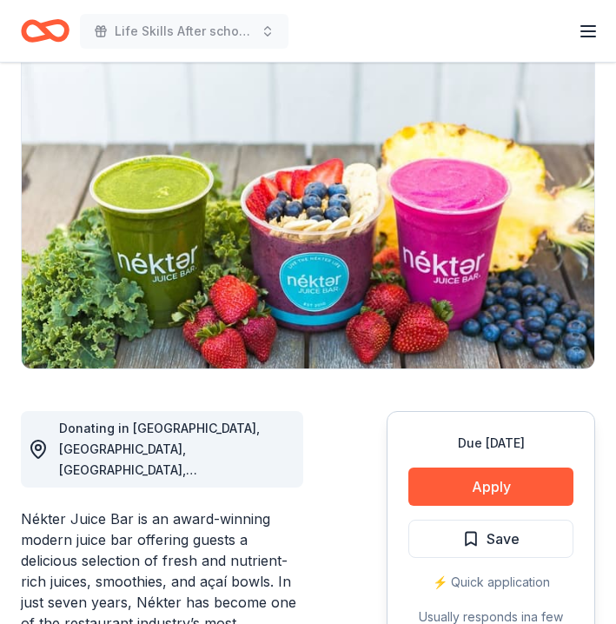
scroll to position [169, 0]
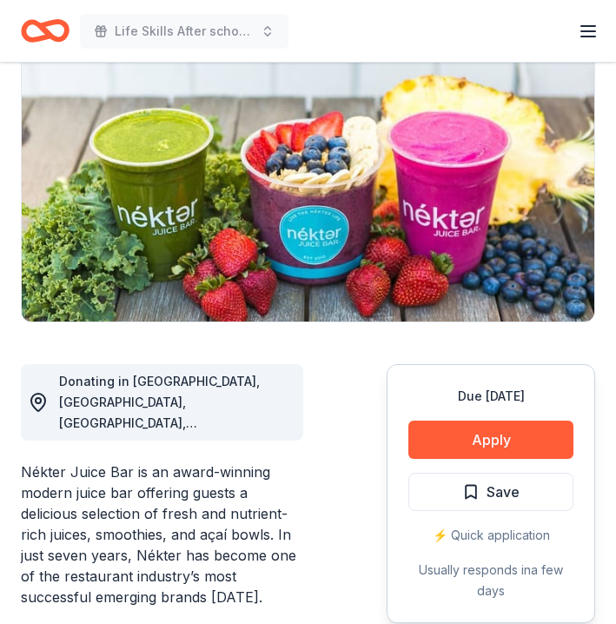
scroll to position [264, 0]
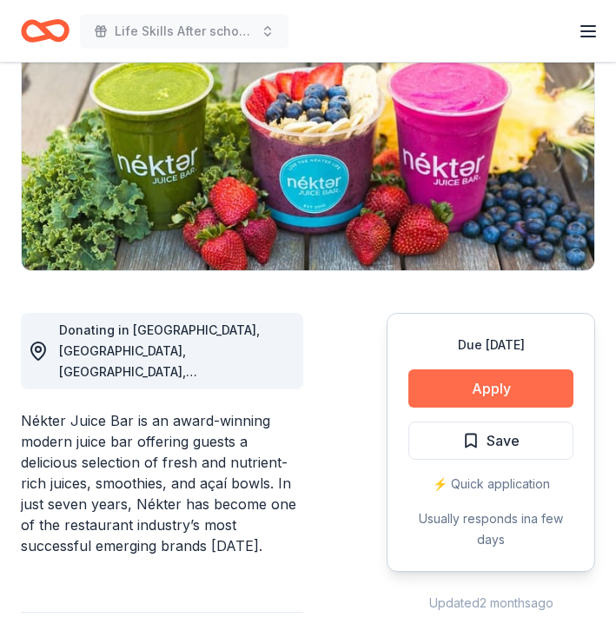
click at [448, 381] on button "Apply" at bounding box center [490, 388] width 165 height 38
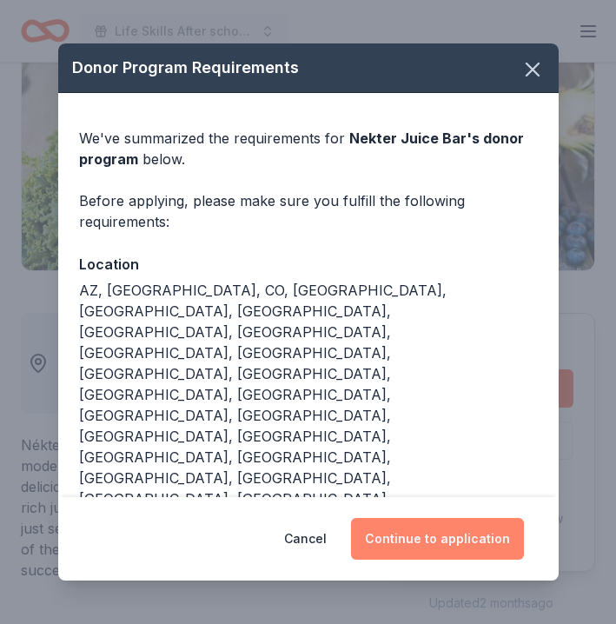
click at [398, 518] on button "Continue to application" at bounding box center [437, 539] width 173 height 42
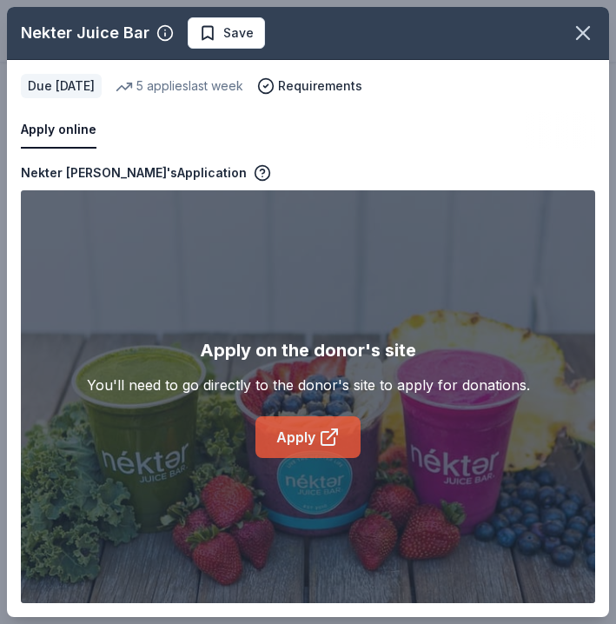
click at [293, 439] on link "Apply" at bounding box center [307, 437] width 105 height 42
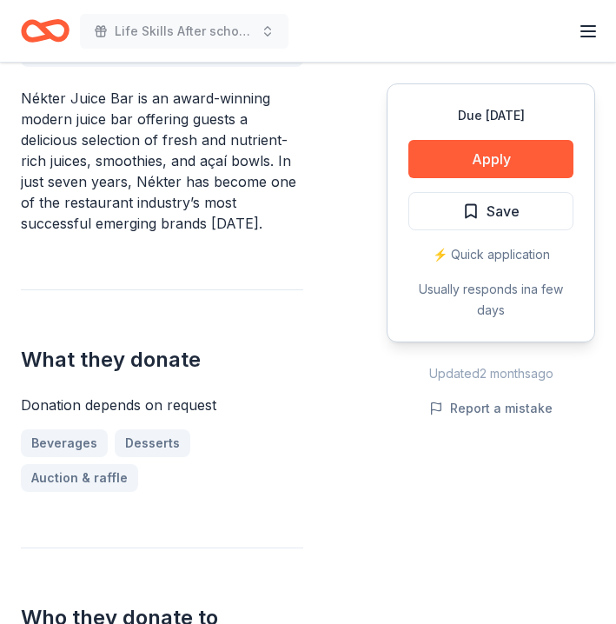
scroll to position [596, 0]
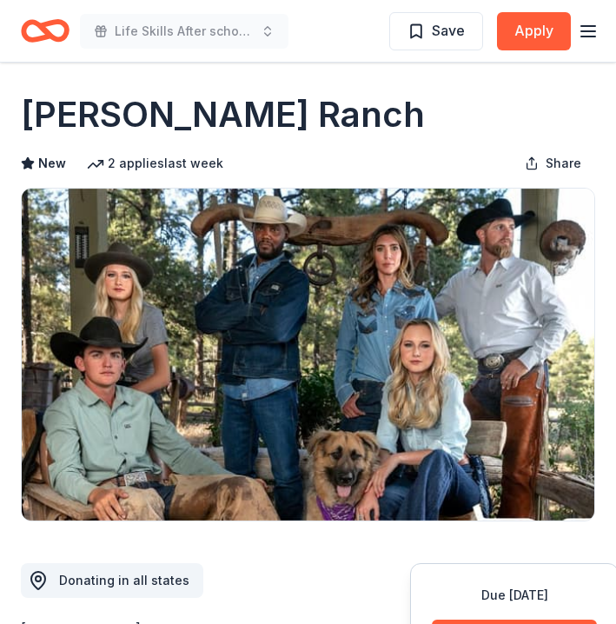
scroll to position [4, 0]
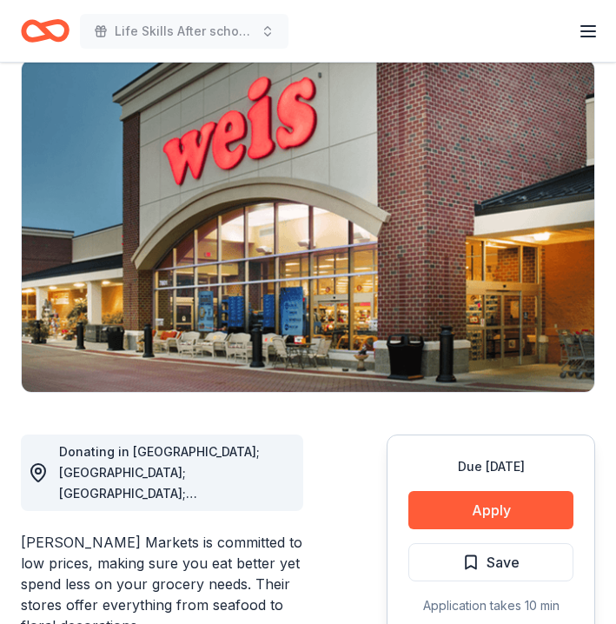
scroll to position [275, 0]
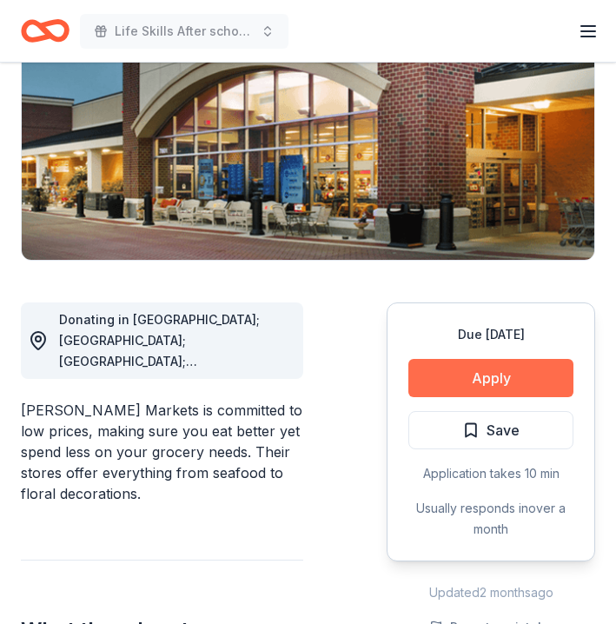
click at [479, 374] on button "Apply" at bounding box center [490, 378] width 165 height 38
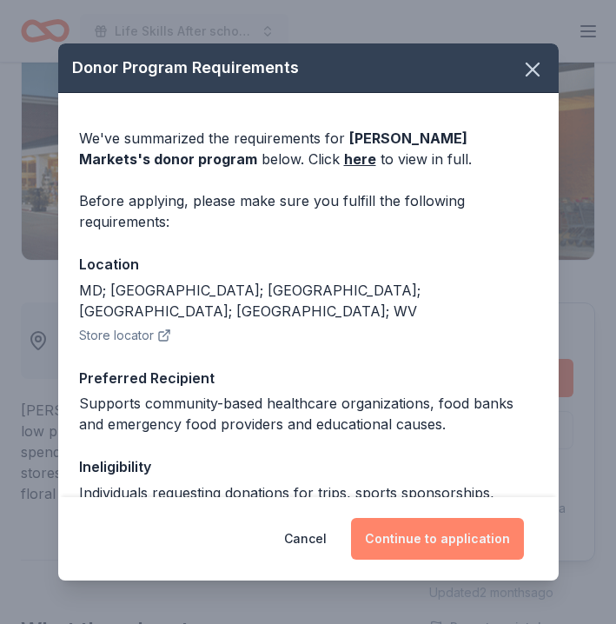
click at [420, 537] on button "Continue to application" at bounding box center [437, 539] width 173 height 42
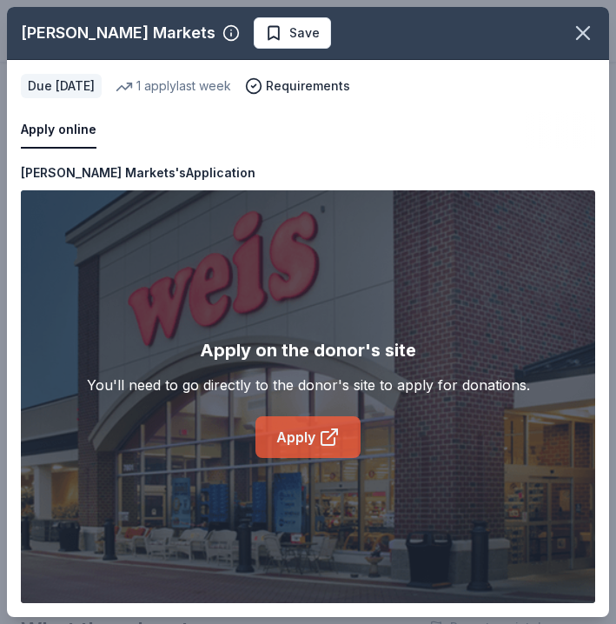
click at [300, 440] on link "Apply" at bounding box center [307, 437] width 105 height 42
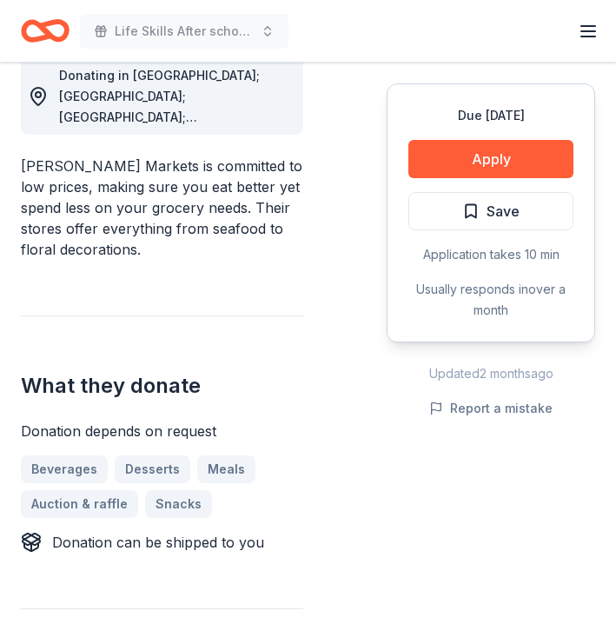
scroll to position [533, 0]
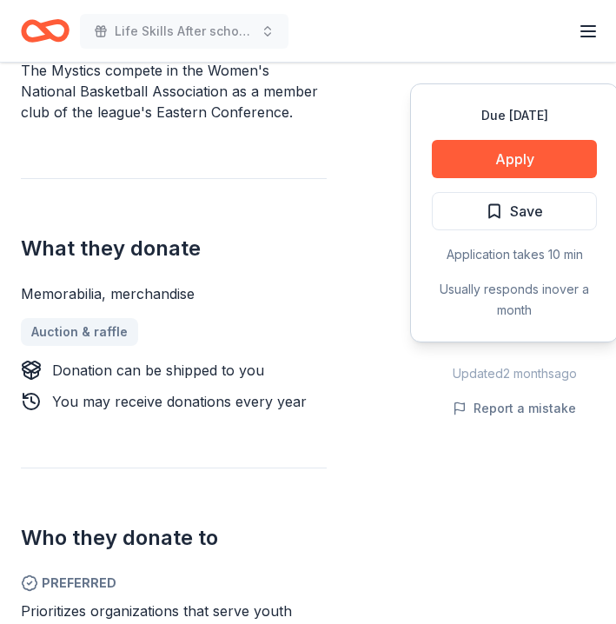
scroll to position [653, 0]
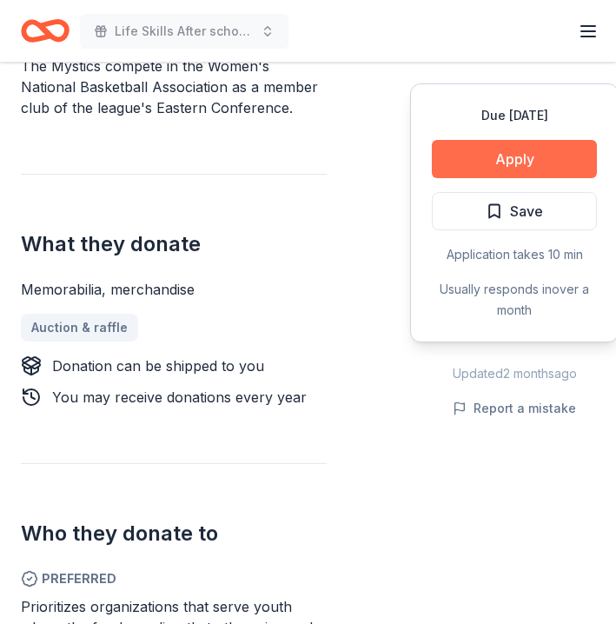
click at [516, 160] on button "Apply" at bounding box center [514, 159] width 165 height 38
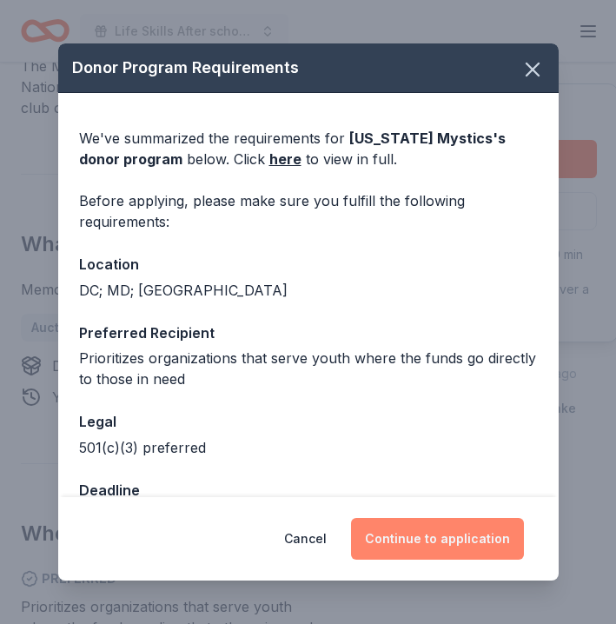
click at [439, 532] on button "Continue to application" at bounding box center [437, 539] width 173 height 42
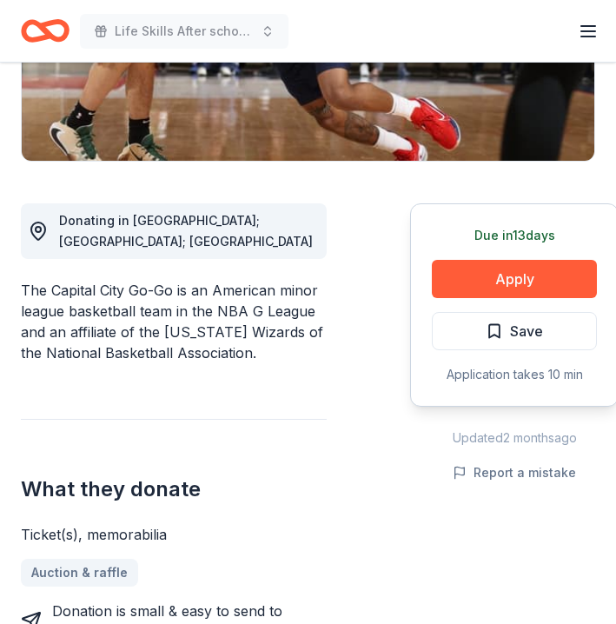
scroll to position [370, 0]
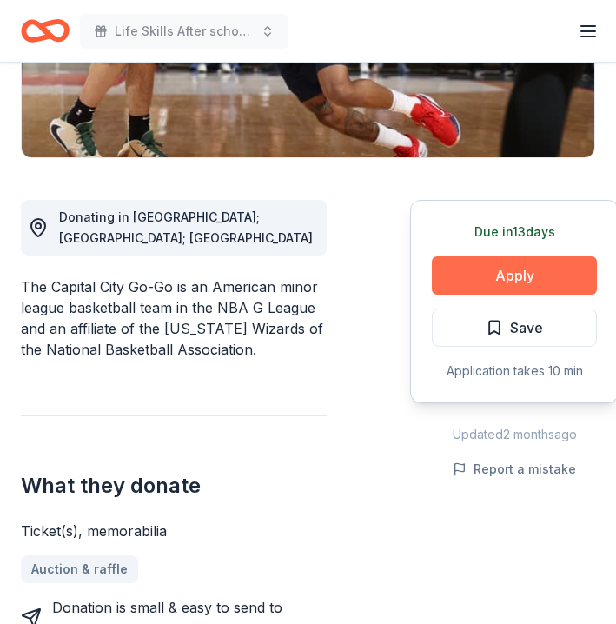
click at [474, 280] on button "Apply" at bounding box center [514, 275] width 165 height 38
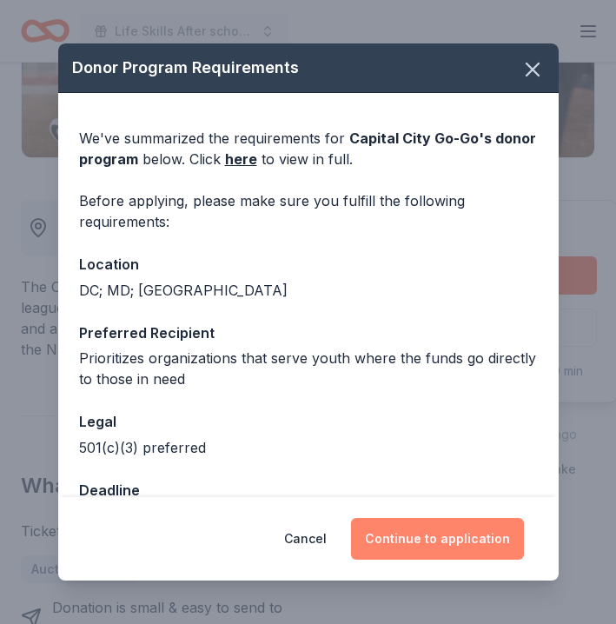
click at [405, 526] on button "Continue to application" at bounding box center [437, 539] width 173 height 42
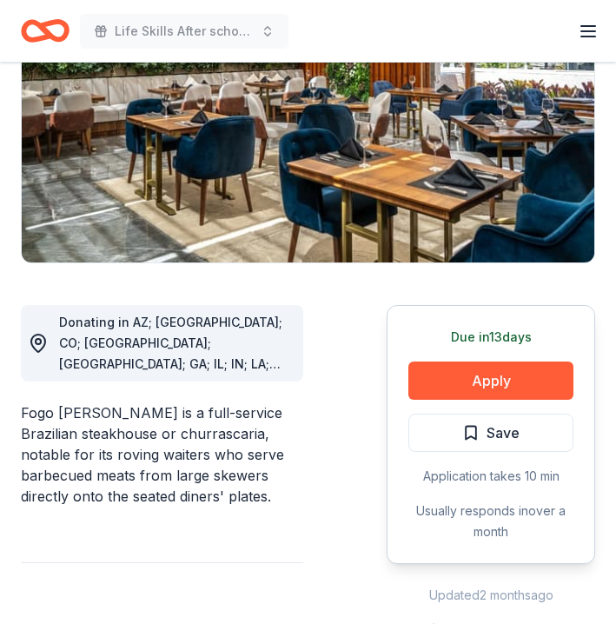
scroll to position [274, 0]
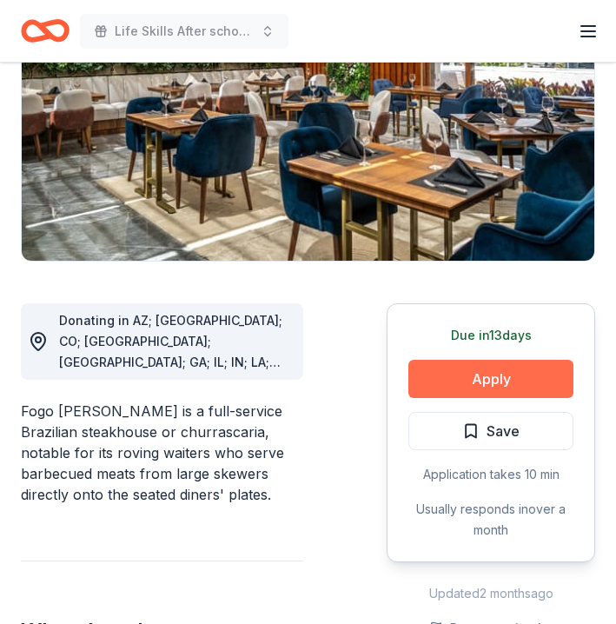
click at [476, 380] on button "Apply" at bounding box center [490, 379] width 165 height 38
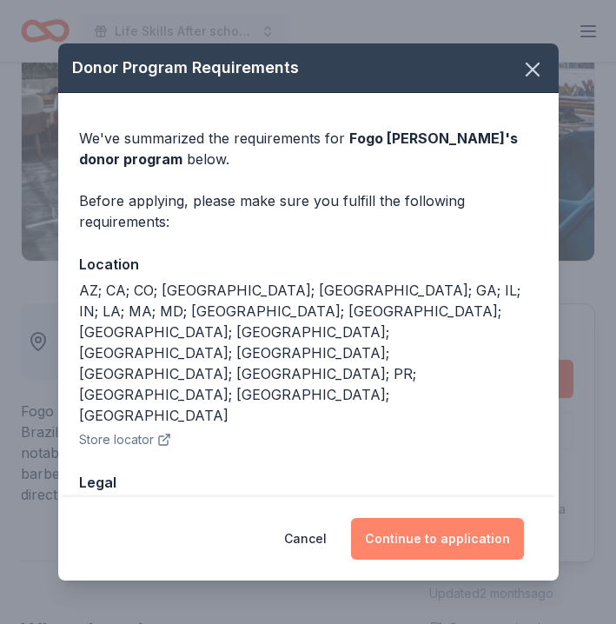
click at [429, 542] on button "Continue to application" at bounding box center [437, 539] width 173 height 42
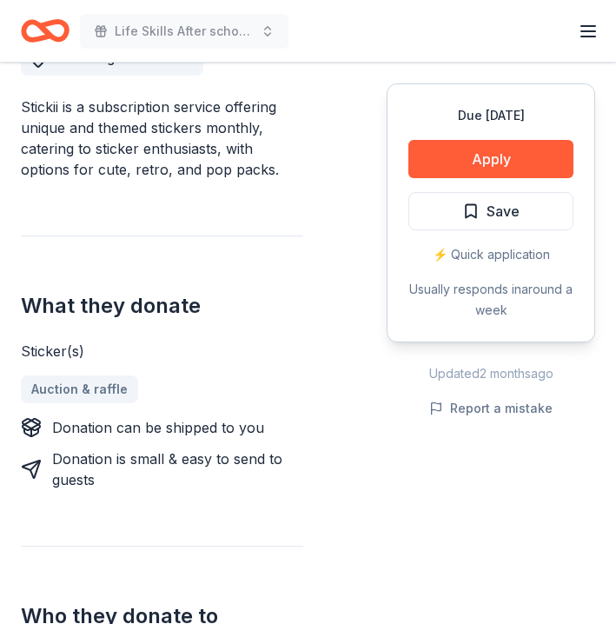
scroll to position [534, 0]
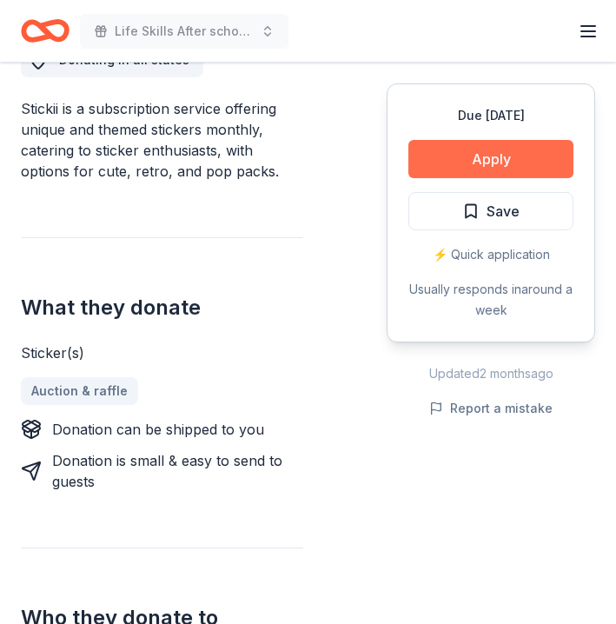
click at [483, 155] on button "Apply" at bounding box center [490, 159] width 165 height 38
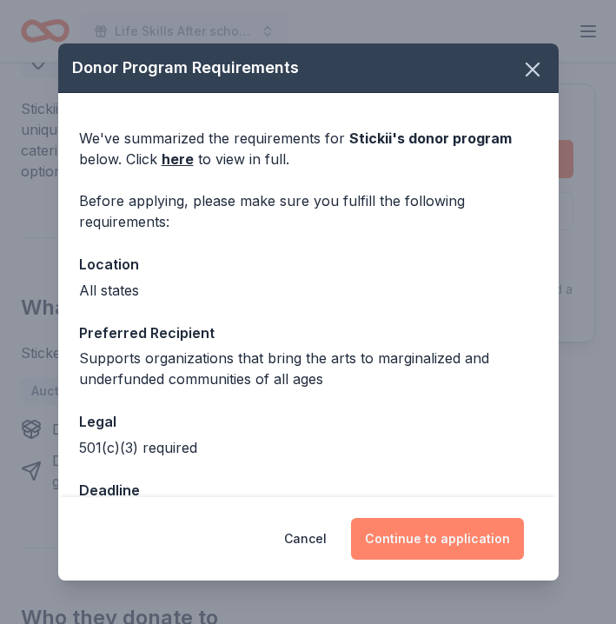
click at [435, 536] on button "Continue to application" at bounding box center [437, 539] width 173 height 42
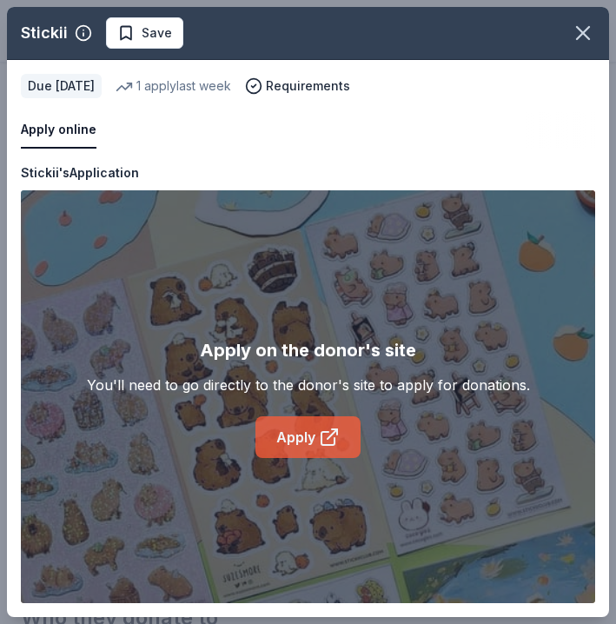
click at [280, 427] on link "Apply" at bounding box center [307, 437] width 105 height 42
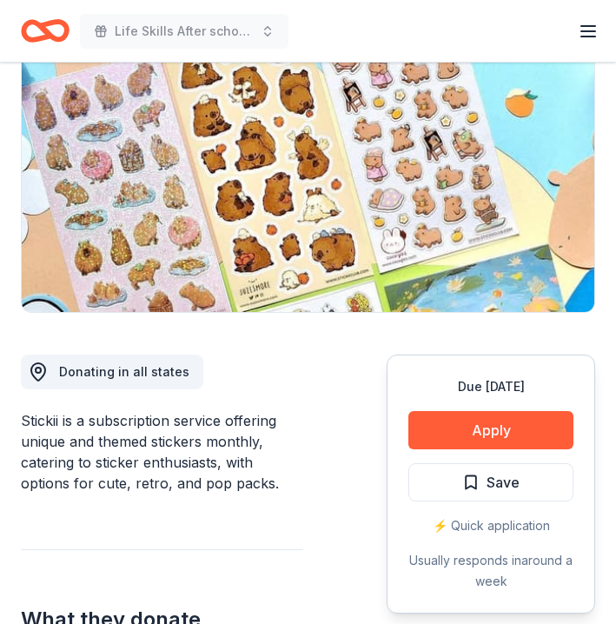
scroll to position [236, 0]
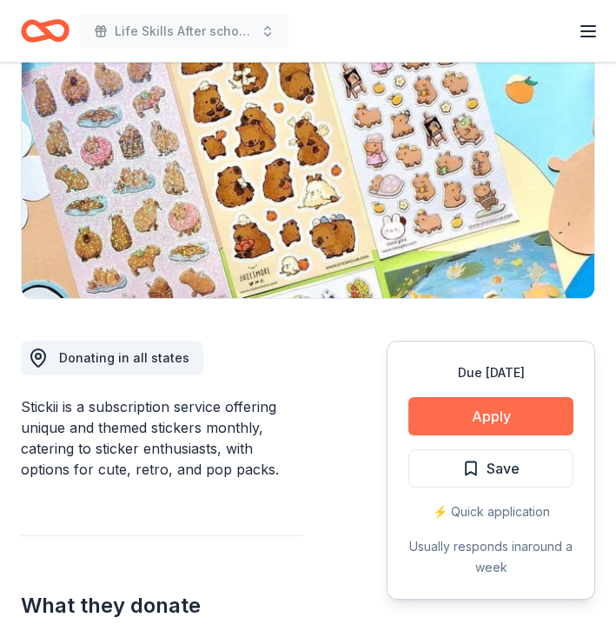
click at [473, 413] on button "Apply" at bounding box center [490, 416] width 165 height 38
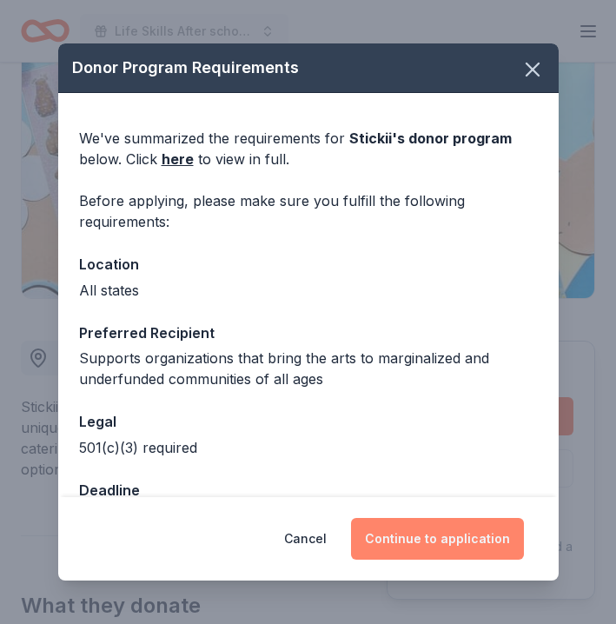
click at [434, 540] on button "Continue to application" at bounding box center [437, 539] width 173 height 42
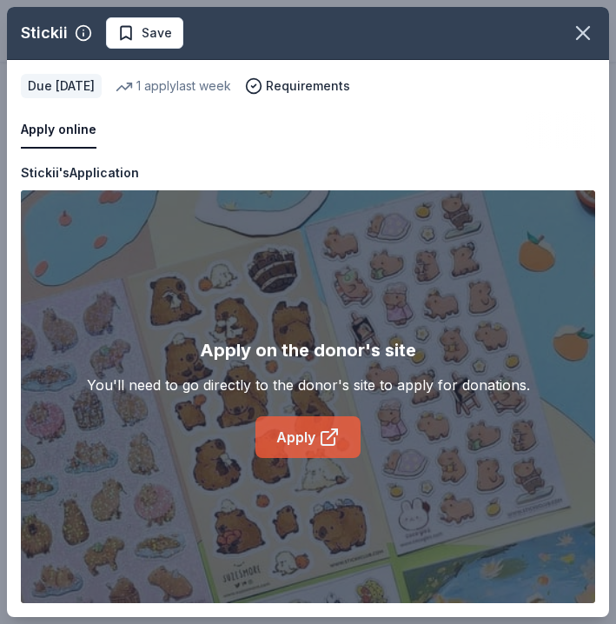
click at [291, 444] on link "Apply" at bounding box center [307, 437] width 105 height 42
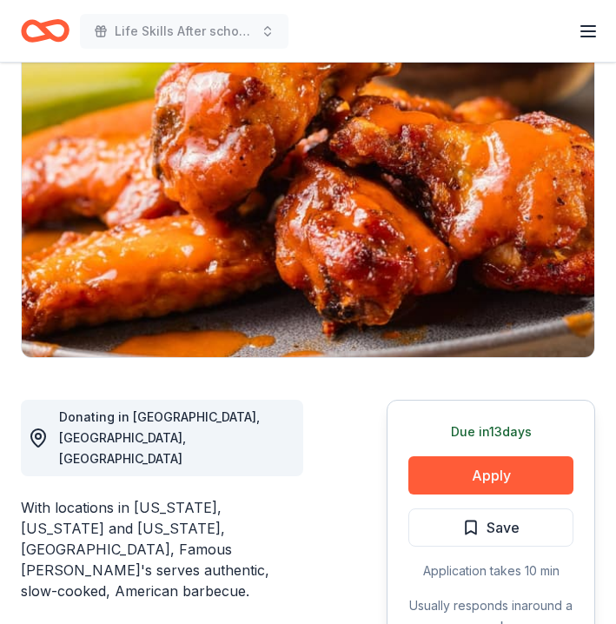
scroll to position [241, 0]
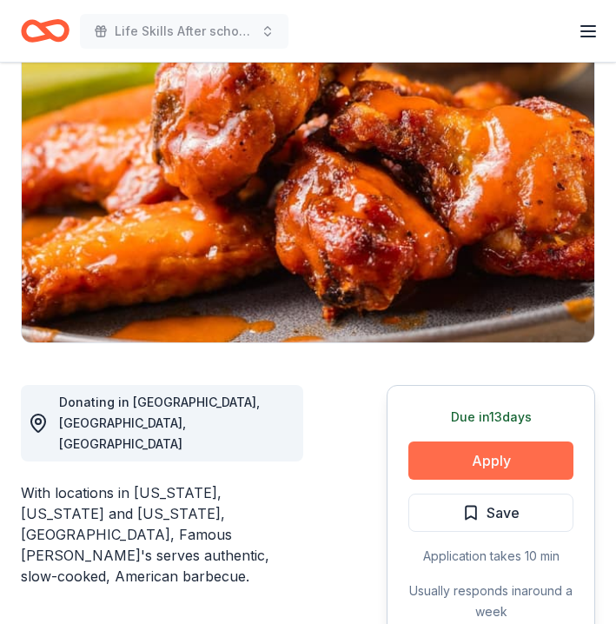
click at [483, 441] on button "Apply" at bounding box center [490, 460] width 165 height 38
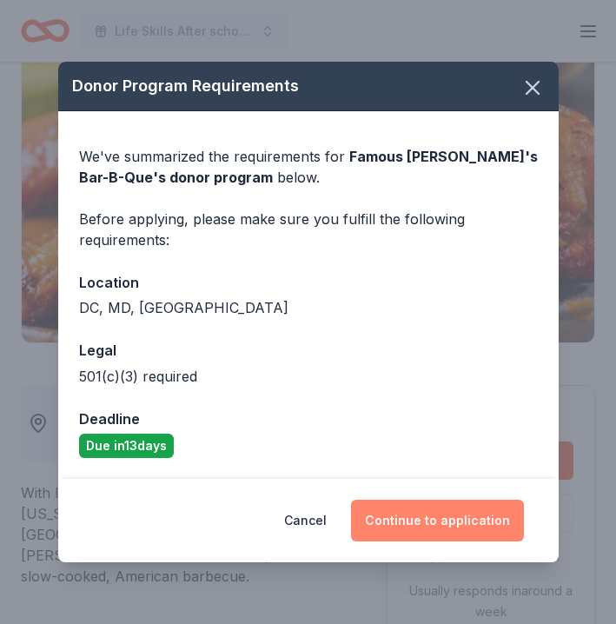
click at [437, 518] on button "Continue to application" at bounding box center [437, 521] width 173 height 42
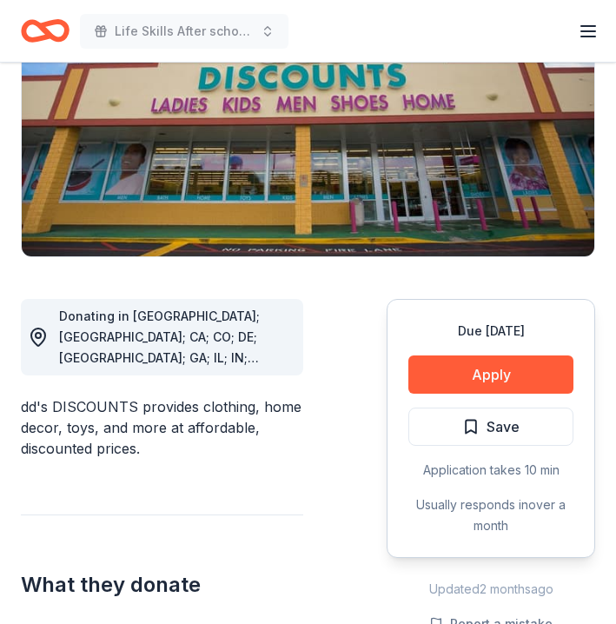
scroll to position [279, 0]
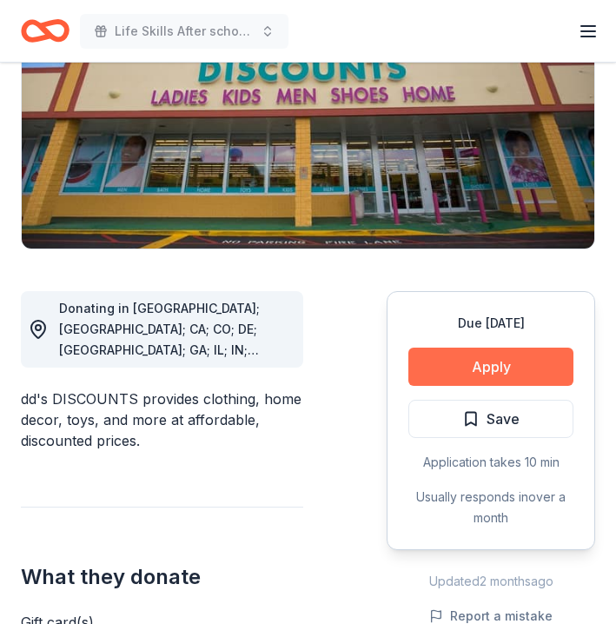
click at [493, 362] on button "Apply" at bounding box center [490, 367] width 165 height 38
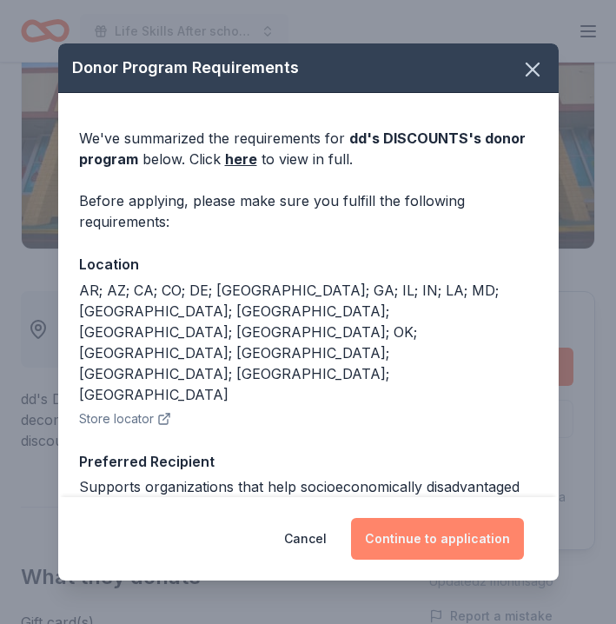
click at [433, 533] on button "Continue to application" at bounding box center [437, 539] width 173 height 42
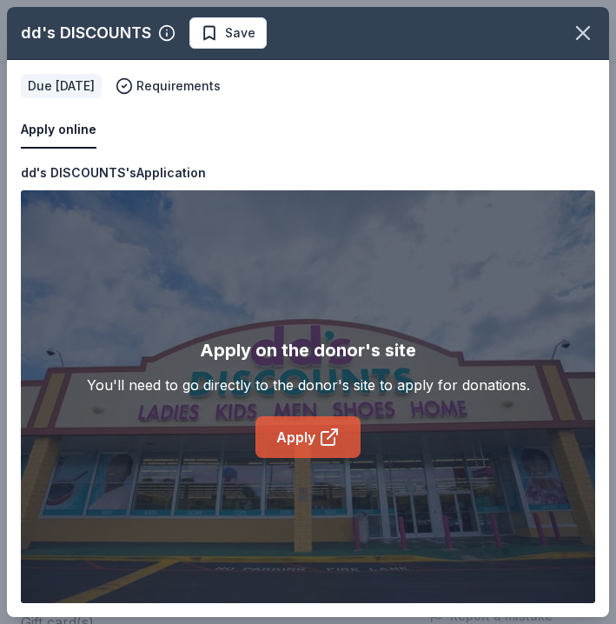
click at [295, 437] on link "Apply" at bounding box center [307, 437] width 105 height 42
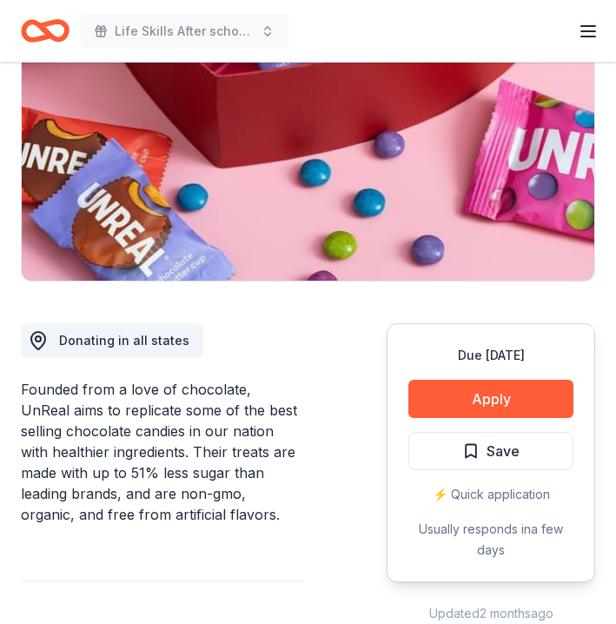
scroll to position [283, 0]
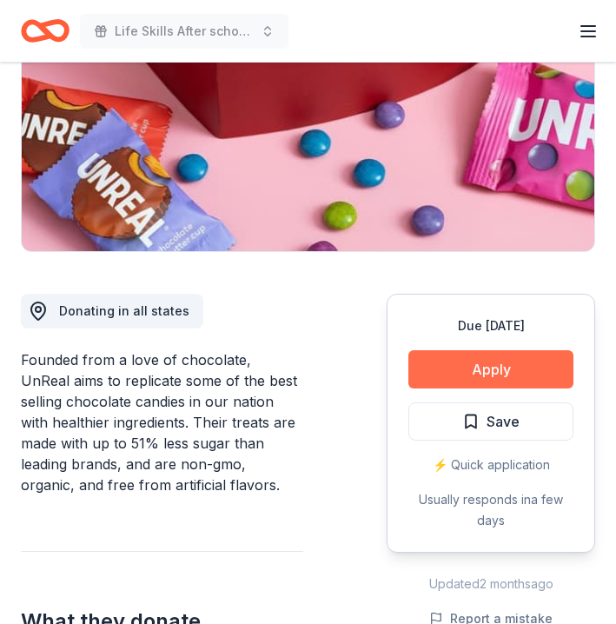
click at [513, 362] on button "Apply" at bounding box center [490, 369] width 165 height 38
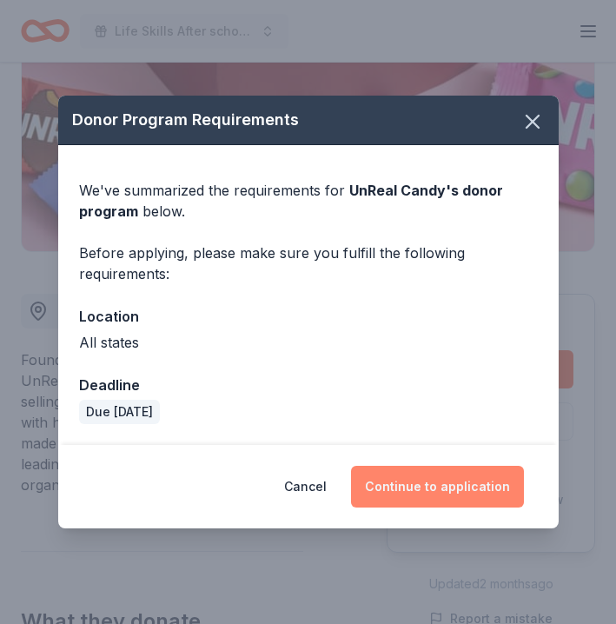
click at [458, 488] on button "Continue to application" at bounding box center [437, 487] width 173 height 42
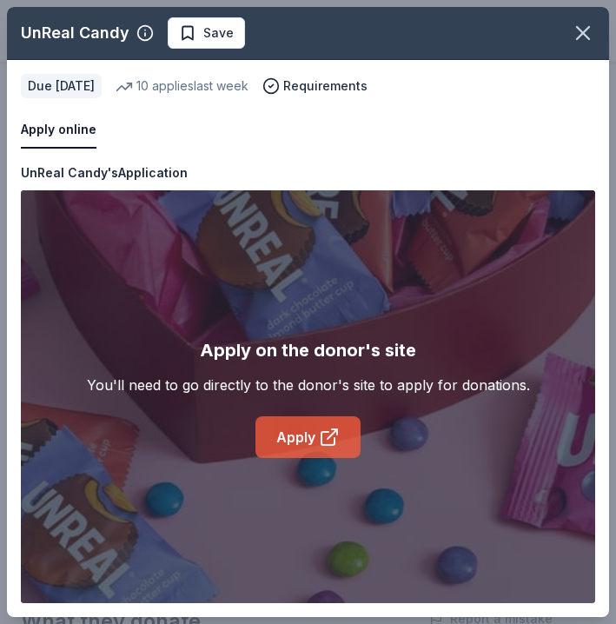
click at [308, 422] on link "Apply" at bounding box center [307, 437] width 105 height 42
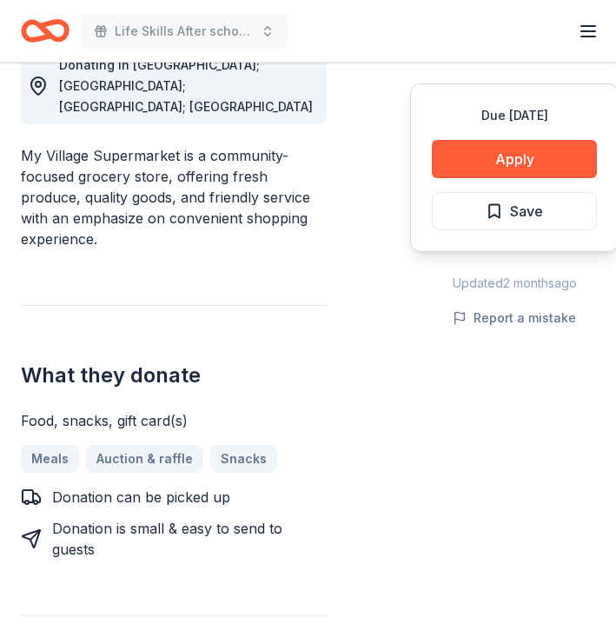
scroll to position [524, 0]
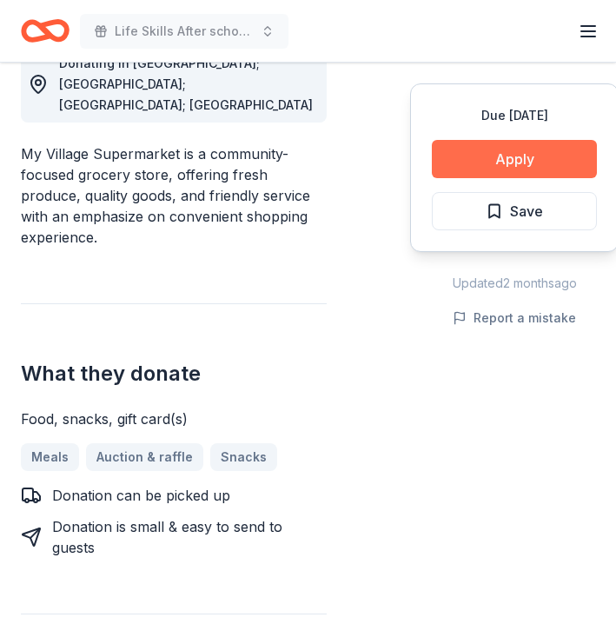
click at [509, 152] on button "Apply" at bounding box center [514, 159] width 165 height 38
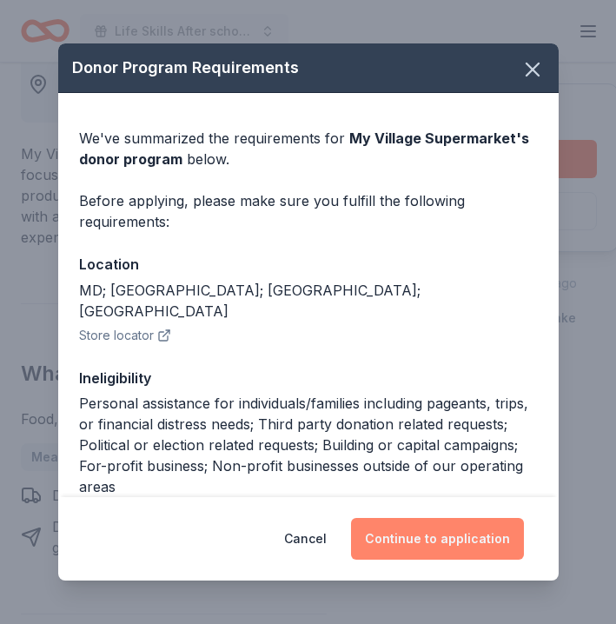
click at [431, 534] on button "Continue to application" at bounding box center [437, 539] width 173 height 42
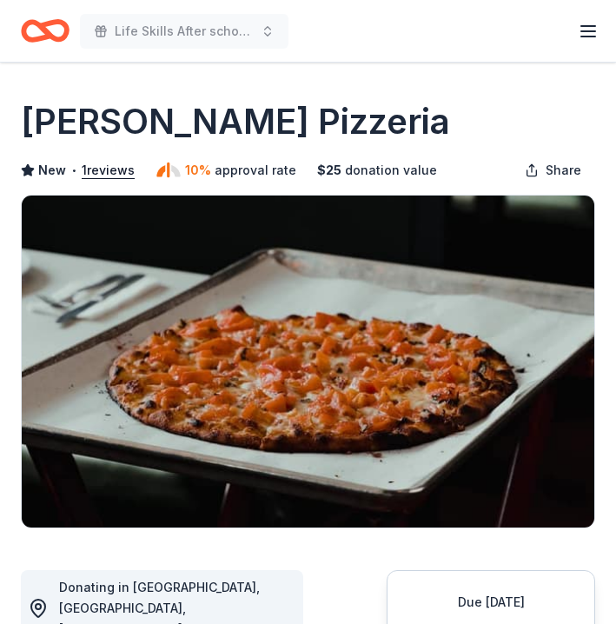
click at [216, 354] on img at bounding box center [308, 361] width 573 height 332
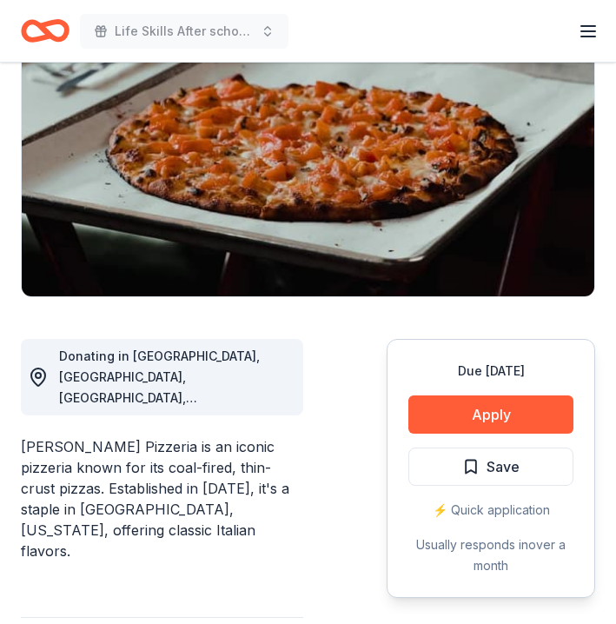
scroll to position [291, 0]
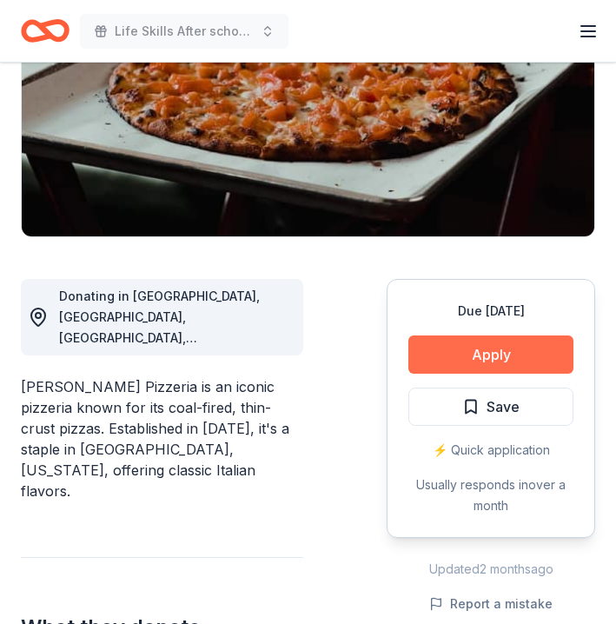
click at [480, 361] on button "Apply" at bounding box center [490, 354] width 165 height 38
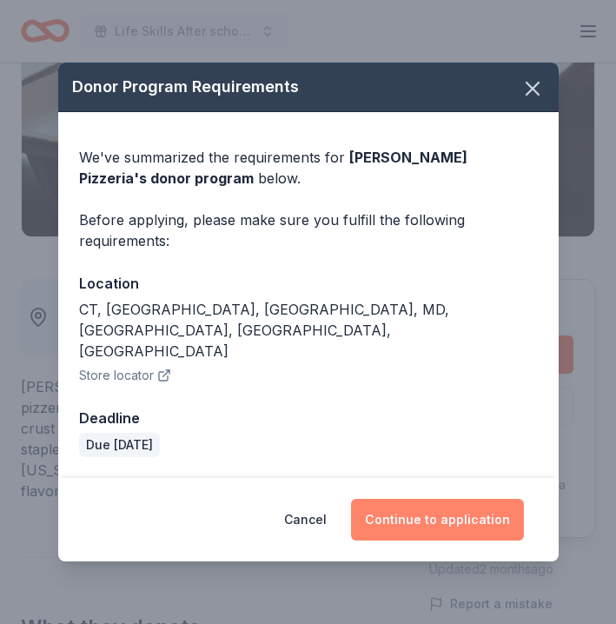
click at [430, 499] on button "Continue to application" at bounding box center [437, 520] width 173 height 42
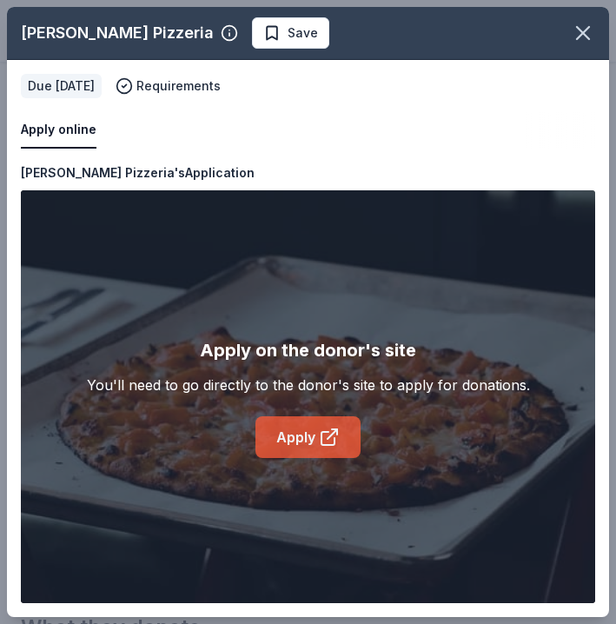
click at [291, 431] on link "Apply" at bounding box center [307, 437] width 105 height 42
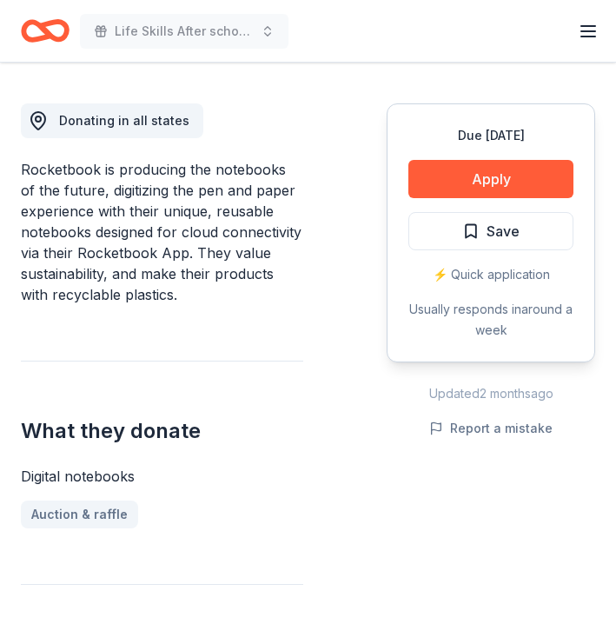
scroll to position [481, 0]
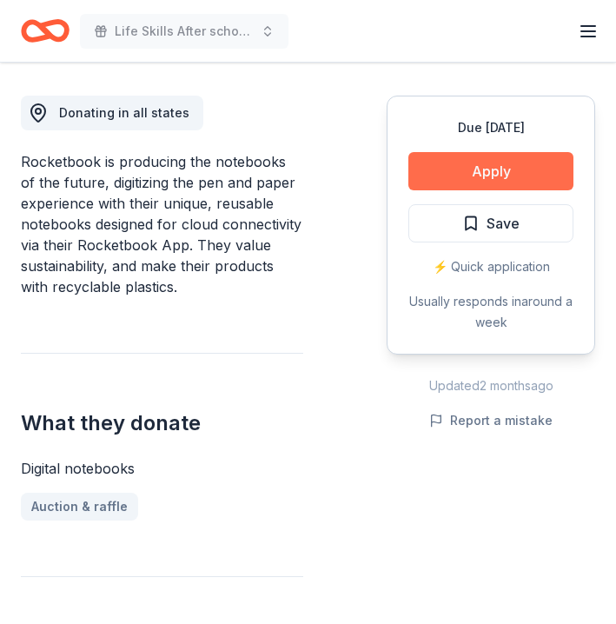
click at [489, 164] on button "Apply" at bounding box center [490, 171] width 165 height 38
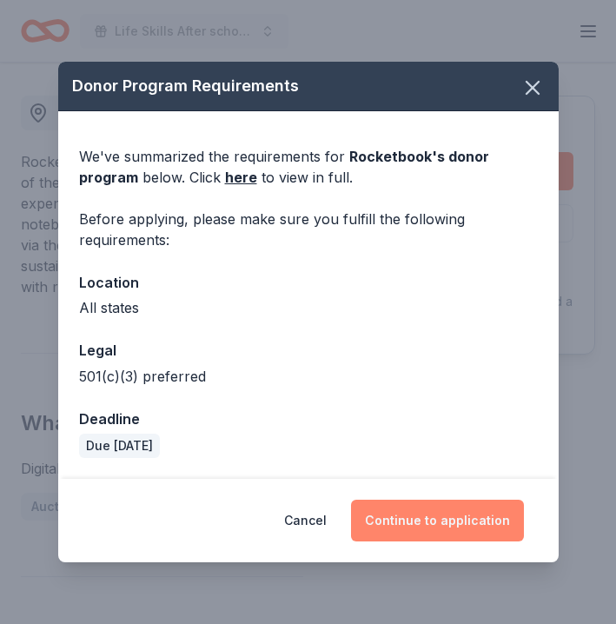
click at [453, 522] on button "Continue to application" at bounding box center [437, 521] width 173 height 42
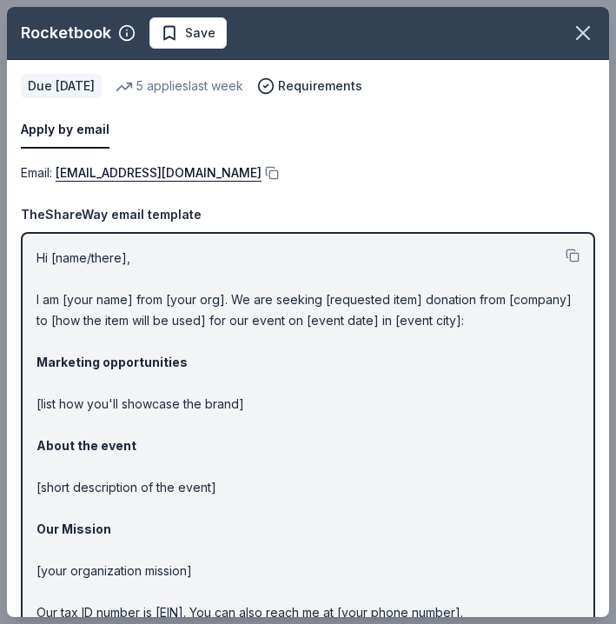
scroll to position [0, 0]
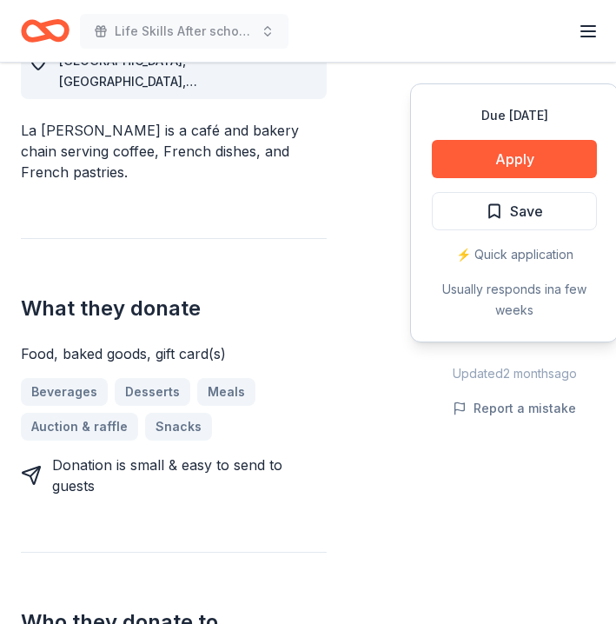
scroll to position [549, 0]
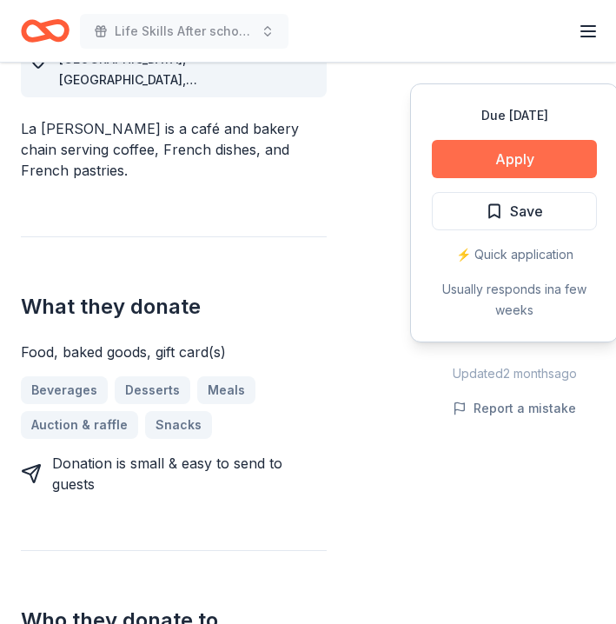
click at [501, 163] on button "Apply" at bounding box center [514, 159] width 165 height 38
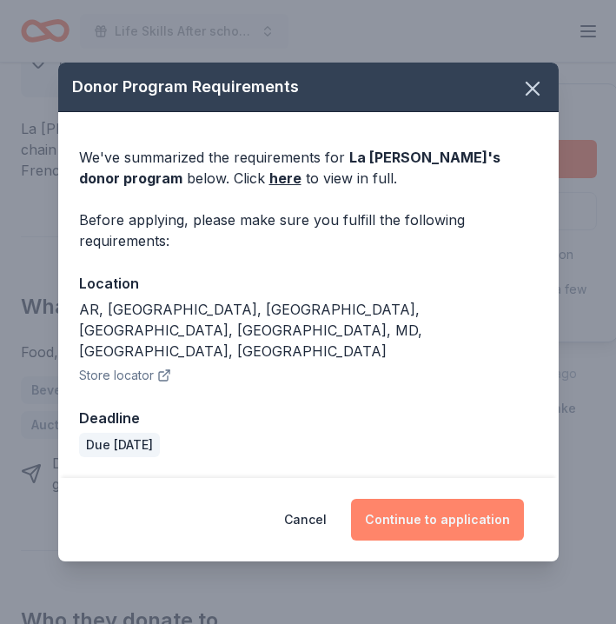
click at [417, 499] on button "Continue to application" at bounding box center [437, 520] width 173 height 42
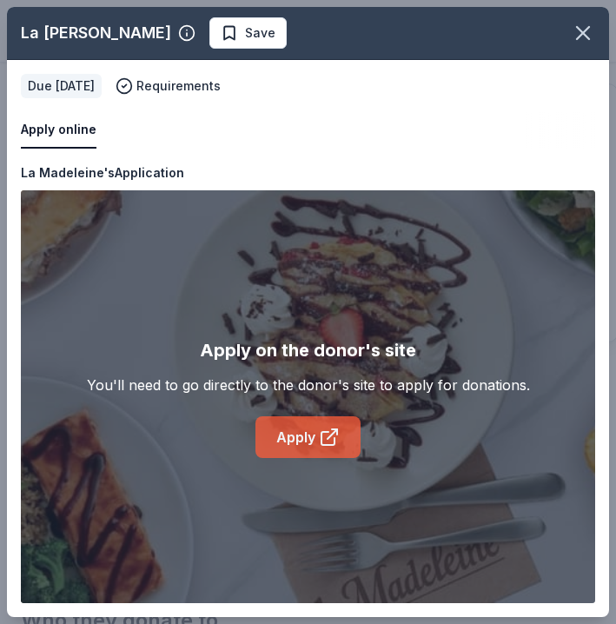
click at [288, 437] on link "Apply" at bounding box center [307, 437] width 105 height 42
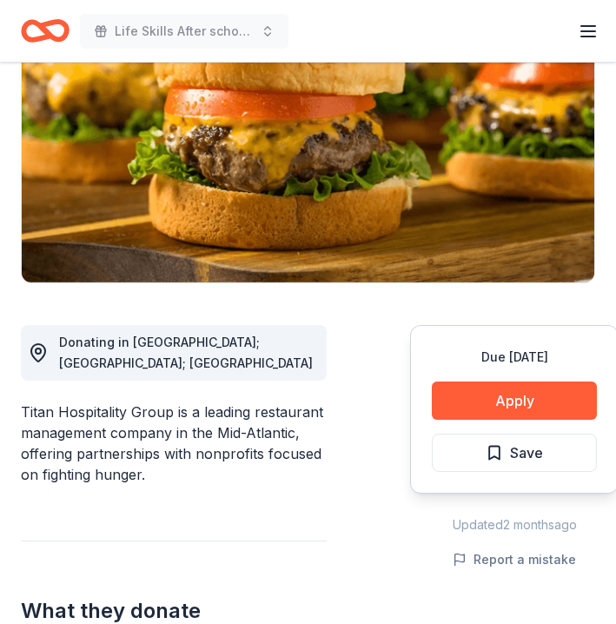
scroll to position [246, 0]
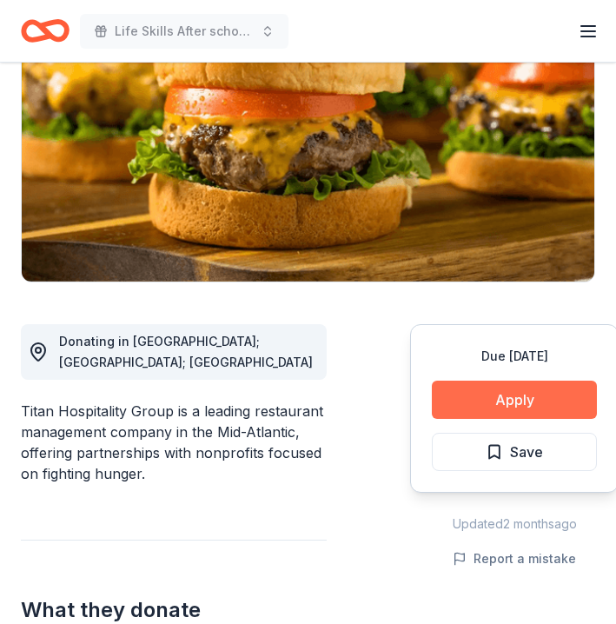
click at [498, 389] on button "Apply" at bounding box center [514, 400] width 165 height 38
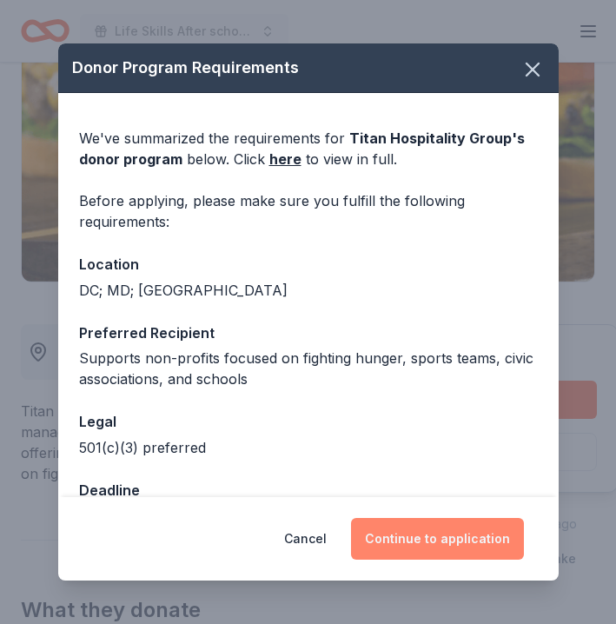
click at [451, 541] on button "Continue to application" at bounding box center [437, 539] width 173 height 42
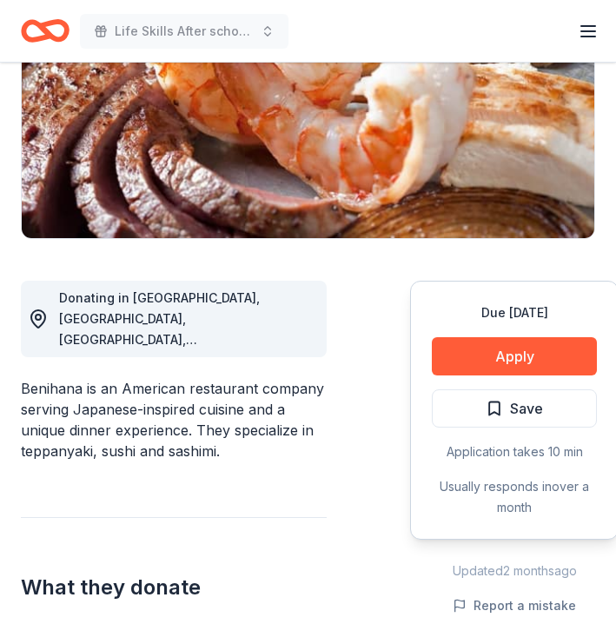
scroll to position [319, 0]
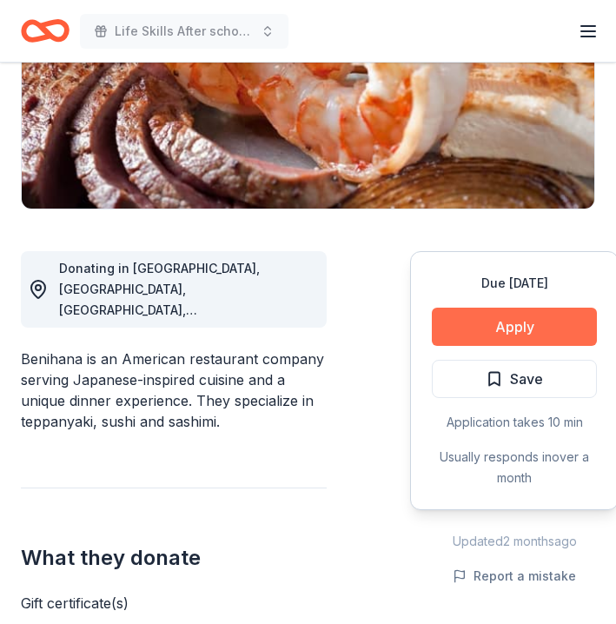
click at [501, 331] on button "Apply" at bounding box center [514, 327] width 165 height 38
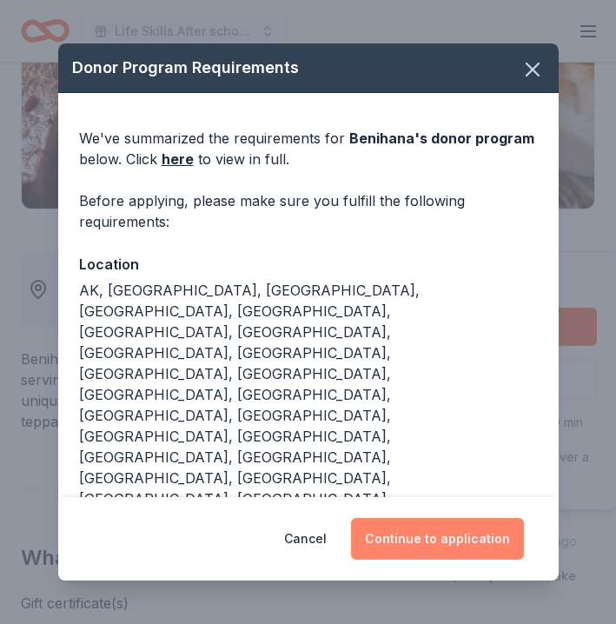
click at [442, 538] on button "Continue to application" at bounding box center [437, 539] width 173 height 42
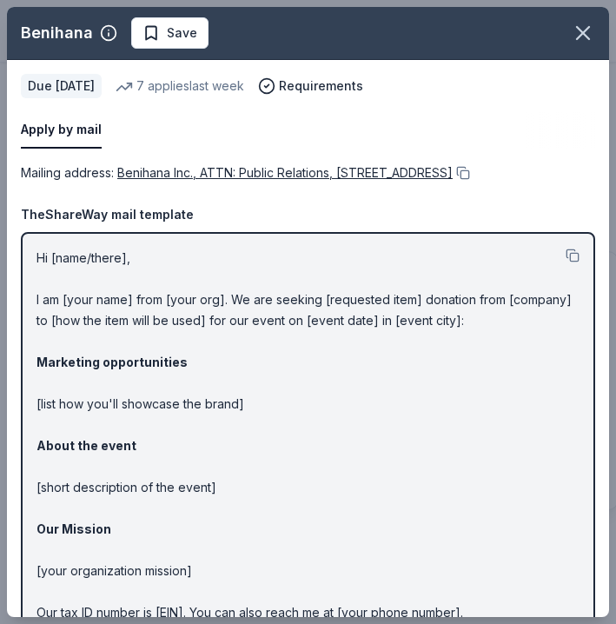
drag, startPoint x: 120, startPoint y: 165, endPoint x: 241, endPoint y: 192, distance: 123.7
click at [241, 183] on div "Mailing address : Benihana Inc., ATTN: Public Relations, 21500 Biscayne Blvd., …" at bounding box center [308, 172] width 574 height 21
click at [147, 175] on span "Benihana Inc., ATTN: Public Relations, 21500 Biscayne Blvd., STE 900, Aventura,…" at bounding box center [284, 172] width 335 height 15
click at [119, 172] on span "Benihana Inc., ATTN: Public Relations, 21500 Biscayne Blvd., STE 900, Aventura,…" at bounding box center [284, 172] width 335 height 15
click at [117, 174] on div "Mailing address : Benihana Inc., ATTN: Public Relations, 21500 Biscayne Blvd., …" at bounding box center [308, 172] width 574 height 21
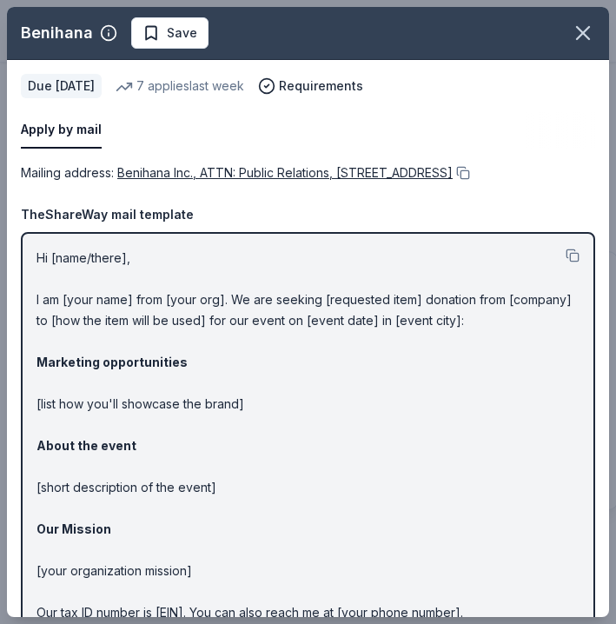
drag, startPoint x: 119, startPoint y: 174, endPoint x: 308, endPoint y: 138, distance: 191.9
click at [308, 138] on div "Benihana Save Apply by mail Due in 25 days 7 applies last week Requirements Mai…" at bounding box center [308, 361] width 602 height 708
click at [291, 175] on span "Benihana Inc., ATTN: Public Relations, 21500 Biscayne Blvd., STE 900, Aventura,…" at bounding box center [284, 172] width 335 height 15
drag, startPoint x: 22, startPoint y: 170, endPoint x: 164, endPoint y: 158, distance: 143.0
click at [164, 158] on div "Benihana Save Apply by mail Due in 25 days 7 applies last week Requirements Mai…" at bounding box center [308, 361] width 602 height 708
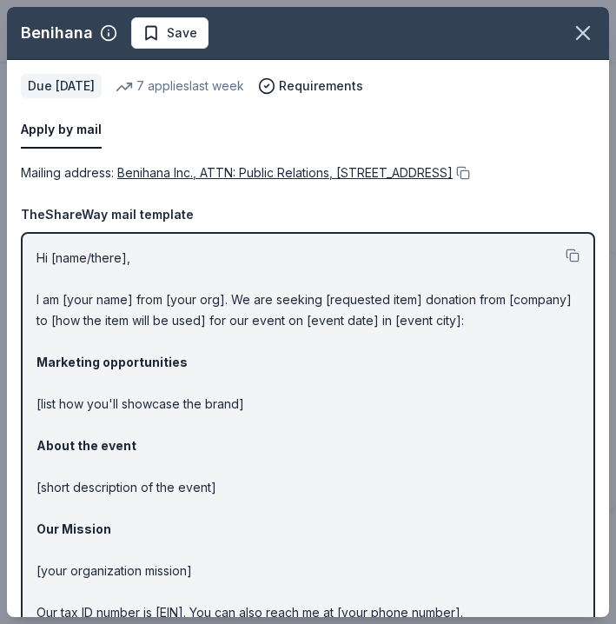
click at [212, 104] on div "Apply by mail Due in 25 days 7 applies last week Requirements" at bounding box center [308, 111] width 602 height 103
click at [582, 35] on icon "button" at bounding box center [583, 33] width 12 height 12
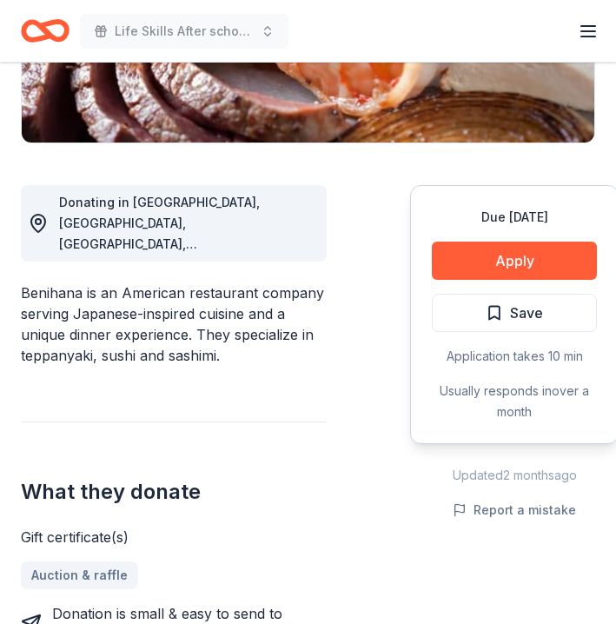
scroll to position [285, 0]
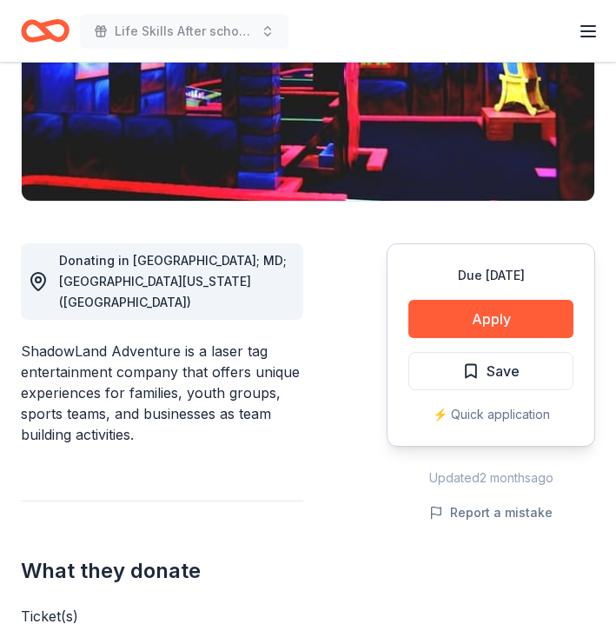
scroll to position [329, 0]
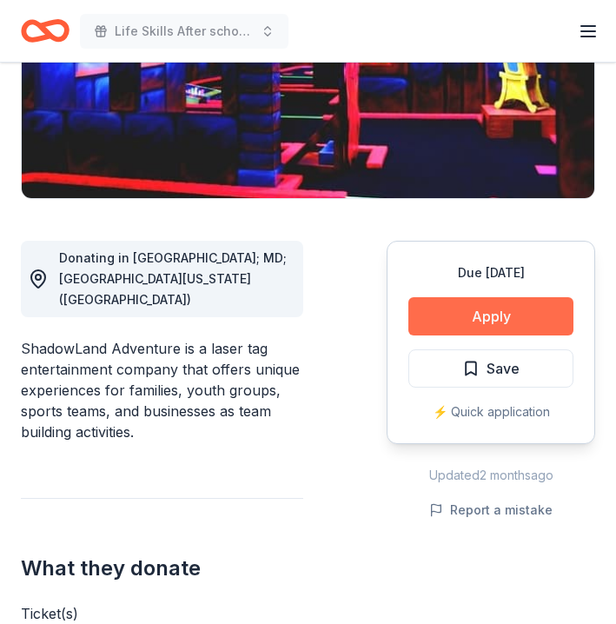
click at [468, 331] on button "Apply" at bounding box center [490, 316] width 165 height 38
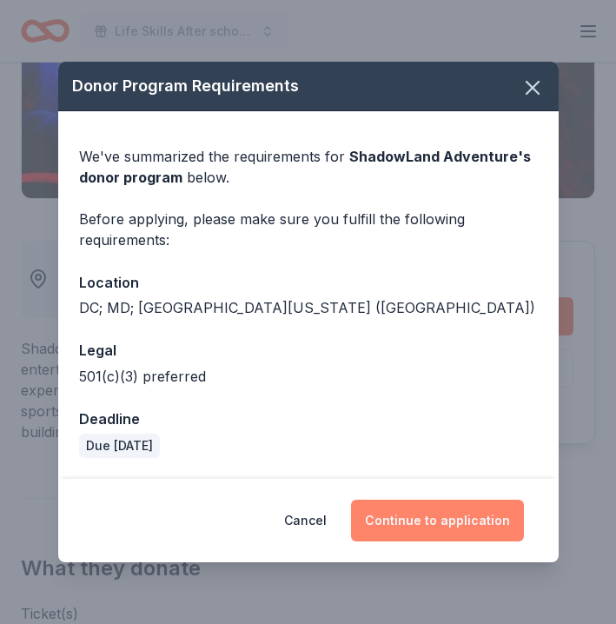
click at [403, 514] on button "Continue to application" at bounding box center [437, 521] width 173 height 42
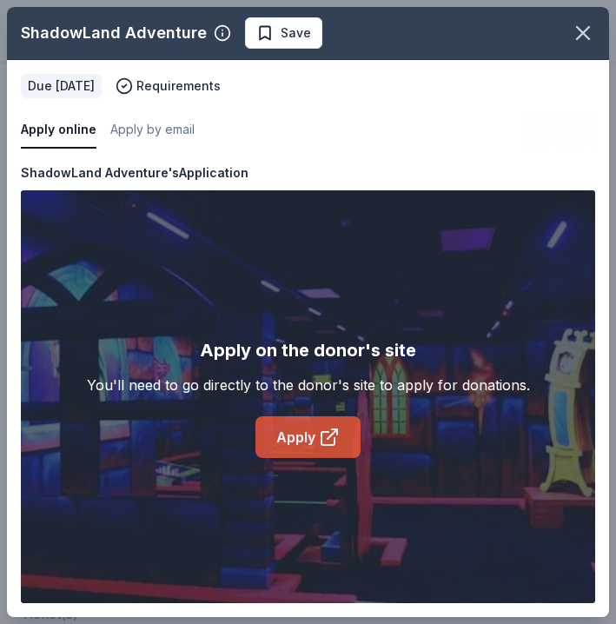
click at [304, 436] on link "Apply" at bounding box center [307, 437] width 105 height 42
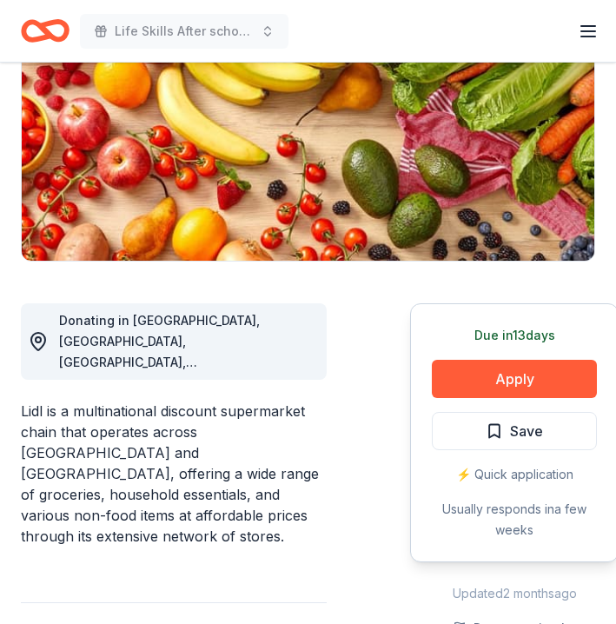
scroll to position [275, 0]
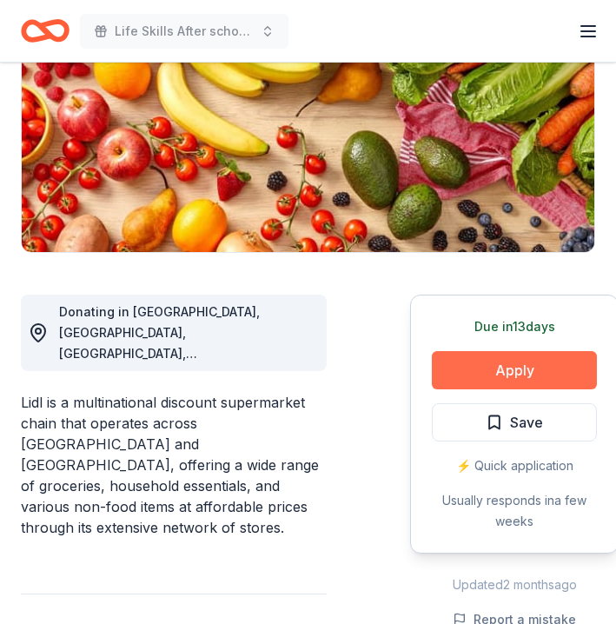
click at [501, 367] on button "Apply" at bounding box center [514, 370] width 165 height 38
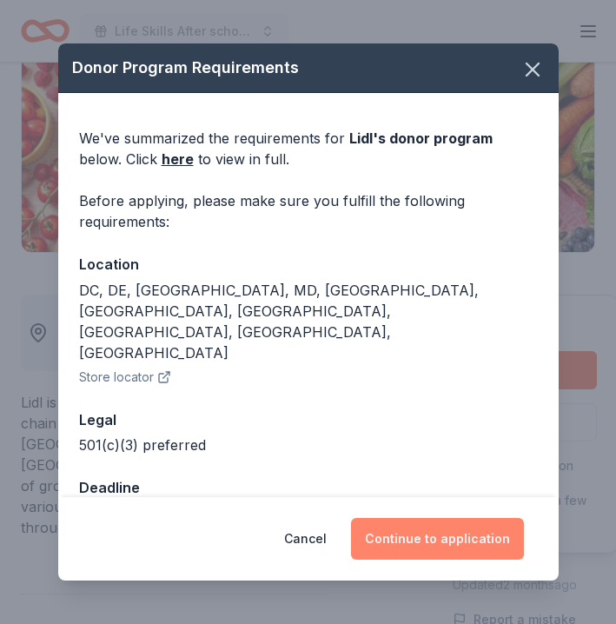
click at [432, 541] on button "Continue to application" at bounding box center [437, 539] width 173 height 42
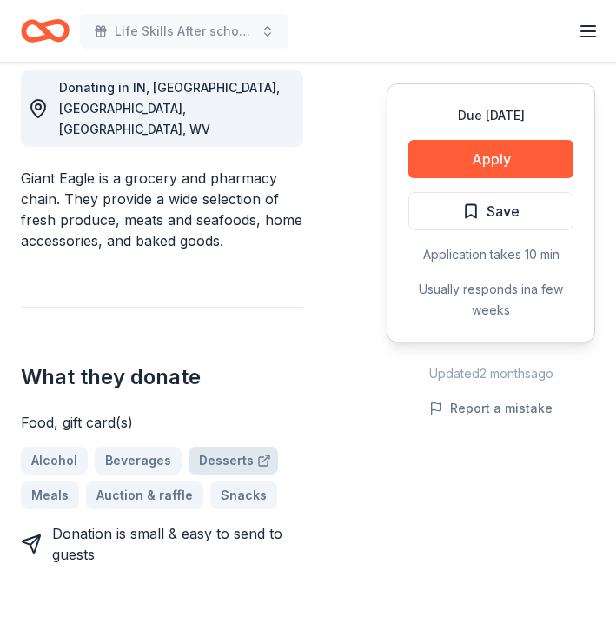
scroll to position [500, 0]
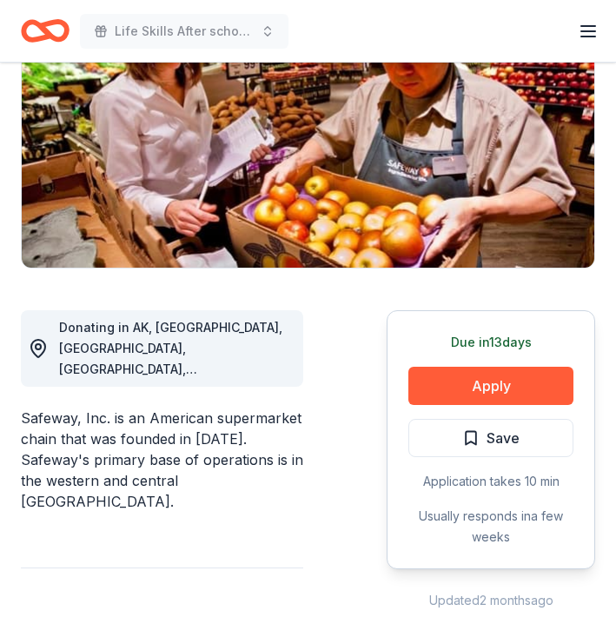
scroll to position [307, 0]
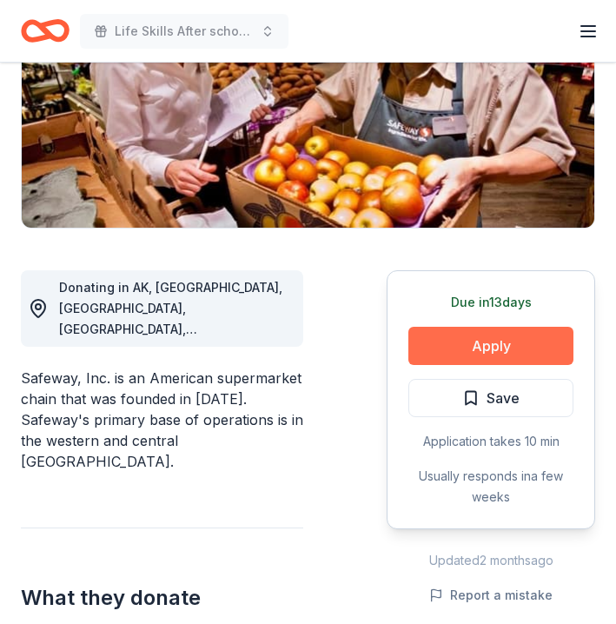
click at [469, 341] on button "Apply" at bounding box center [490, 346] width 165 height 38
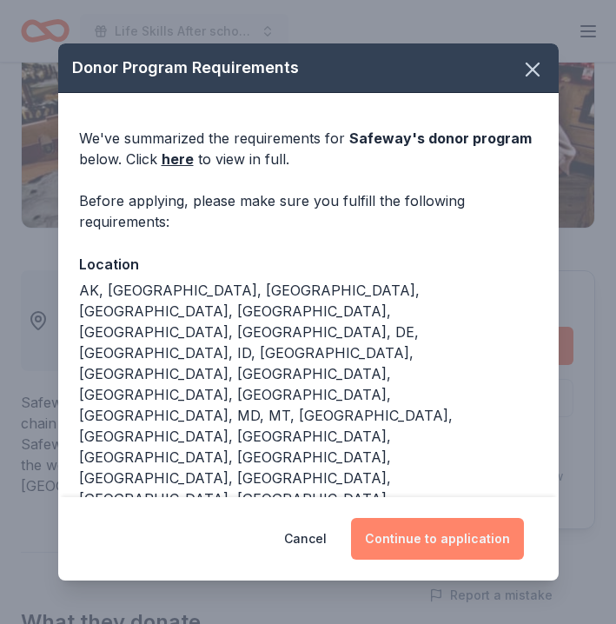
click at [407, 531] on button "Continue to application" at bounding box center [437, 539] width 173 height 42
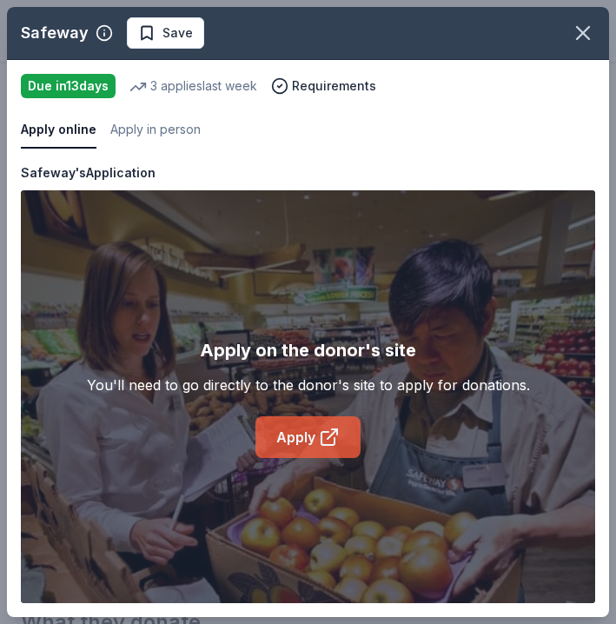
click at [299, 434] on link "Apply" at bounding box center [307, 437] width 105 height 42
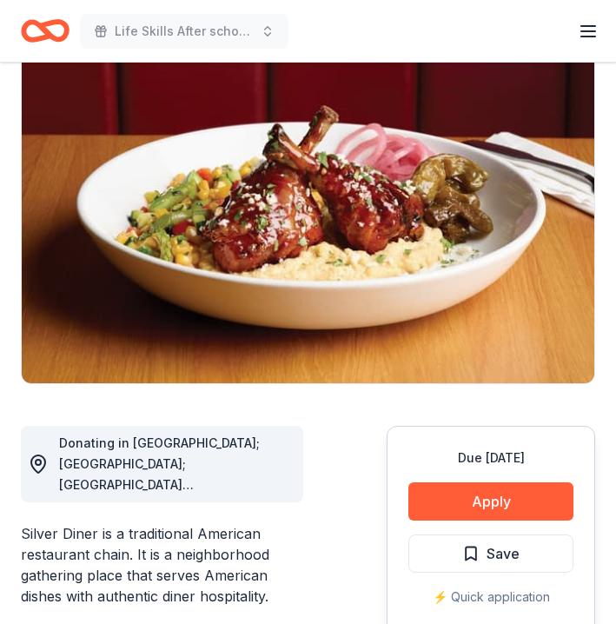
scroll to position [175, 0]
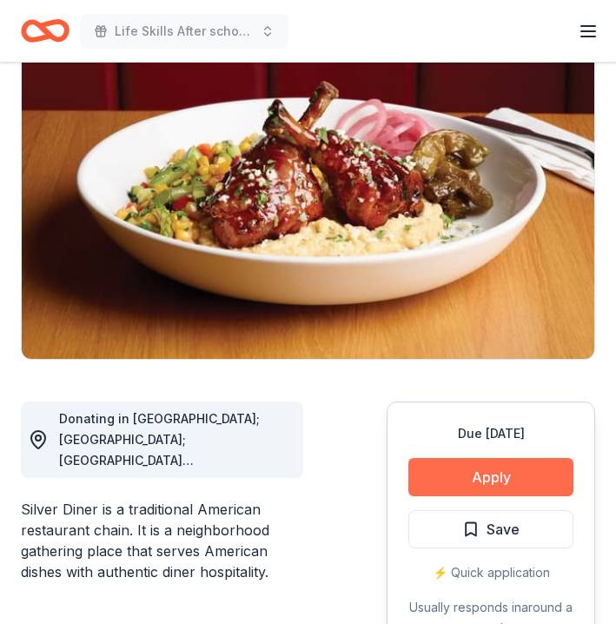
click at [480, 480] on button "Apply" at bounding box center [490, 477] width 165 height 38
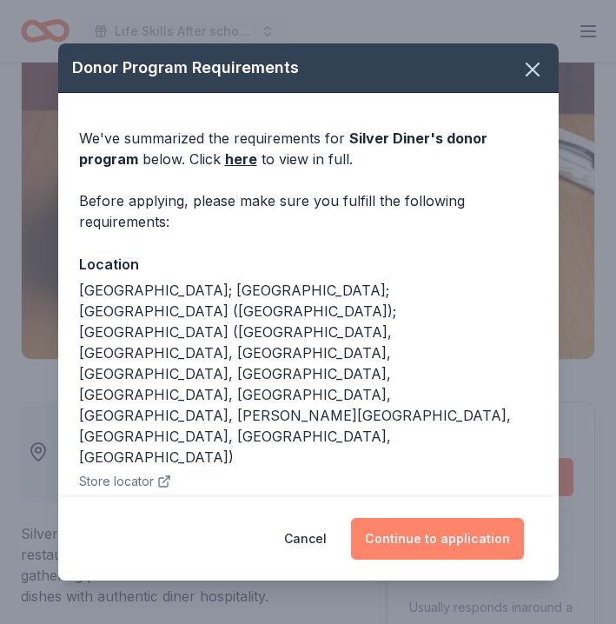
click at [453, 536] on button "Continue to application" at bounding box center [437, 539] width 173 height 42
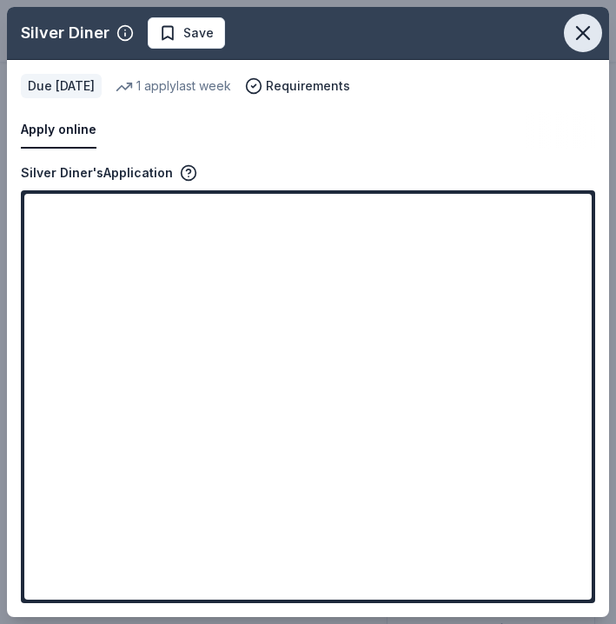
click at [586, 33] on icon "button" at bounding box center [583, 33] width 24 height 24
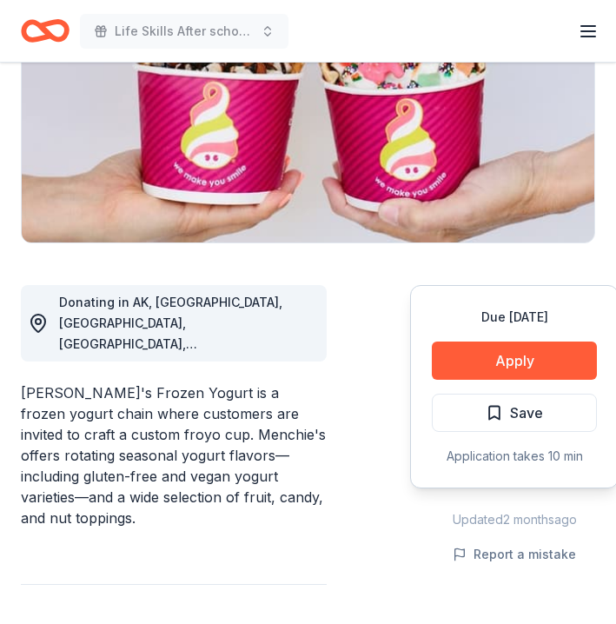
scroll to position [295, 0]
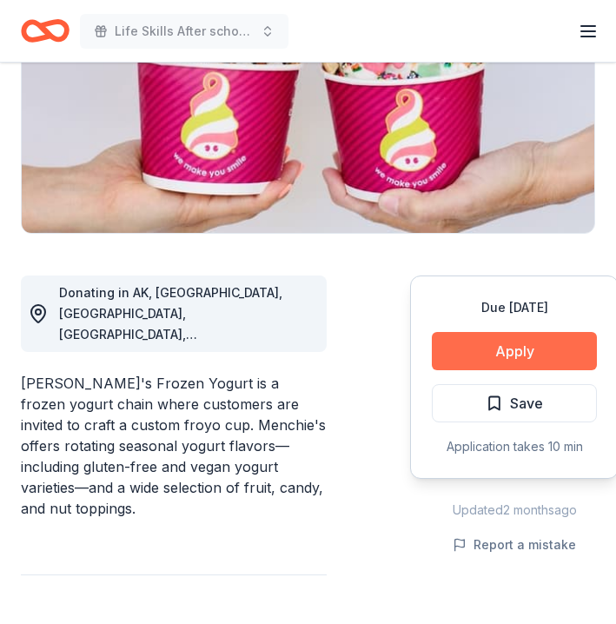
click at [501, 348] on button "Apply" at bounding box center [514, 351] width 165 height 38
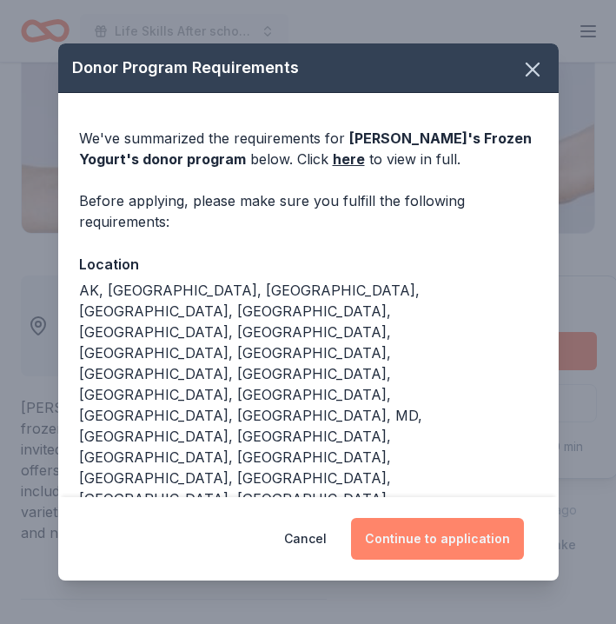
click at [419, 522] on button "Continue to application" at bounding box center [437, 539] width 173 height 42
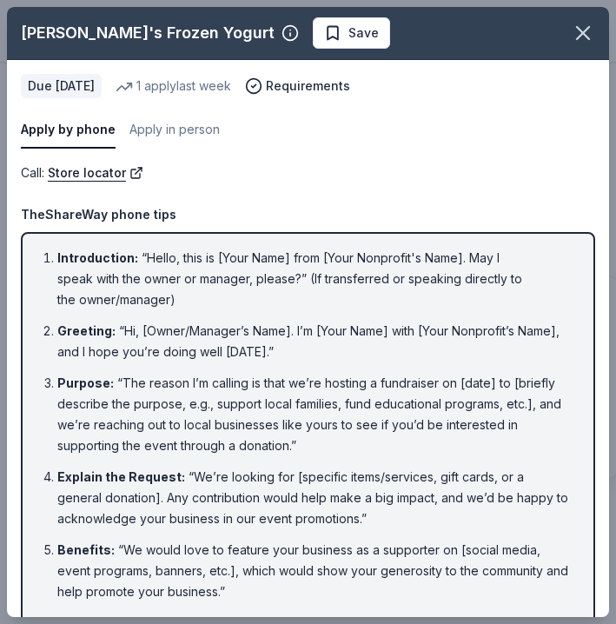
scroll to position [0, 0]
click at [585, 32] on icon "button" at bounding box center [583, 33] width 12 height 12
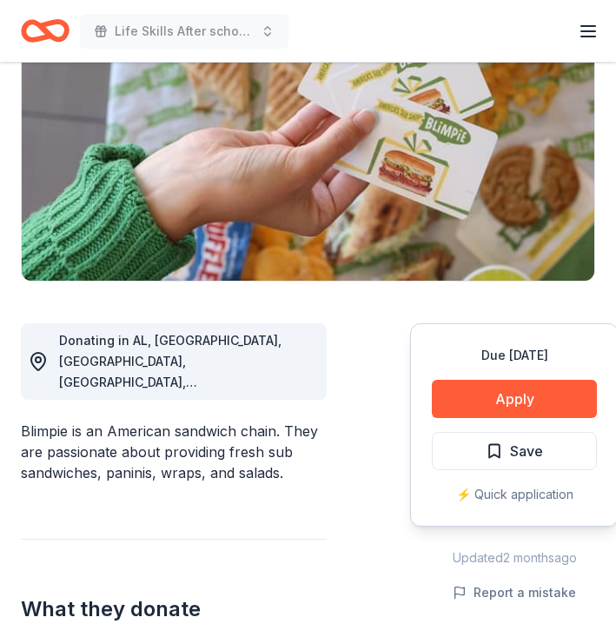
scroll to position [284, 0]
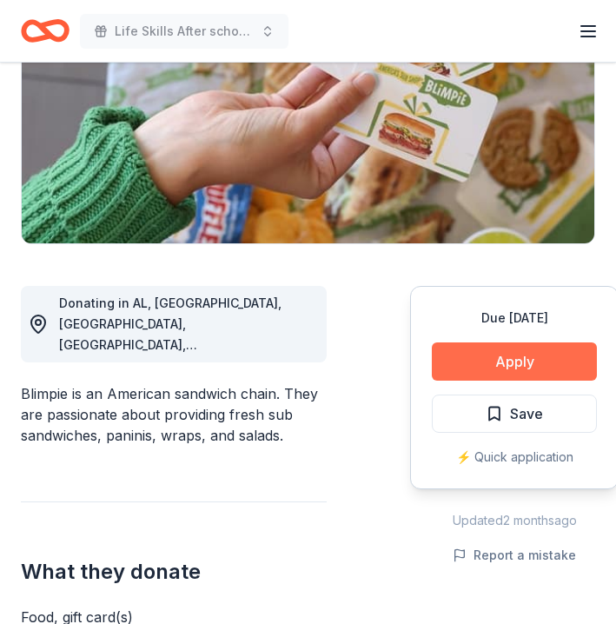
click at [523, 361] on button "Apply" at bounding box center [514, 361] width 165 height 38
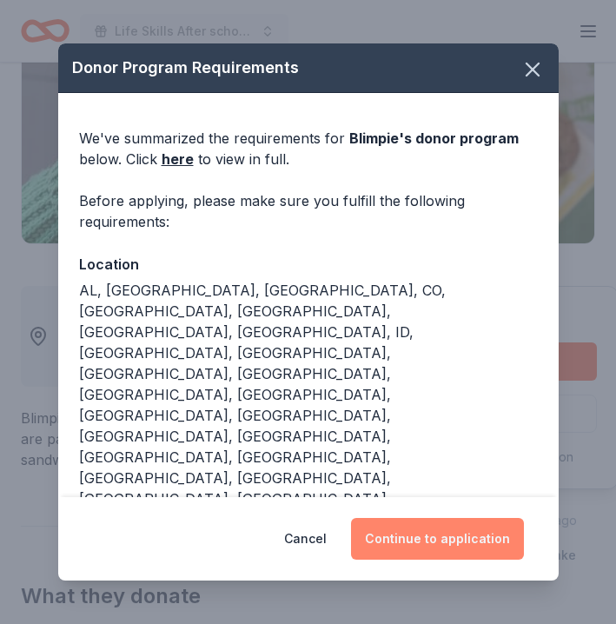
click at [445, 518] on button "Continue to application" at bounding box center [437, 539] width 173 height 42
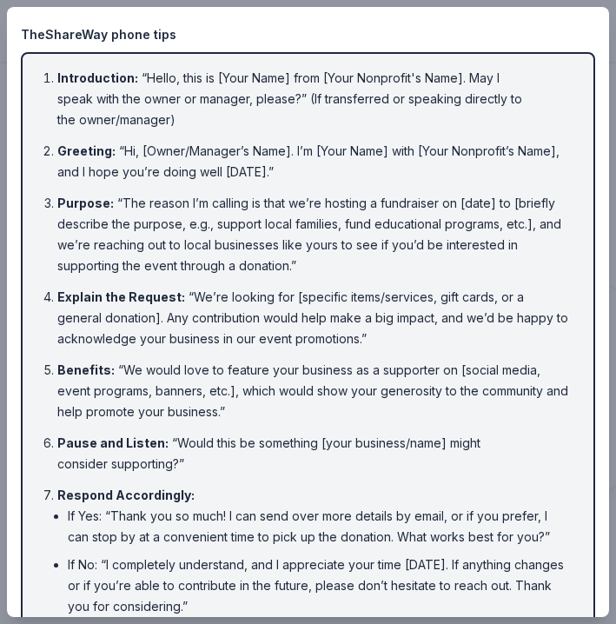
scroll to position [194, 0]
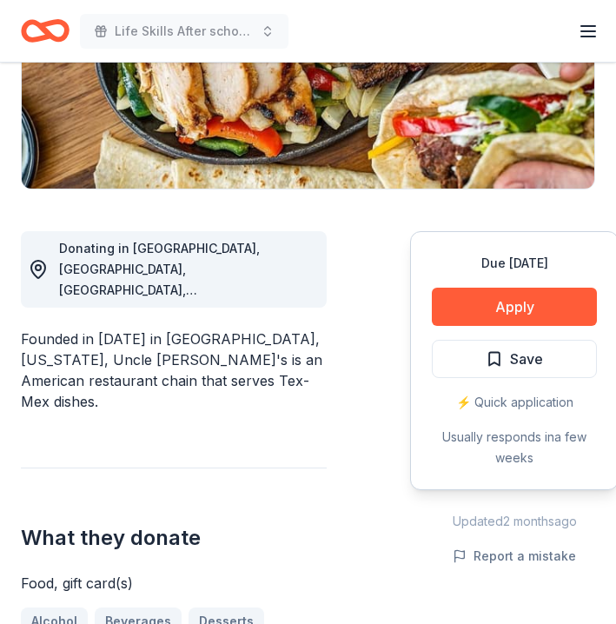
scroll to position [341, 0]
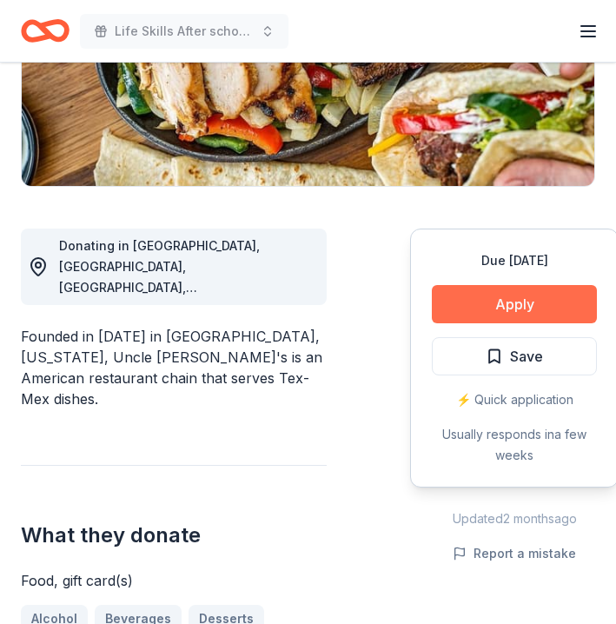
click at [486, 308] on button "Apply" at bounding box center [514, 304] width 165 height 38
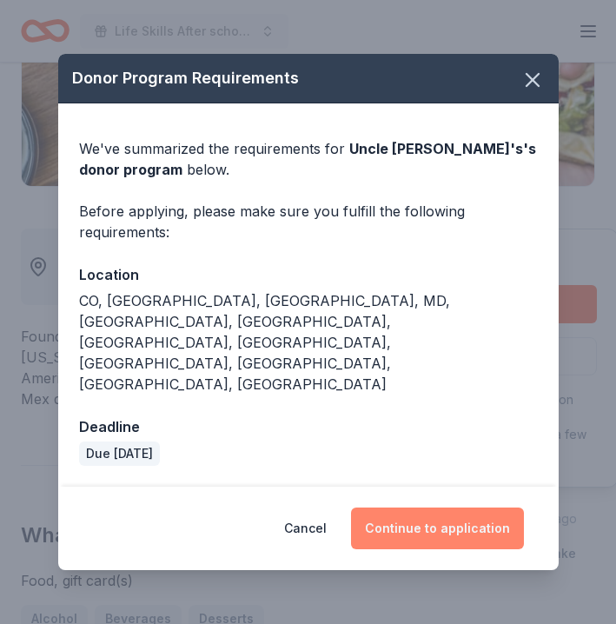
click at [435, 507] on button "Continue to application" at bounding box center [437, 528] width 173 height 42
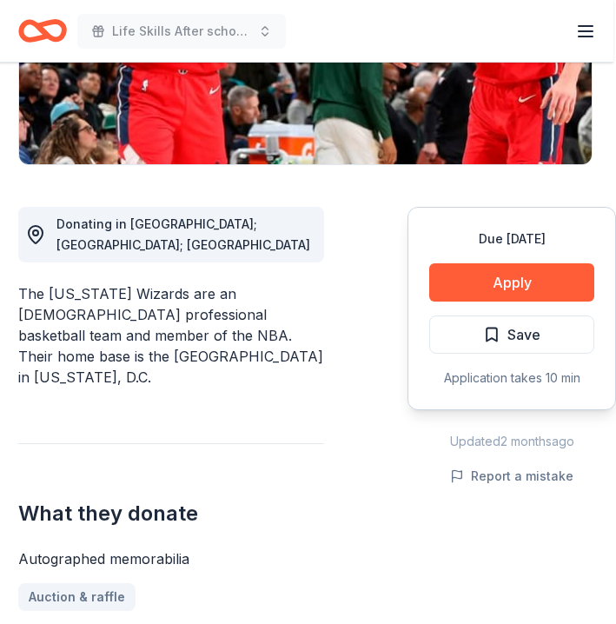
scroll to position [420, 3]
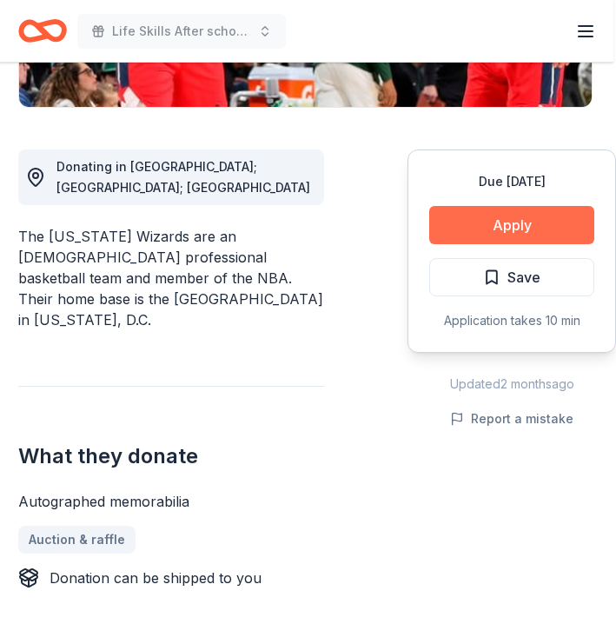
click at [484, 214] on button "Apply" at bounding box center [511, 225] width 165 height 38
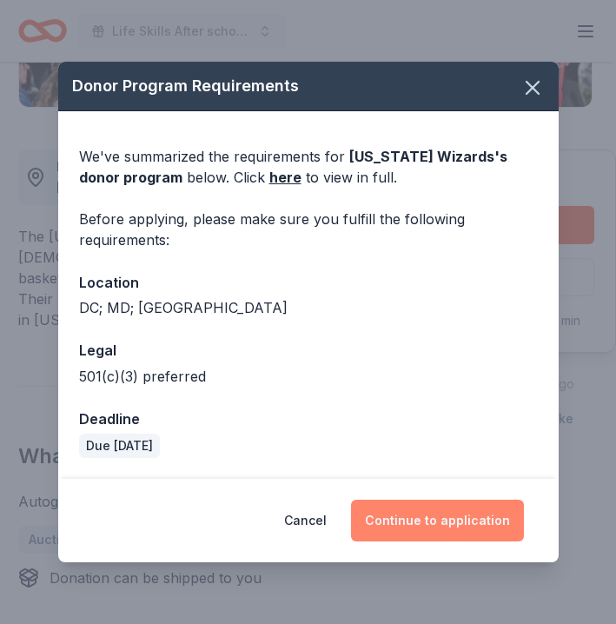
click at [425, 520] on button "Continue to application" at bounding box center [437, 521] width 173 height 42
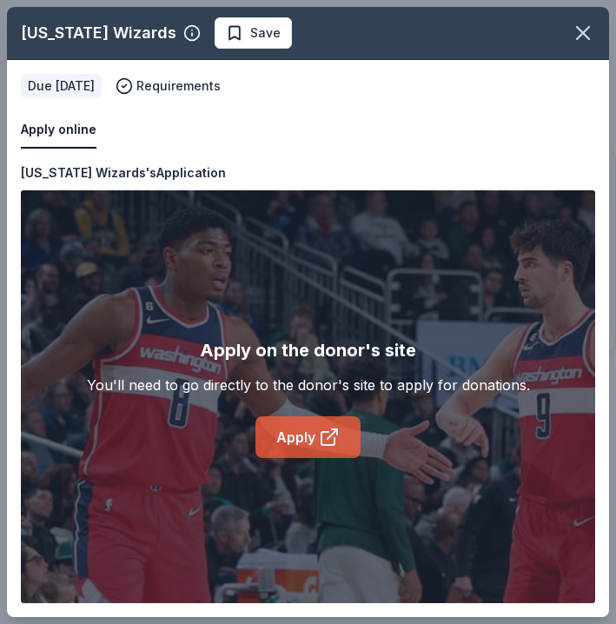
click at [290, 447] on link "Apply" at bounding box center [307, 437] width 105 height 42
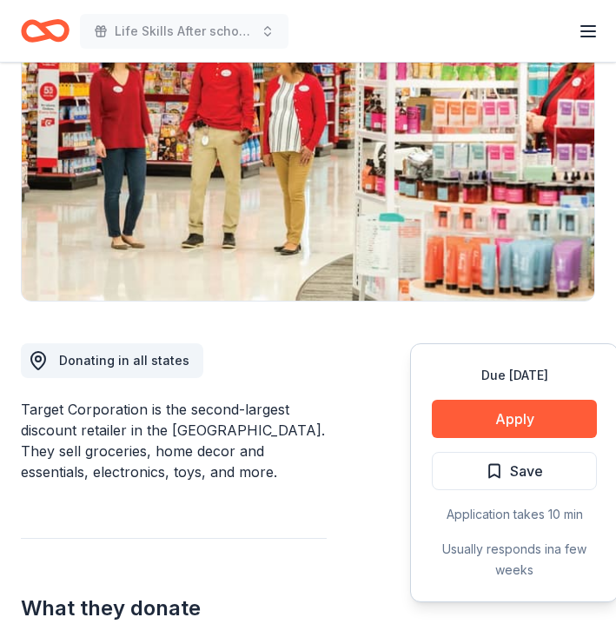
scroll to position [256, 0]
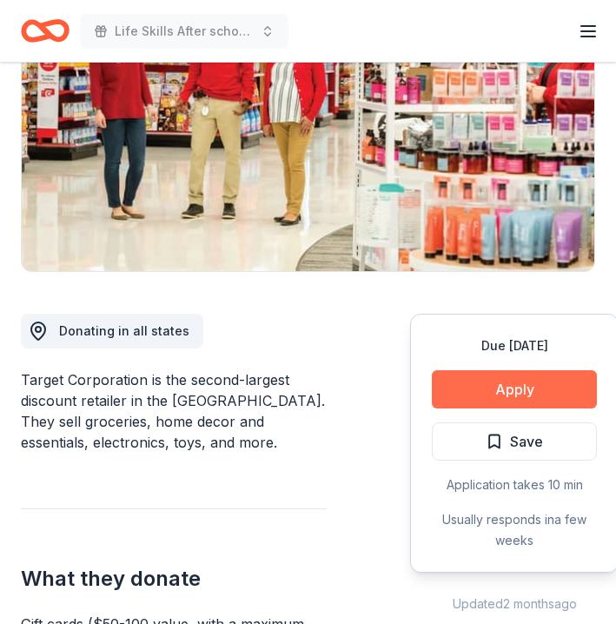
click at [500, 391] on button "Apply" at bounding box center [514, 389] width 165 height 38
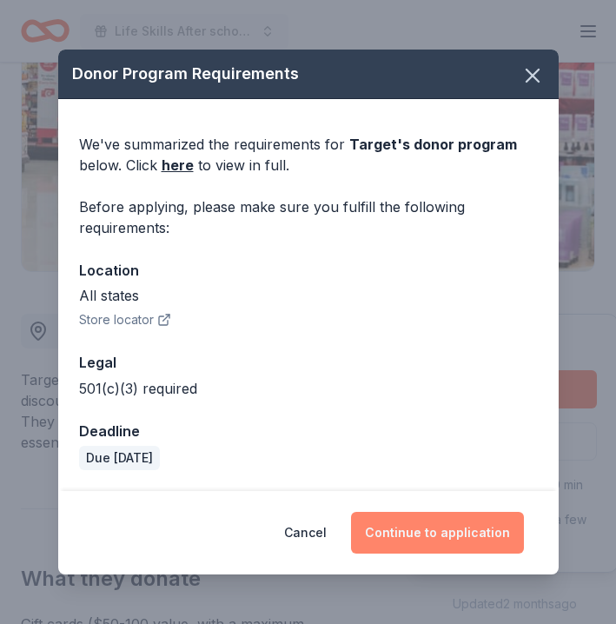
click at [447, 540] on button "Continue to application" at bounding box center [437, 533] width 173 height 42
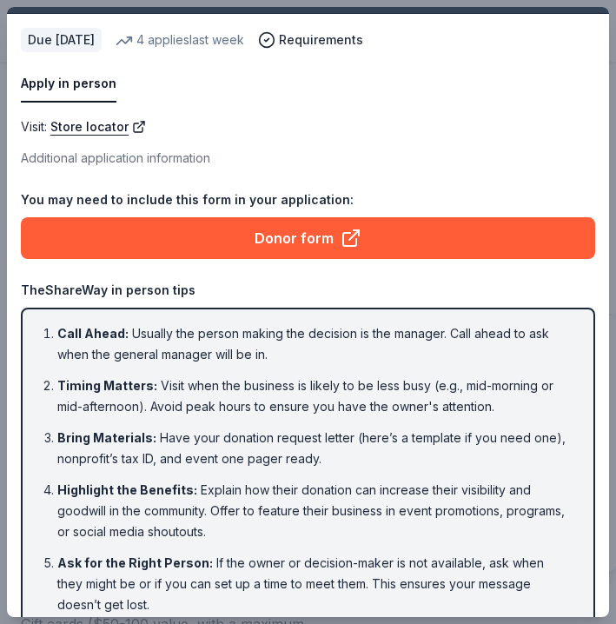
scroll to position [47, 0]
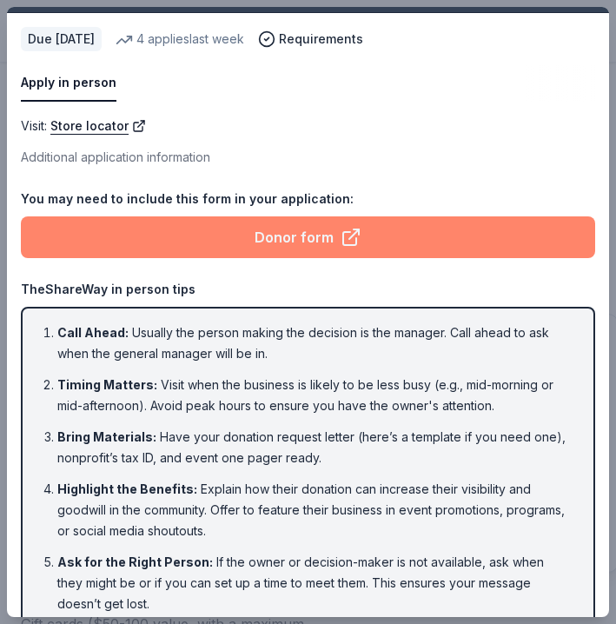
click at [308, 236] on link "Donor form" at bounding box center [308, 237] width 574 height 42
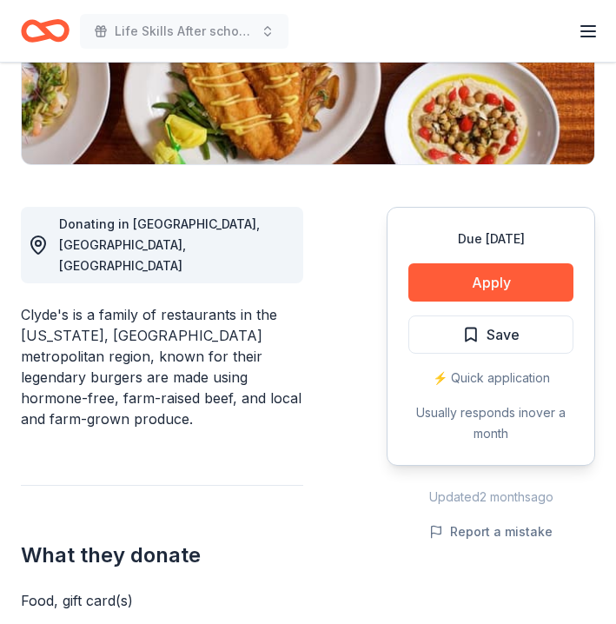
scroll to position [420, 0]
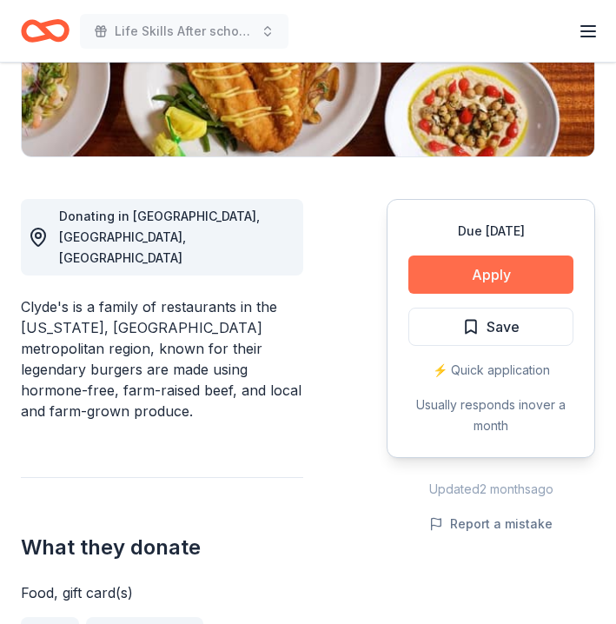
click at [467, 266] on button "Apply" at bounding box center [490, 274] width 165 height 38
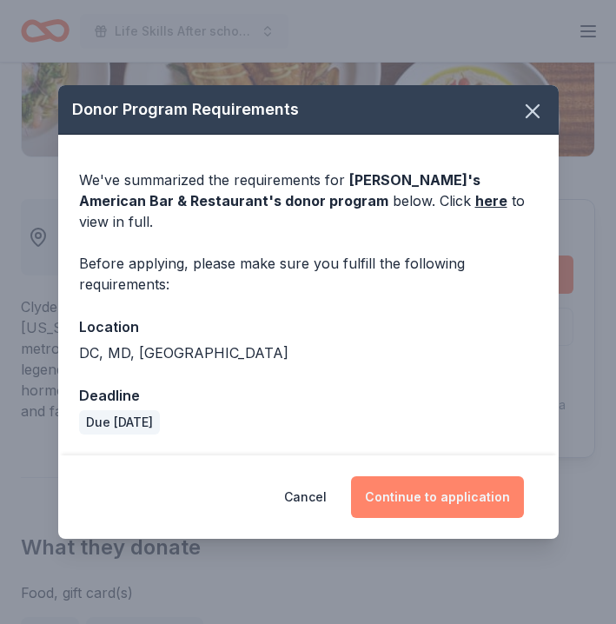
click at [432, 481] on button "Continue to application" at bounding box center [437, 497] width 173 height 42
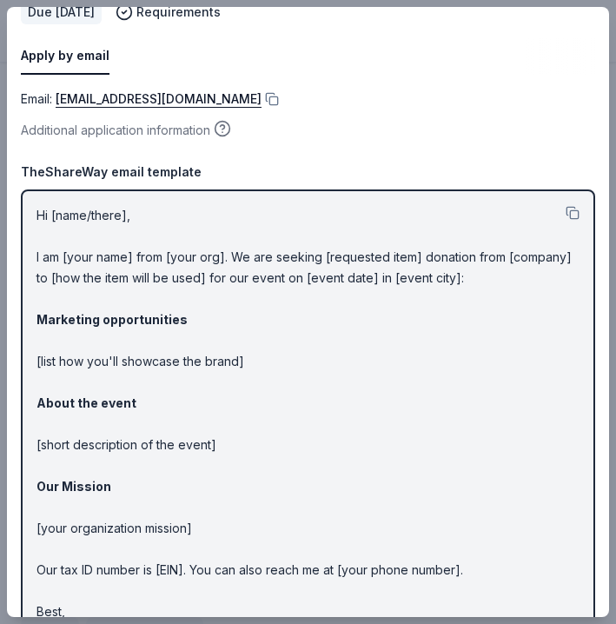
scroll to position [76, 0]
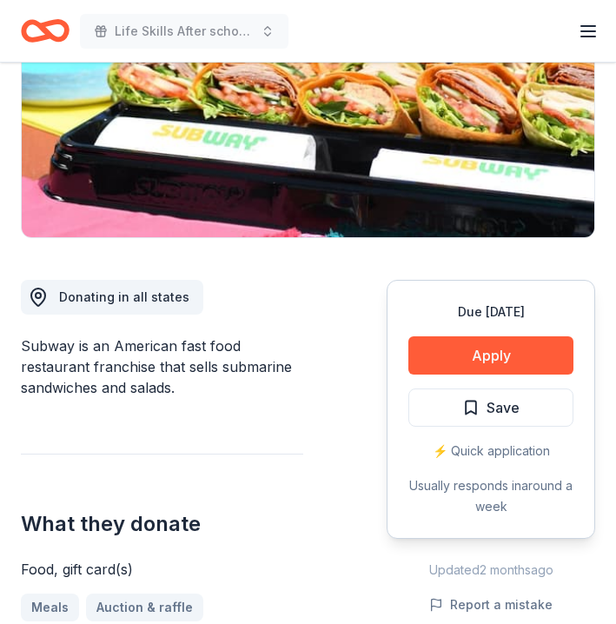
scroll to position [301, 0]
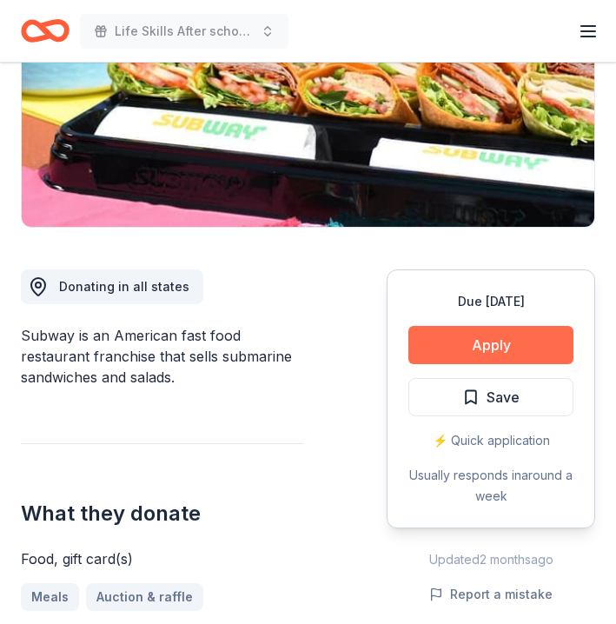
click at [513, 337] on button "Apply" at bounding box center [490, 345] width 165 height 38
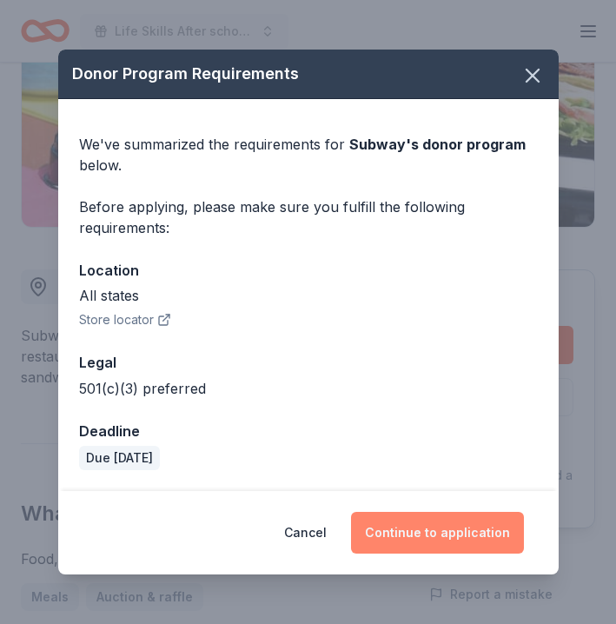
click at [437, 535] on button "Continue to application" at bounding box center [437, 533] width 173 height 42
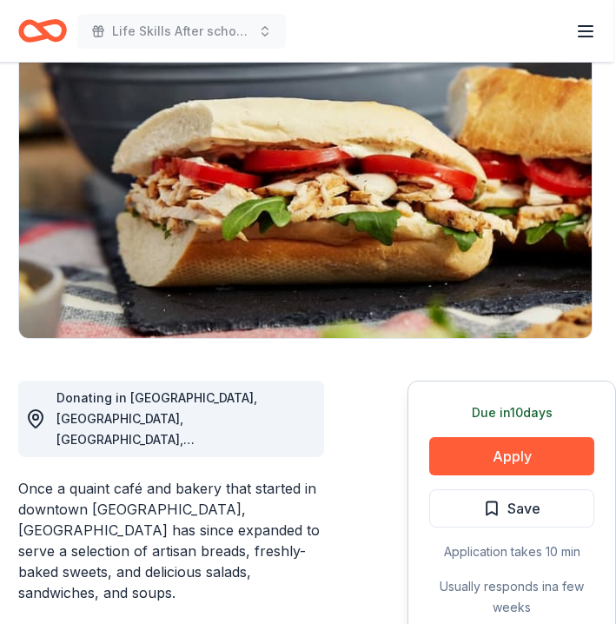
scroll to position [204, 3]
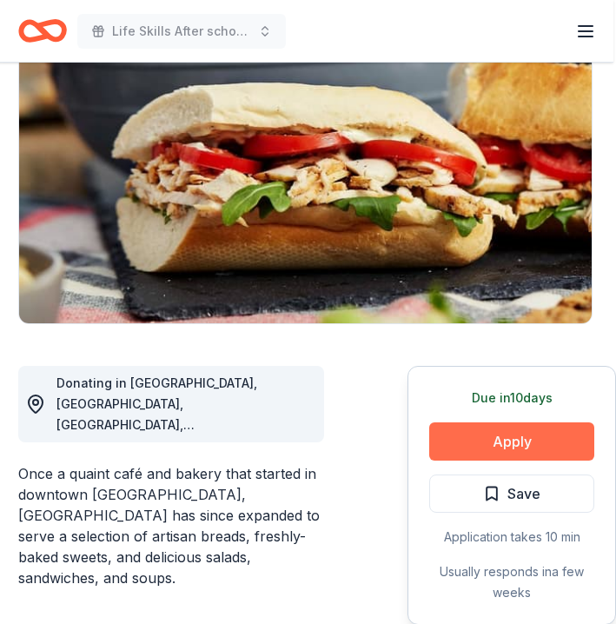
click at [490, 447] on button "Apply" at bounding box center [511, 441] width 165 height 38
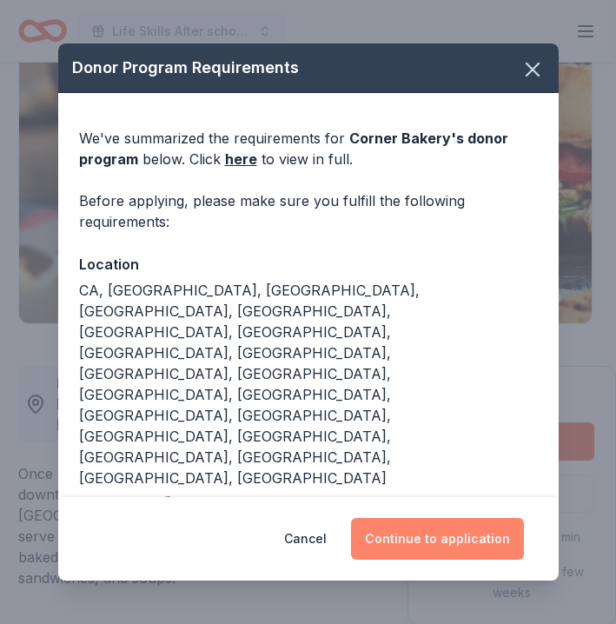
click at [428, 546] on button "Continue to application" at bounding box center [437, 539] width 173 height 42
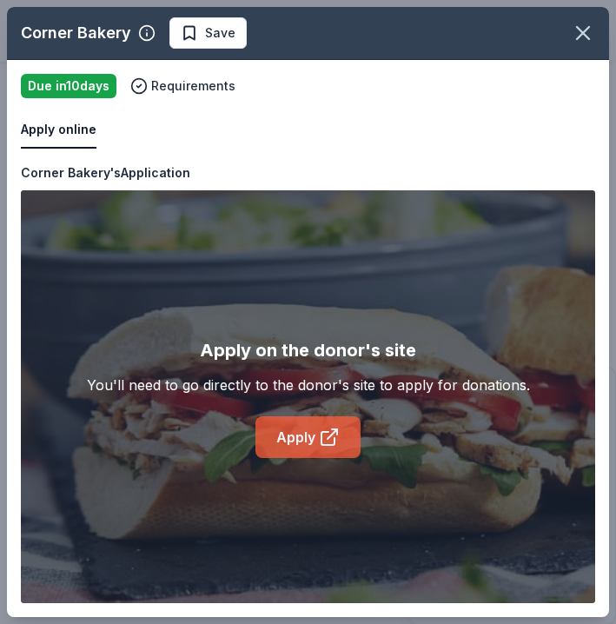
click at [299, 435] on link "Apply" at bounding box center [307, 437] width 105 height 42
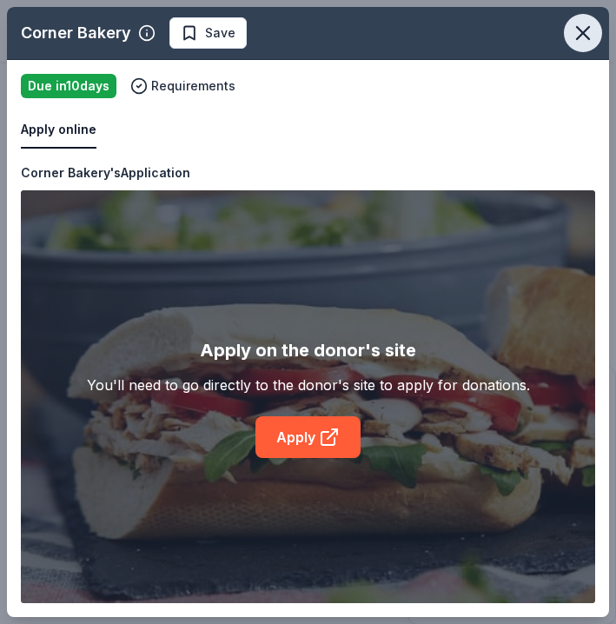
click at [583, 31] on icon "button" at bounding box center [583, 33] width 24 height 24
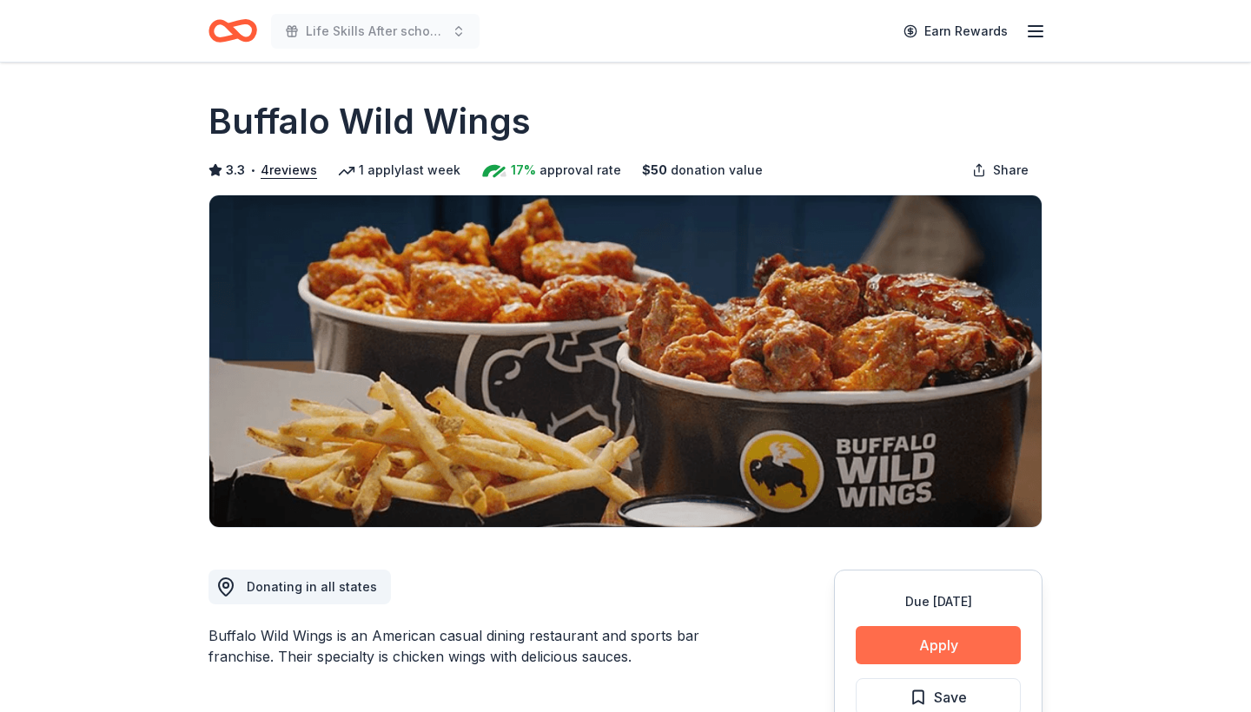
click at [915, 642] on button "Apply" at bounding box center [938, 645] width 165 height 38
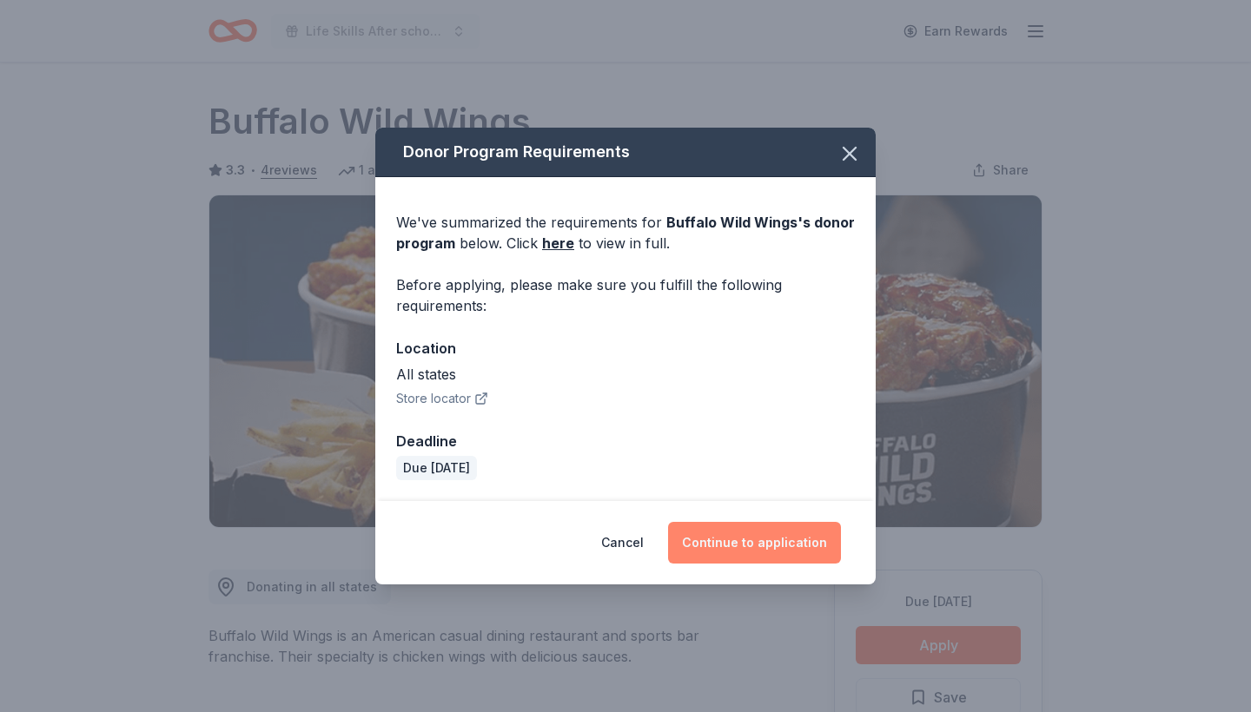
click at [746, 537] on button "Continue to application" at bounding box center [754, 543] width 173 height 42
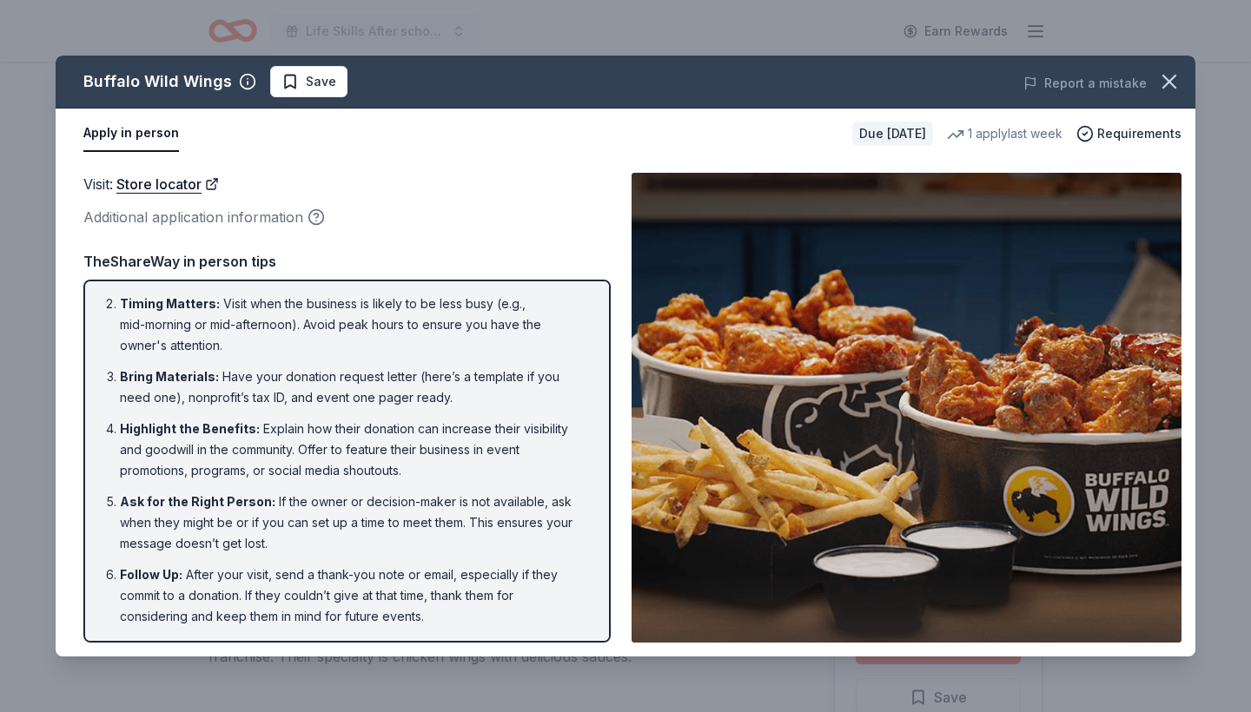
scroll to position [53, 0]
click at [1181, 76] on icon "button" at bounding box center [1169, 82] width 24 height 24
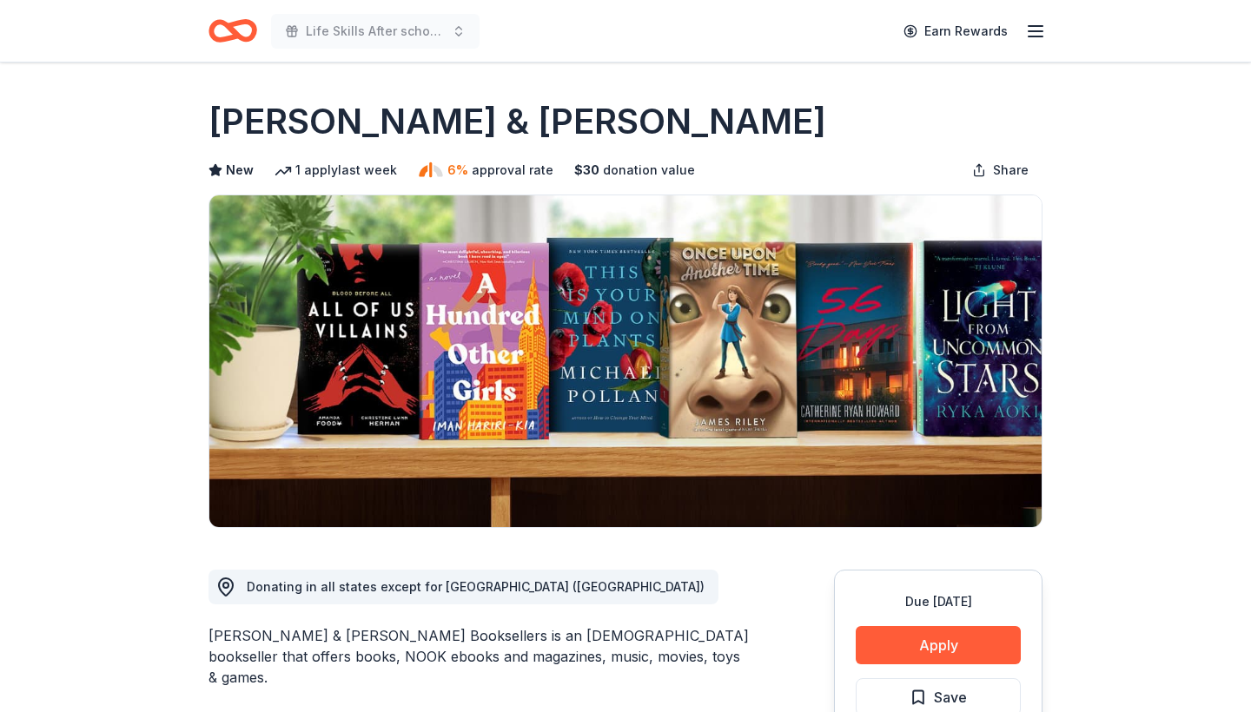
drag, startPoint x: 0, startPoint y: 0, endPoint x: 699, endPoint y: 208, distance: 729.5
click at [695, 206] on img at bounding box center [625, 361] width 832 height 332
click at [922, 657] on button "Apply" at bounding box center [938, 645] width 165 height 38
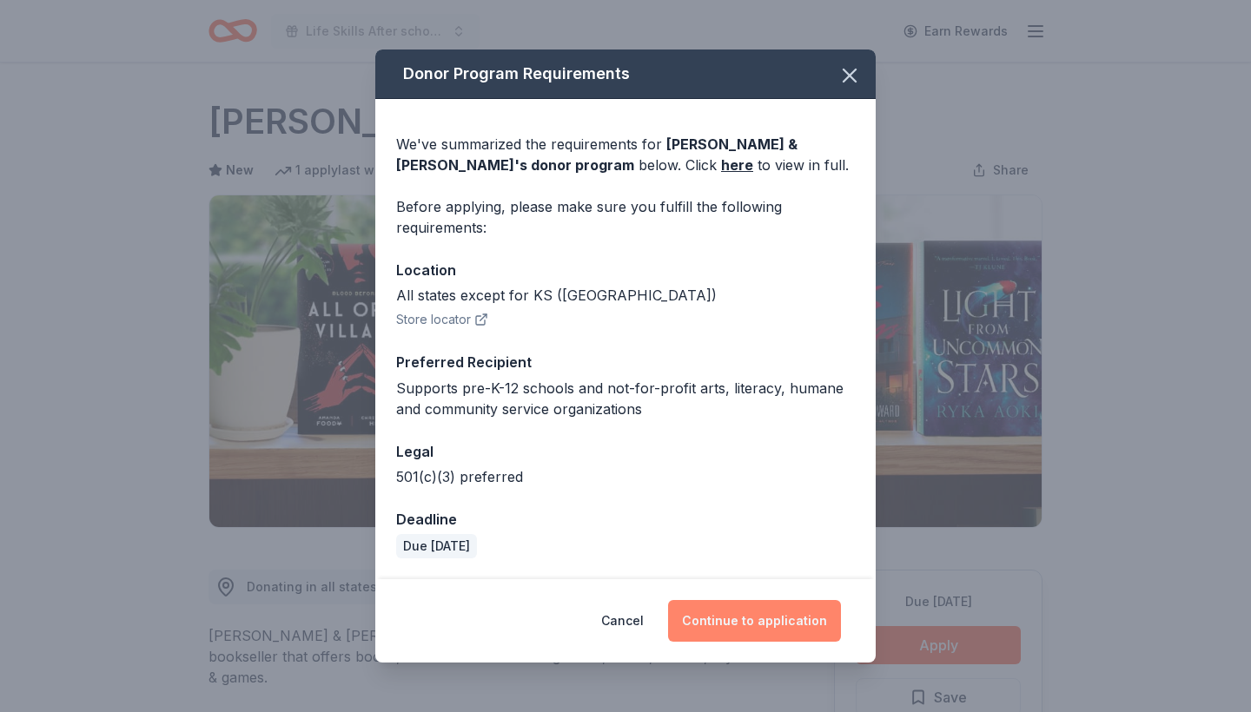
click at [785, 623] on button "Continue to application" at bounding box center [754, 621] width 173 height 42
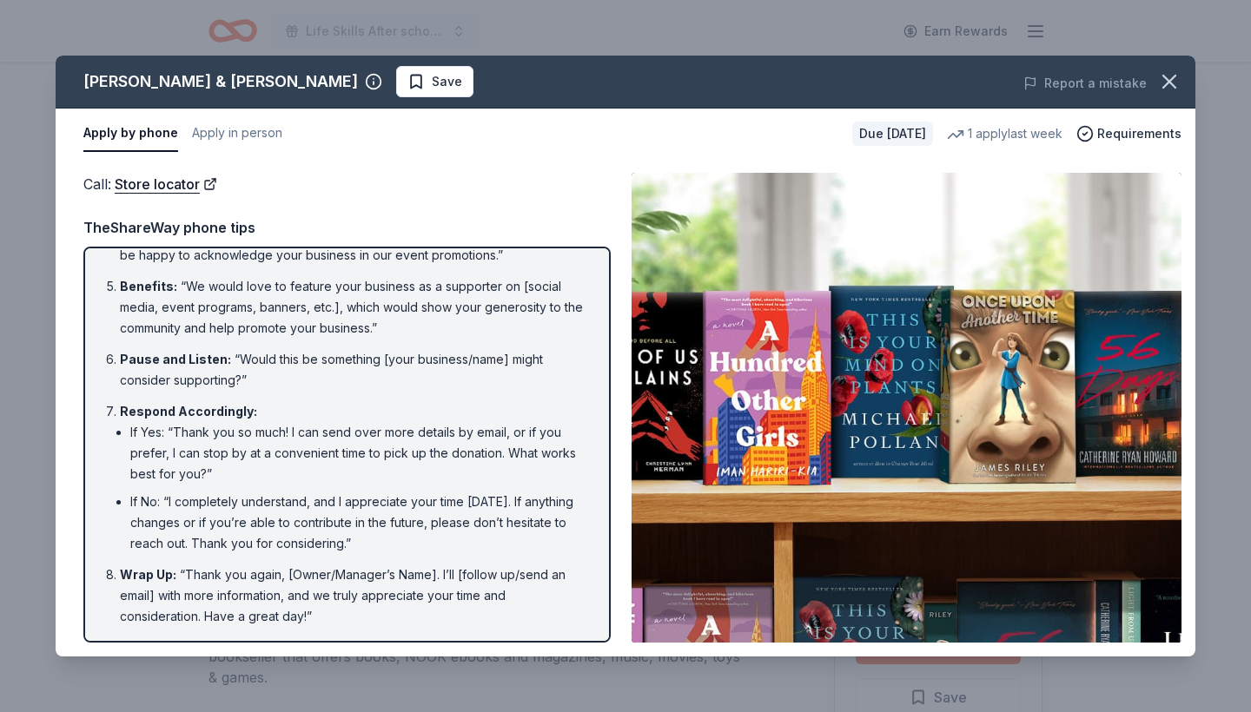
scroll to position [277, 0]
click at [1168, 79] on icon "button" at bounding box center [1169, 82] width 24 height 24
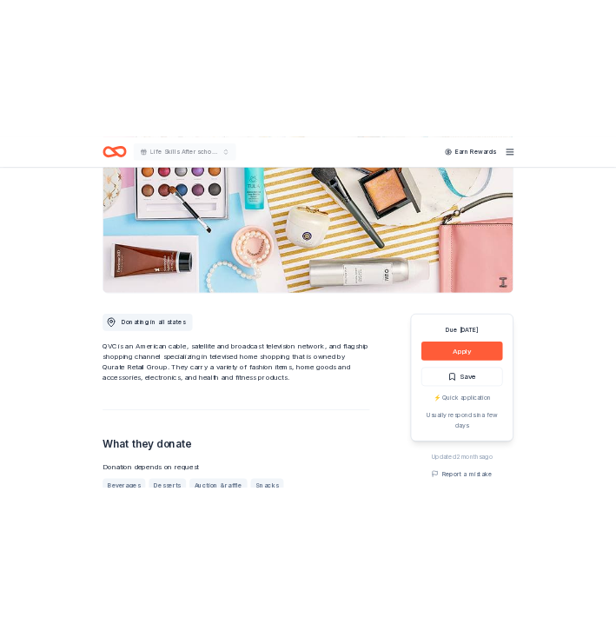
scroll to position [219, 0]
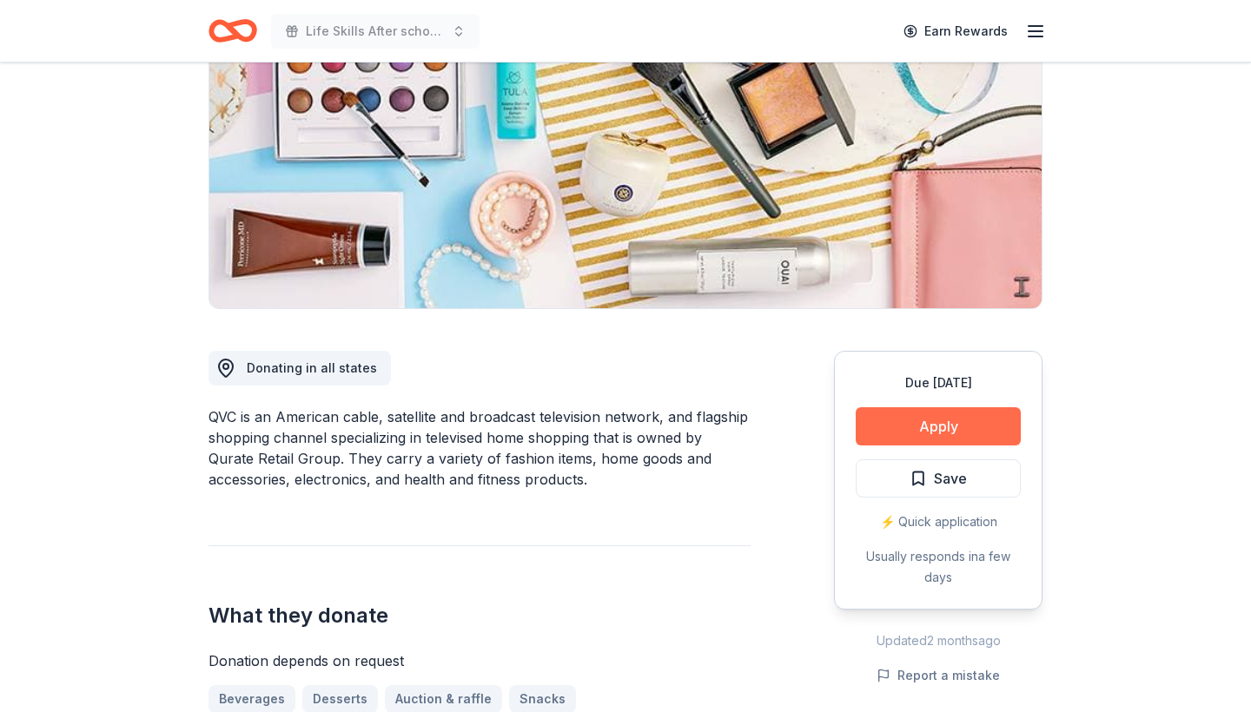
click at [927, 431] on button "Apply" at bounding box center [938, 426] width 165 height 38
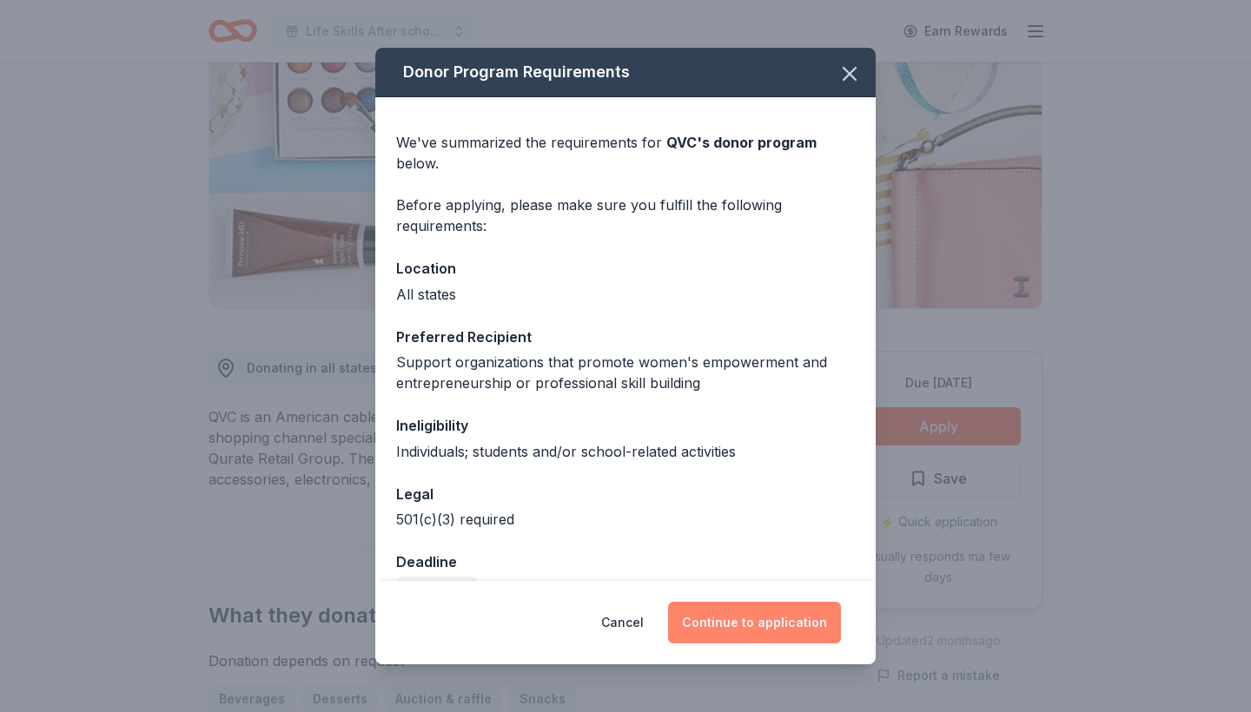
click at [738, 628] on button "Continue to application" at bounding box center [754, 623] width 173 height 42
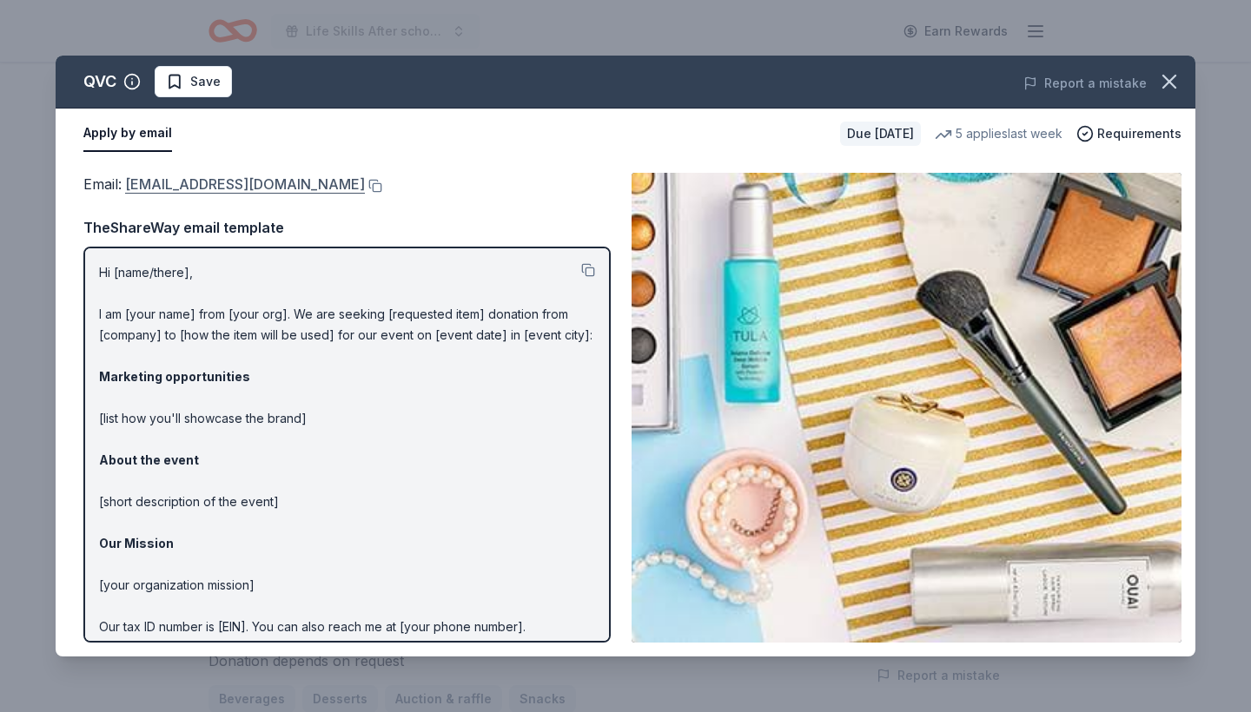
click at [180, 184] on link "QRGGiving@qurateretail.com" at bounding box center [245, 184] width 240 height 23
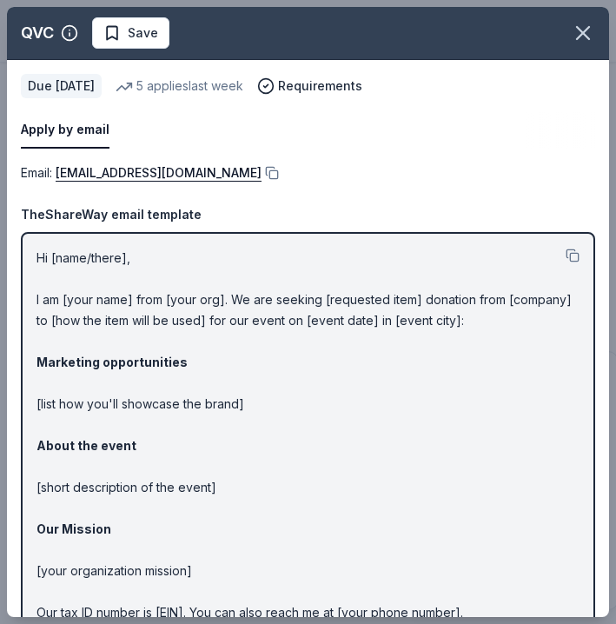
click at [585, 31] on icon "button" at bounding box center [583, 33] width 12 height 12
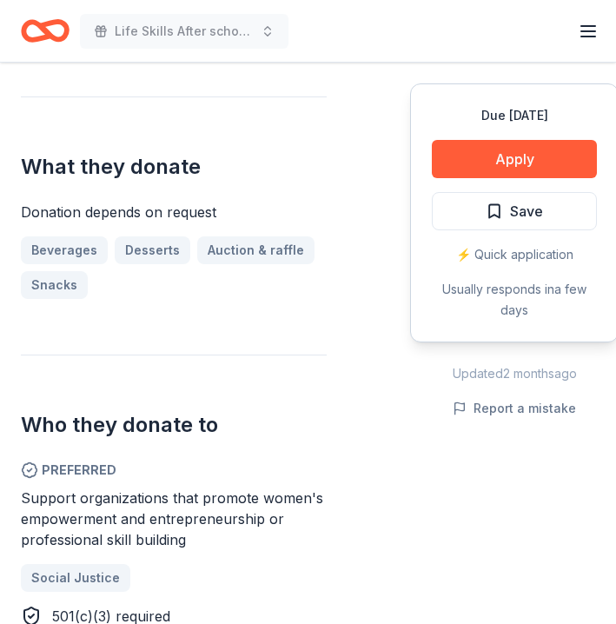
scroll to position [735, 0]
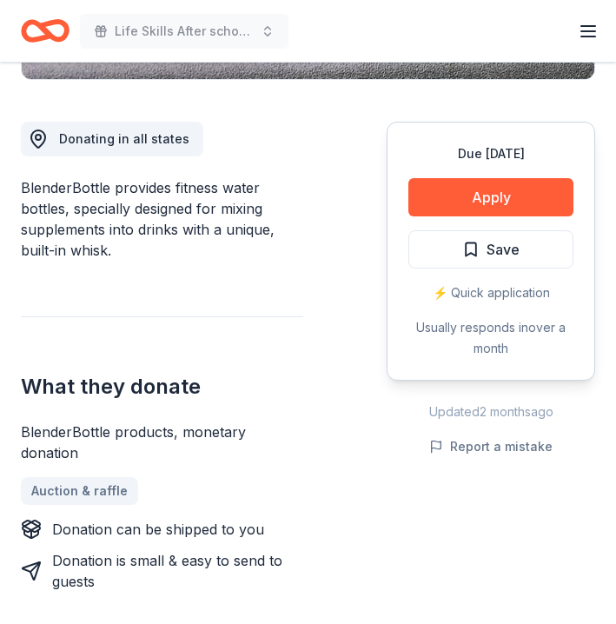
scroll to position [457, 0]
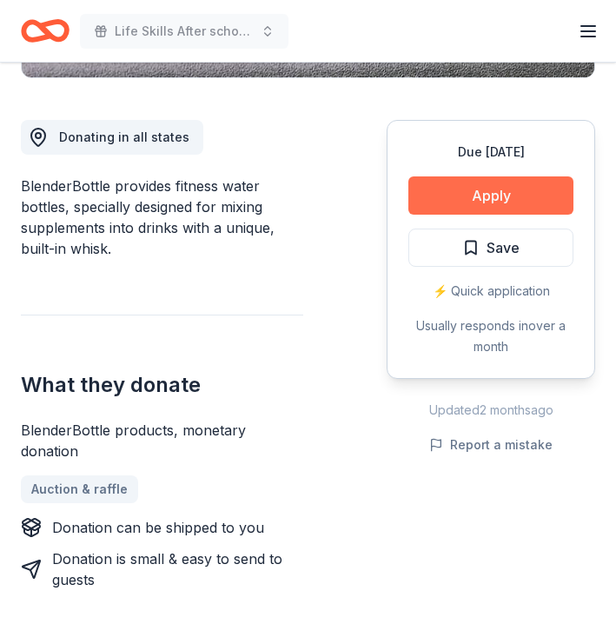
click at [491, 189] on button "Apply" at bounding box center [490, 195] width 165 height 38
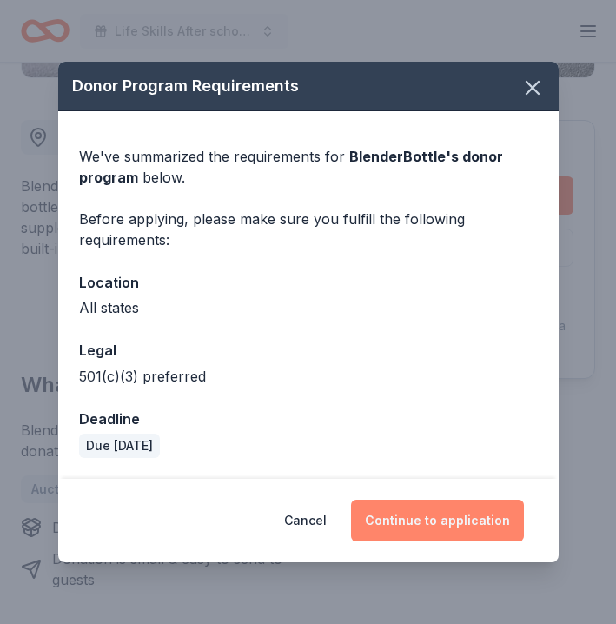
click at [410, 521] on button "Continue to application" at bounding box center [437, 521] width 173 height 42
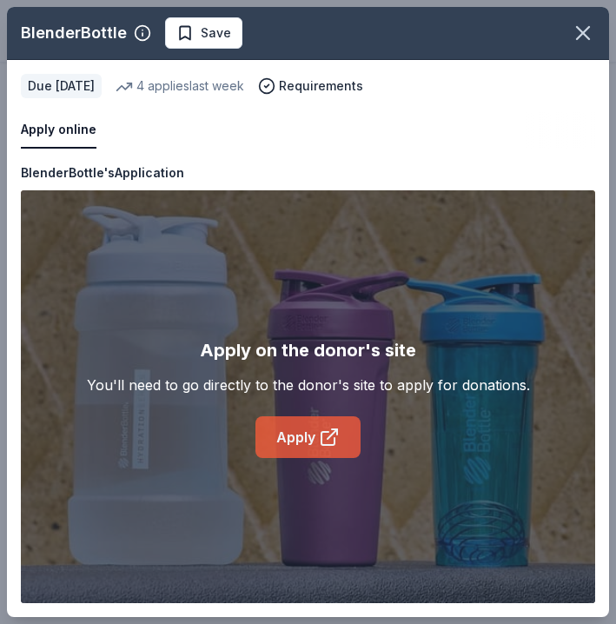
click at [298, 440] on link "Apply" at bounding box center [307, 437] width 105 height 42
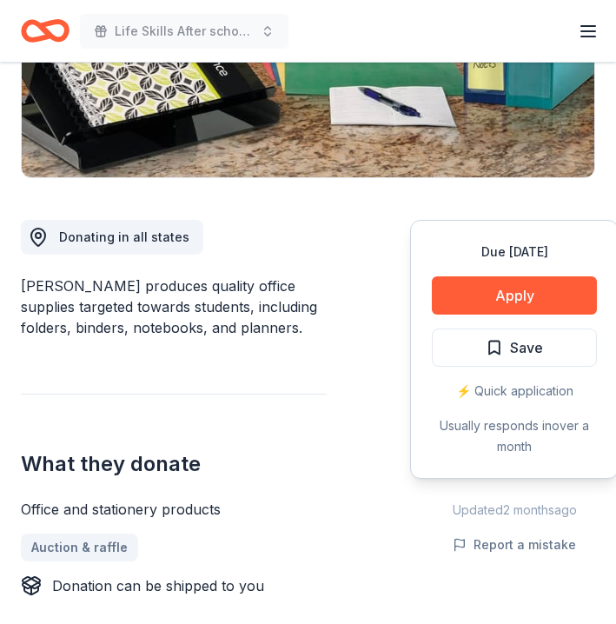
scroll to position [357, 0]
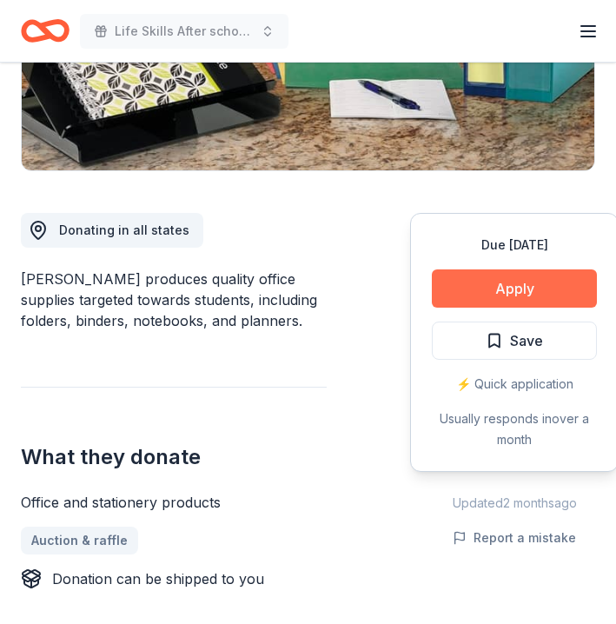
click at [485, 281] on button "Apply" at bounding box center [514, 288] width 165 height 38
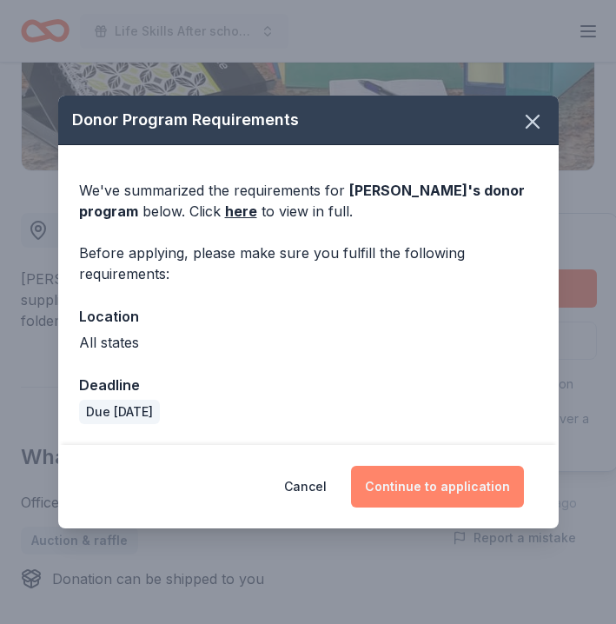
click at [403, 486] on button "Continue to application" at bounding box center [437, 487] width 173 height 42
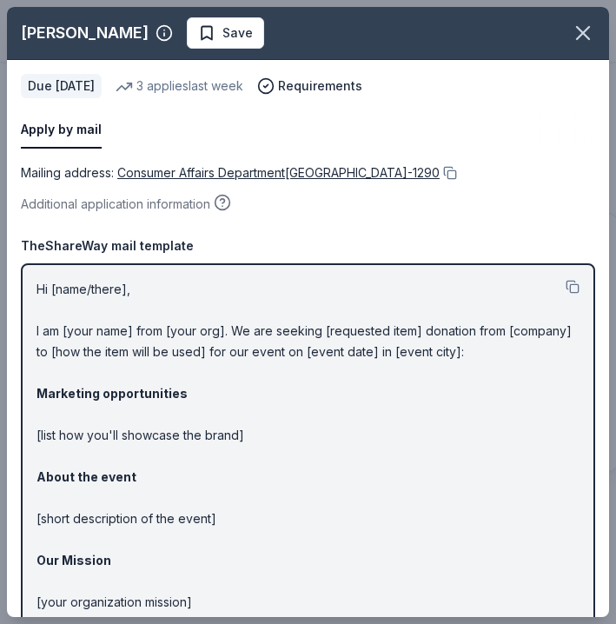
click at [301, 173] on span "Consumer Affairs Department, PO Box 290001, Dayton, OH 45429-1290" at bounding box center [278, 172] width 322 height 15
click at [457, 174] on button at bounding box center [448, 173] width 17 height 14
click at [269, 175] on span "Consumer Affairs Department, PO Box 290001, Dayton, OH 45429-1290" at bounding box center [278, 172] width 322 height 15
click at [457, 175] on button at bounding box center [448, 173] width 17 height 14
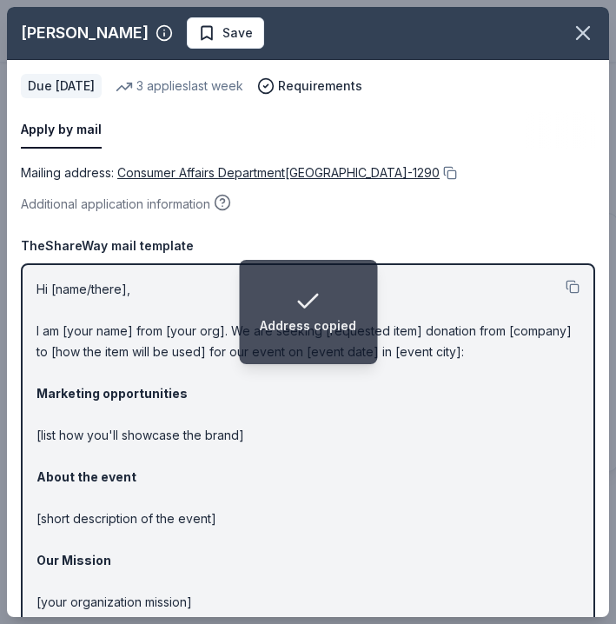
click at [407, 169] on span "Consumer Affairs Department, PO Box 290001, Dayton, OH 45429-1290" at bounding box center [278, 172] width 322 height 15
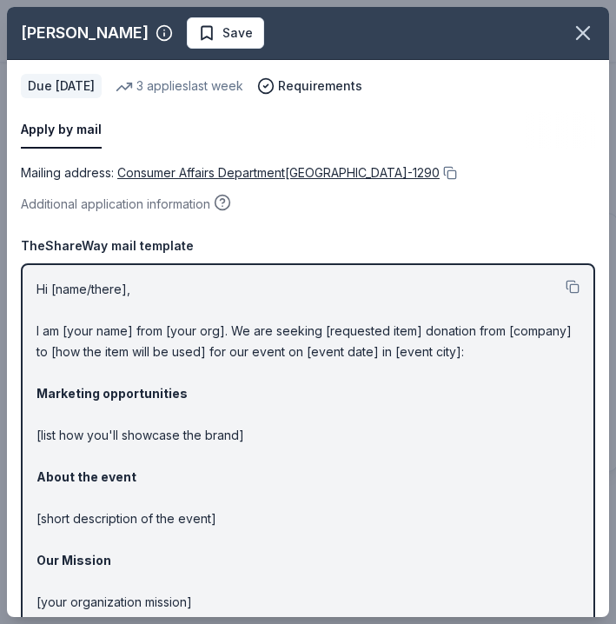
drag, startPoint x: 121, startPoint y: 169, endPoint x: 441, endPoint y: 162, distance: 320.7
click at [441, 162] on div "Mailing address : Consumer Affairs Department, PO Box 290001, Dayton, OH 45429-…" at bounding box center [308, 172] width 574 height 21
click at [585, 34] on icon "button" at bounding box center [583, 33] width 12 height 12
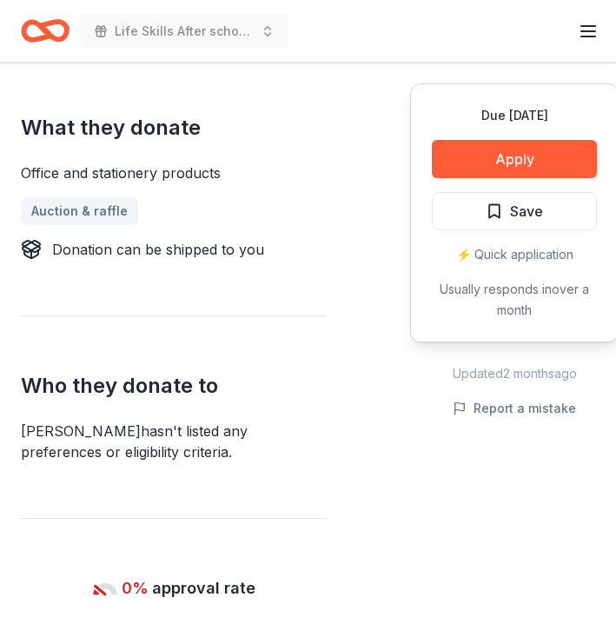
scroll to position [687, 0]
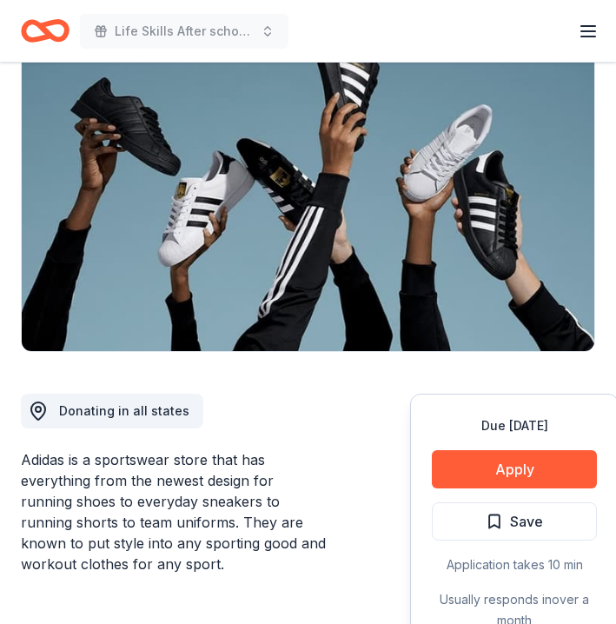
scroll to position [191, 0]
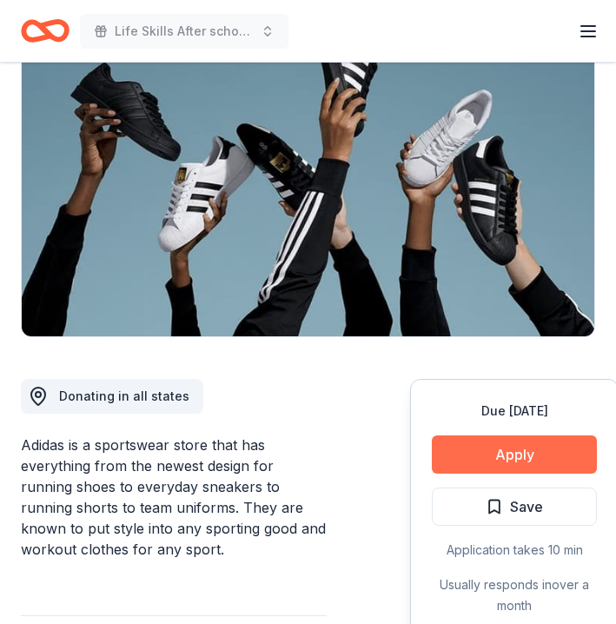
click at [500, 449] on button "Apply" at bounding box center [514, 454] width 165 height 38
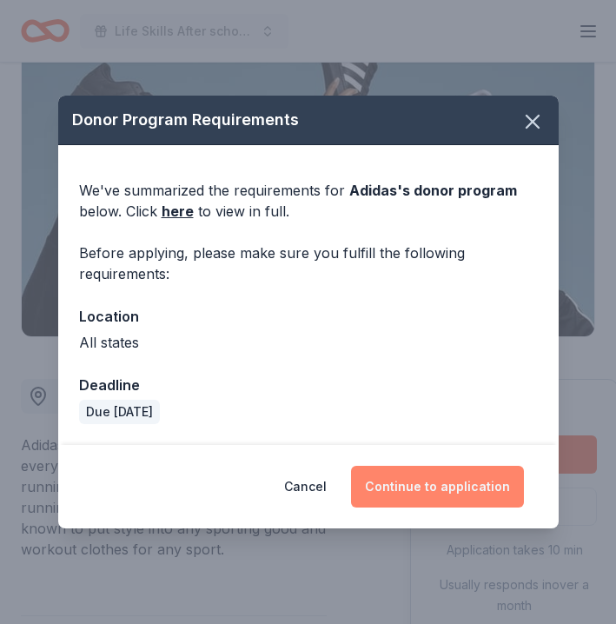
click at [454, 493] on button "Continue to application" at bounding box center [437, 487] width 173 height 42
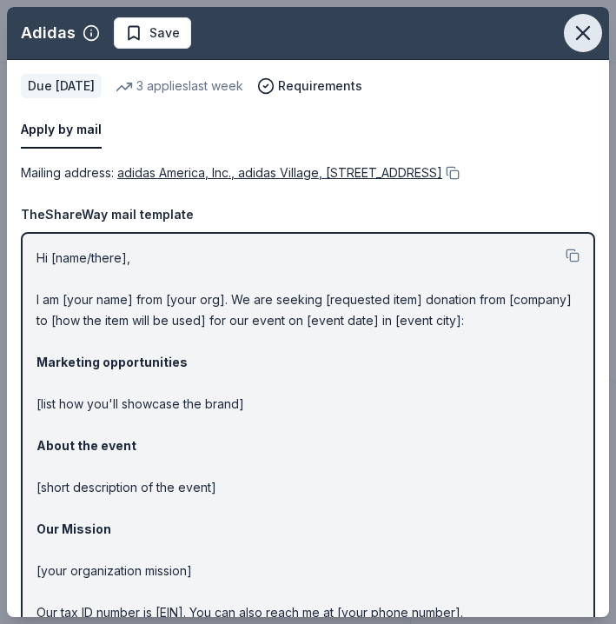
click at [586, 35] on icon "button" at bounding box center [583, 33] width 24 height 24
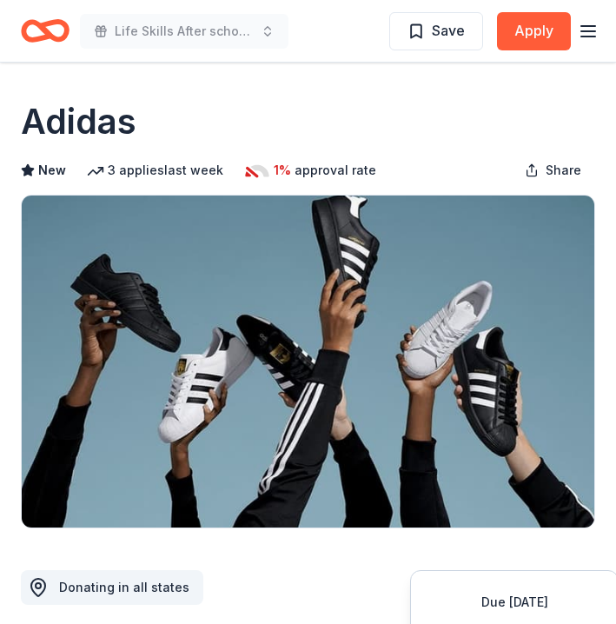
scroll to position [0, 0]
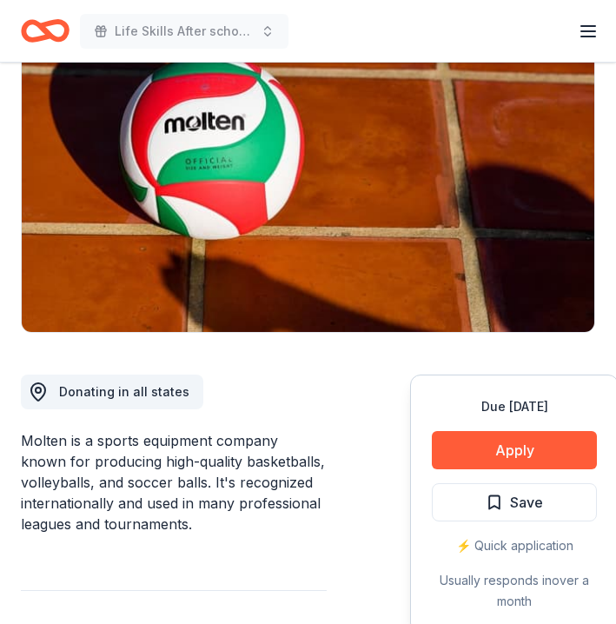
scroll to position [202, 0]
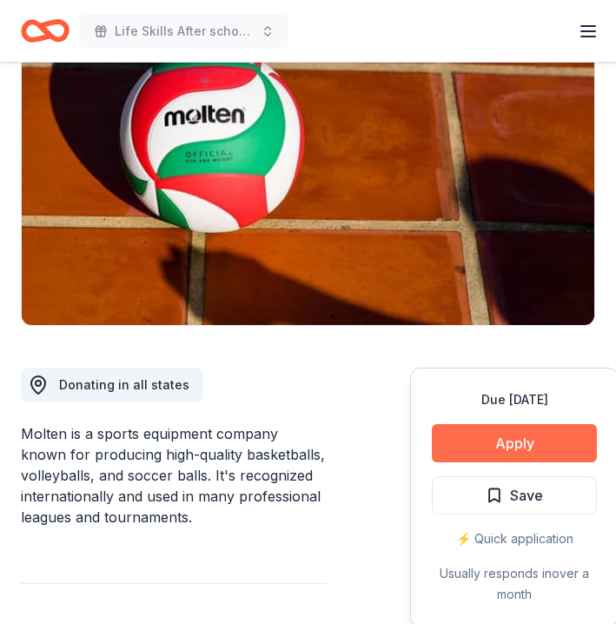
click at [491, 435] on button "Apply" at bounding box center [514, 443] width 165 height 38
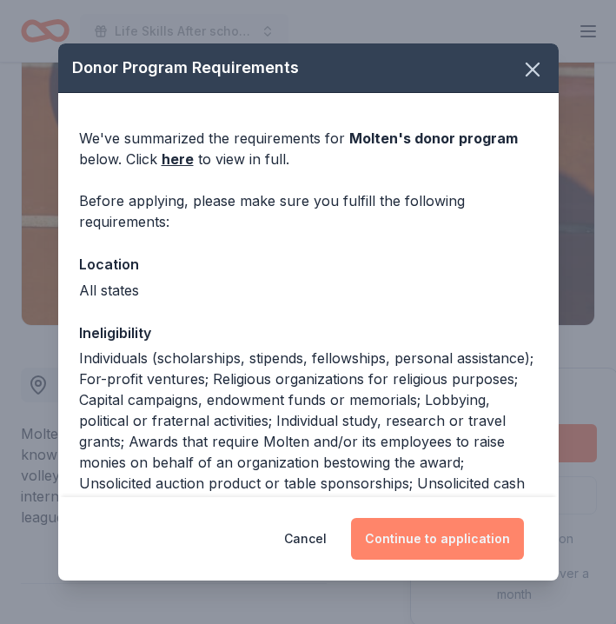
click at [418, 532] on button "Continue to application" at bounding box center [437, 539] width 173 height 42
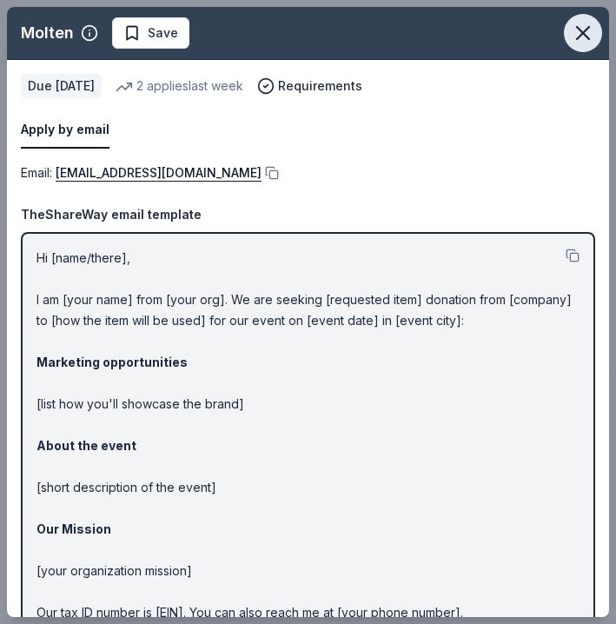
click at [582, 35] on icon "button" at bounding box center [583, 33] width 12 height 12
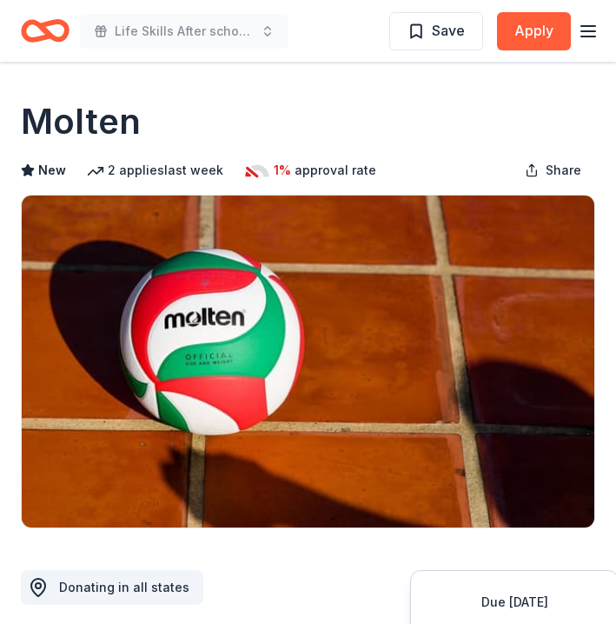
scroll to position [0, 0]
